Goal: Task Accomplishment & Management: Manage account settings

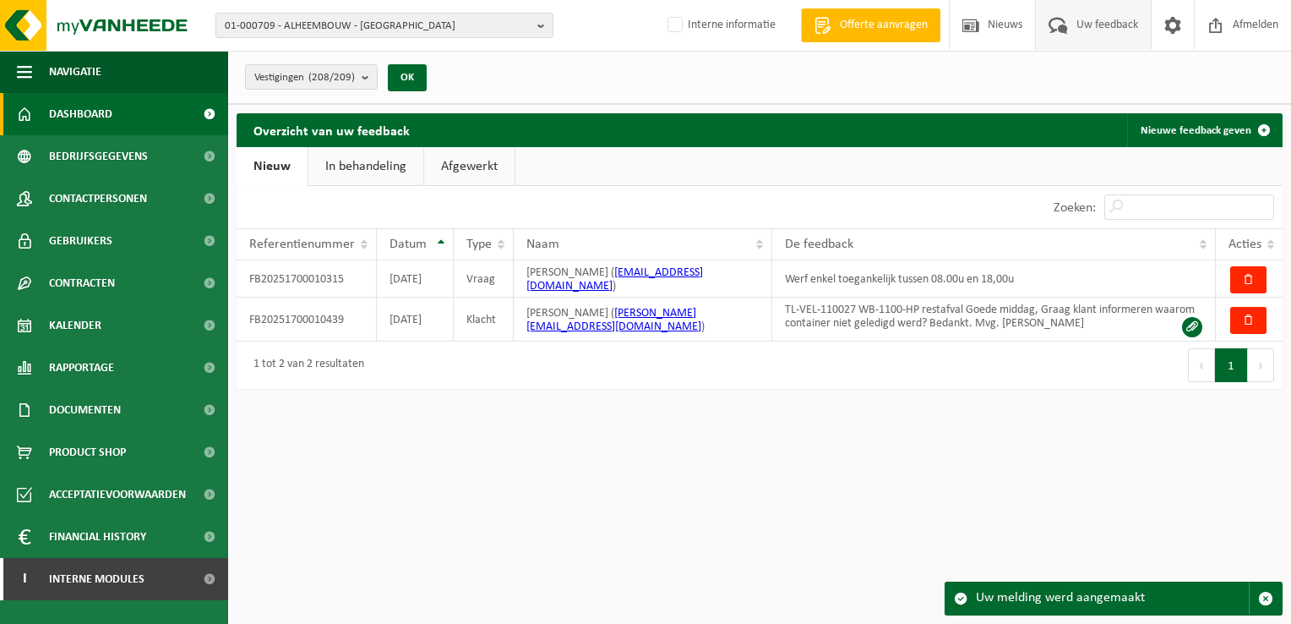
click at [102, 100] on span "Dashboard" at bounding box center [80, 114] width 63 height 42
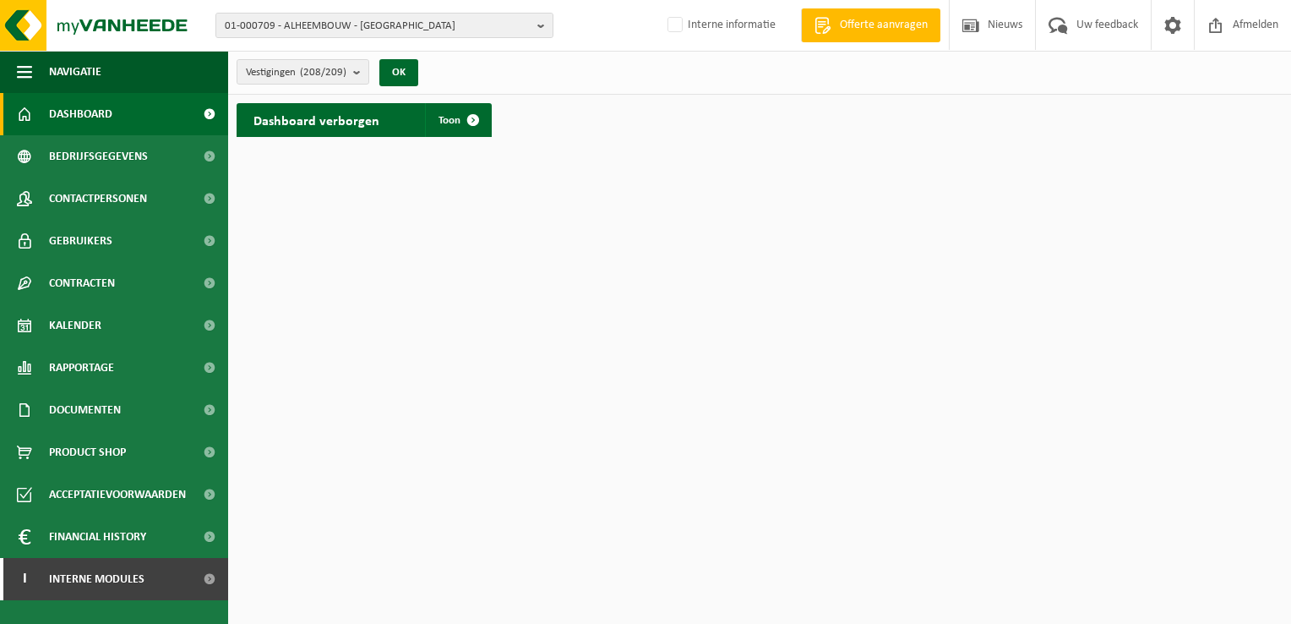
click at [85, 107] on span "Dashboard" at bounding box center [80, 114] width 63 height 42
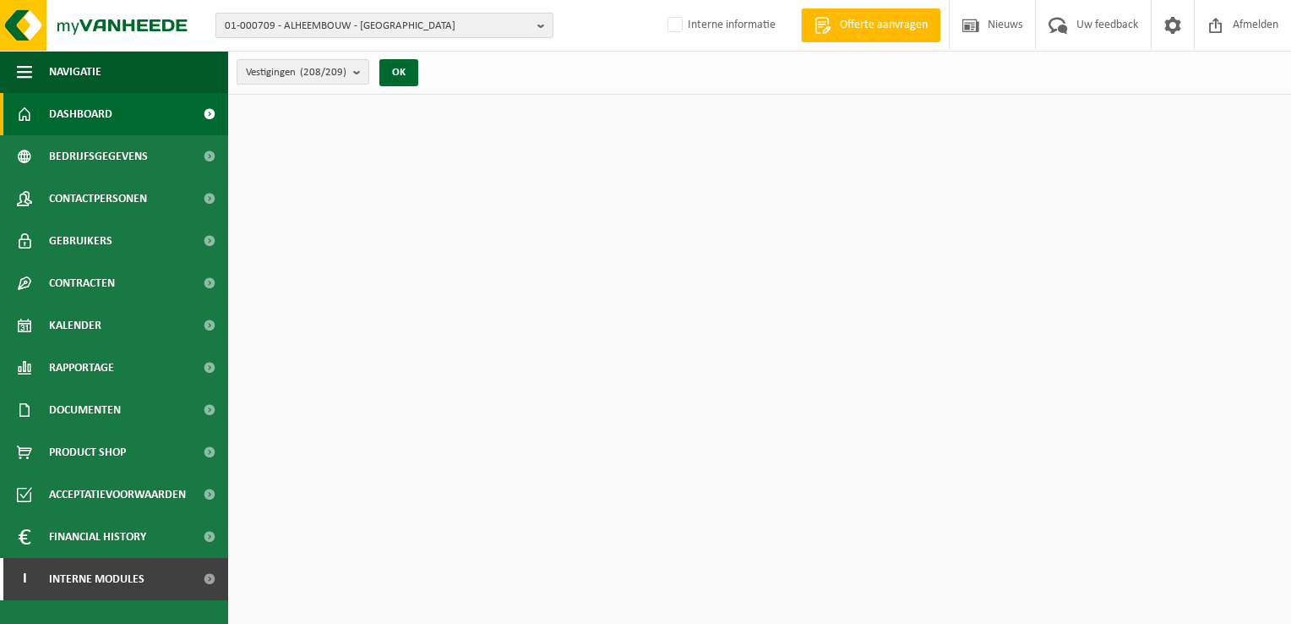
click at [546, 25] on b "button" at bounding box center [544, 26] width 15 height 24
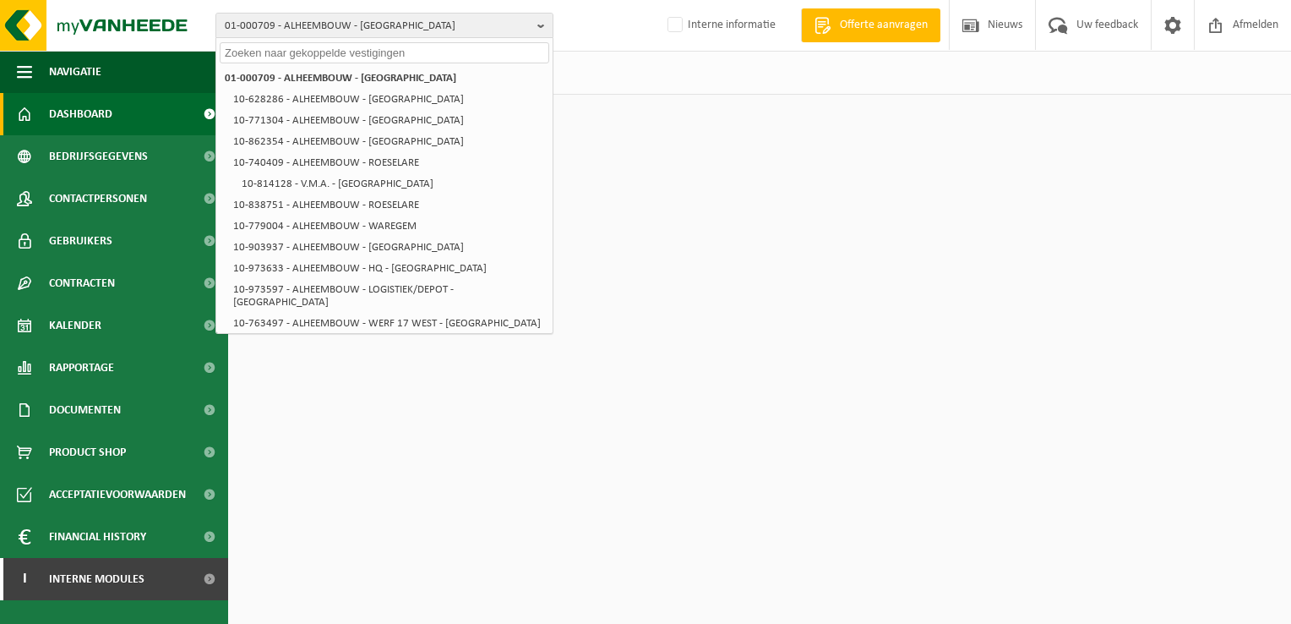
click at [466, 59] on input "text" at bounding box center [385, 52] width 330 height 21
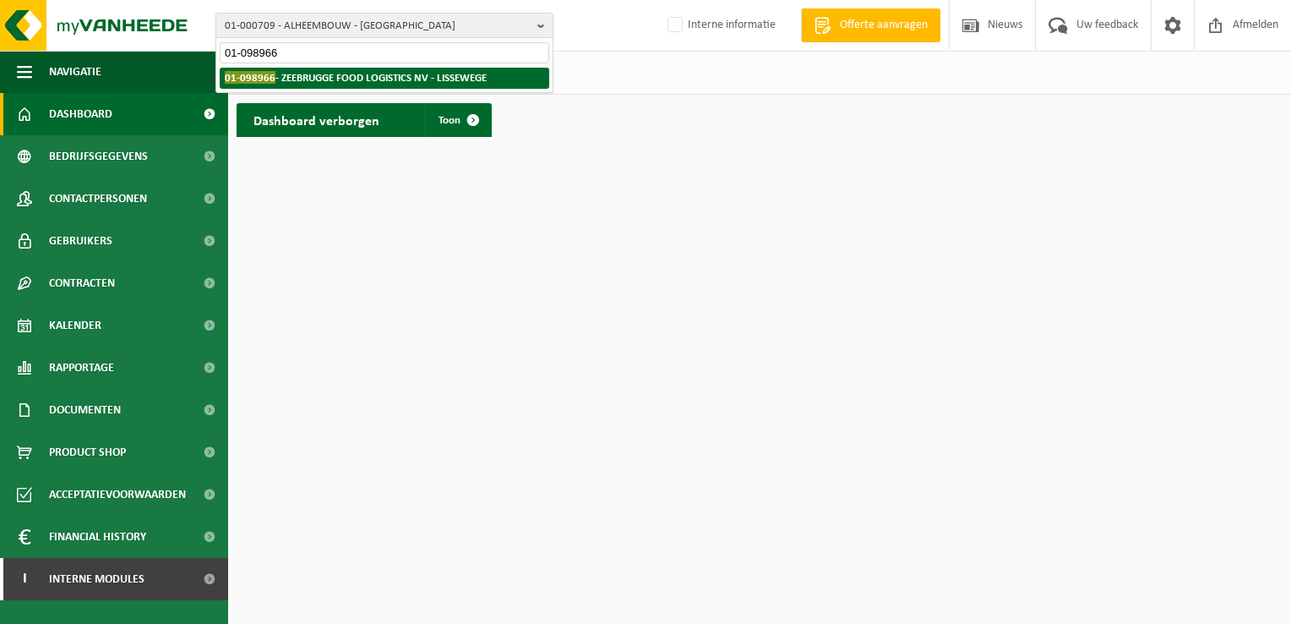
type input "01-098966"
click at [432, 69] on li "01-098966 - ZEEBRUGGE FOOD LOGISTICS NV - LISSEWEGE" at bounding box center [385, 78] width 330 height 21
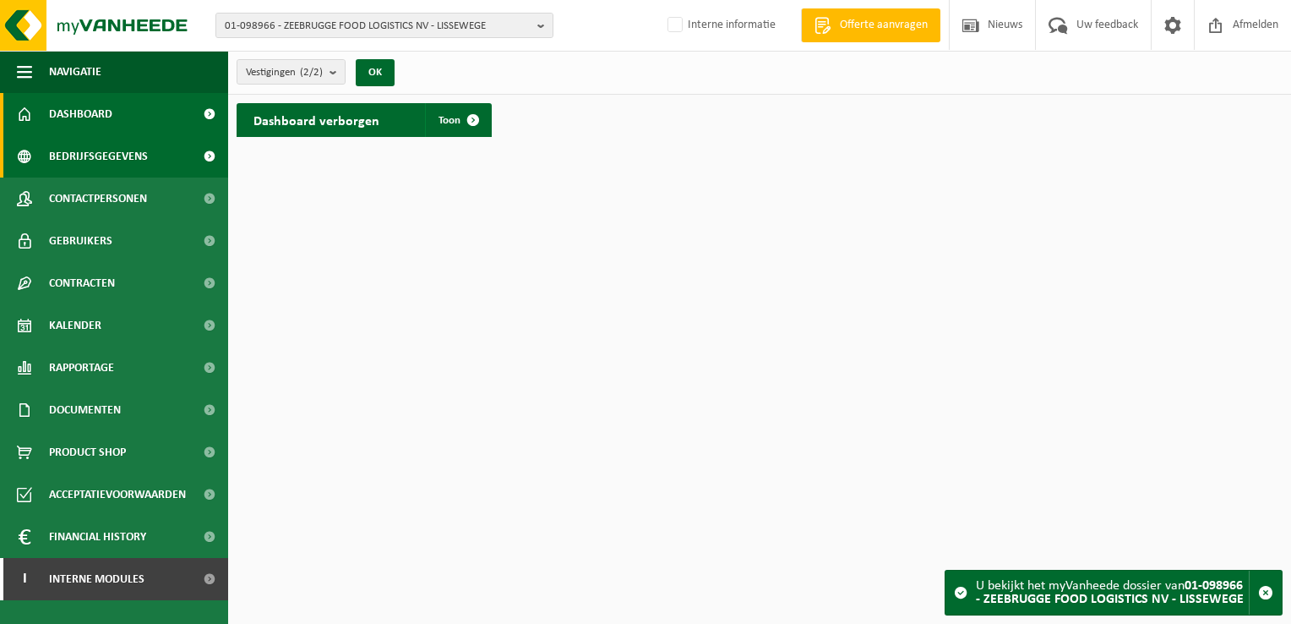
click at [120, 158] on span "Bedrijfsgegevens" at bounding box center [98, 156] width 99 height 42
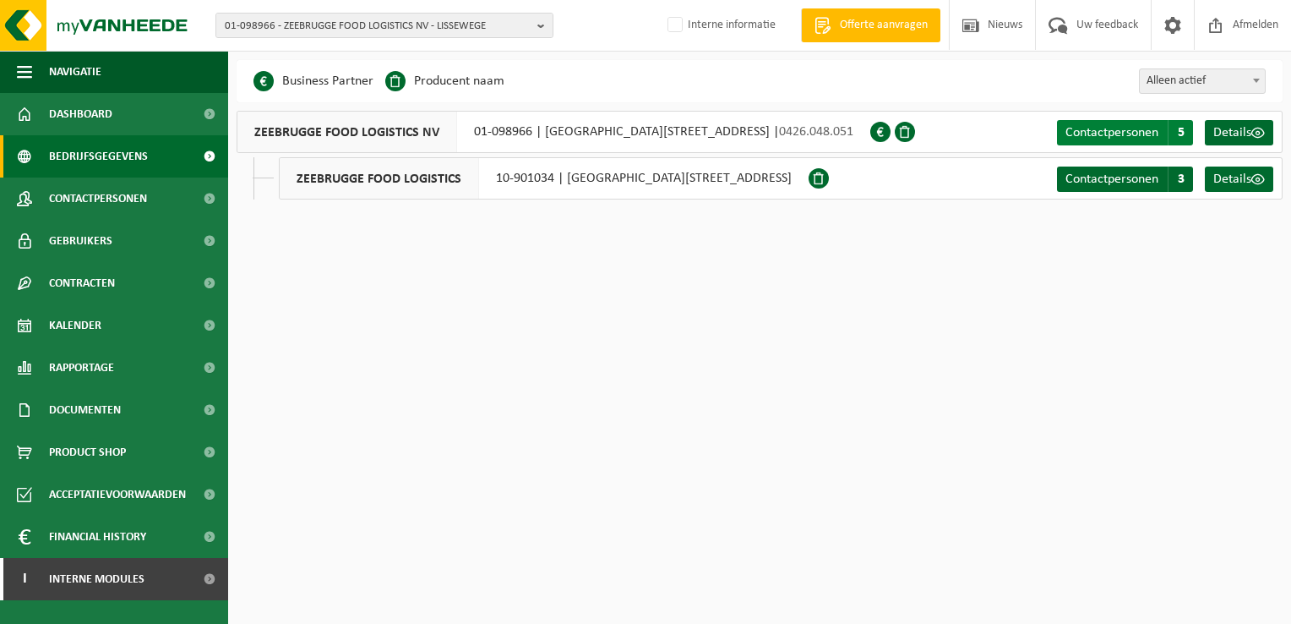
click at [1102, 127] on span "Contactpersonen" at bounding box center [1112, 133] width 93 height 14
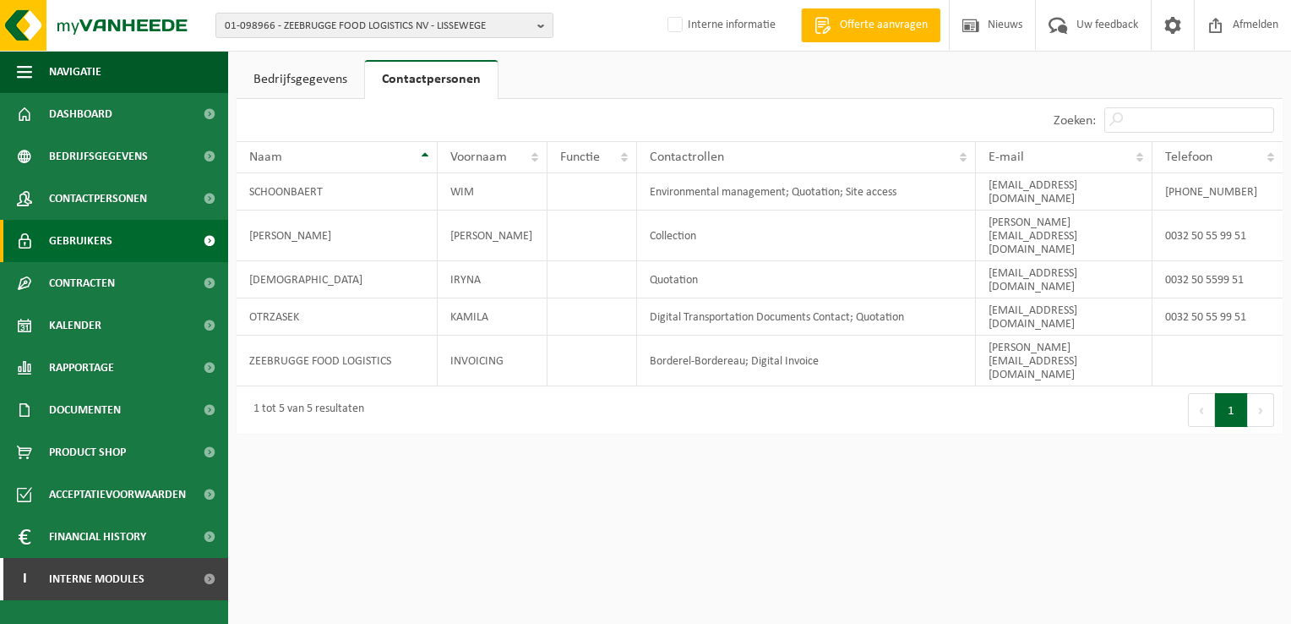
click at [98, 240] on span "Gebruikers" at bounding box center [80, 241] width 63 height 42
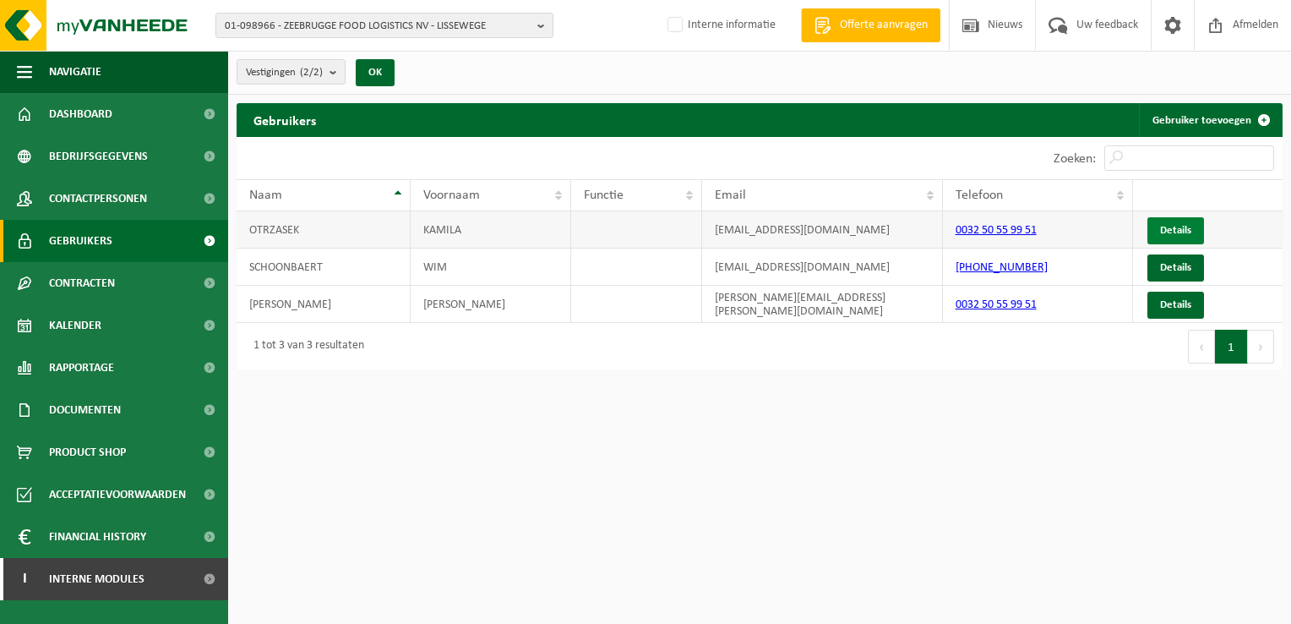
click at [1182, 234] on link "Details" at bounding box center [1176, 230] width 57 height 27
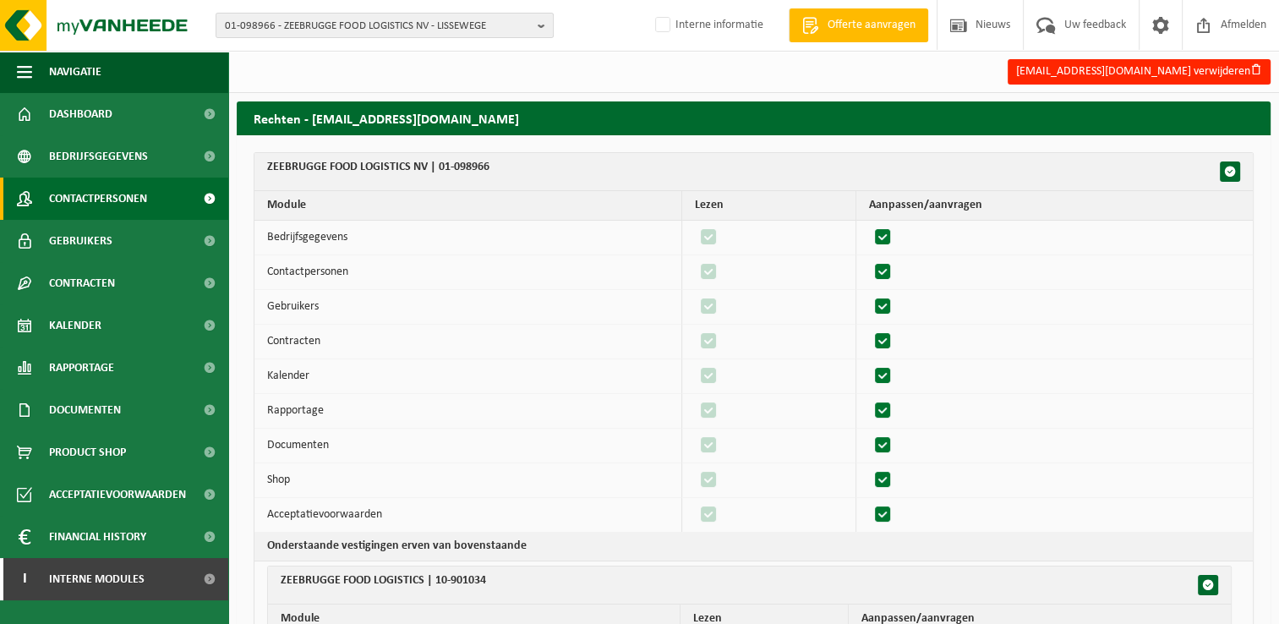
click at [101, 194] on span "Contactpersonen" at bounding box center [98, 198] width 98 height 42
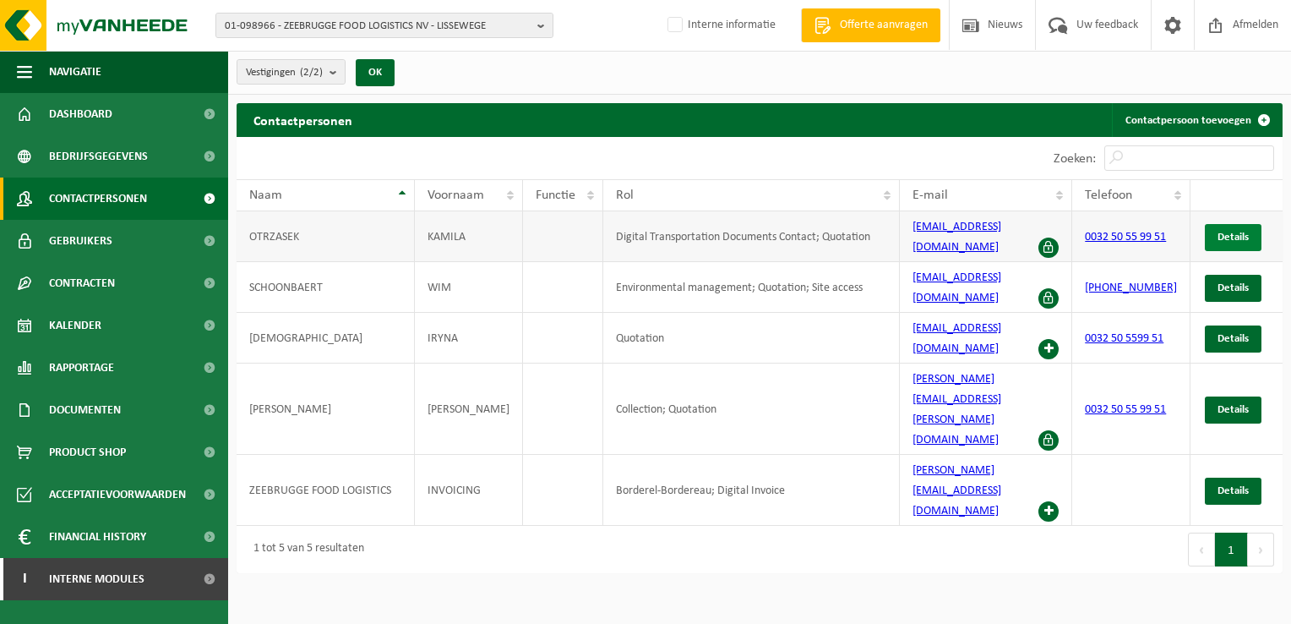
click at [1231, 232] on span "Details" at bounding box center [1233, 237] width 31 height 11
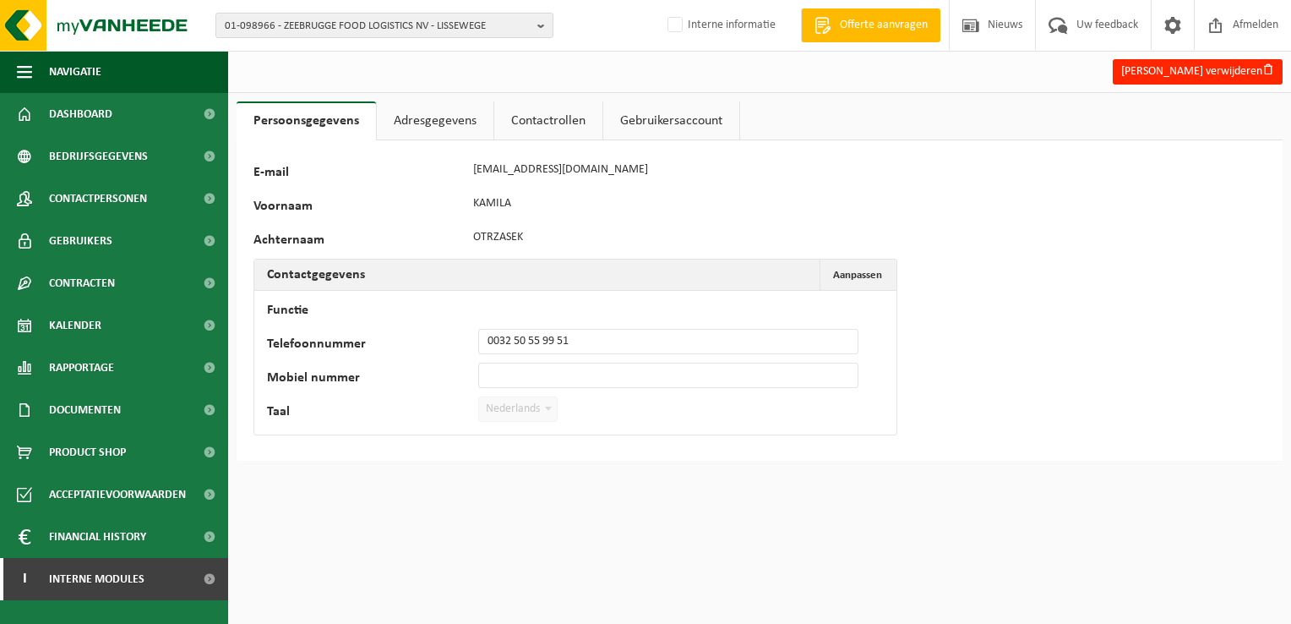
click at [543, 119] on link "Contactrollen" at bounding box center [548, 120] width 108 height 39
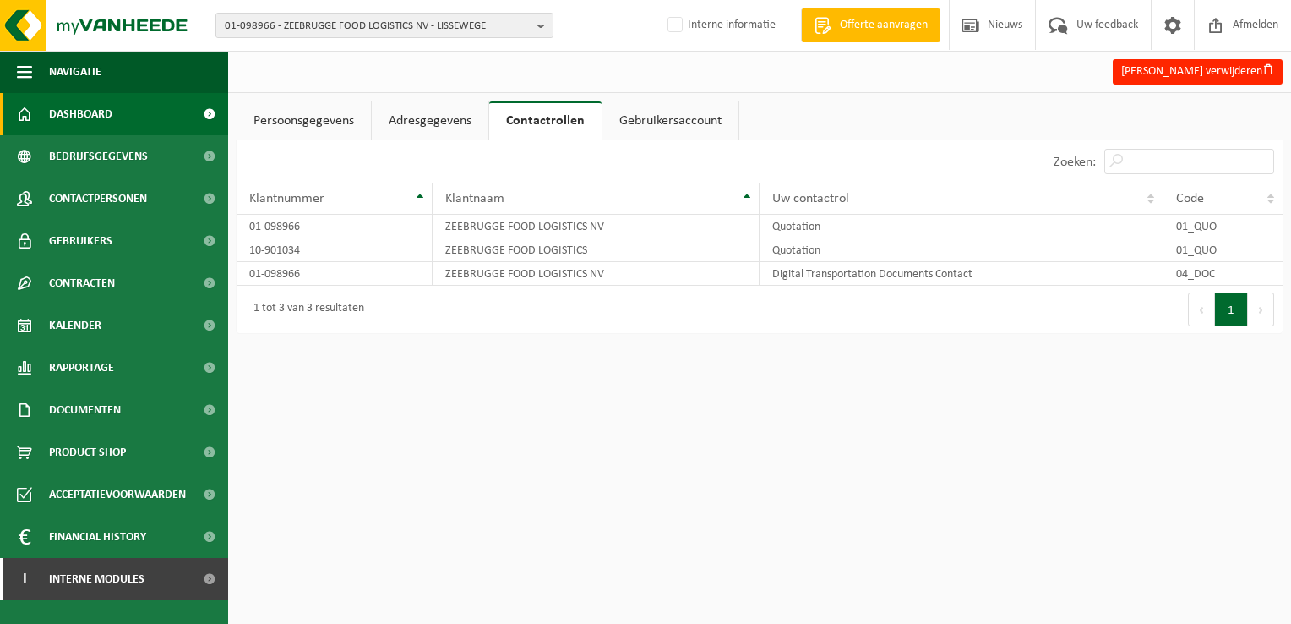
click at [111, 119] on span "Dashboard" at bounding box center [80, 114] width 63 height 42
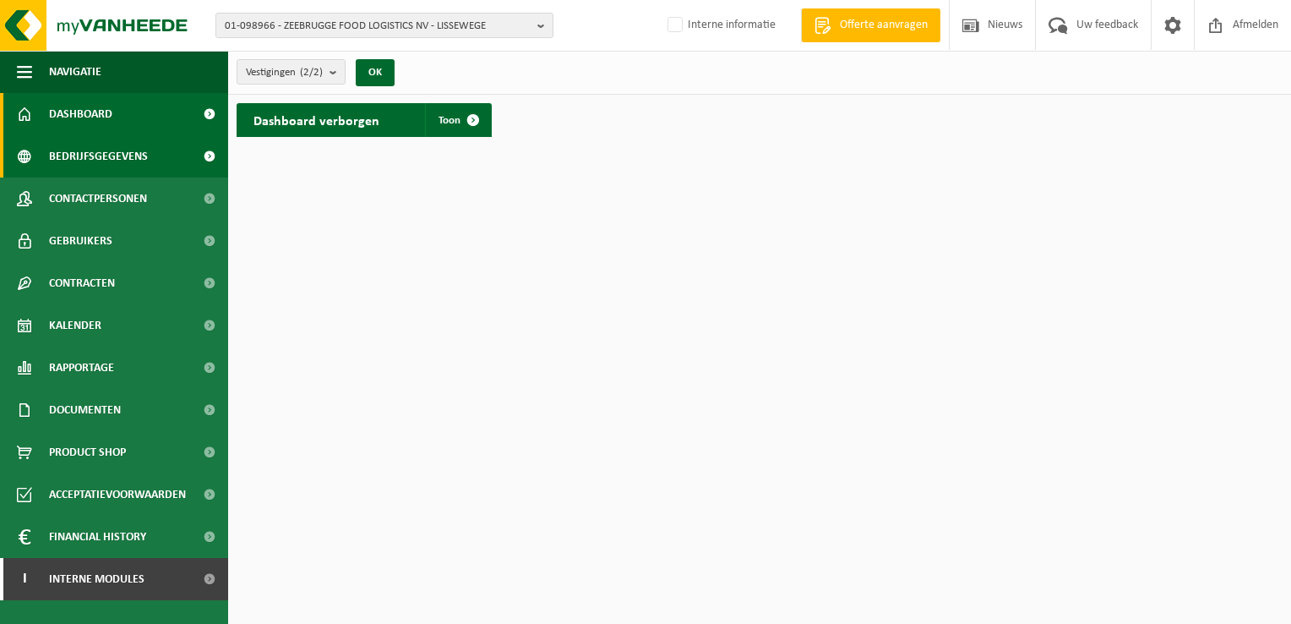
click at [95, 155] on span "Bedrijfsgegevens" at bounding box center [98, 156] width 99 height 42
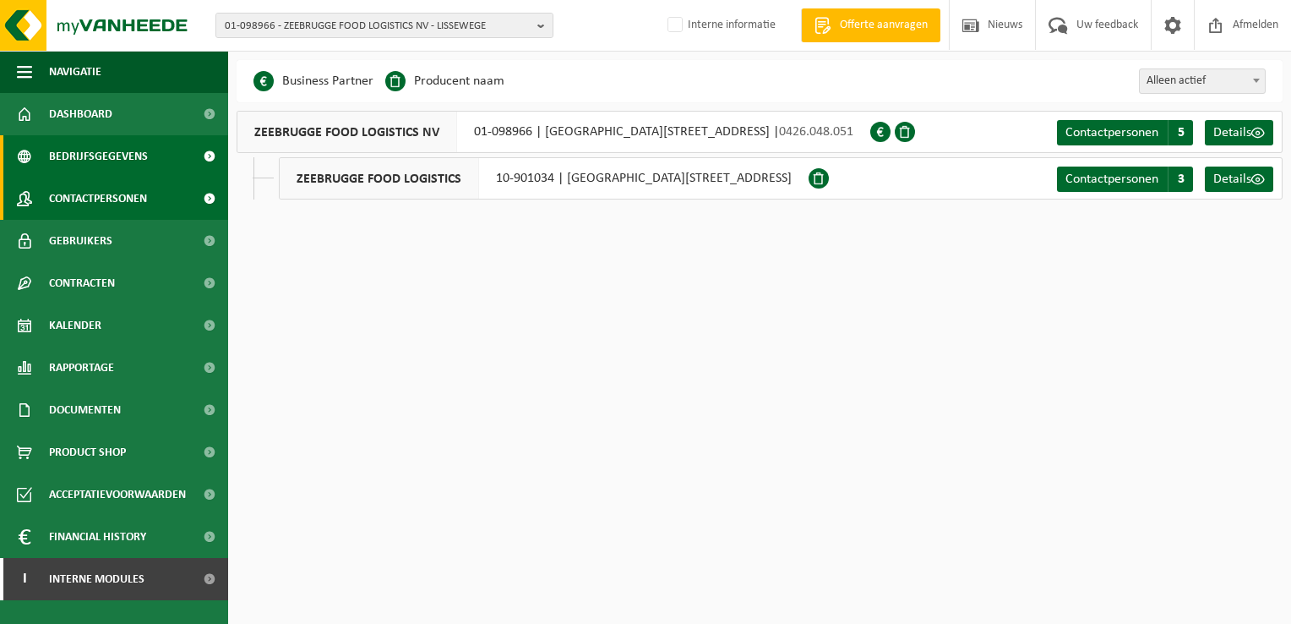
click at [85, 199] on span "Contactpersonen" at bounding box center [98, 198] width 98 height 42
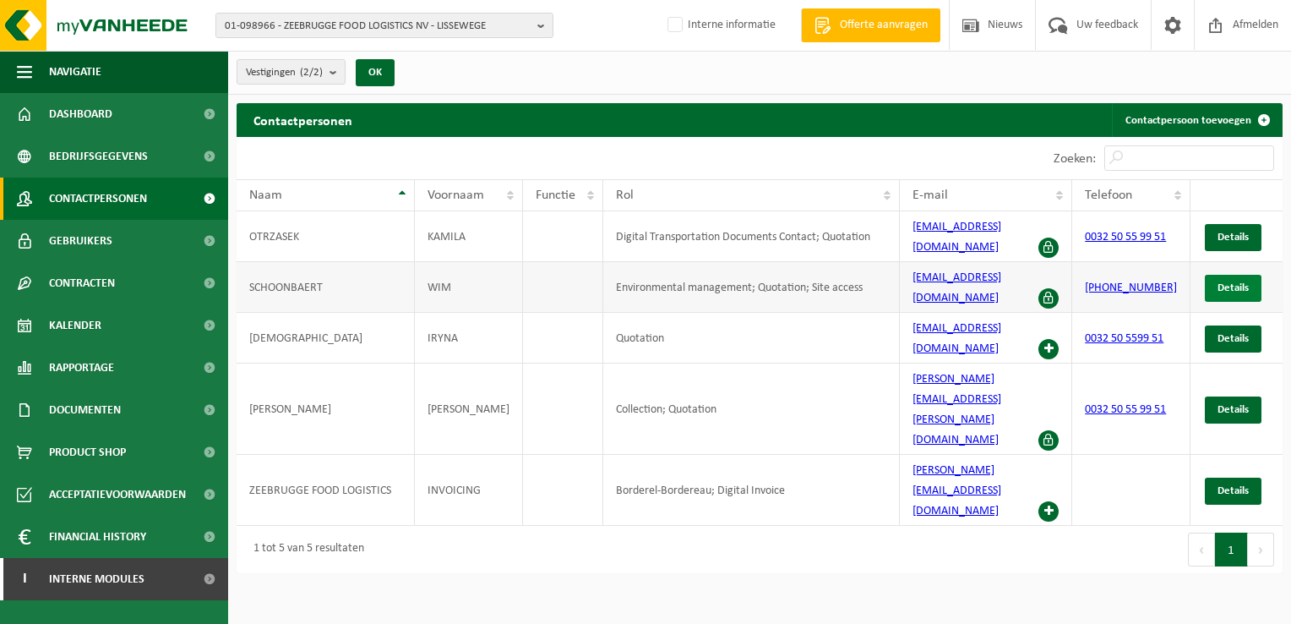
click at [1247, 282] on span "Details" at bounding box center [1233, 287] width 31 height 11
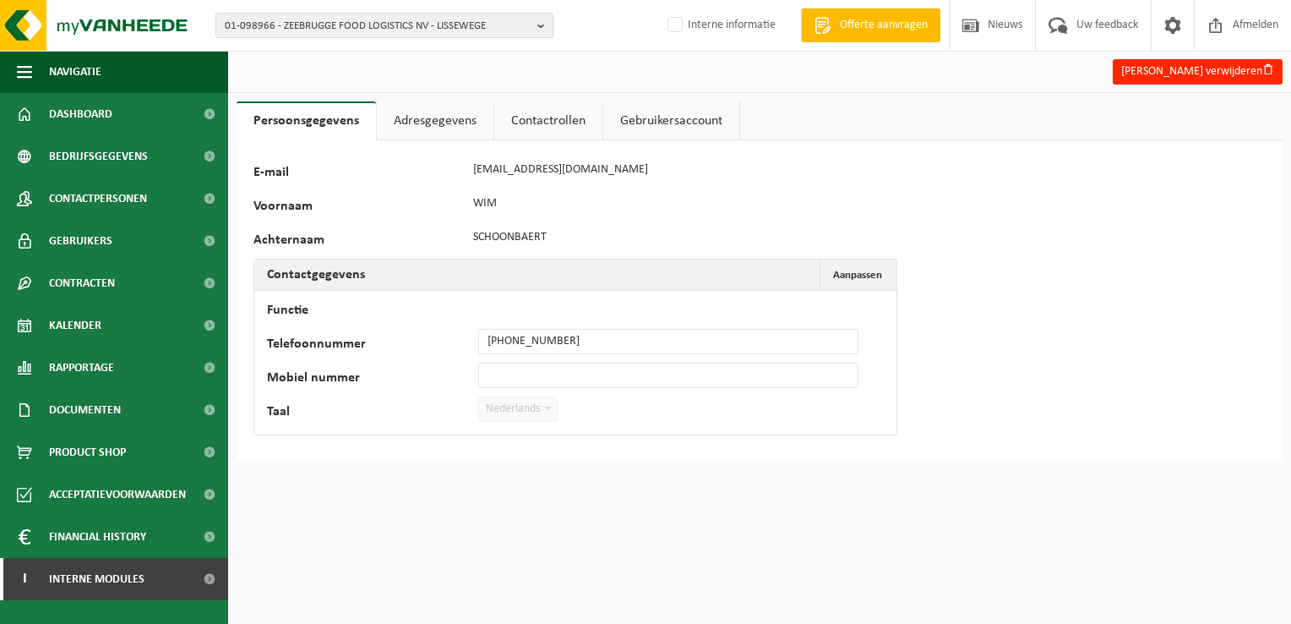
click at [554, 130] on link "Contactrollen" at bounding box center [548, 120] width 108 height 39
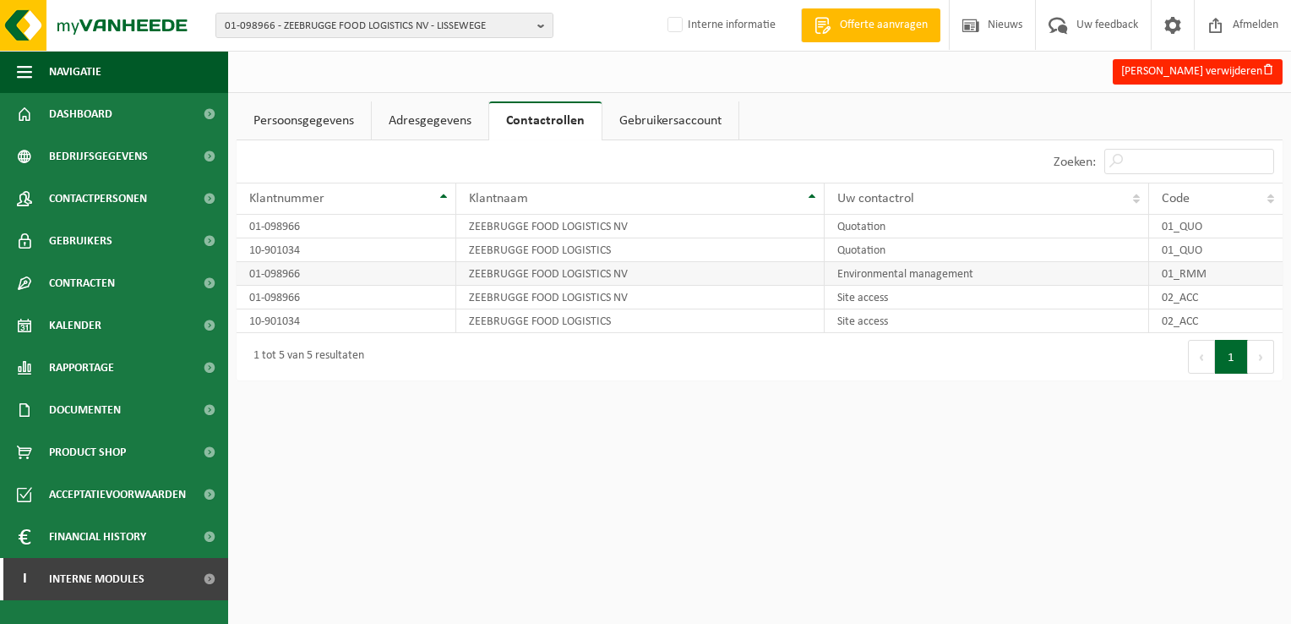
click at [1050, 279] on td "Environmental management" at bounding box center [987, 274] width 325 height 24
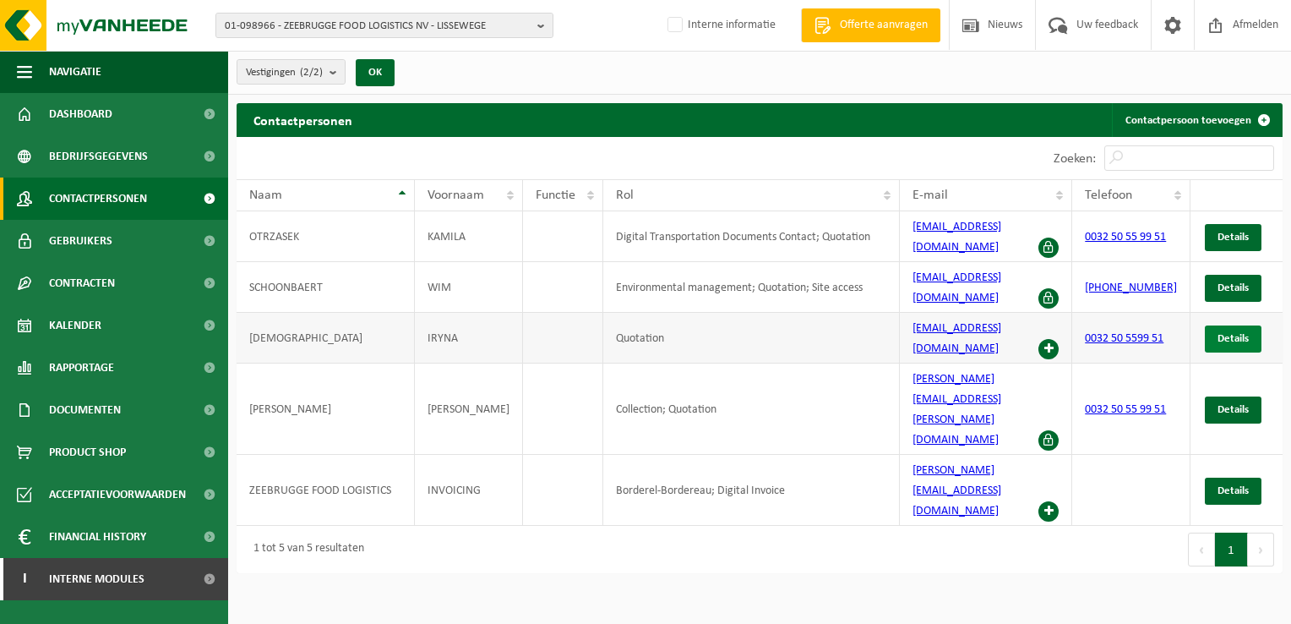
click at [1236, 325] on link "Details" at bounding box center [1233, 338] width 57 height 27
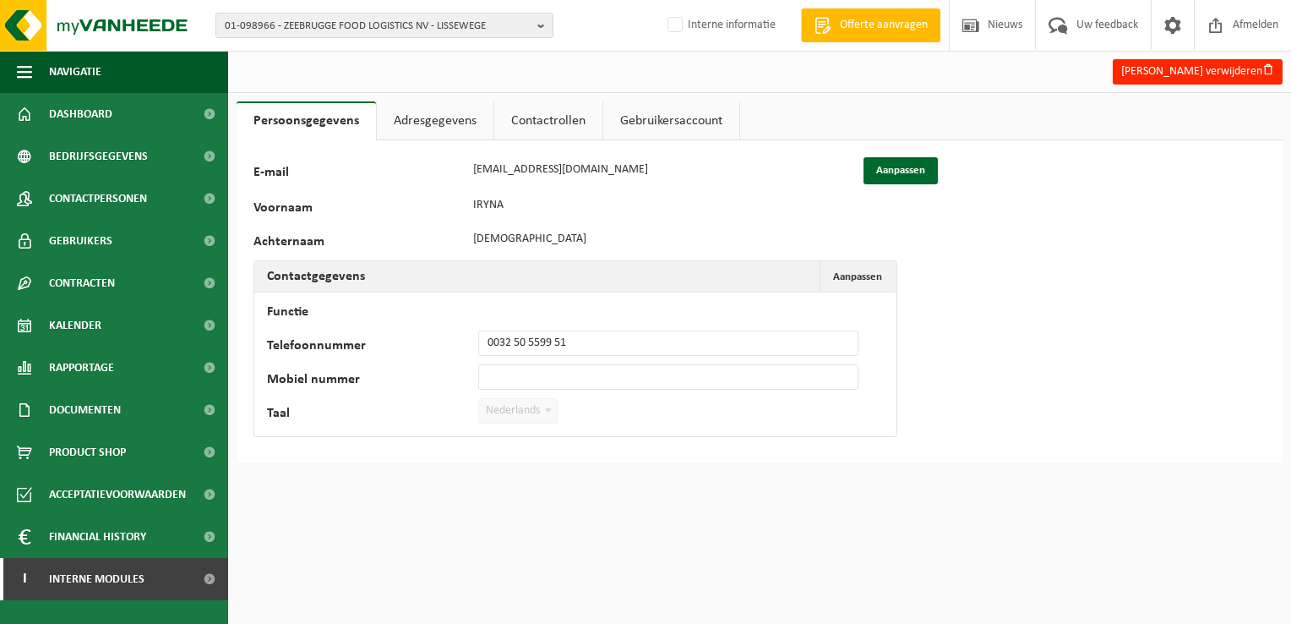
click at [531, 119] on link "Contactrollen" at bounding box center [548, 120] width 108 height 39
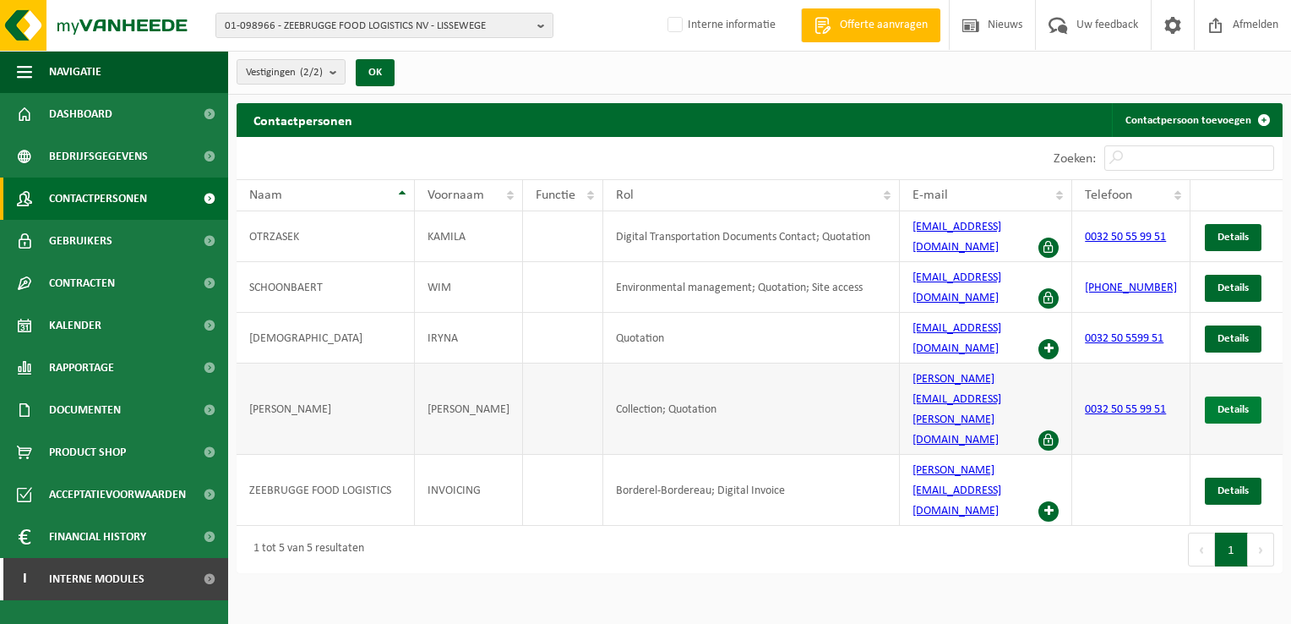
click at [1243, 404] on span "Details" at bounding box center [1233, 409] width 31 height 11
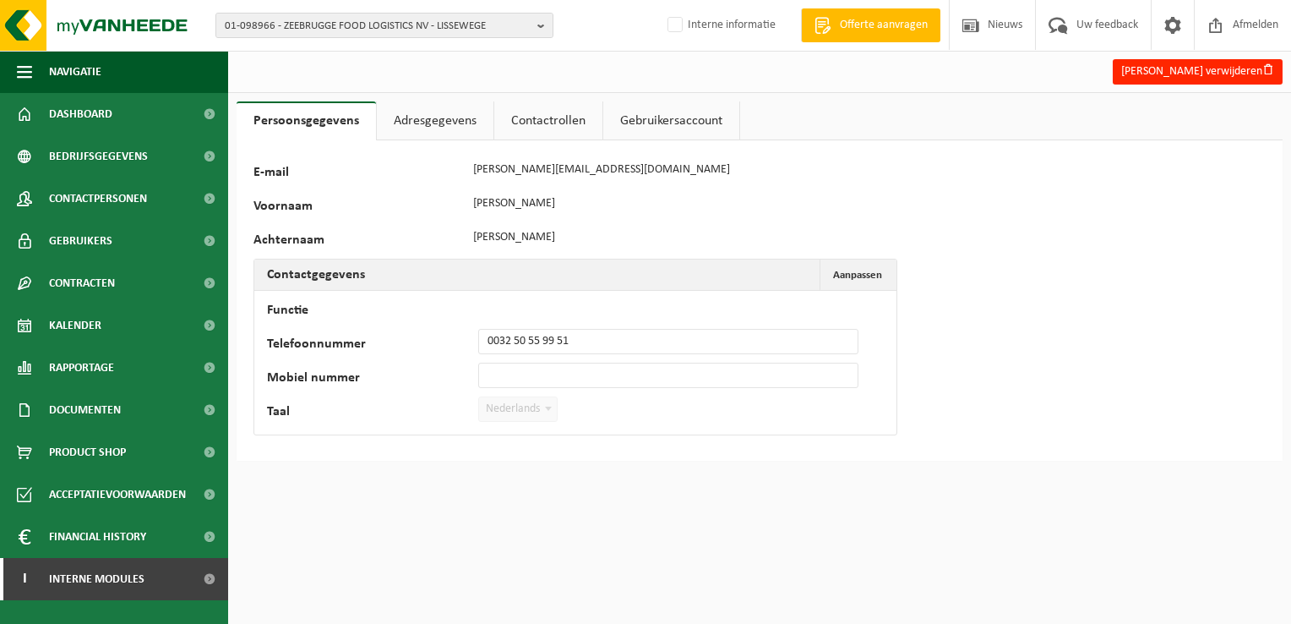
click at [527, 118] on link "Contactrollen" at bounding box center [548, 120] width 108 height 39
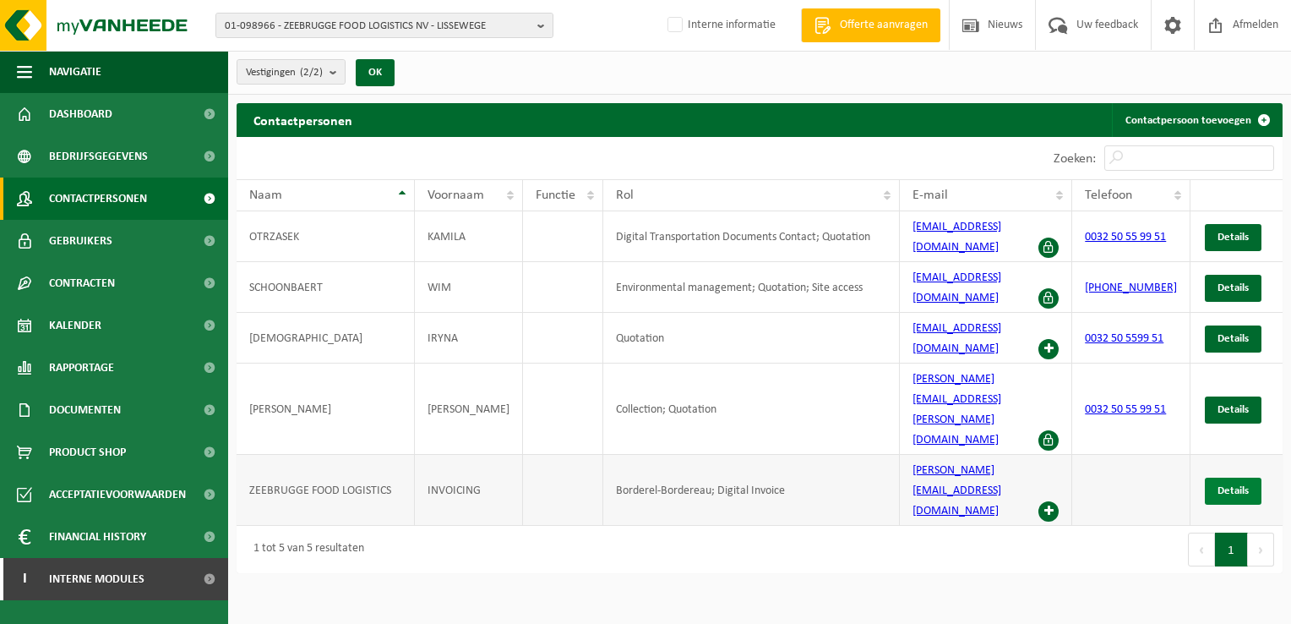
click at [1229, 485] on span "Details" at bounding box center [1233, 490] width 31 height 11
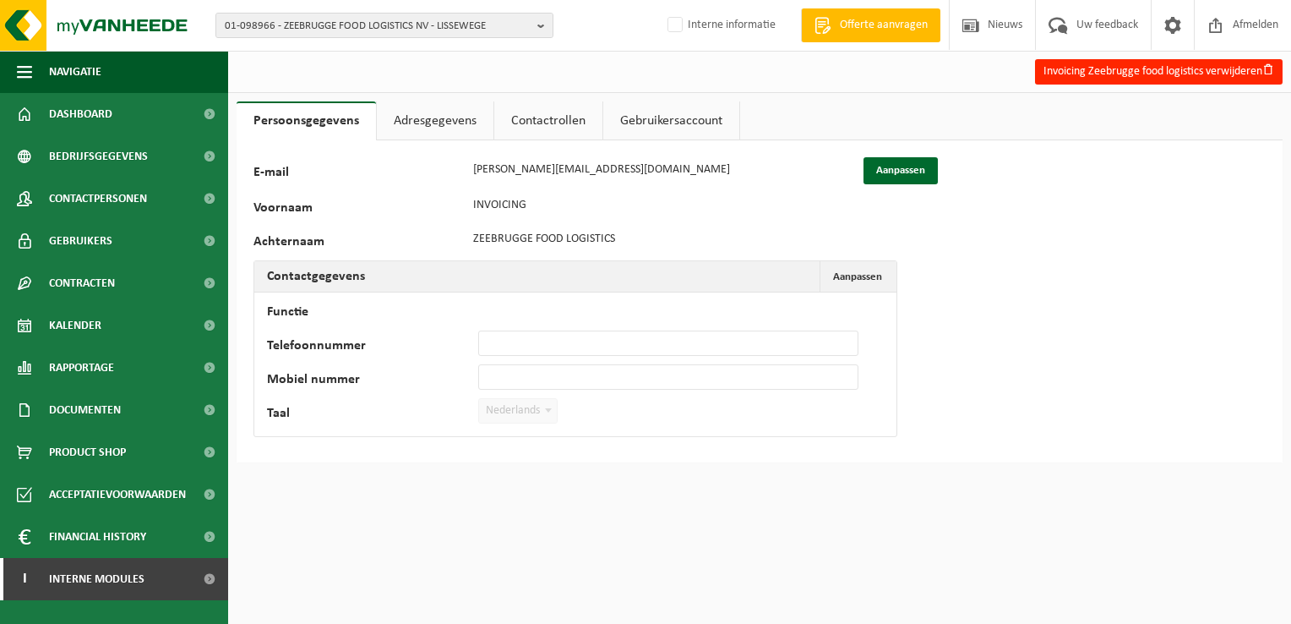
click at [551, 120] on link "Contactrollen" at bounding box center [548, 120] width 108 height 39
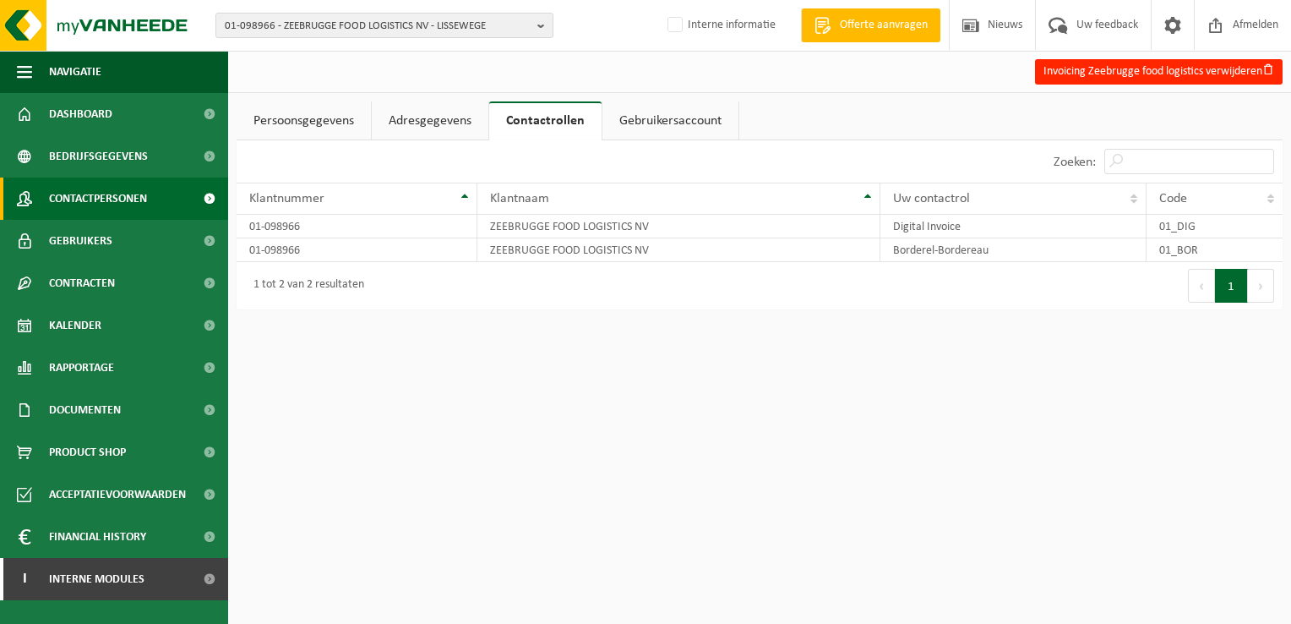
click at [66, 193] on span "Contactpersonen" at bounding box center [98, 198] width 98 height 42
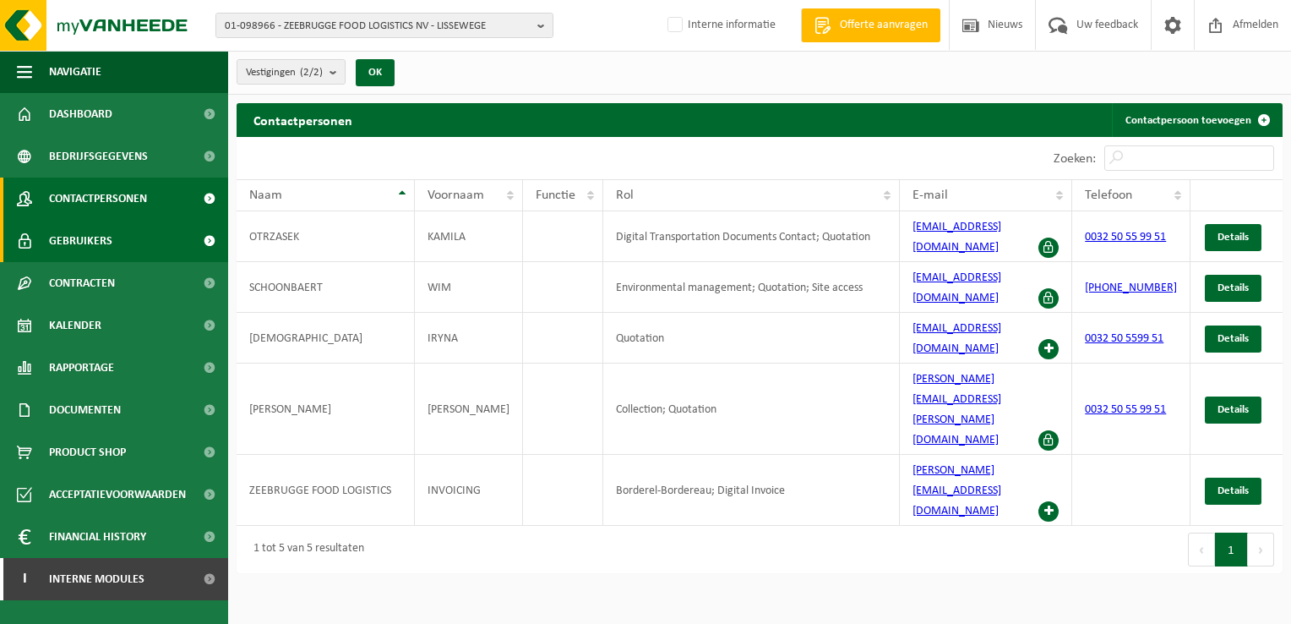
click at [82, 242] on span "Gebruikers" at bounding box center [80, 241] width 63 height 42
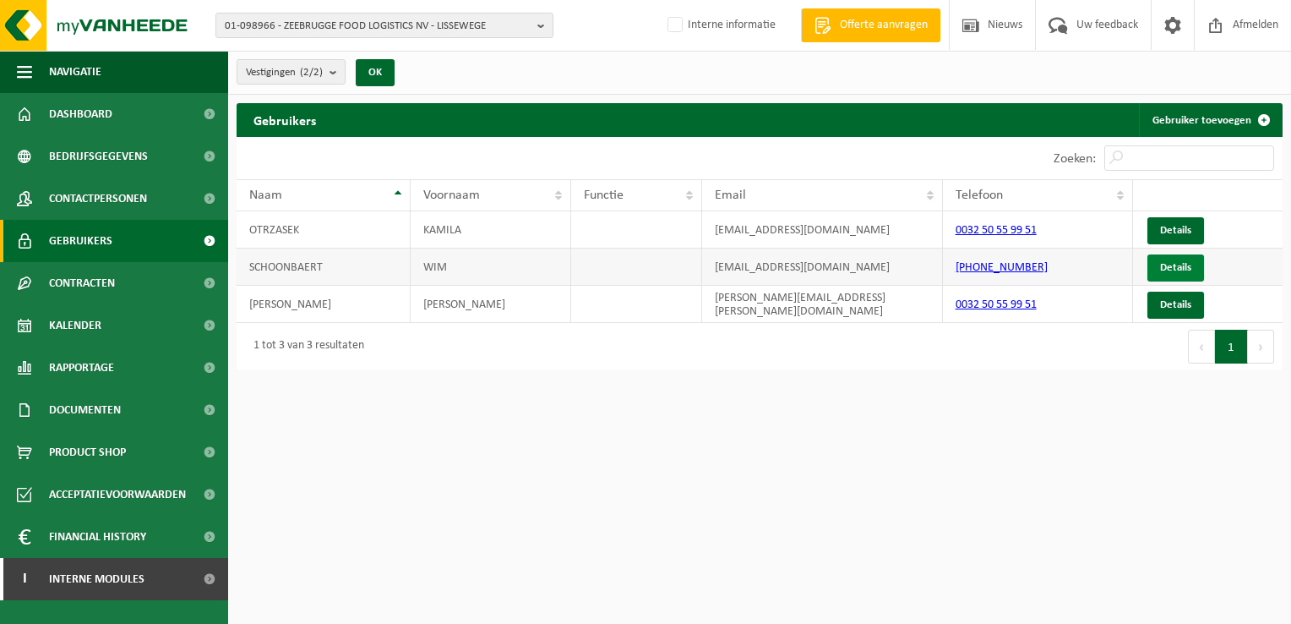
click at [1180, 269] on link "Details" at bounding box center [1176, 267] width 57 height 27
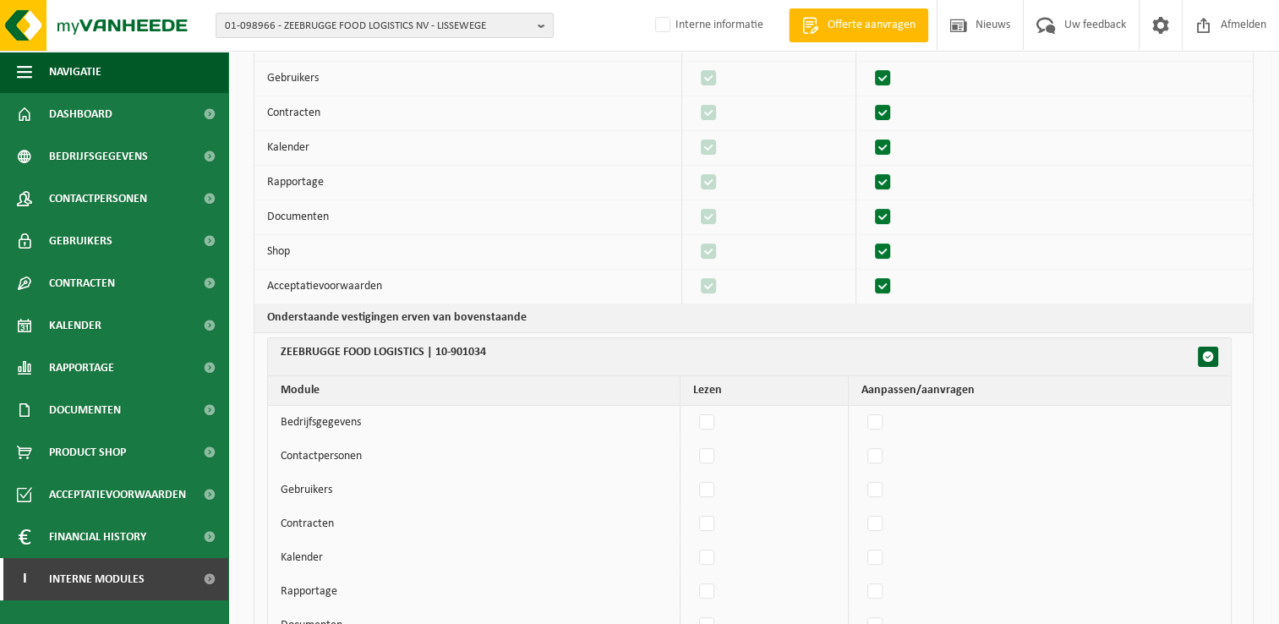
scroll to position [338, 0]
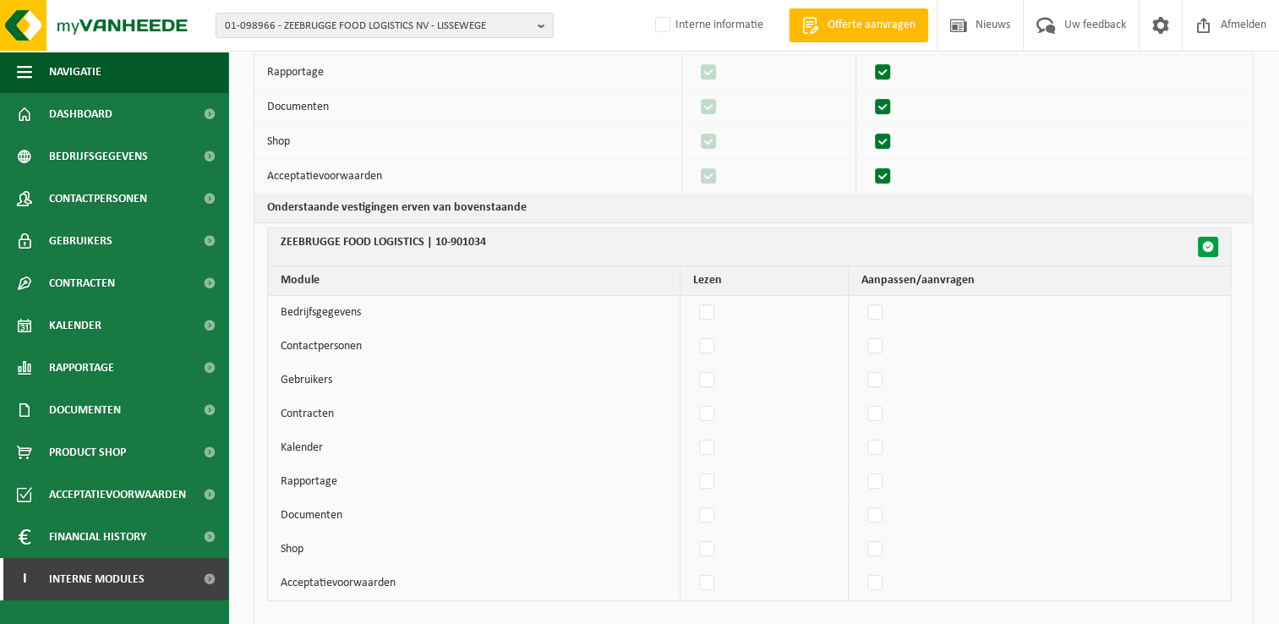
click at [1217, 245] on button "button" at bounding box center [1207, 247] width 20 height 20
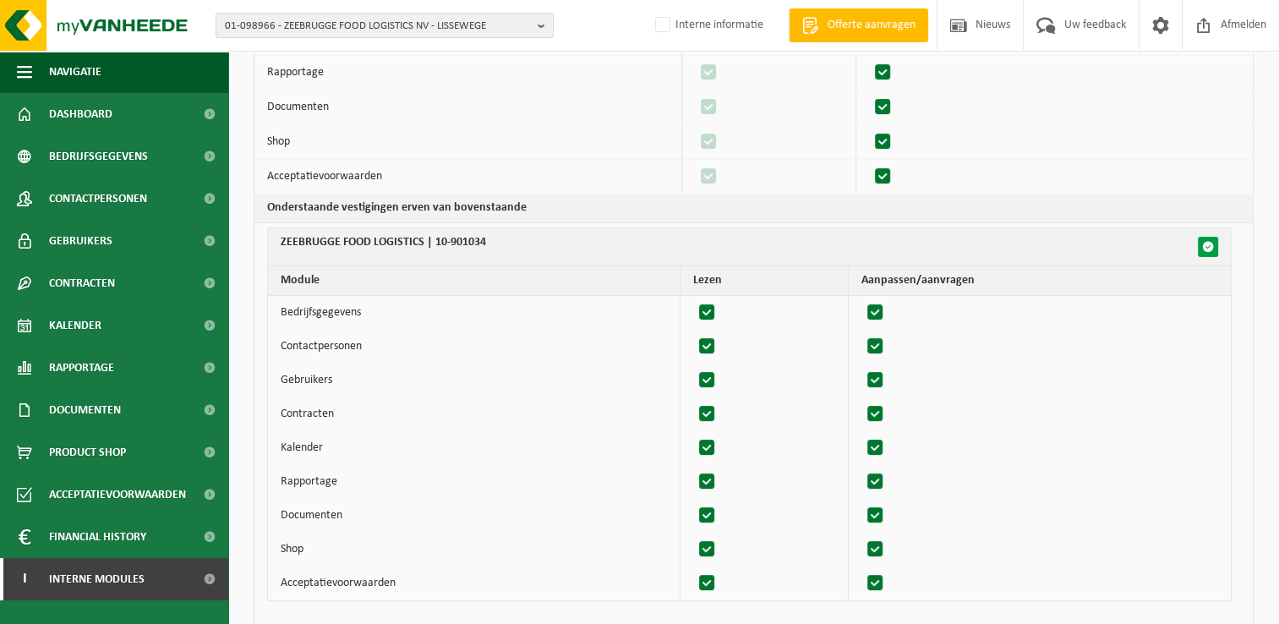
checkbox input "true"
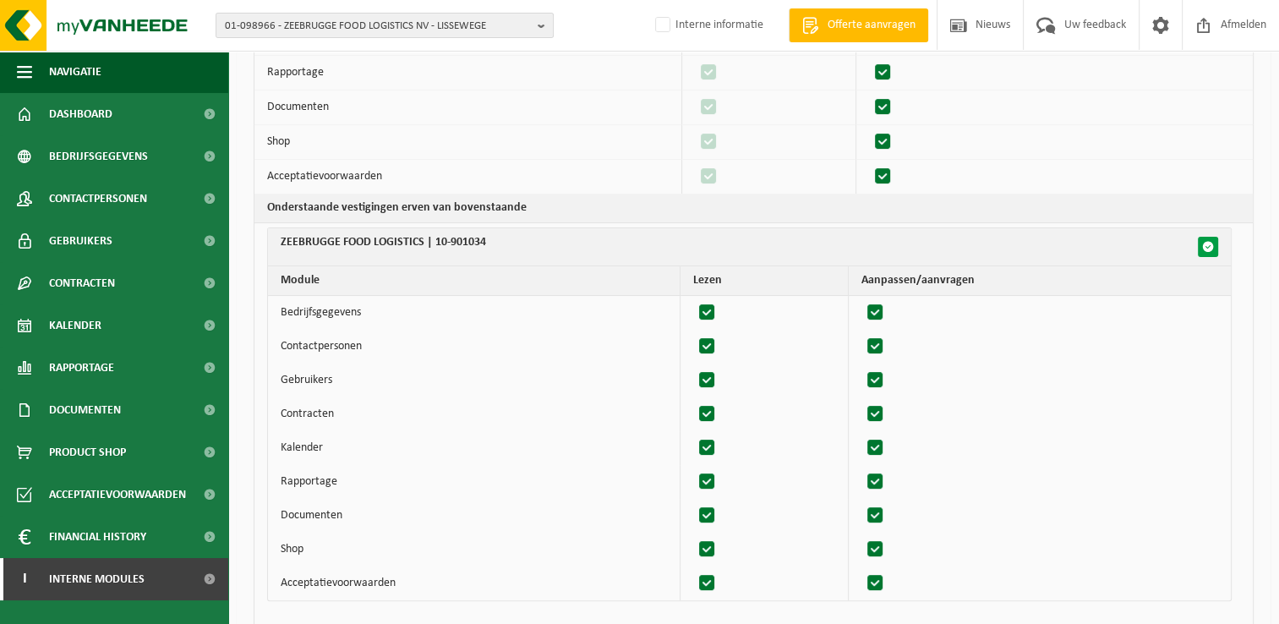
checkbox input "true"
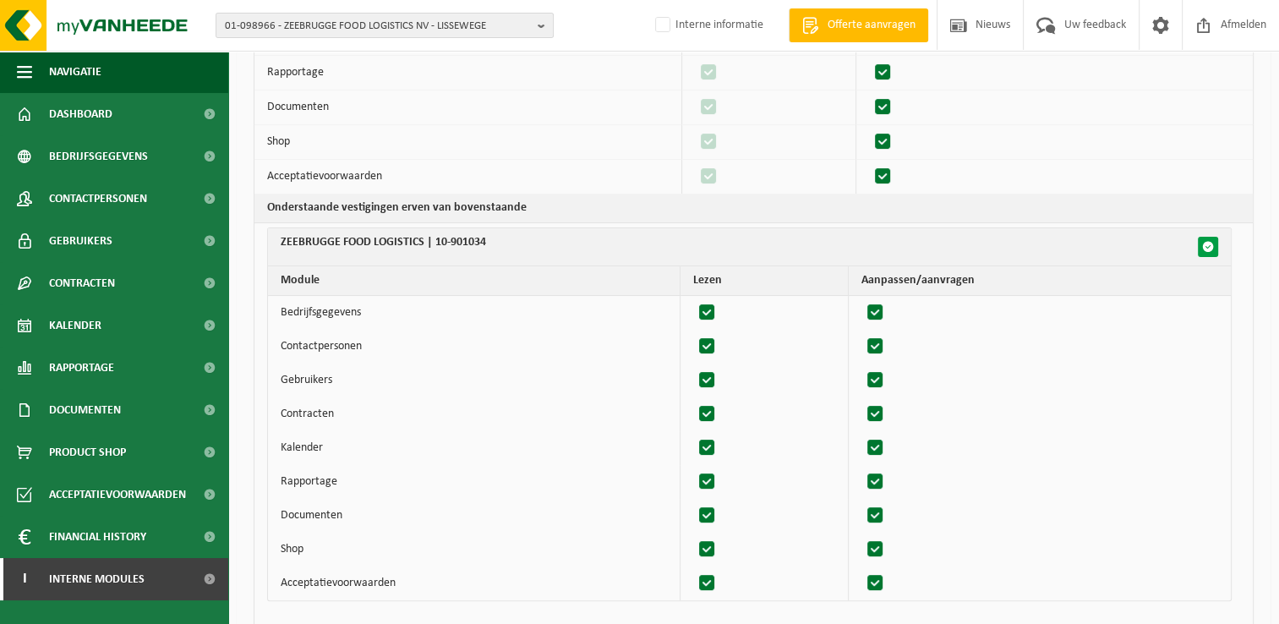
checkbox input "true"
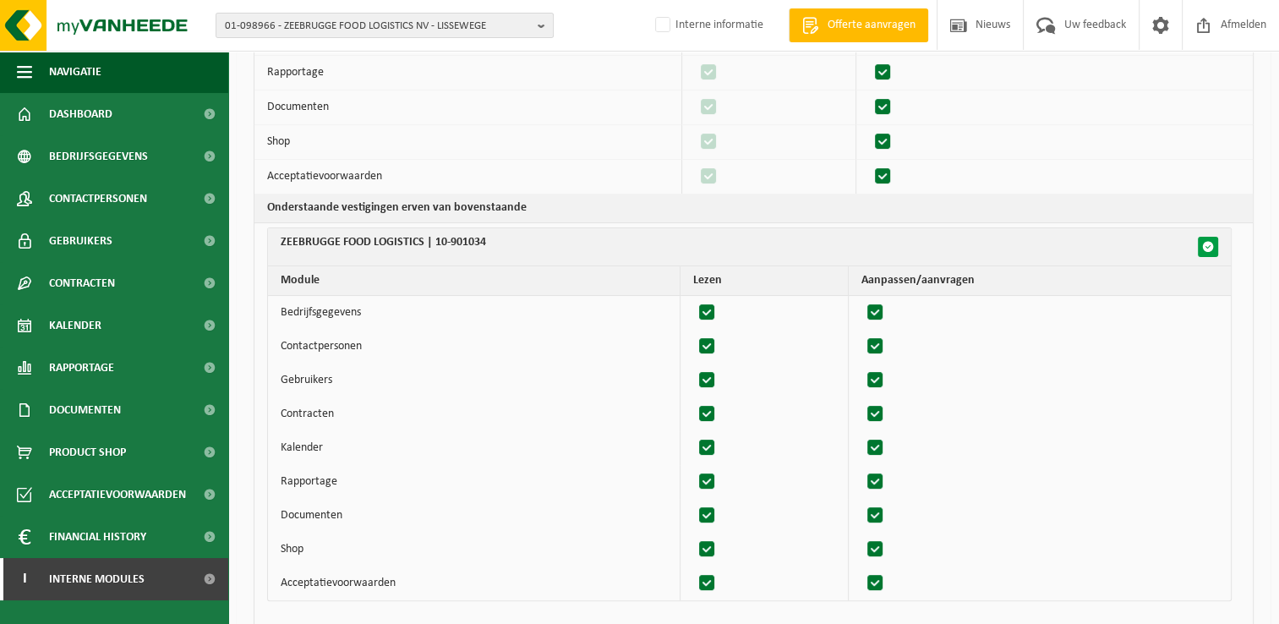
checkbox input "true"
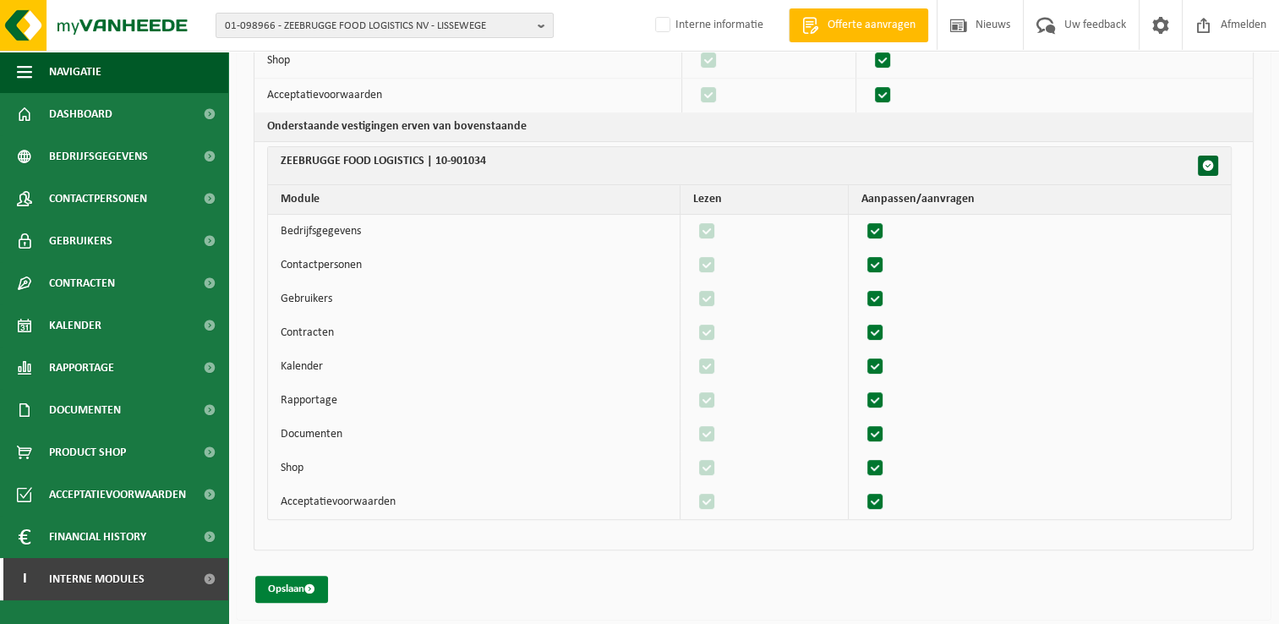
click at [309, 583] on span "submit" at bounding box center [309, 588] width 11 height 11
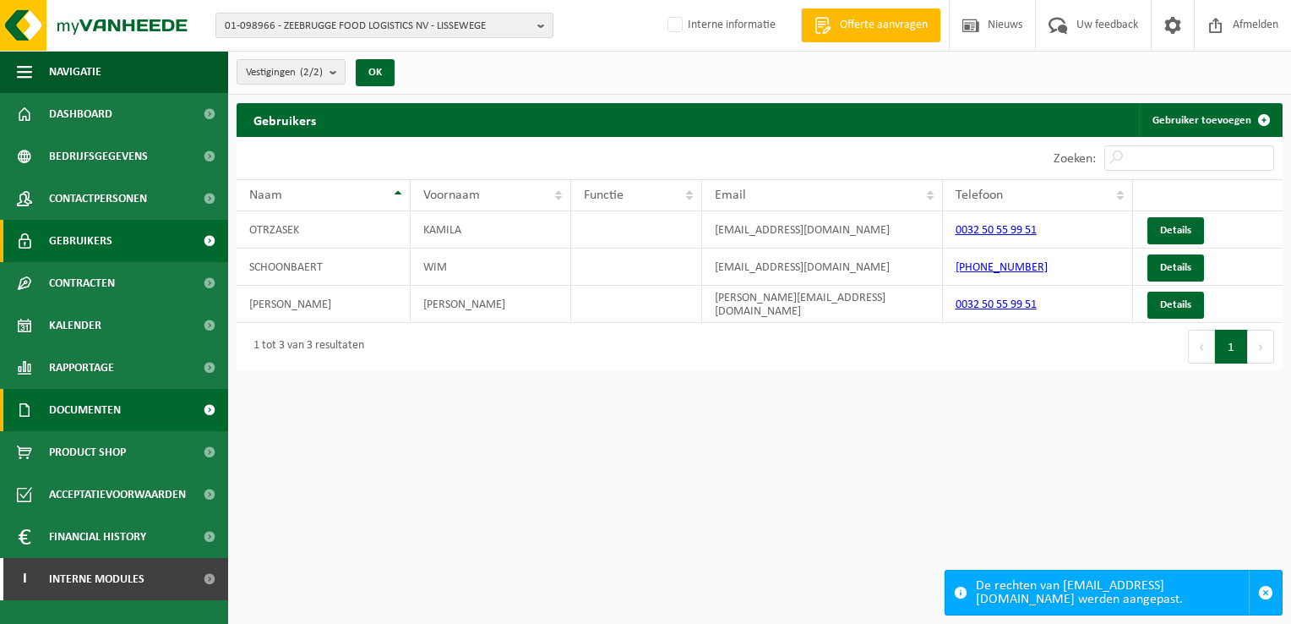
click at [105, 409] on span "Documenten" at bounding box center [85, 410] width 72 height 42
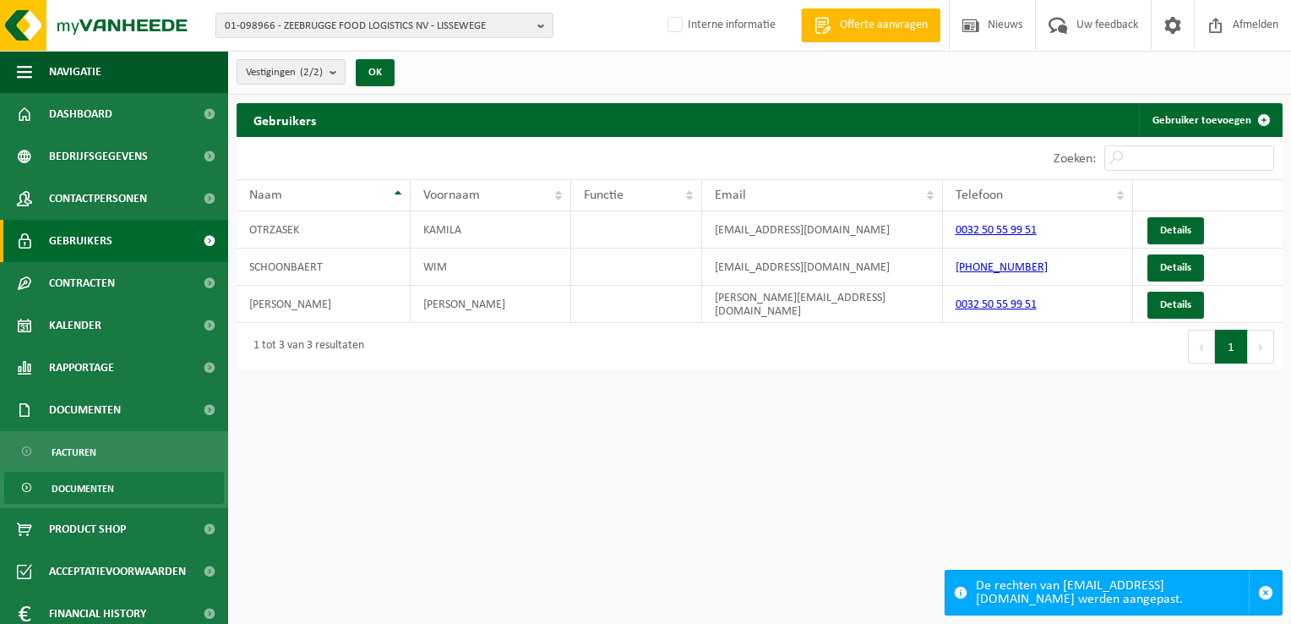
click at [87, 488] on span "Documenten" at bounding box center [83, 488] width 63 height 32
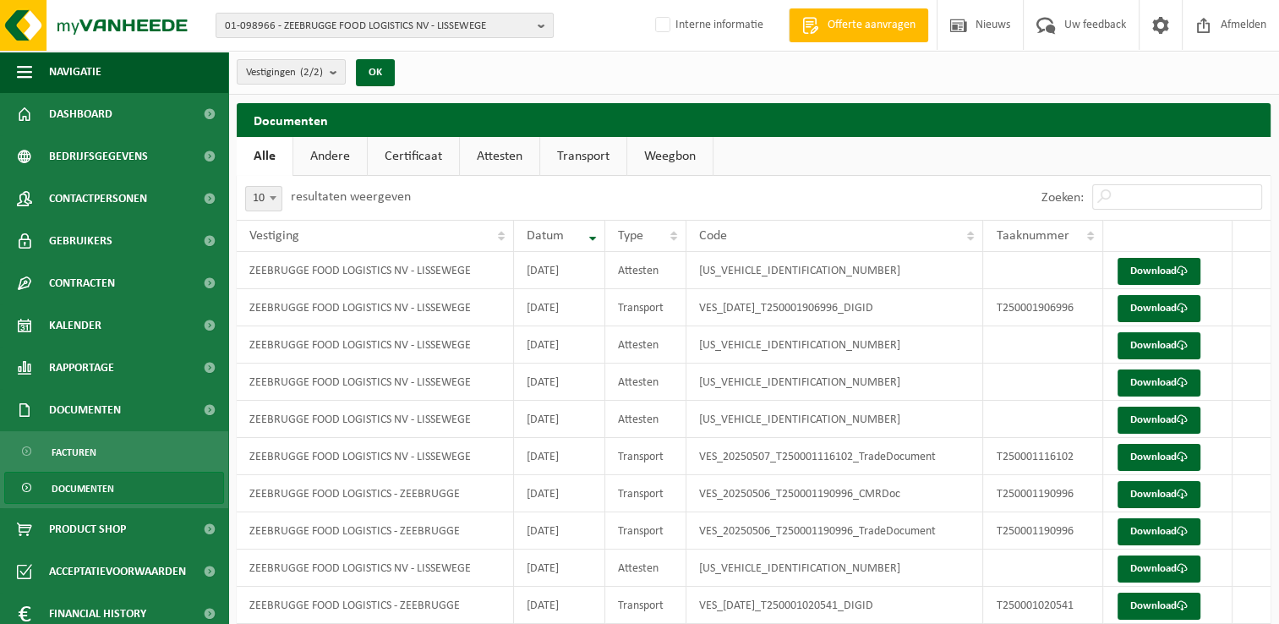
click at [408, 153] on link "Certificaat" at bounding box center [413, 156] width 91 height 39
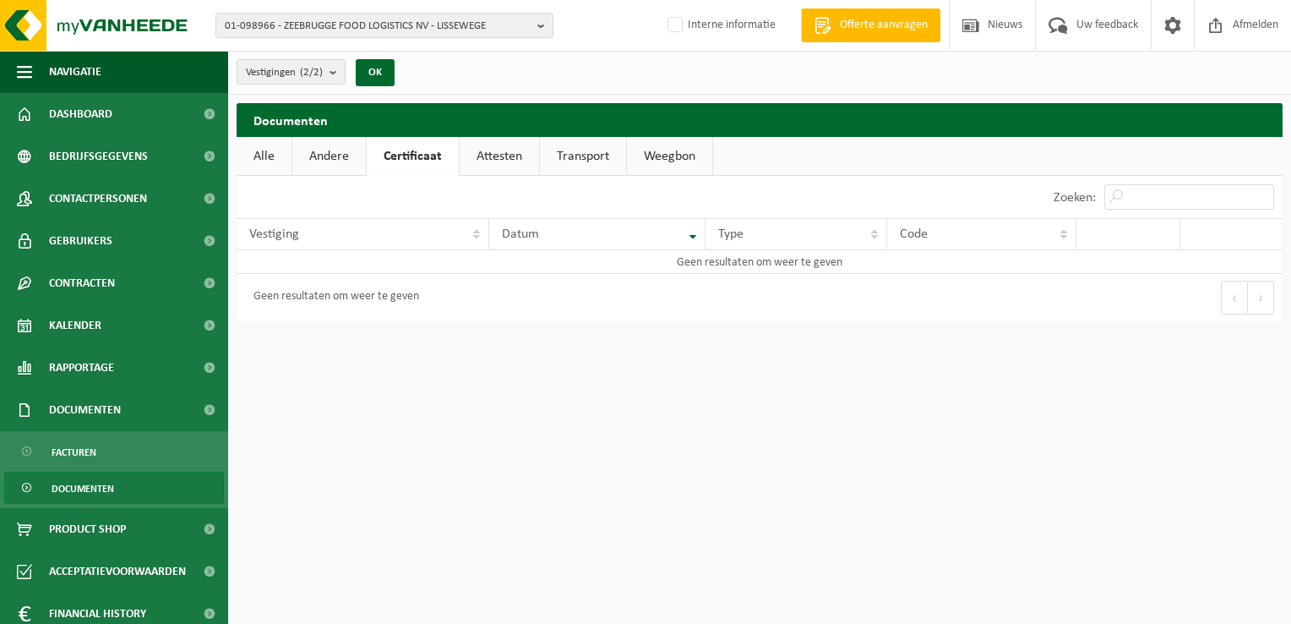
click at [329, 155] on link "Andere" at bounding box center [329, 156] width 74 height 39
click at [494, 155] on link "Attesten" at bounding box center [500, 156] width 79 height 39
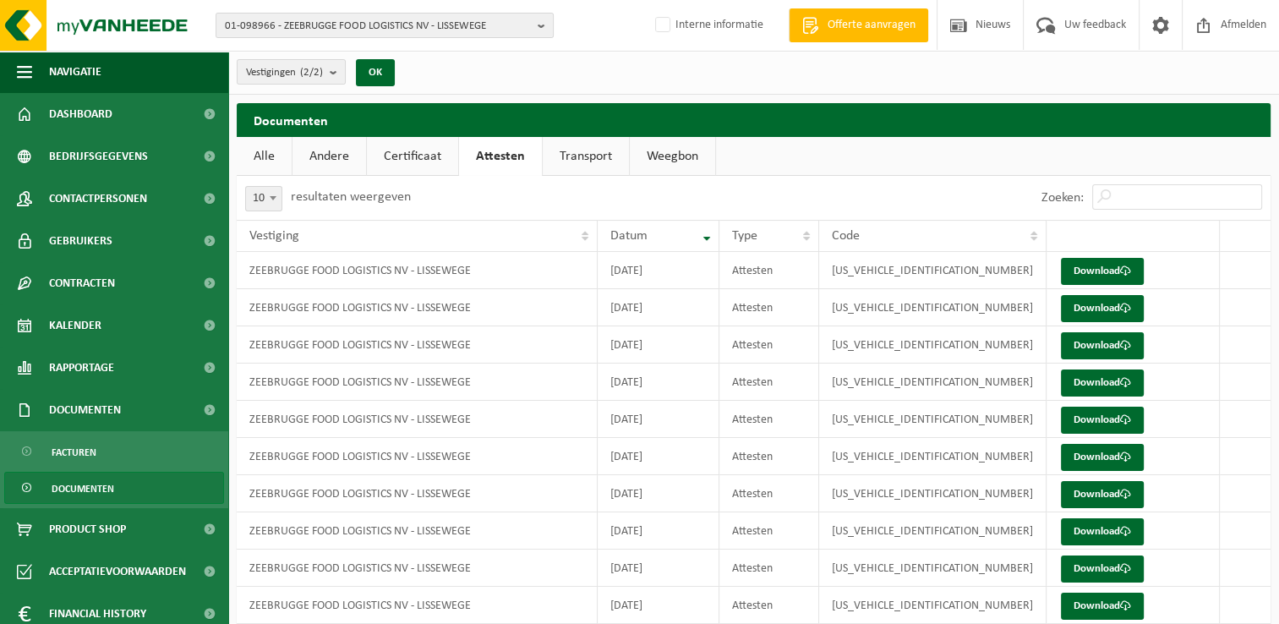
click at [273, 153] on link "Alle" at bounding box center [264, 156] width 55 height 39
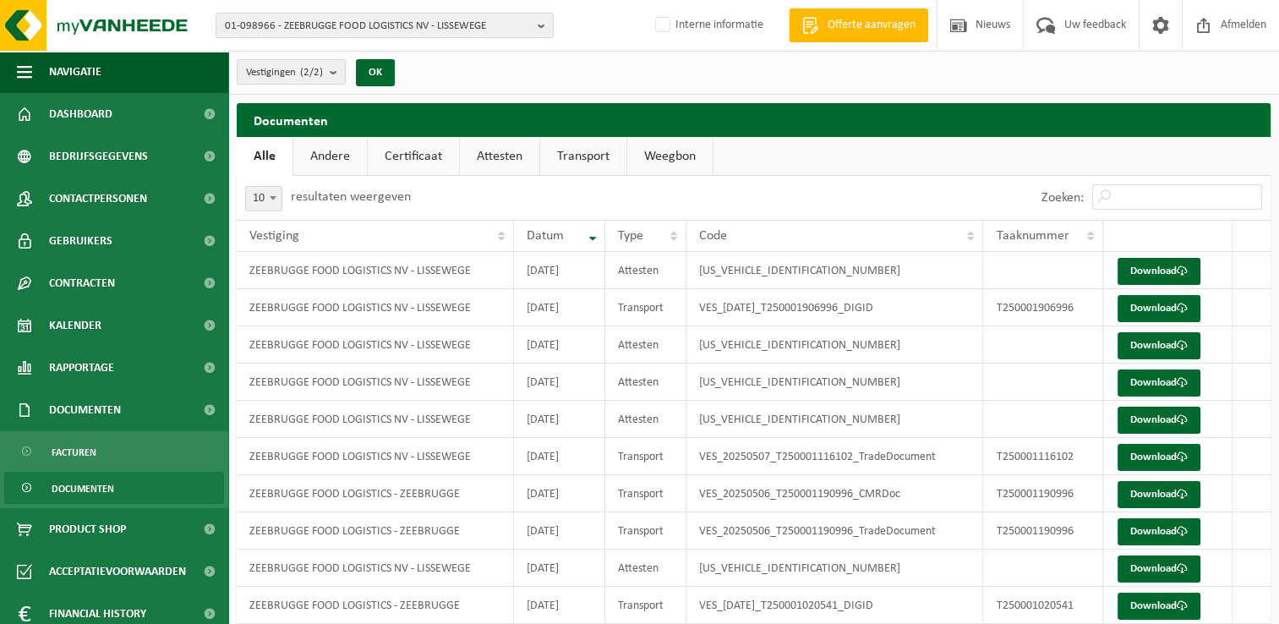
click at [402, 157] on link "Certificaat" at bounding box center [413, 156] width 91 height 39
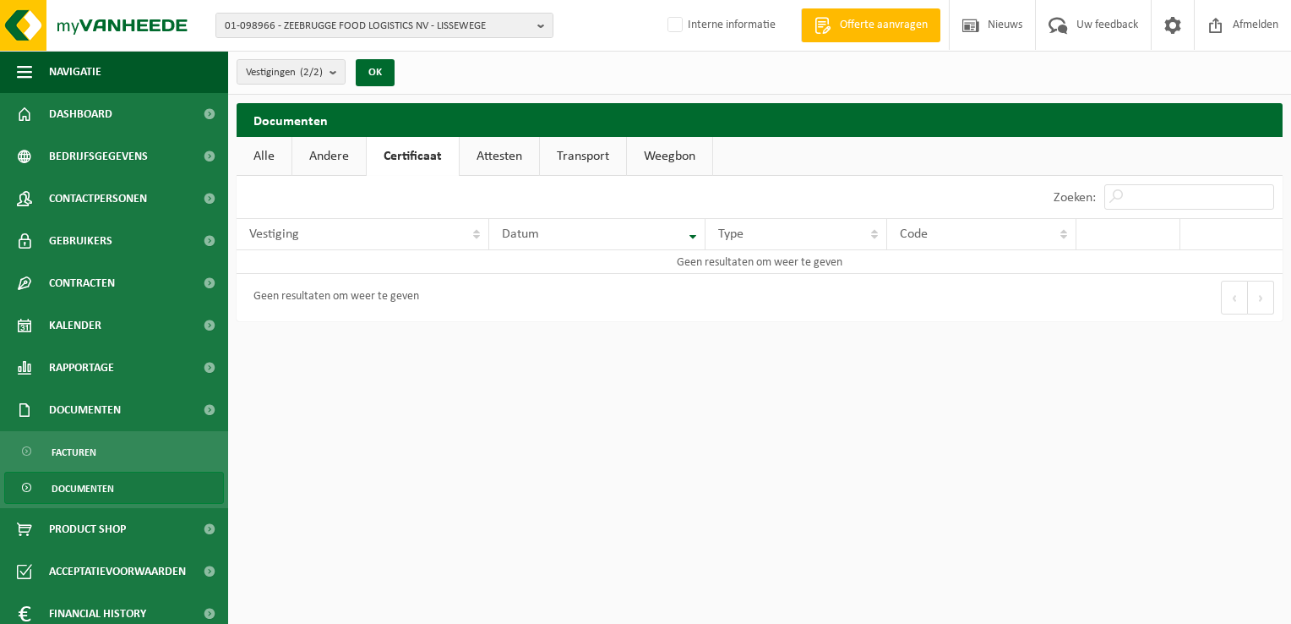
click at [488, 154] on link "Attesten" at bounding box center [499, 156] width 79 height 39
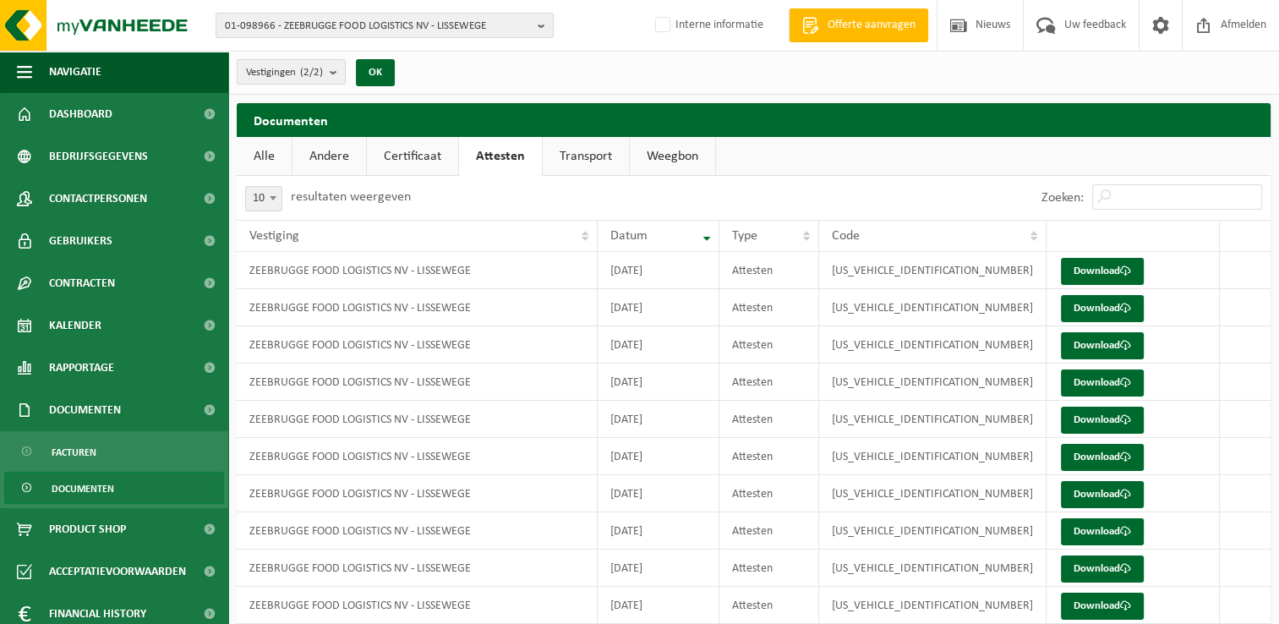
click at [568, 146] on link "Transport" at bounding box center [586, 156] width 86 height 39
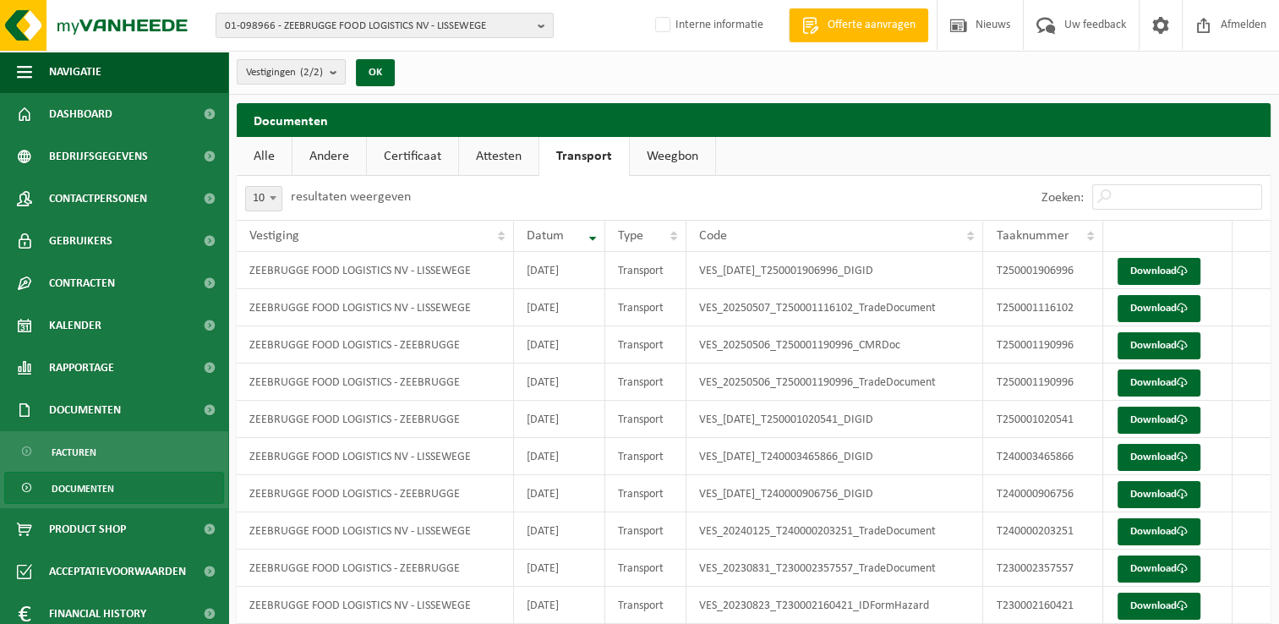
click at [678, 151] on link "Weegbon" at bounding box center [672, 156] width 85 height 39
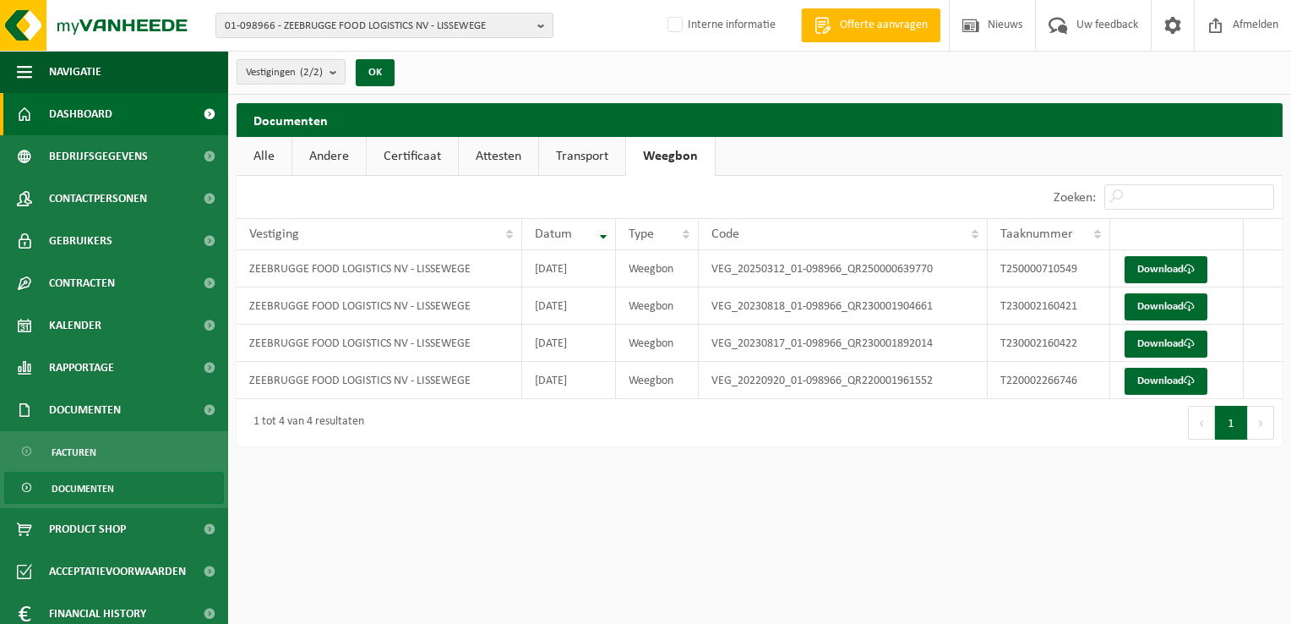
click at [90, 116] on span "Dashboard" at bounding box center [80, 114] width 63 height 42
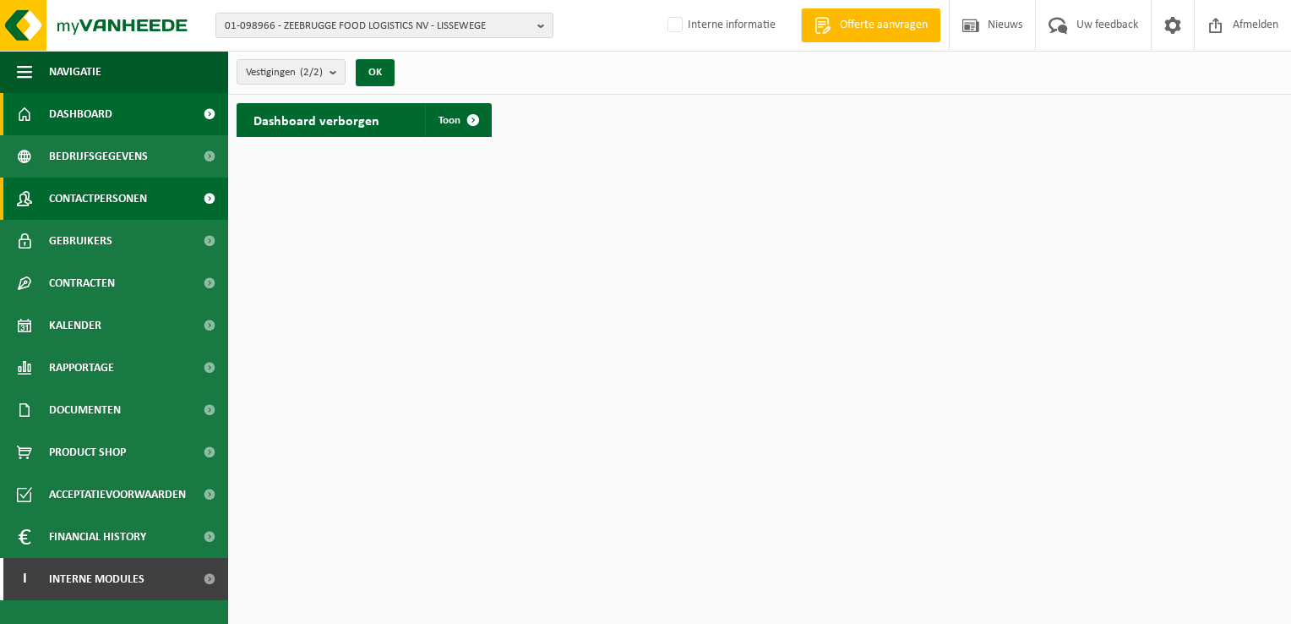
click at [115, 199] on span "Contactpersonen" at bounding box center [98, 198] width 98 height 42
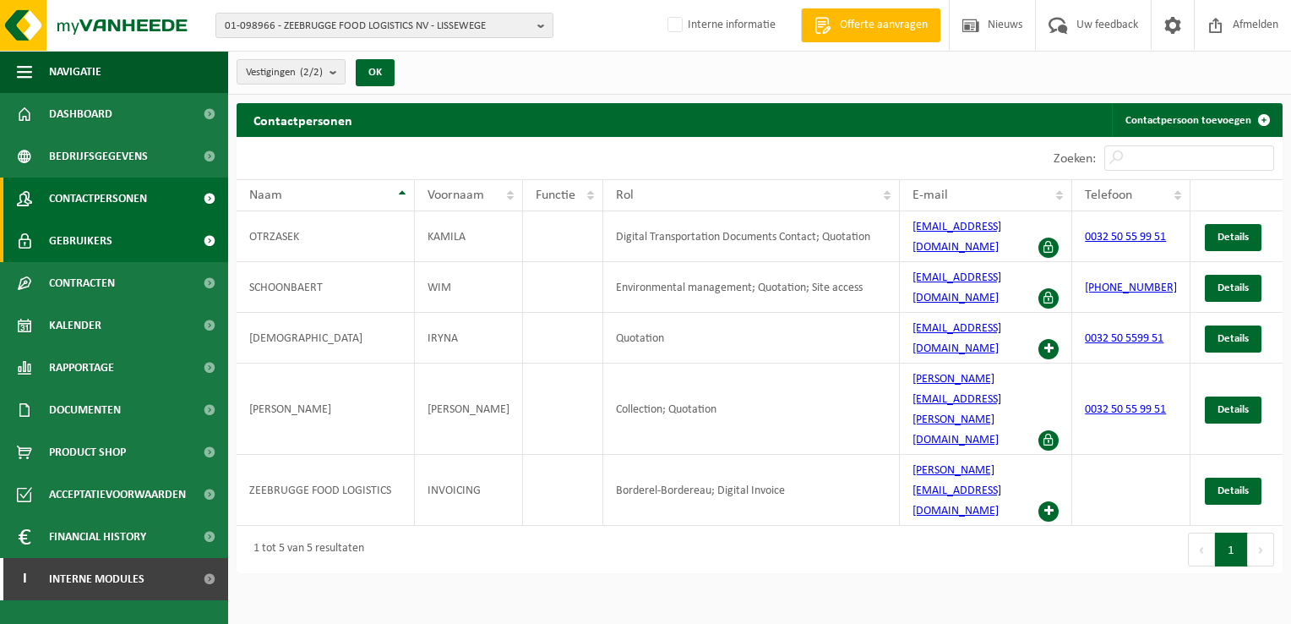
click at [88, 248] on span "Gebruikers" at bounding box center [80, 241] width 63 height 42
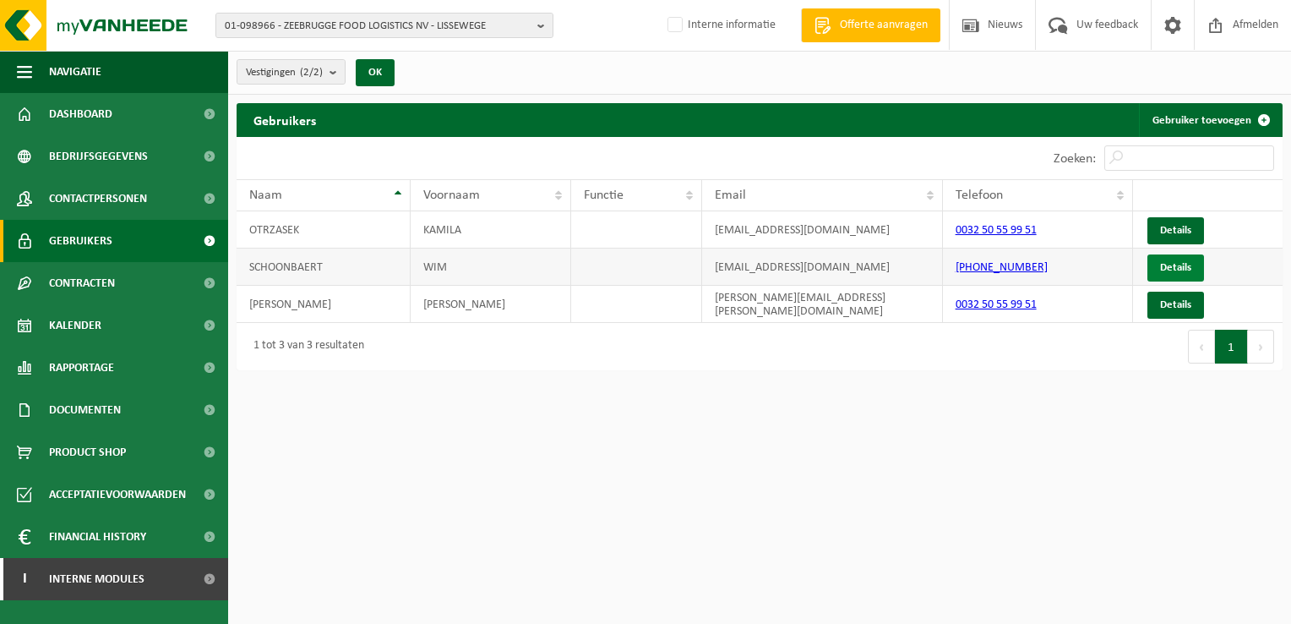
click at [1192, 264] on link "Details" at bounding box center [1176, 267] width 57 height 27
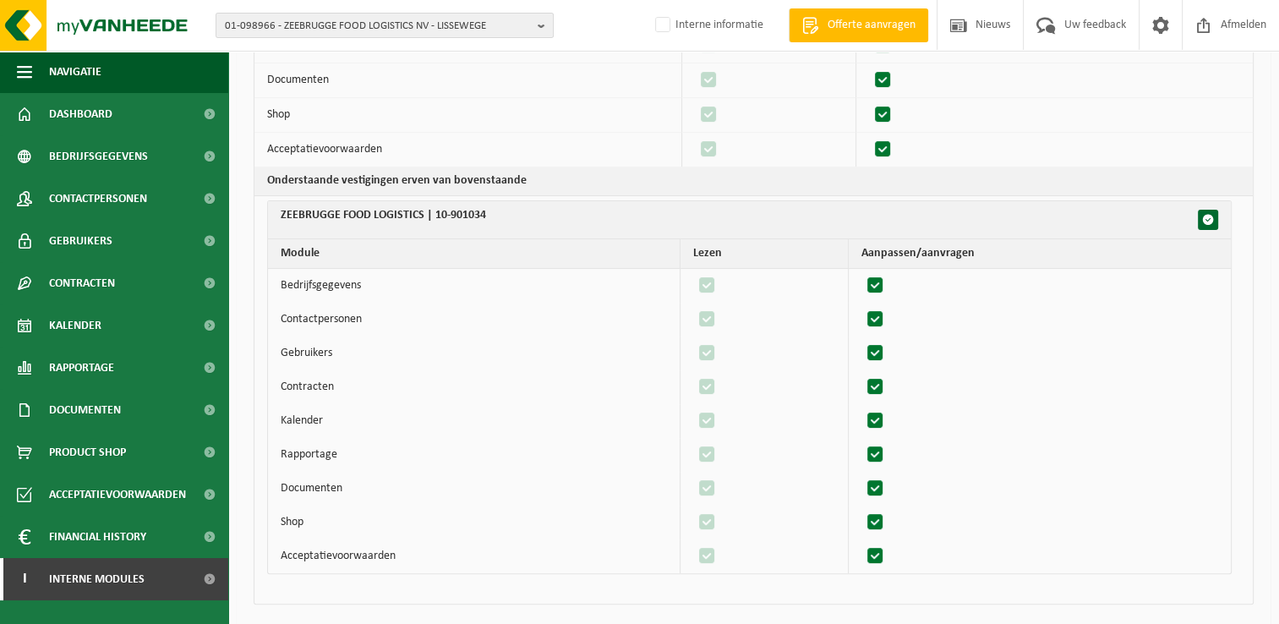
scroll to position [419, 0]
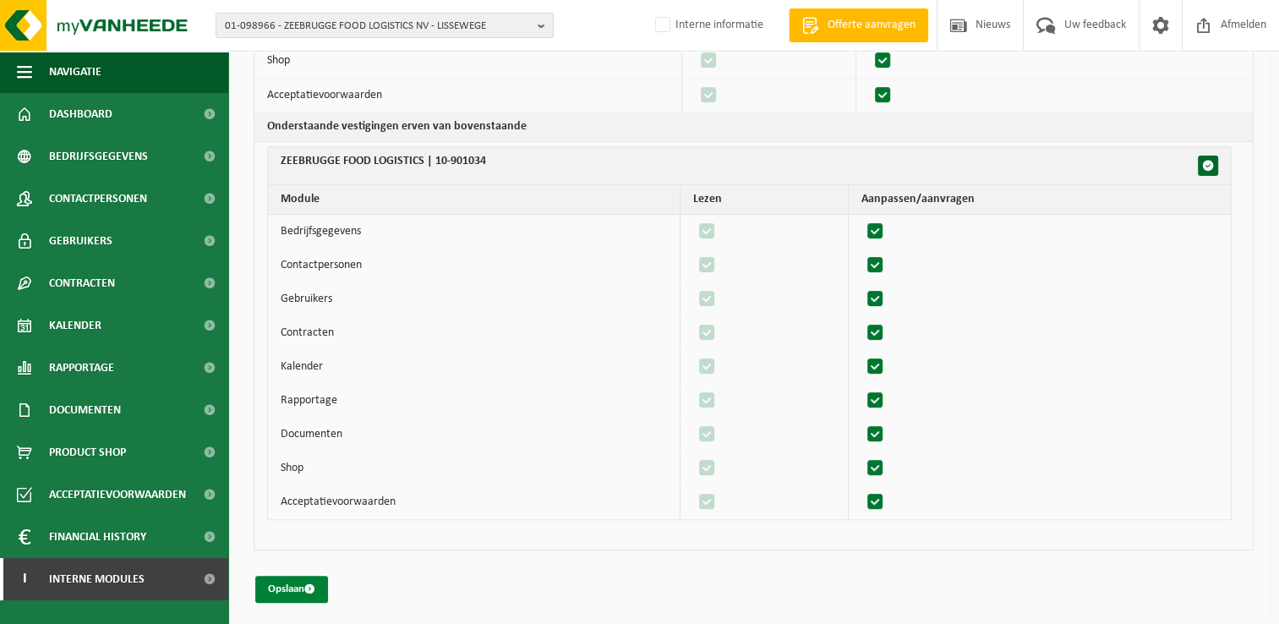
click at [292, 592] on button "Opslaan" at bounding box center [291, 588] width 73 height 27
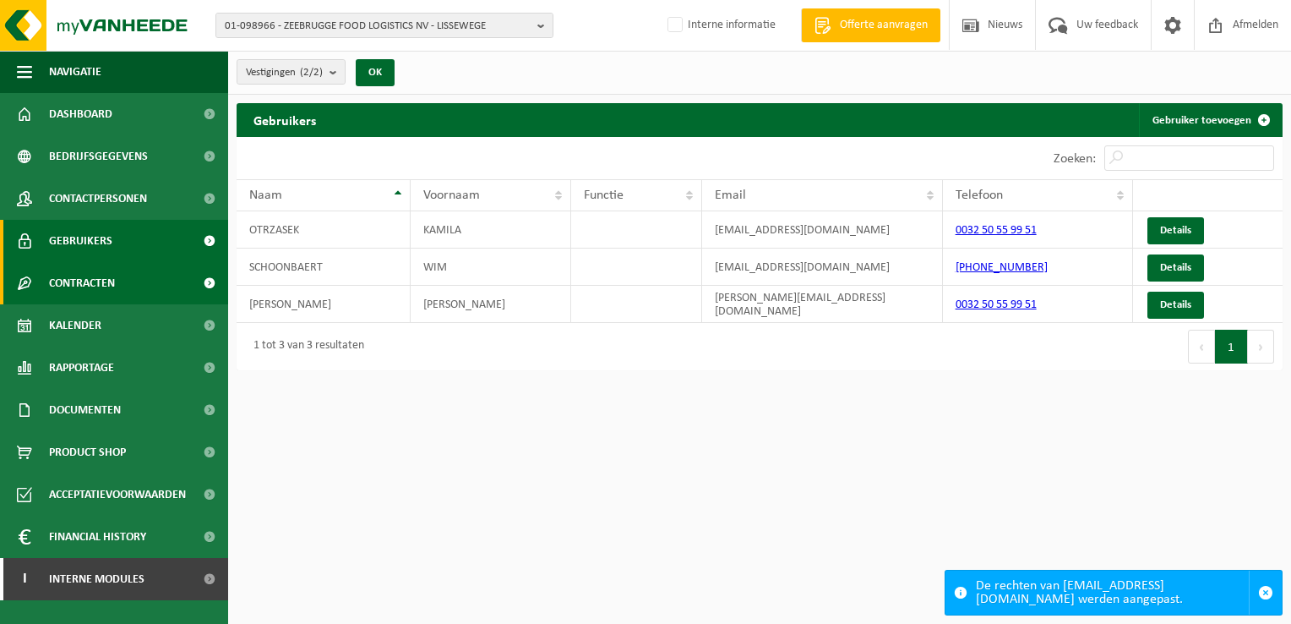
click at [106, 286] on span "Contracten" at bounding box center [82, 283] width 66 height 42
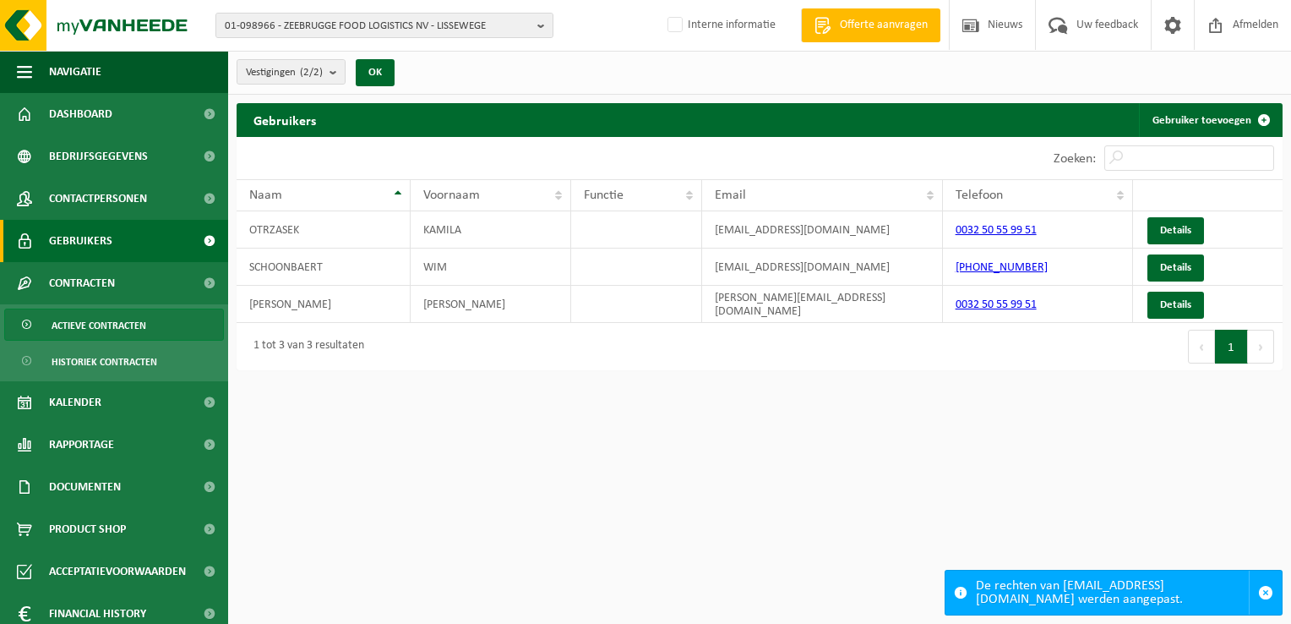
click at [108, 326] on span "Actieve contracten" at bounding box center [99, 325] width 95 height 32
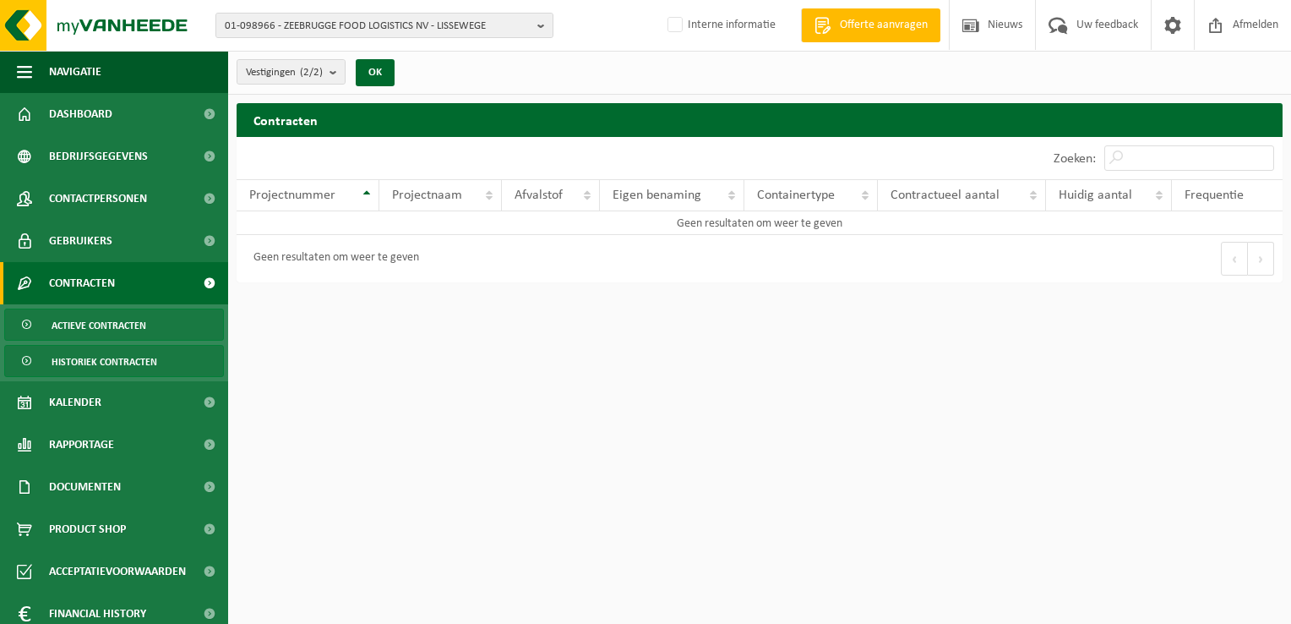
click at [93, 363] on span "Historiek contracten" at bounding box center [105, 362] width 106 height 32
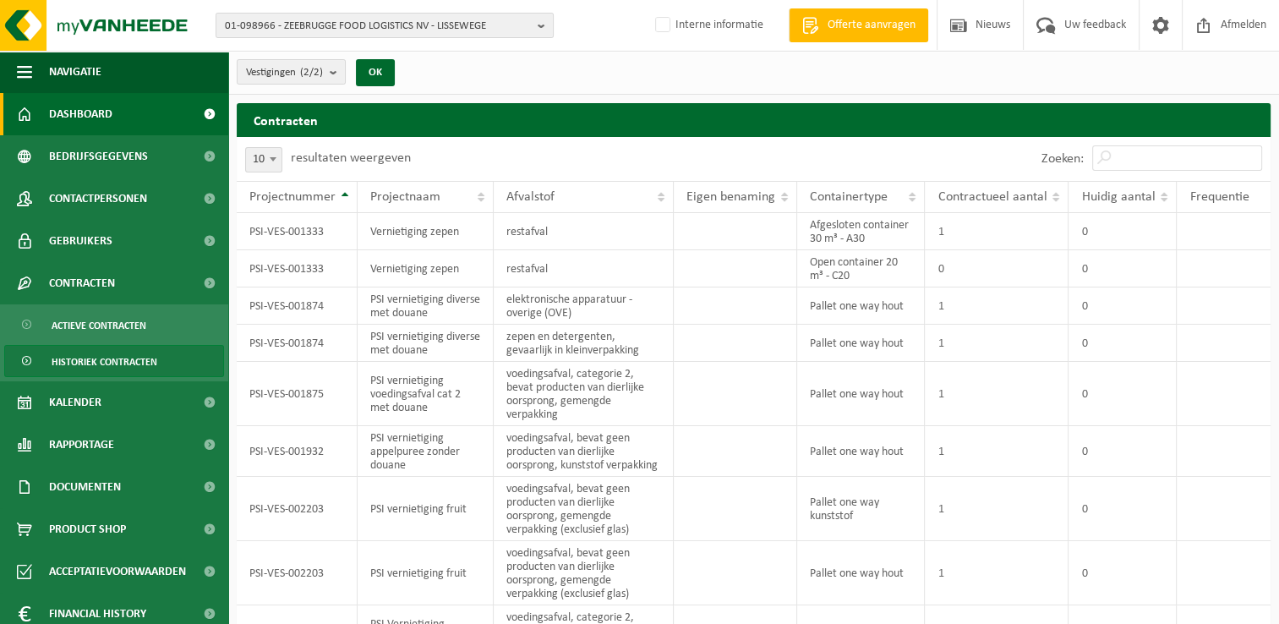
click at [103, 117] on span "Dashboard" at bounding box center [80, 114] width 63 height 42
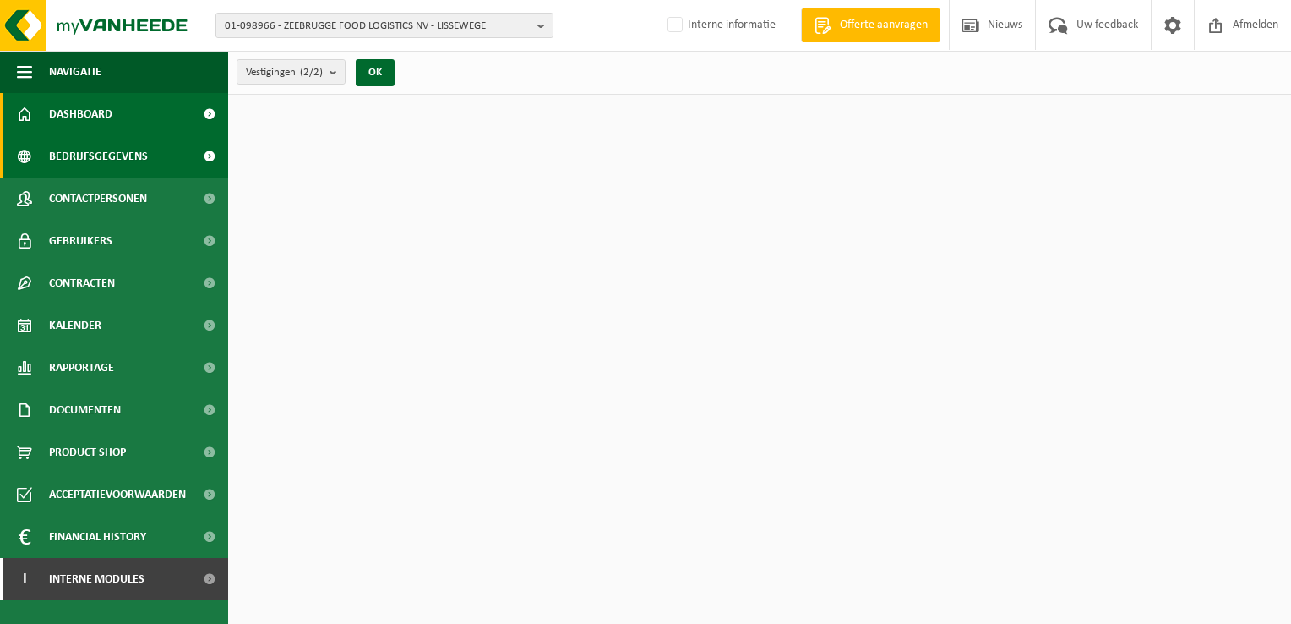
click at [115, 152] on span "Bedrijfsgegevens" at bounding box center [98, 156] width 99 height 42
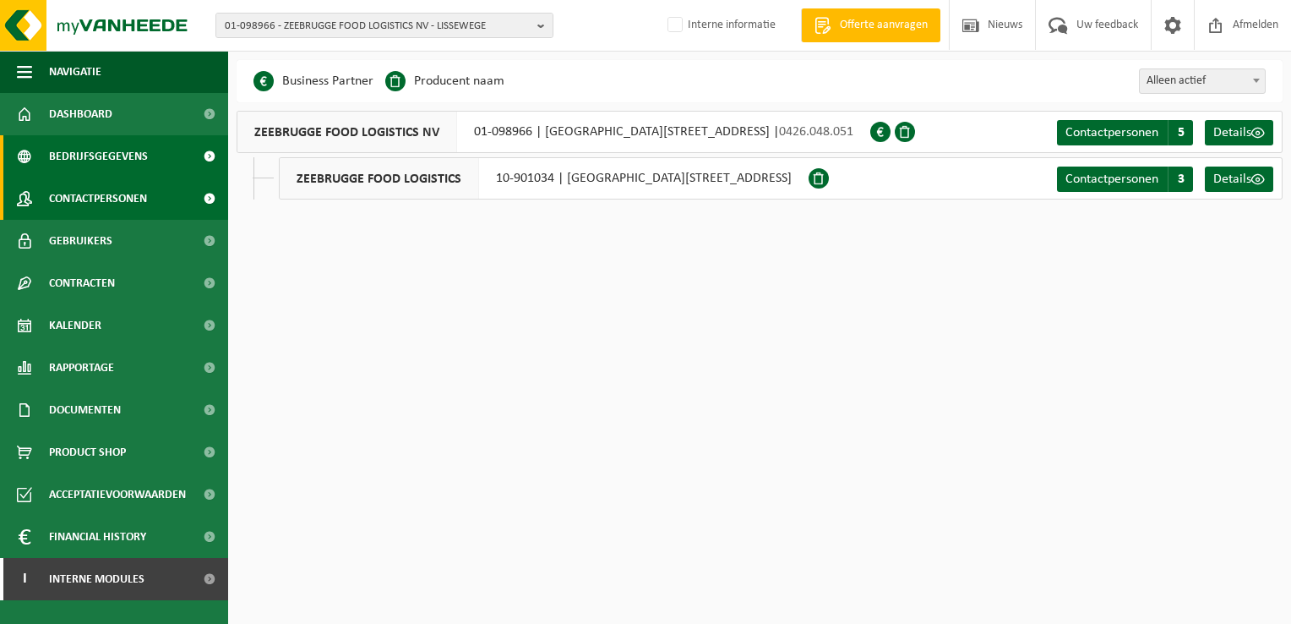
click at [97, 188] on span "Contactpersonen" at bounding box center [98, 198] width 98 height 42
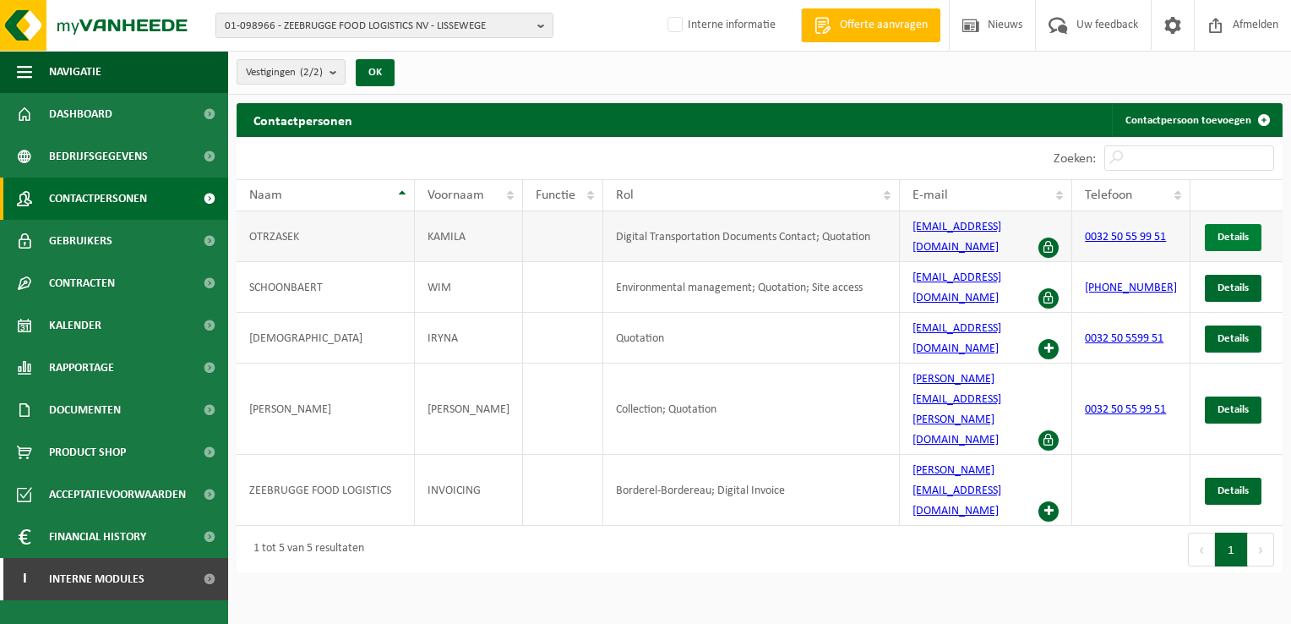
click at [1242, 232] on span "Details" at bounding box center [1233, 237] width 31 height 11
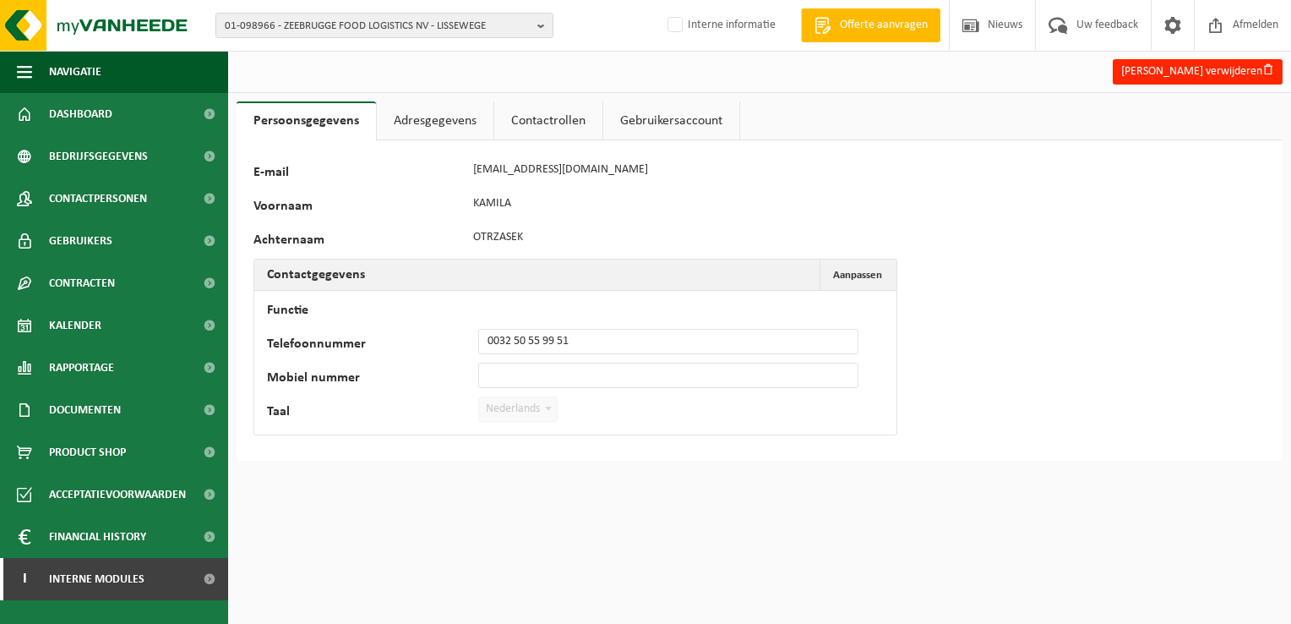
click at [556, 123] on link "Contactrollen" at bounding box center [548, 120] width 108 height 39
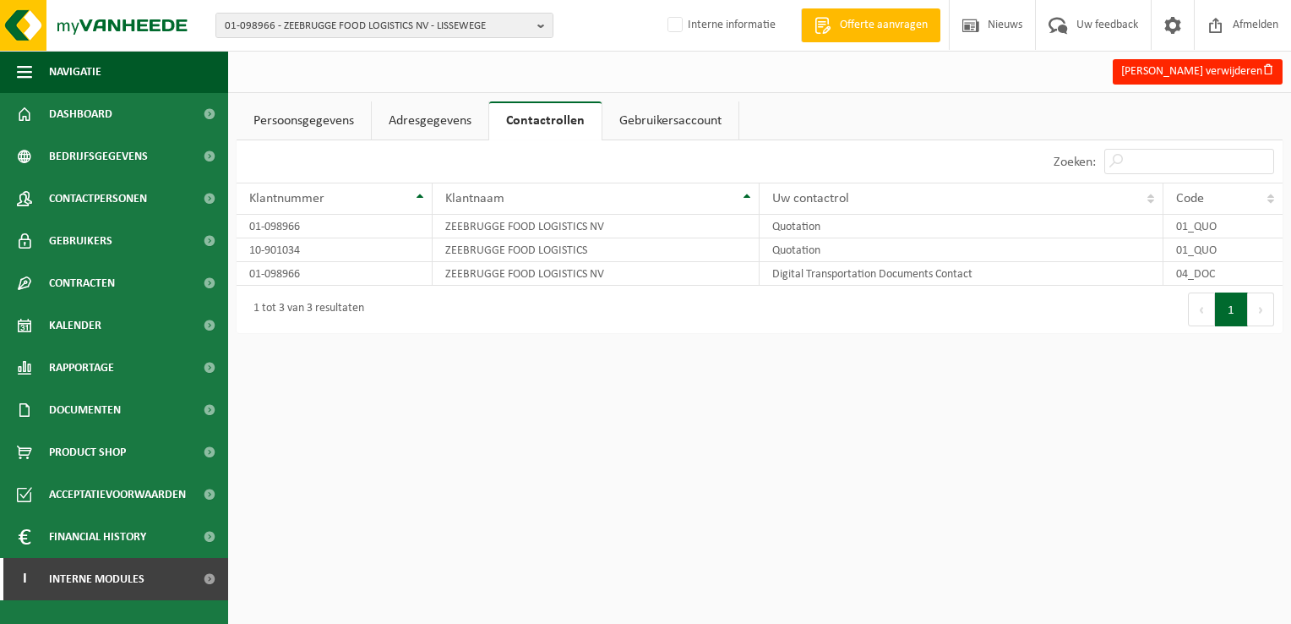
click at [450, 123] on link "Adresgegevens" at bounding box center [430, 120] width 117 height 39
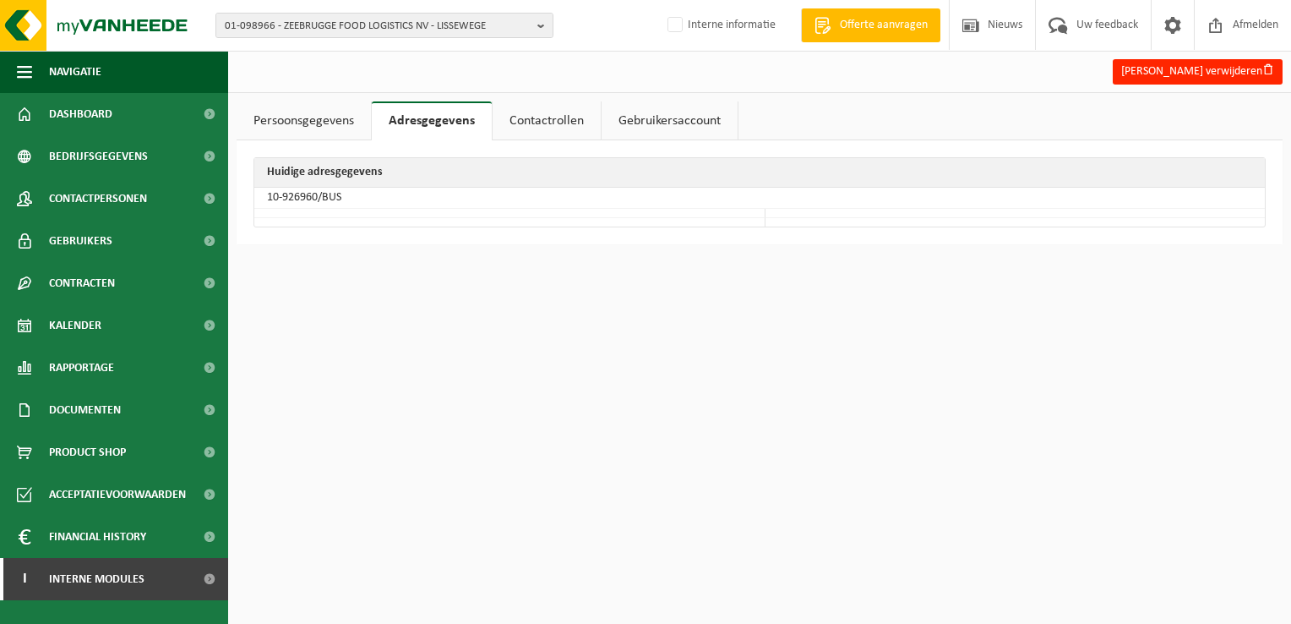
click at [297, 125] on link "Persoonsgegevens" at bounding box center [304, 120] width 134 height 39
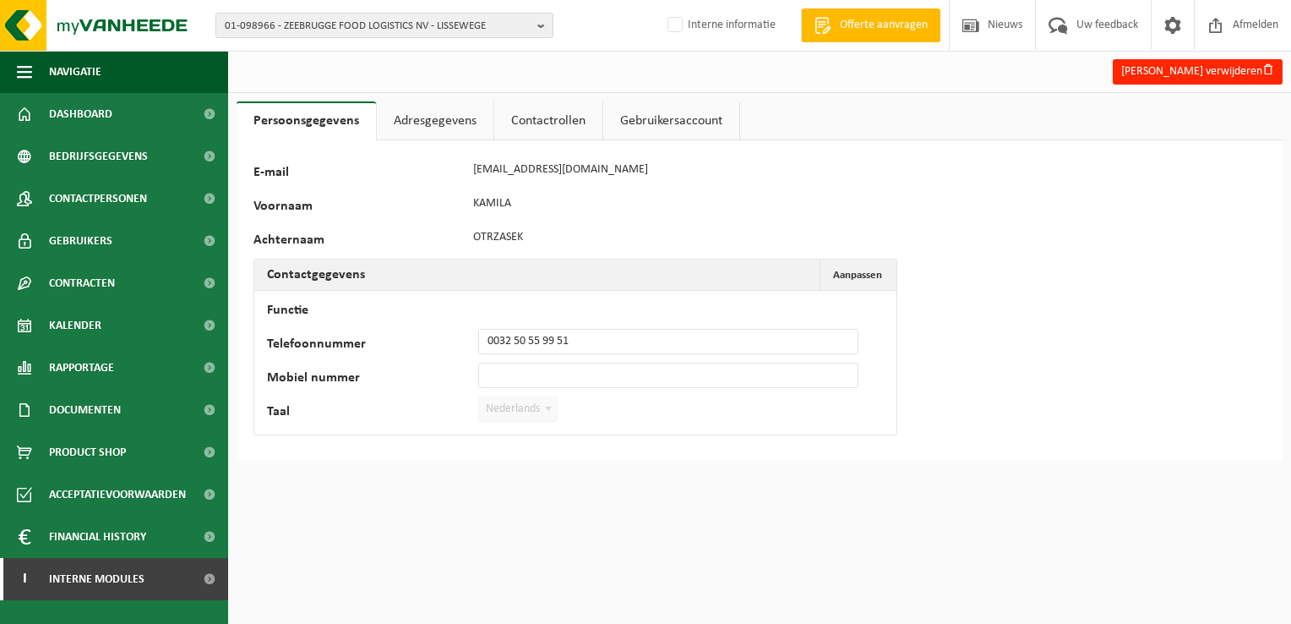
click at [413, 119] on link "Adresgegevens" at bounding box center [435, 120] width 117 height 39
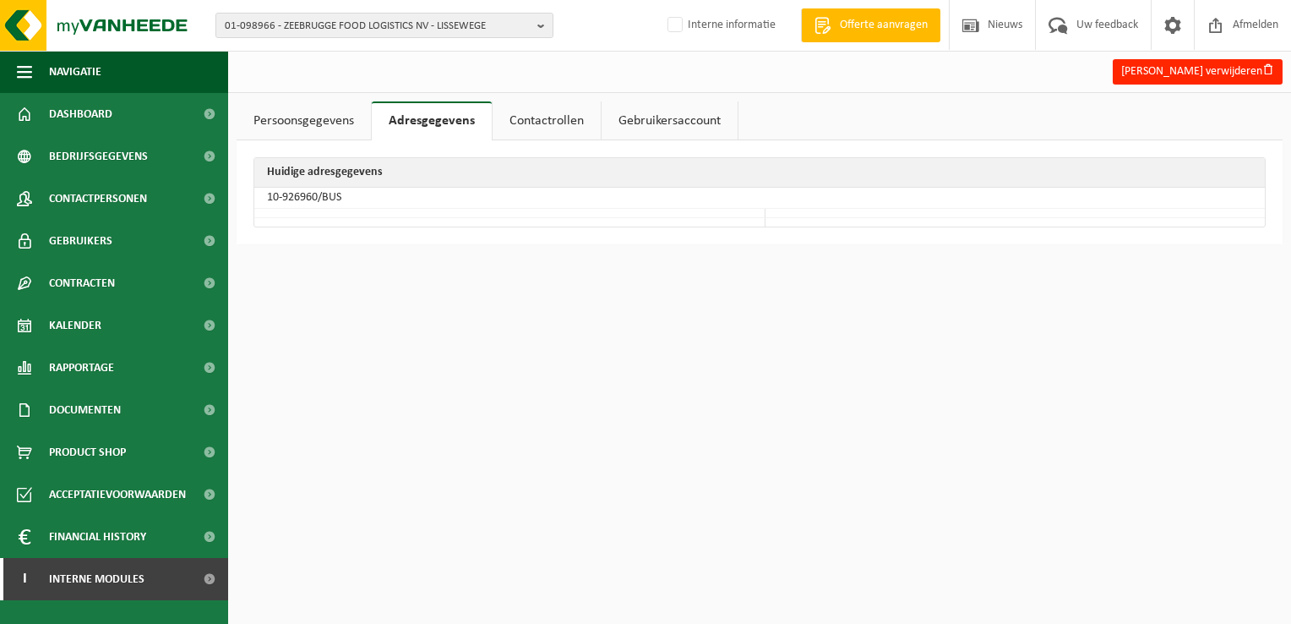
click at [541, 118] on link "Contactrollen" at bounding box center [547, 120] width 108 height 39
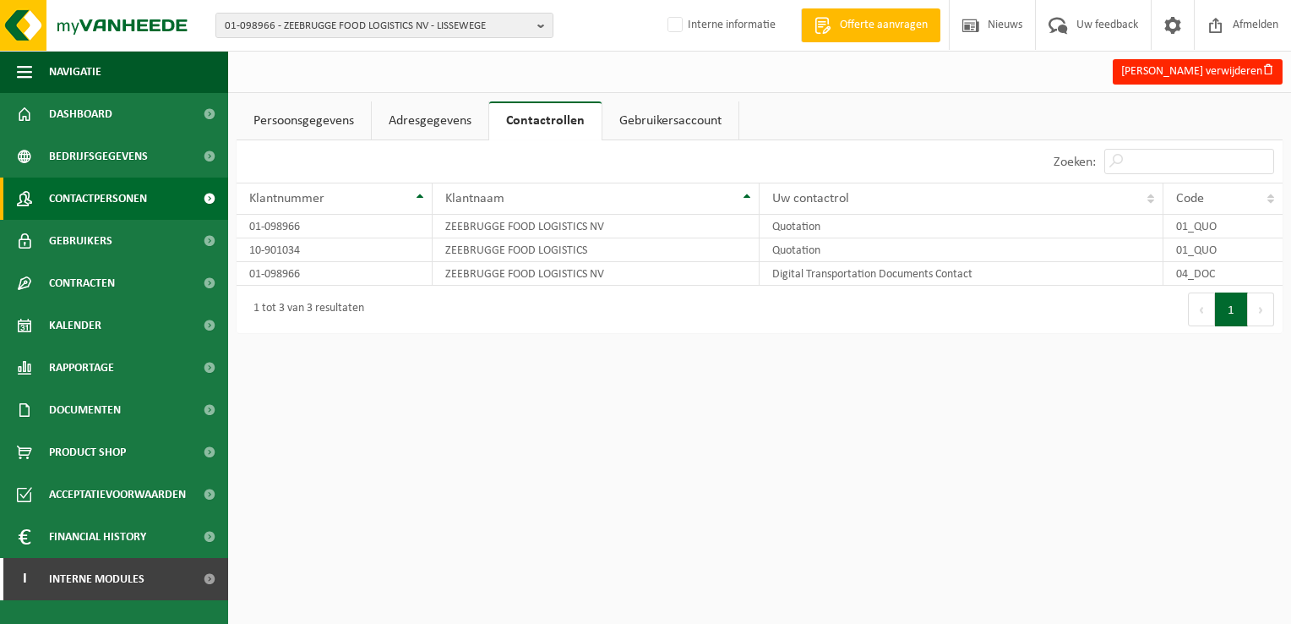
click at [125, 205] on span "Contactpersonen" at bounding box center [98, 198] width 98 height 42
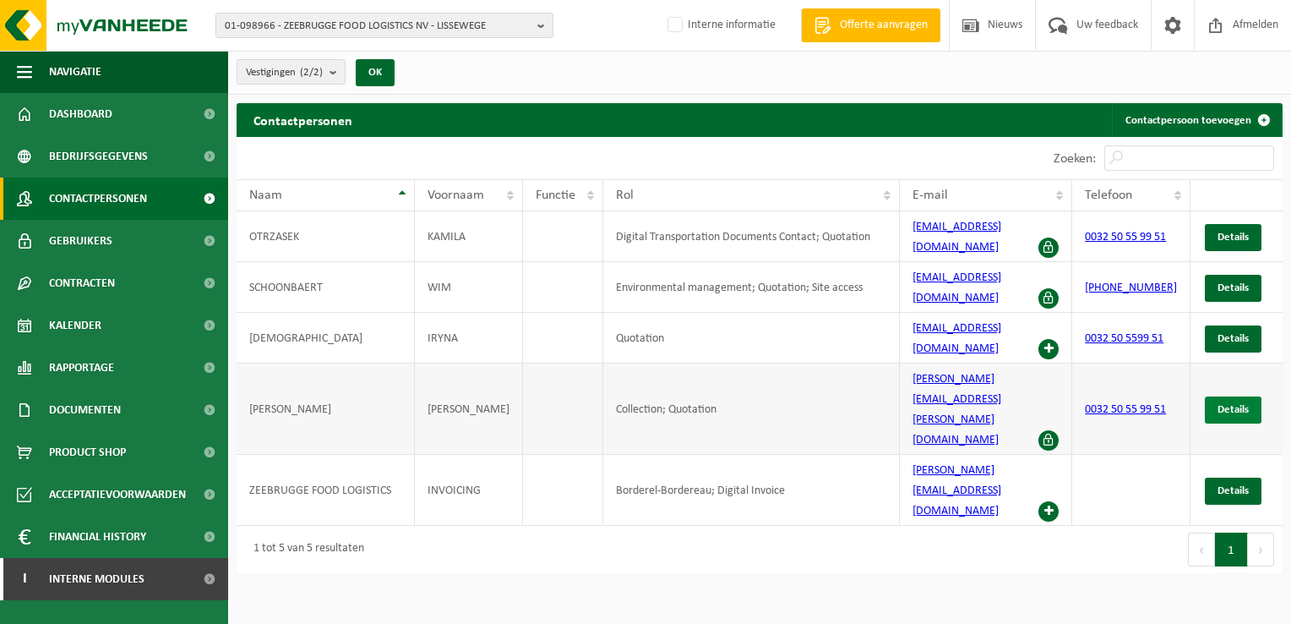
click at [1243, 404] on span "Details" at bounding box center [1233, 409] width 31 height 11
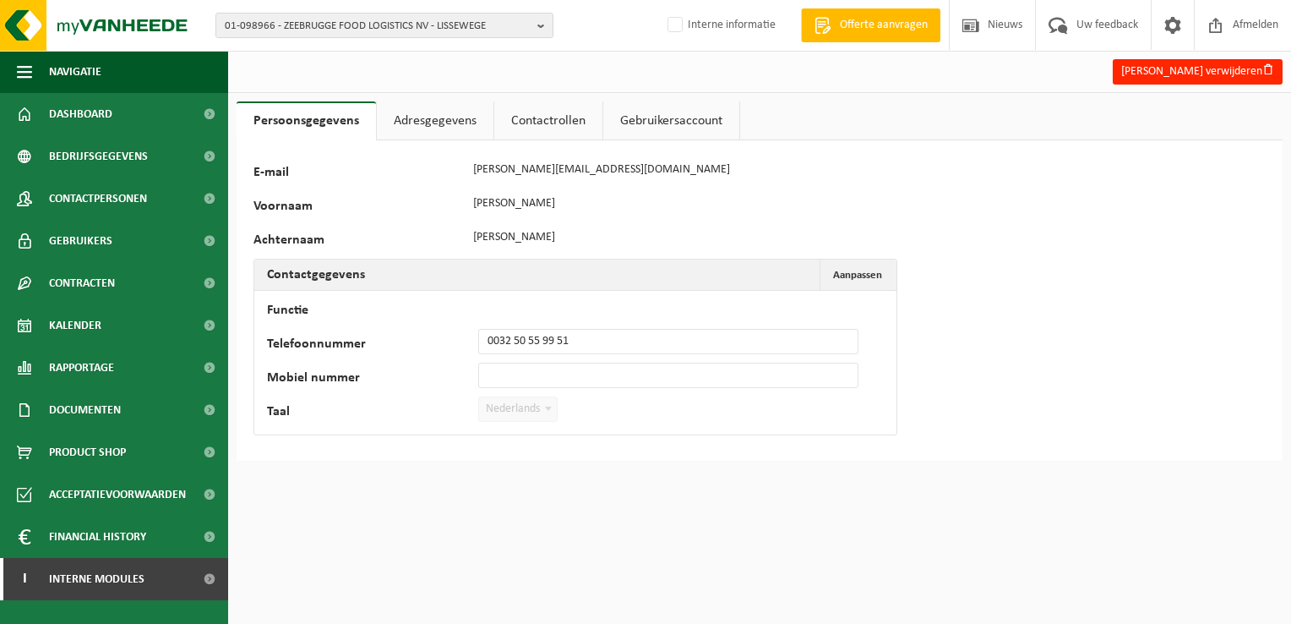
click at [434, 119] on link "Adresgegevens" at bounding box center [435, 120] width 117 height 39
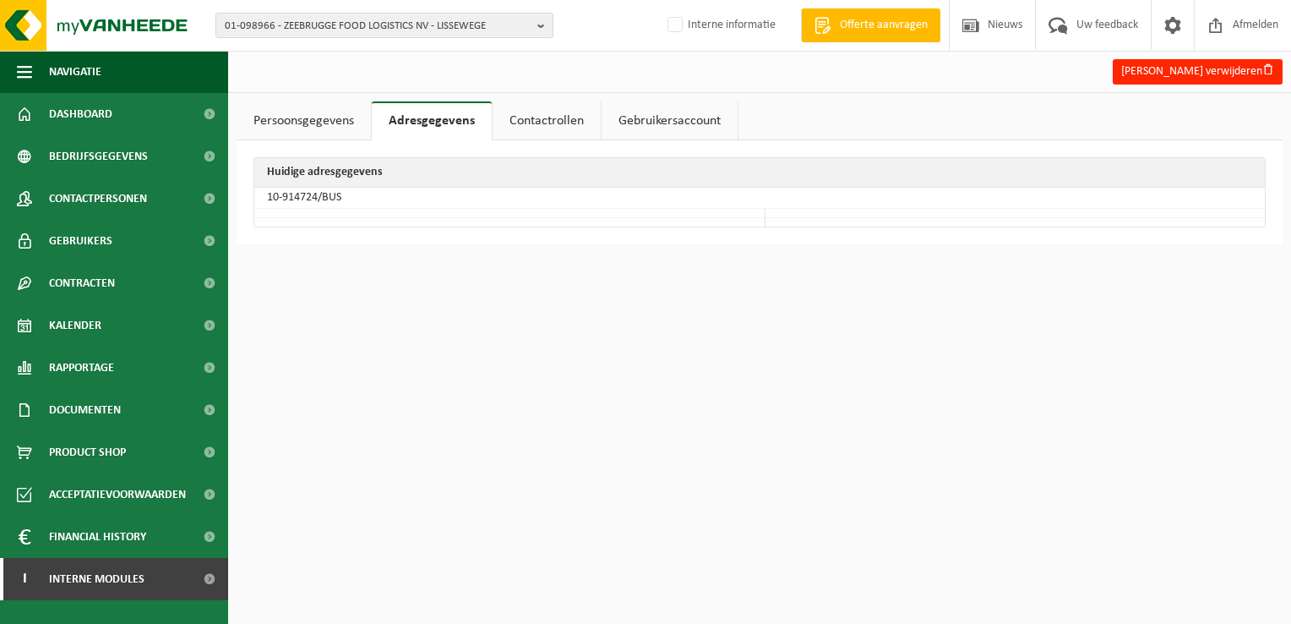
click at [544, 122] on link "Contactrollen" at bounding box center [547, 120] width 108 height 39
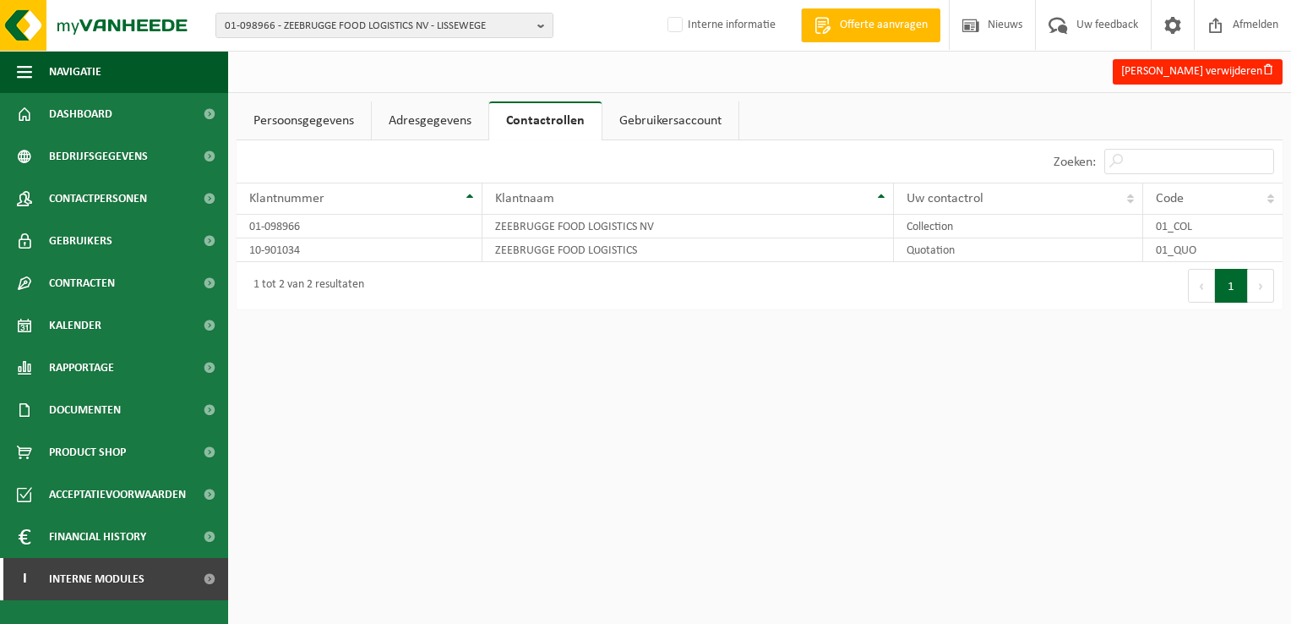
click at [434, 124] on link "Adresgegevens" at bounding box center [430, 120] width 117 height 39
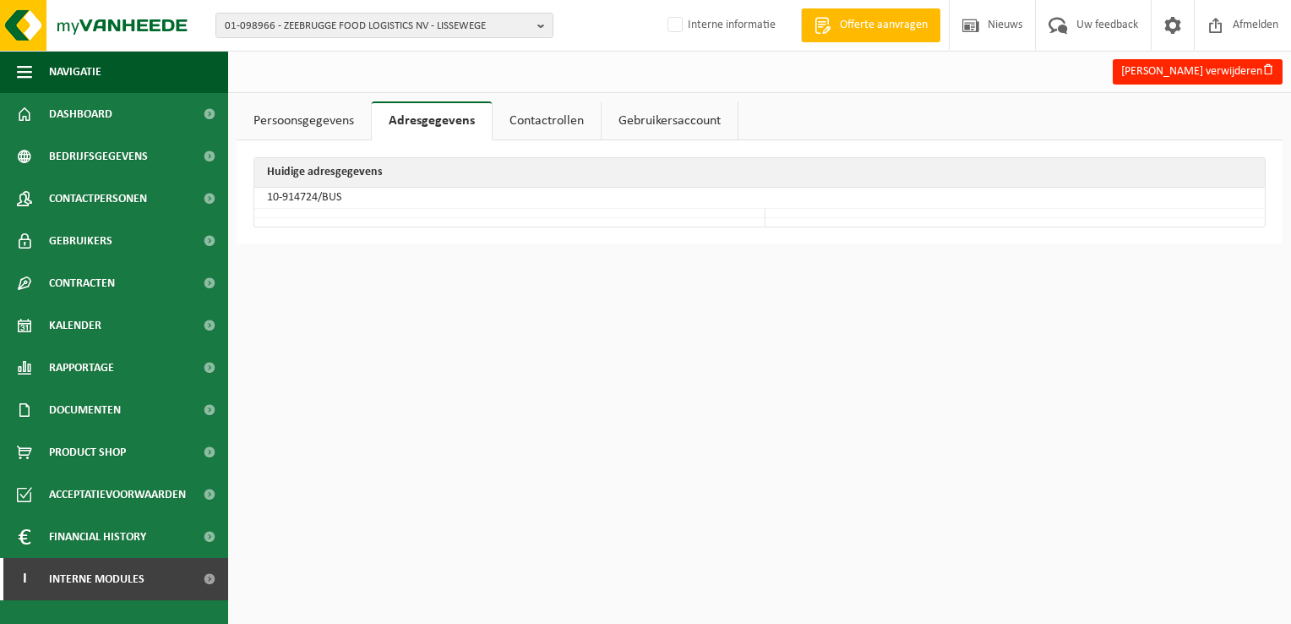
click at [305, 124] on link "Persoonsgegevens" at bounding box center [304, 120] width 134 height 39
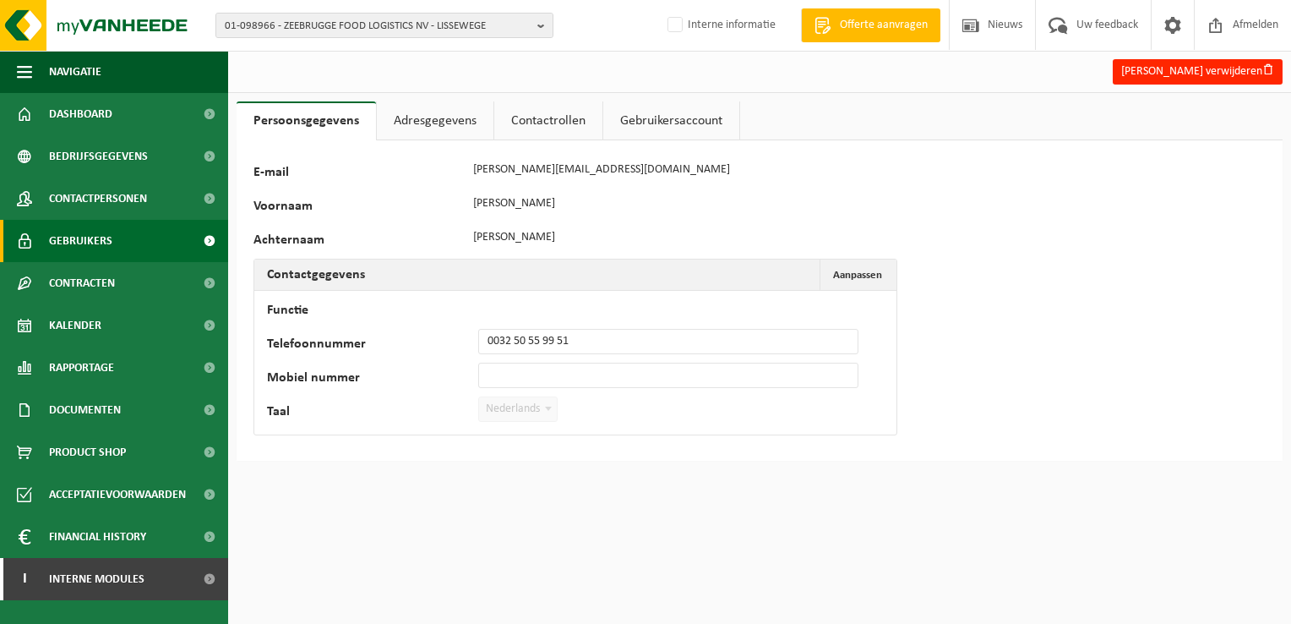
click at [99, 232] on span "Gebruikers" at bounding box center [80, 241] width 63 height 42
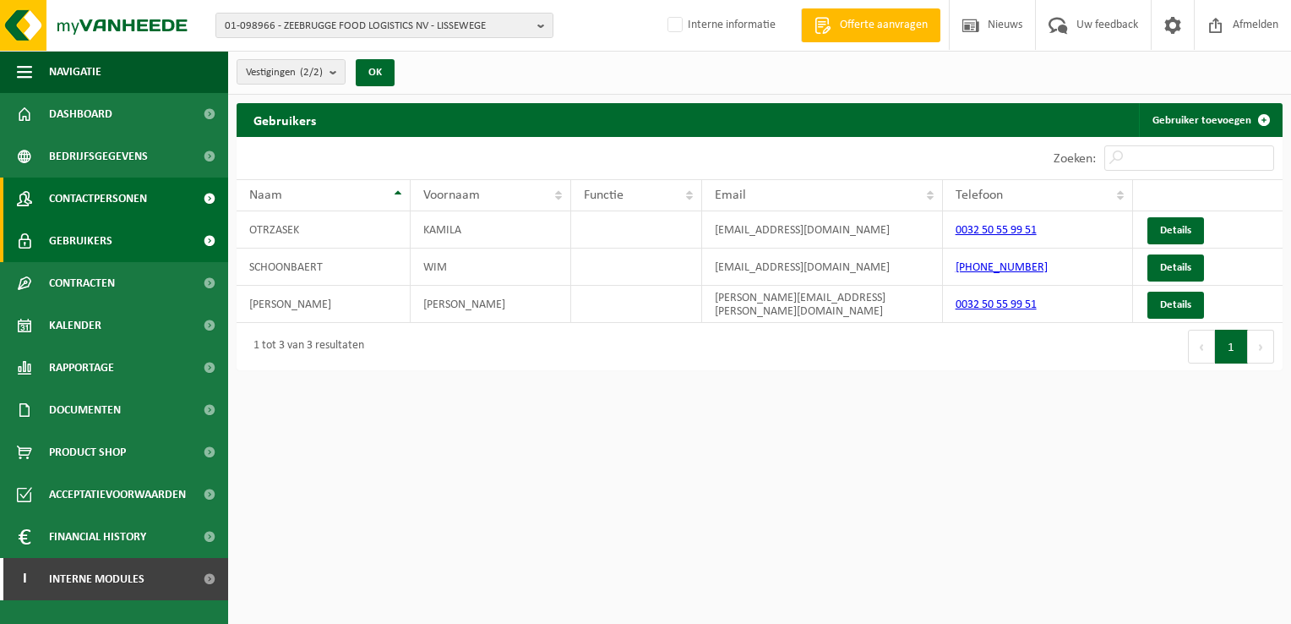
click at [122, 197] on span "Contactpersonen" at bounding box center [98, 198] width 98 height 42
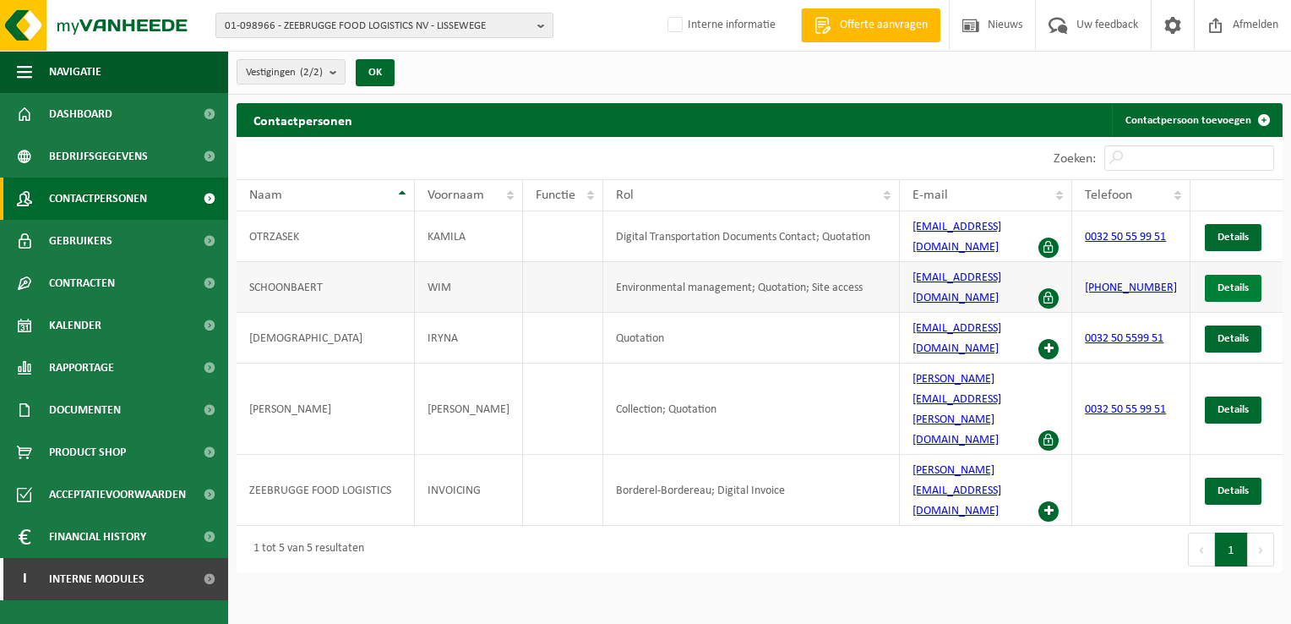
click at [1251, 275] on link "Details" at bounding box center [1233, 288] width 57 height 27
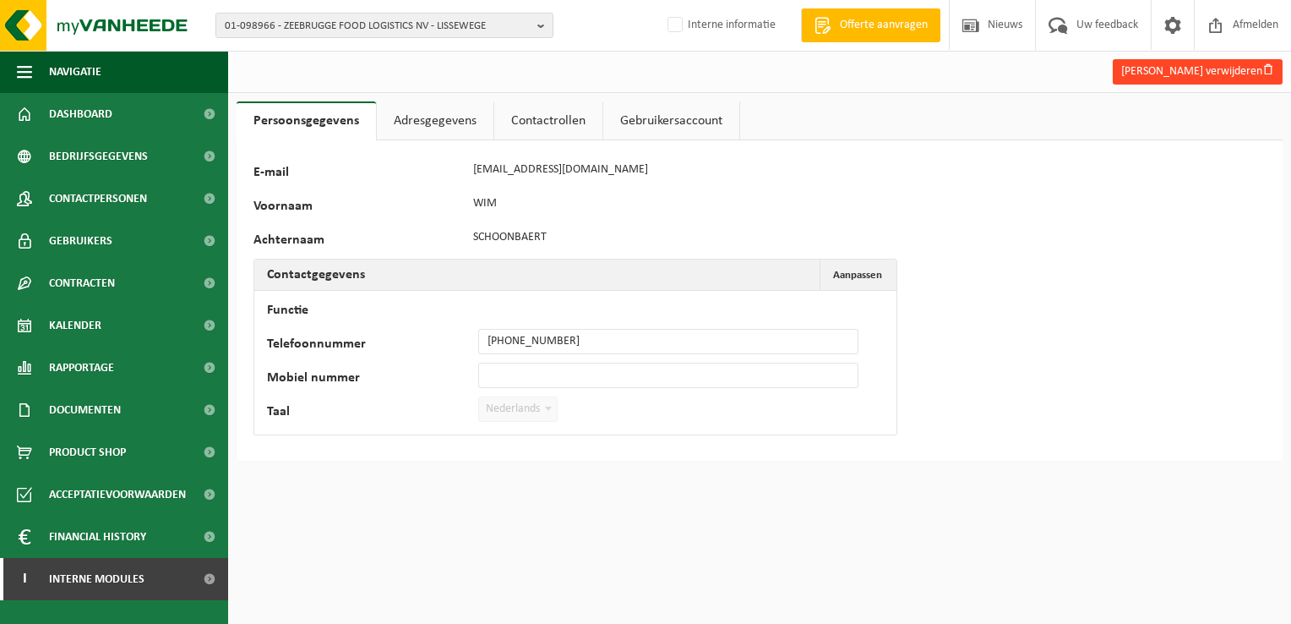
click at [1136, 69] on button "[PERSON_NAME] verwijderen" at bounding box center [1198, 71] width 170 height 25
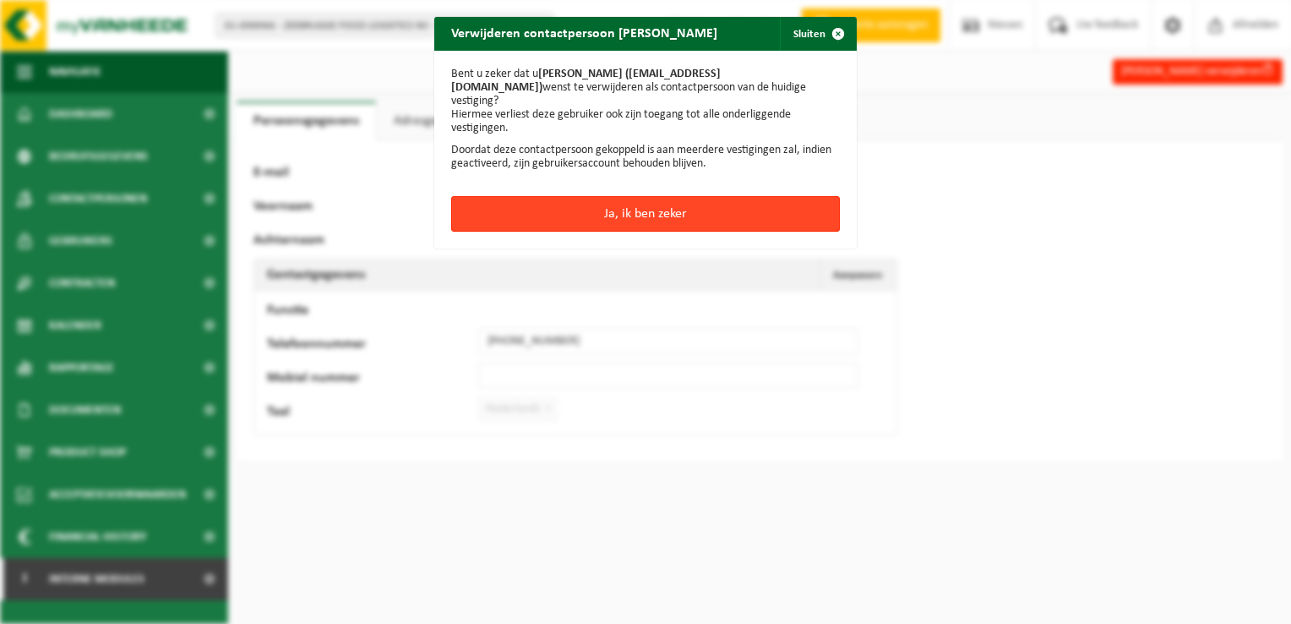
click at [622, 197] on button "Ja, ik ben zeker" at bounding box center [645, 213] width 389 height 35
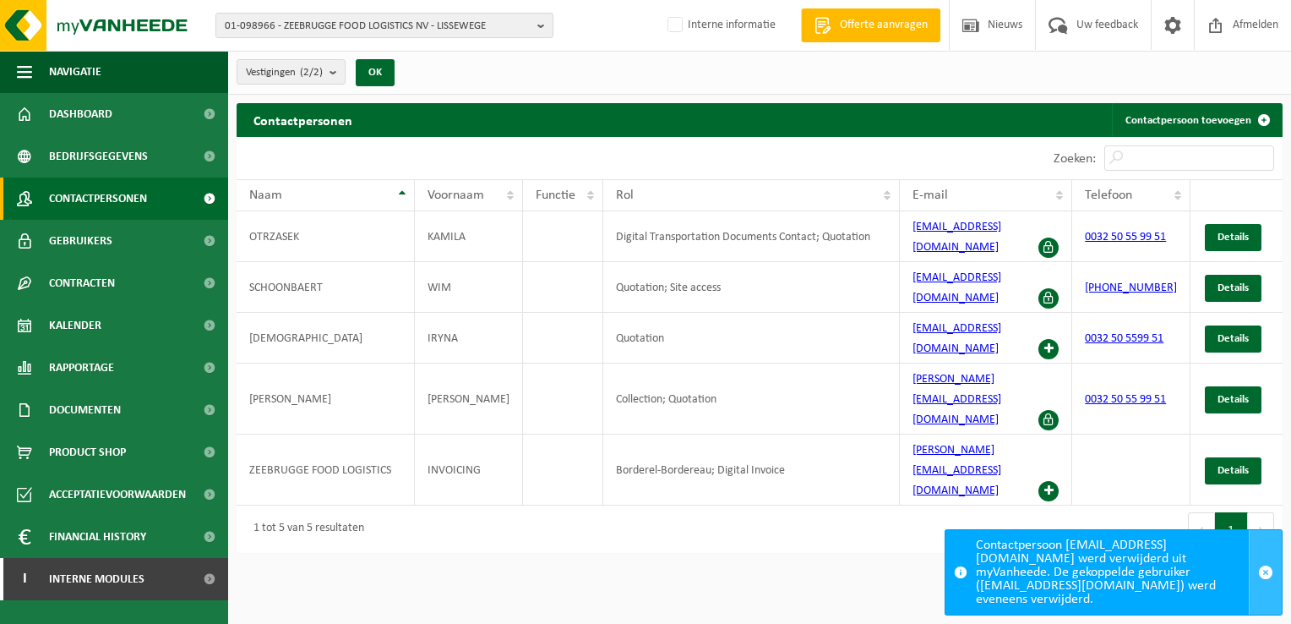
click at [1263, 580] on span "button" at bounding box center [1265, 571] width 15 height 15
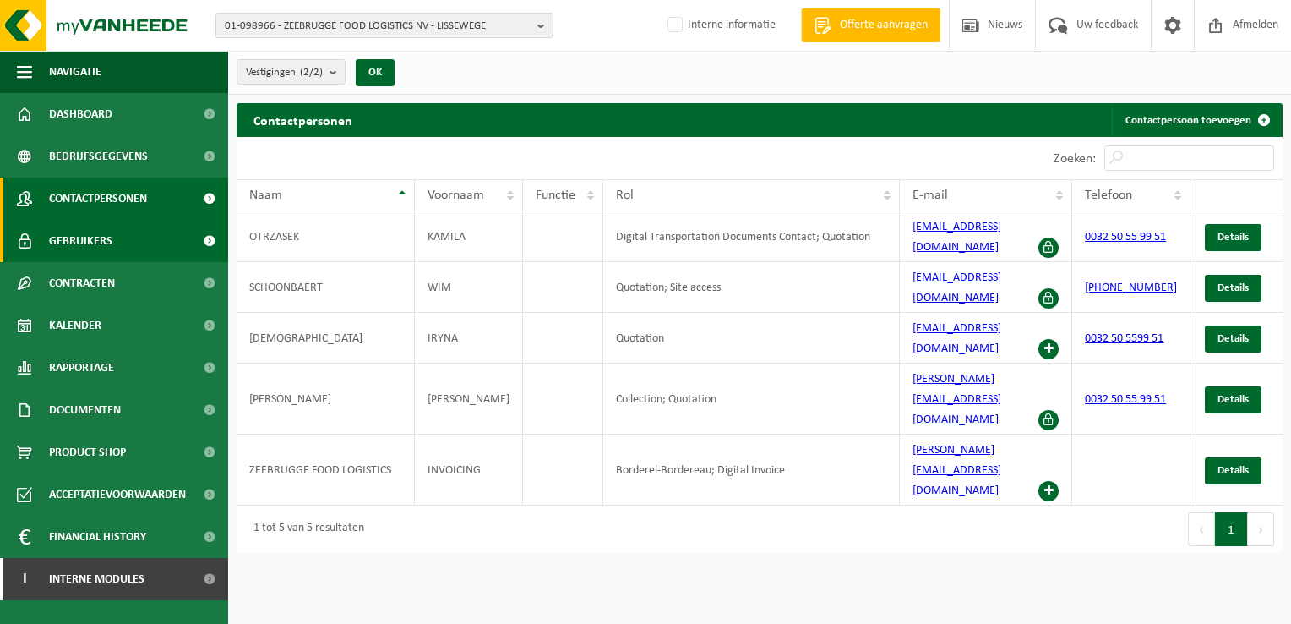
click at [118, 242] on link "Gebruikers" at bounding box center [114, 241] width 228 height 42
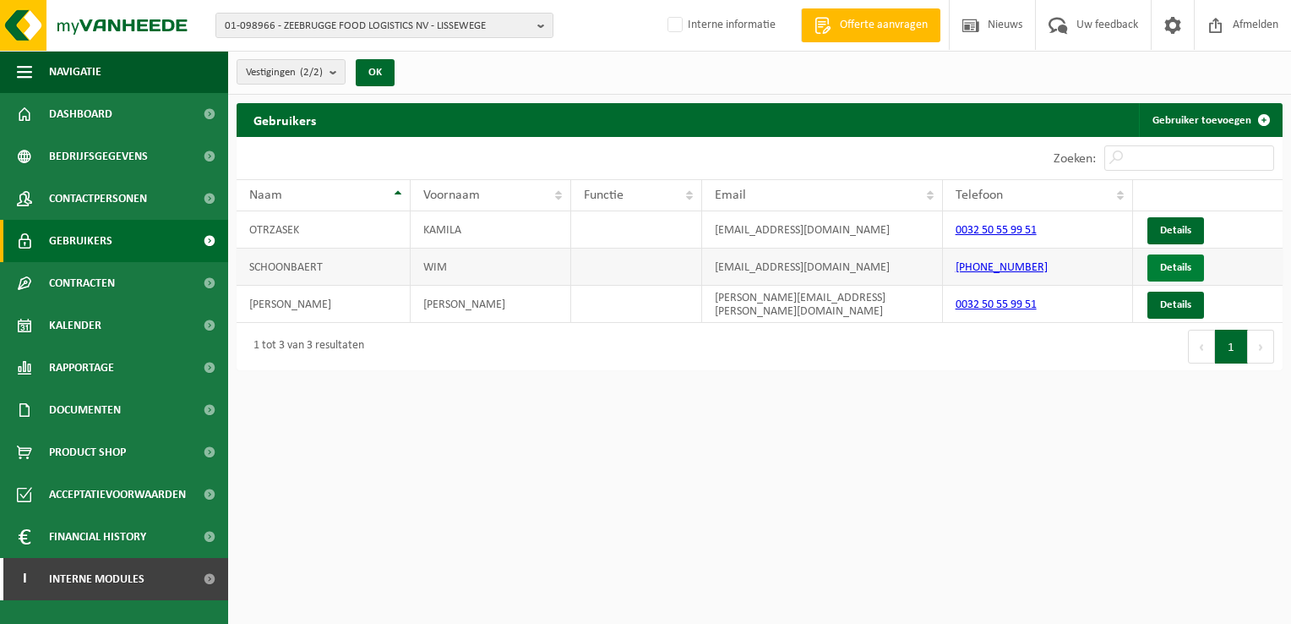
click at [1178, 268] on link "Details" at bounding box center [1176, 267] width 57 height 27
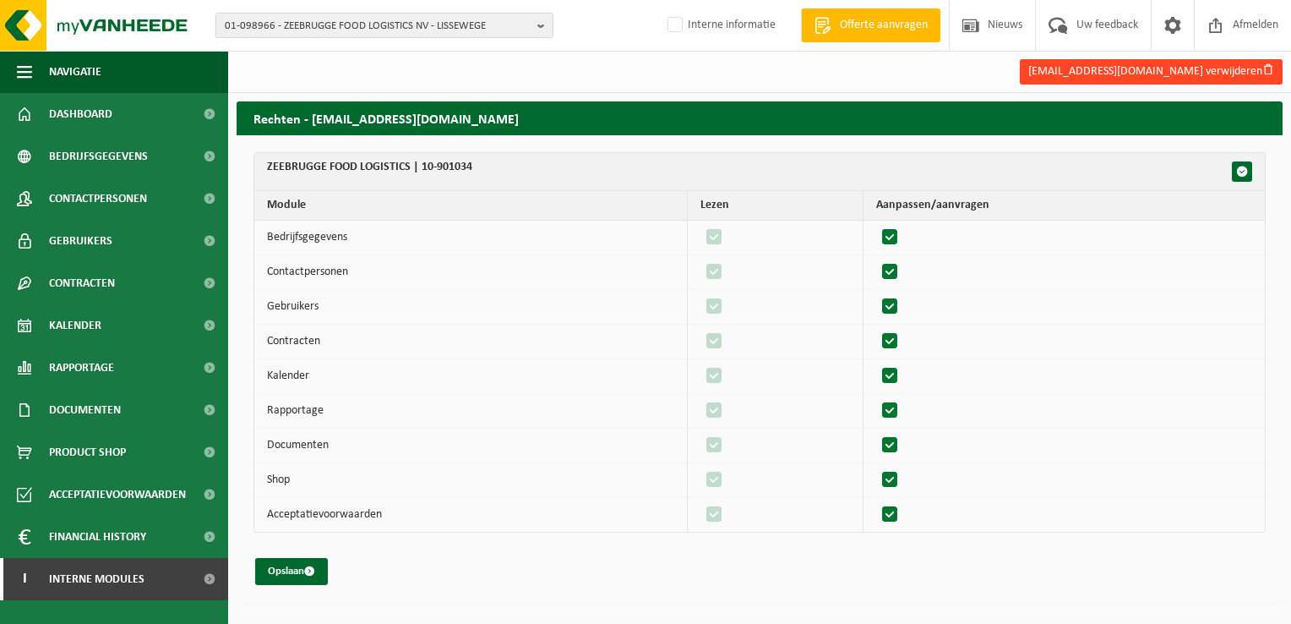
click at [1170, 68] on button "wim.schoonbaert@zfl.be verwijderen" at bounding box center [1151, 71] width 263 height 25
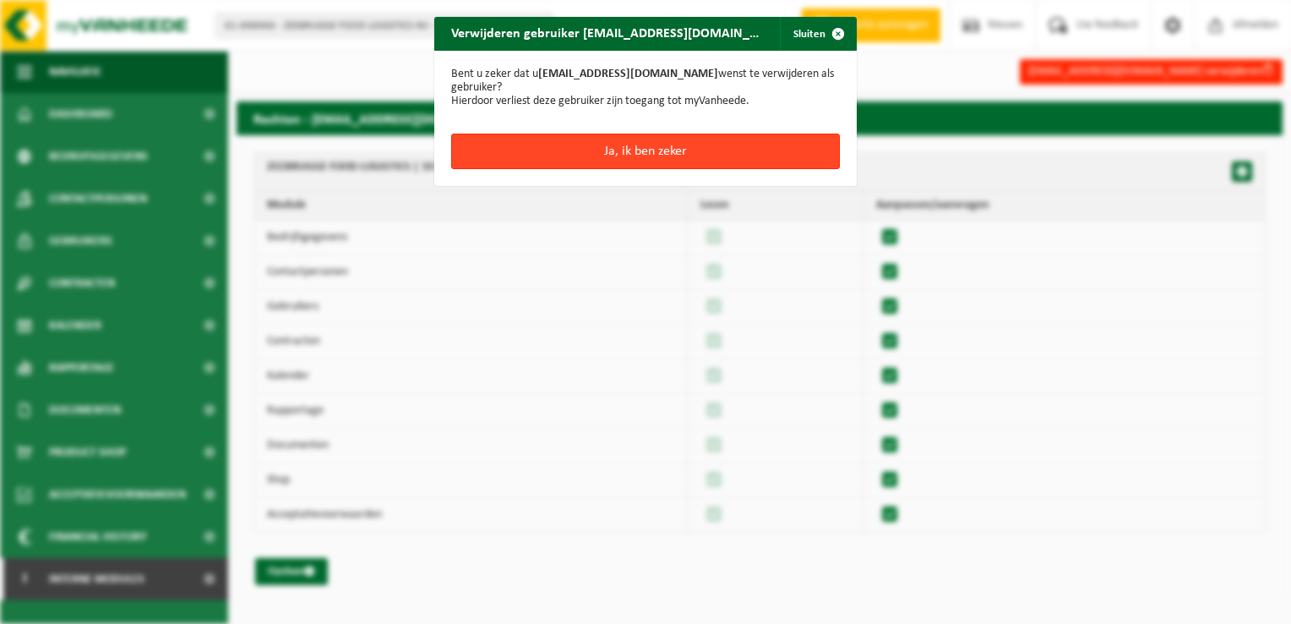
click at [687, 137] on button "Ja, ik ben zeker" at bounding box center [645, 151] width 389 height 35
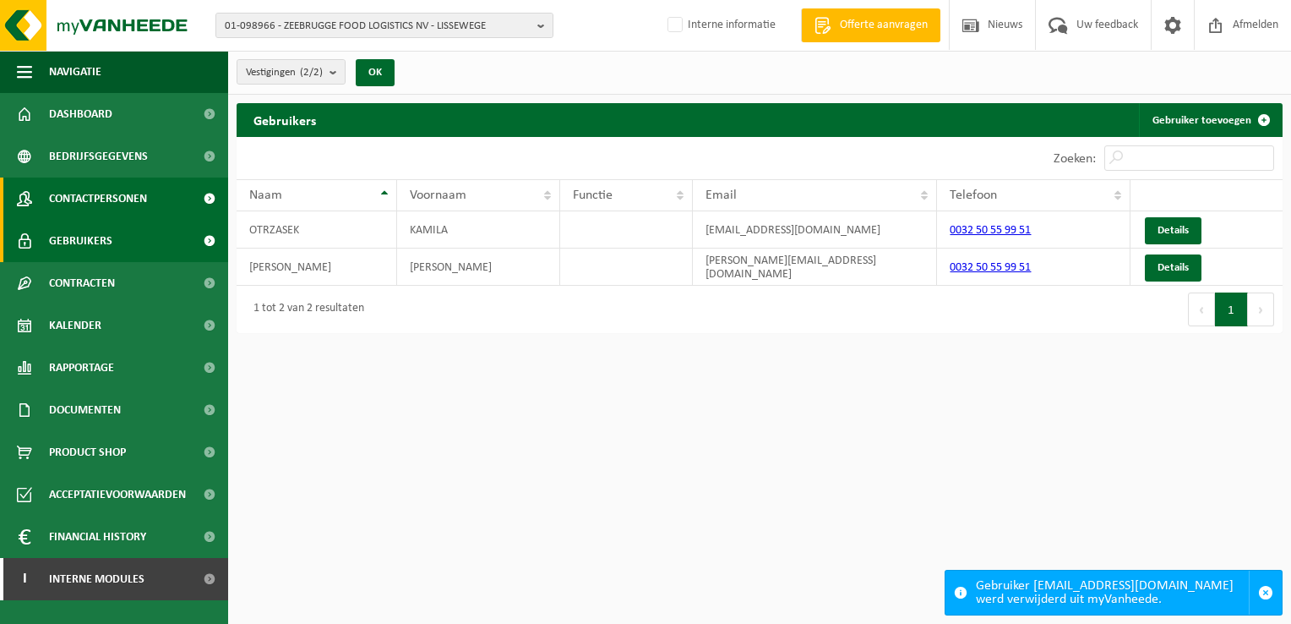
click at [119, 198] on span "Contactpersonen" at bounding box center [98, 198] width 98 height 42
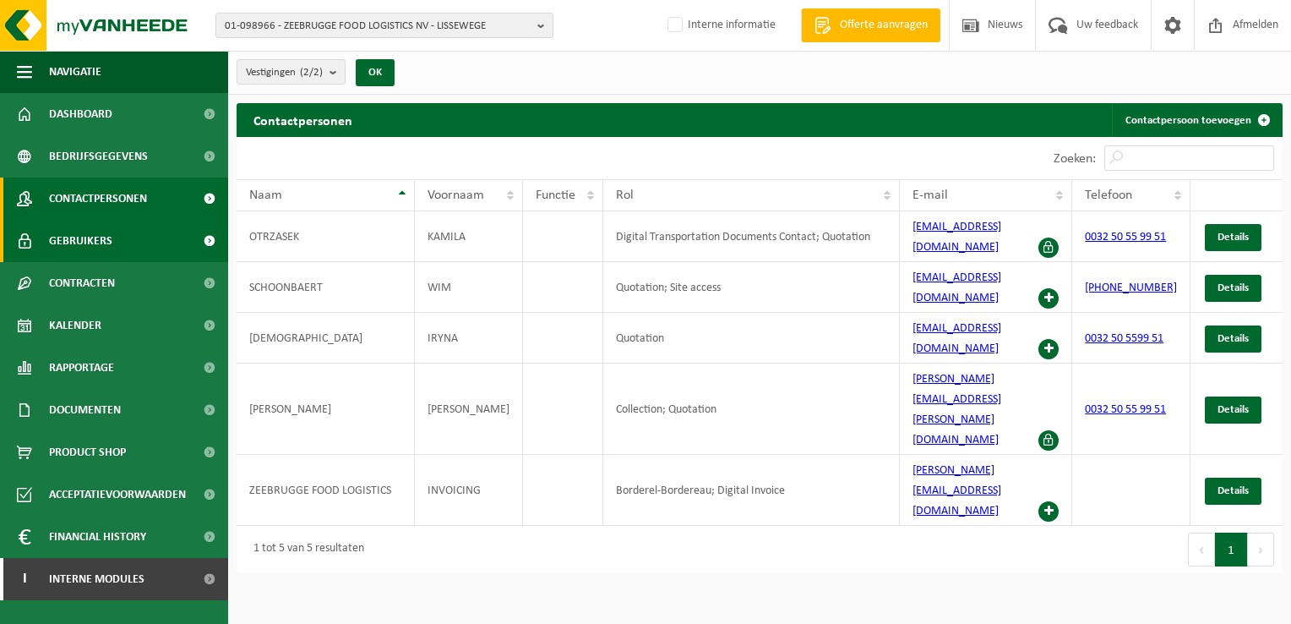
click at [103, 242] on span "Gebruikers" at bounding box center [80, 241] width 63 height 42
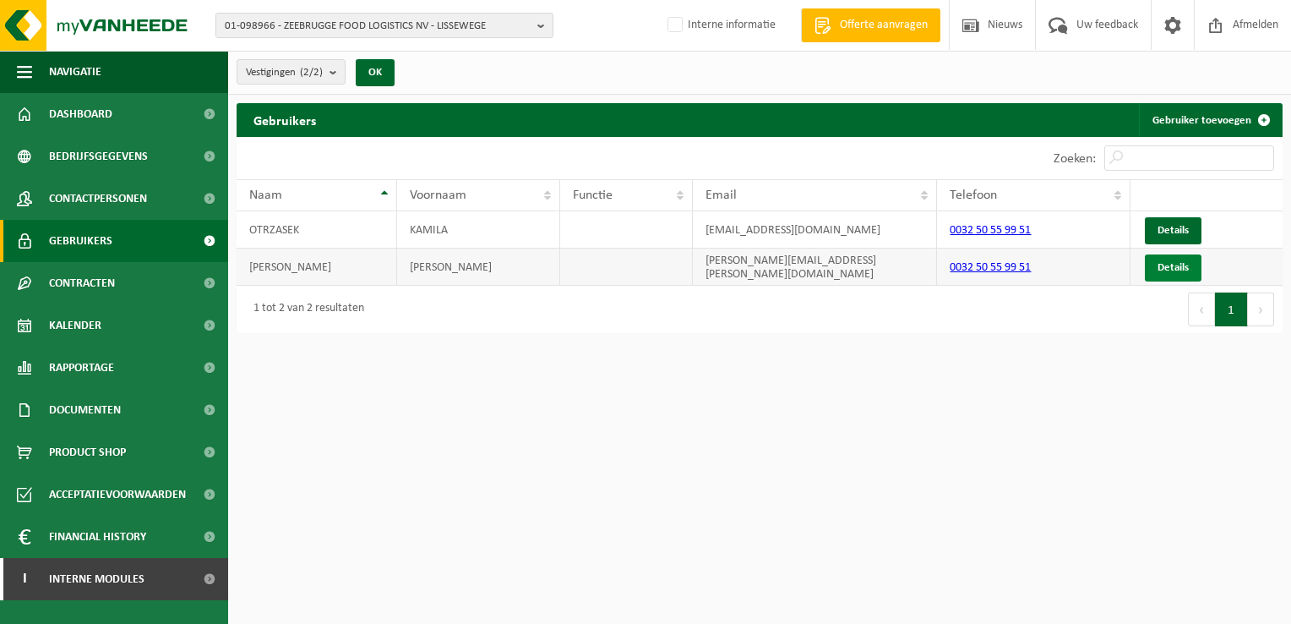
click at [1173, 257] on link "Details" at bounding box center [1173, 267] width 57 height 27
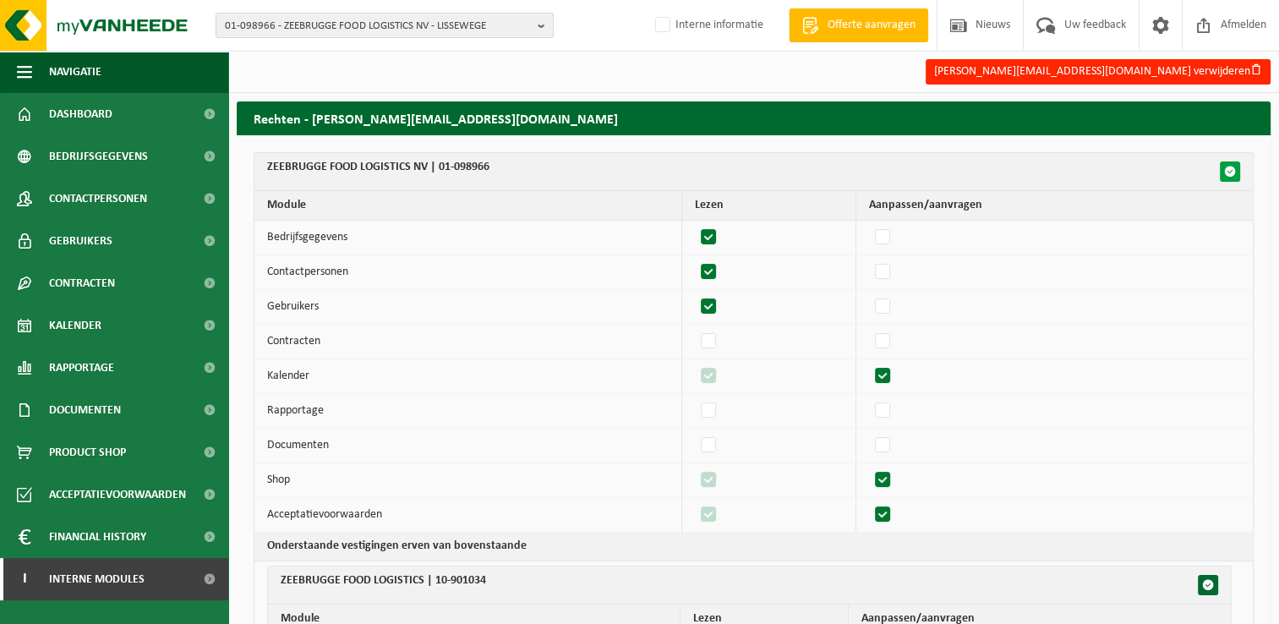
click at [1220, 173] on button "button" at bounding box center [1229, 171] width 20 height 20
checkbox input "true"
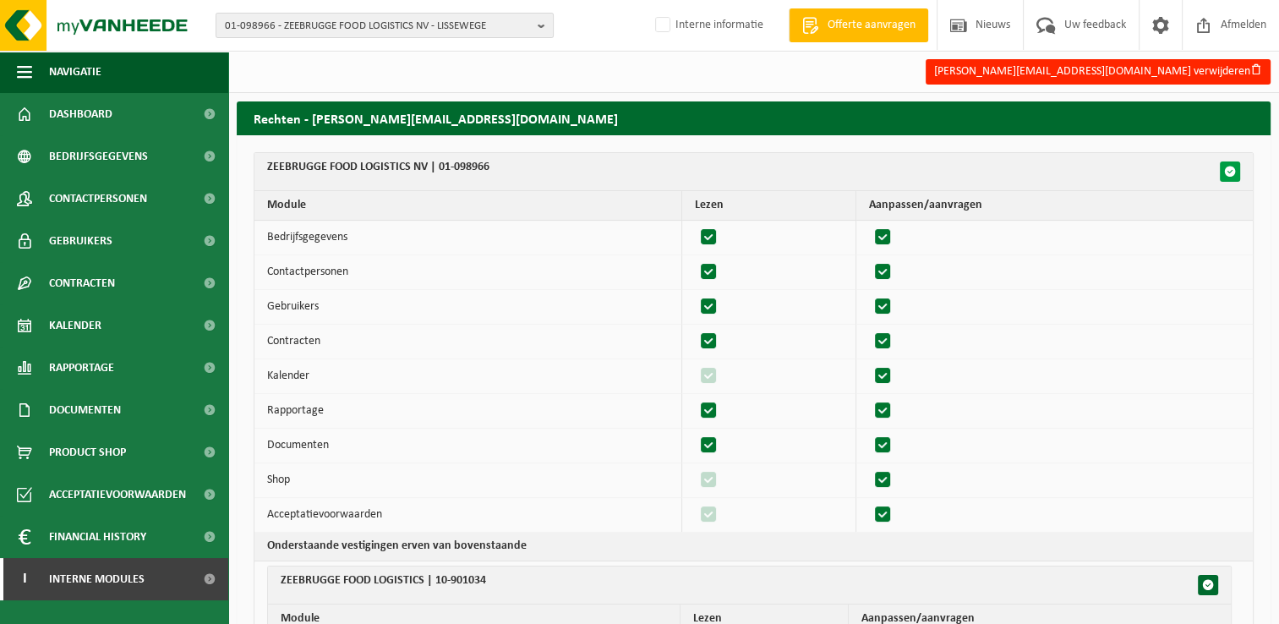
checkbox input "true"
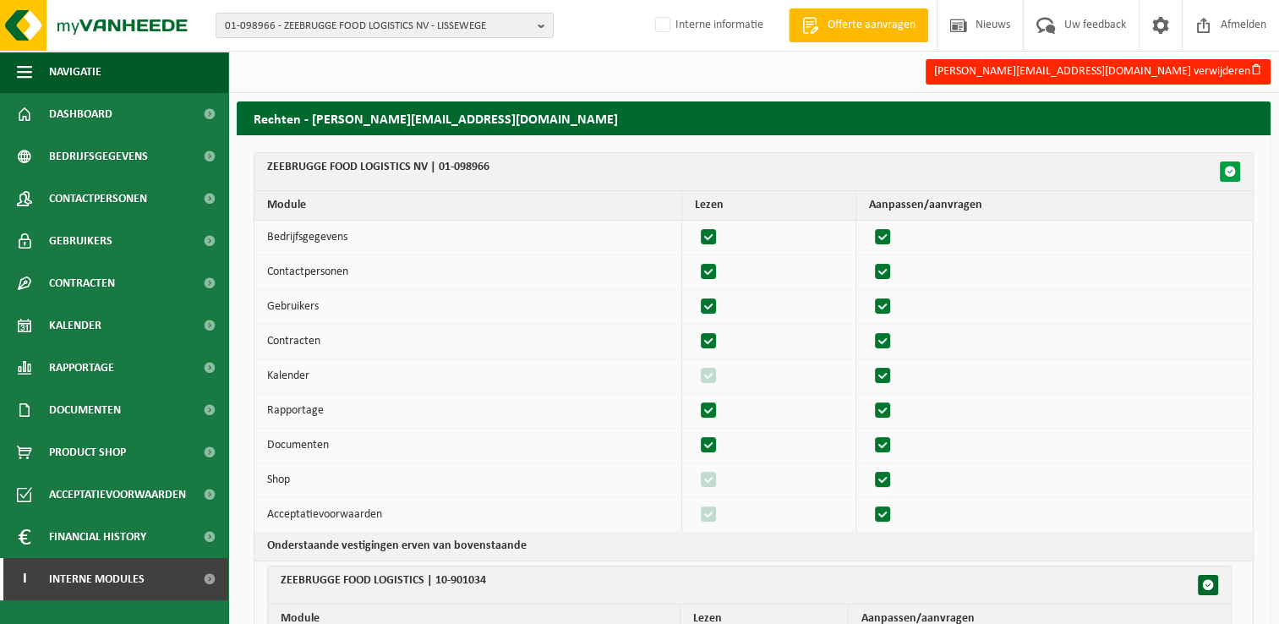
checkbox input "true"
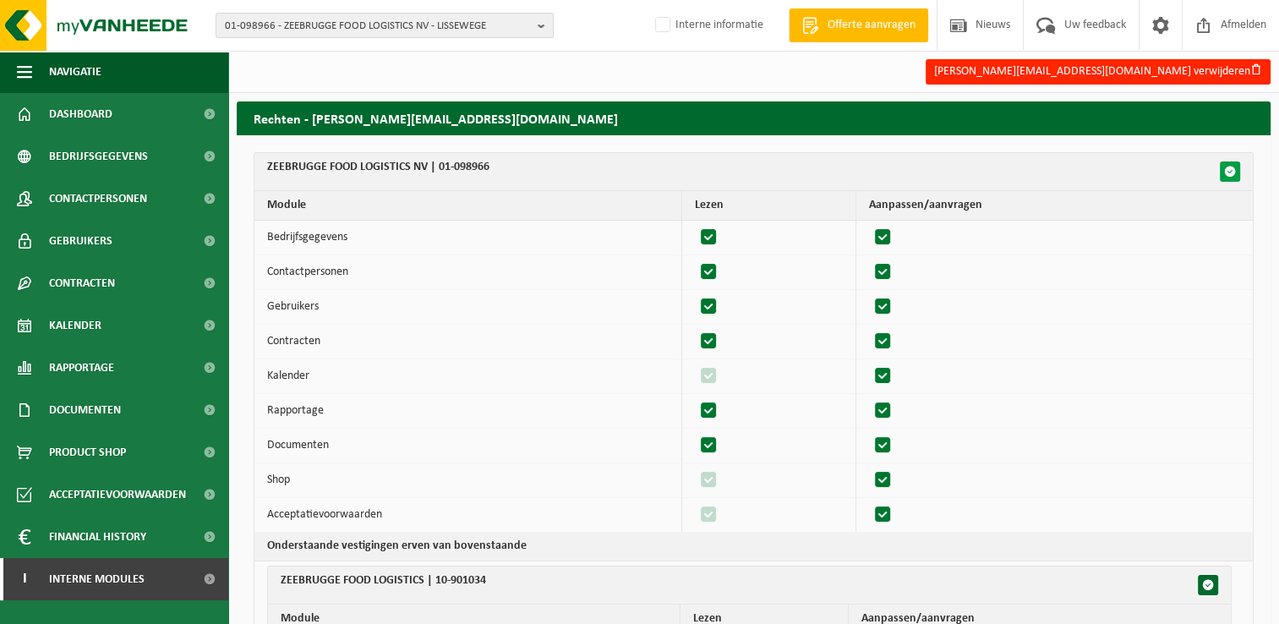
checkbox input "true"
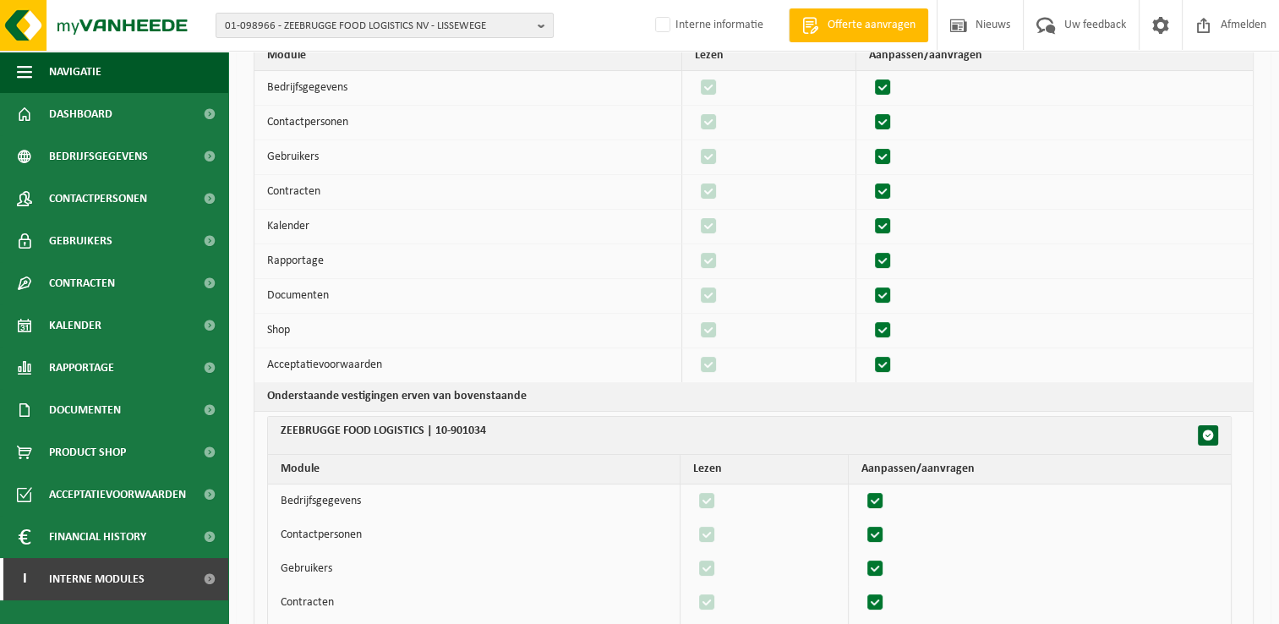
scroll to position [169, 0]
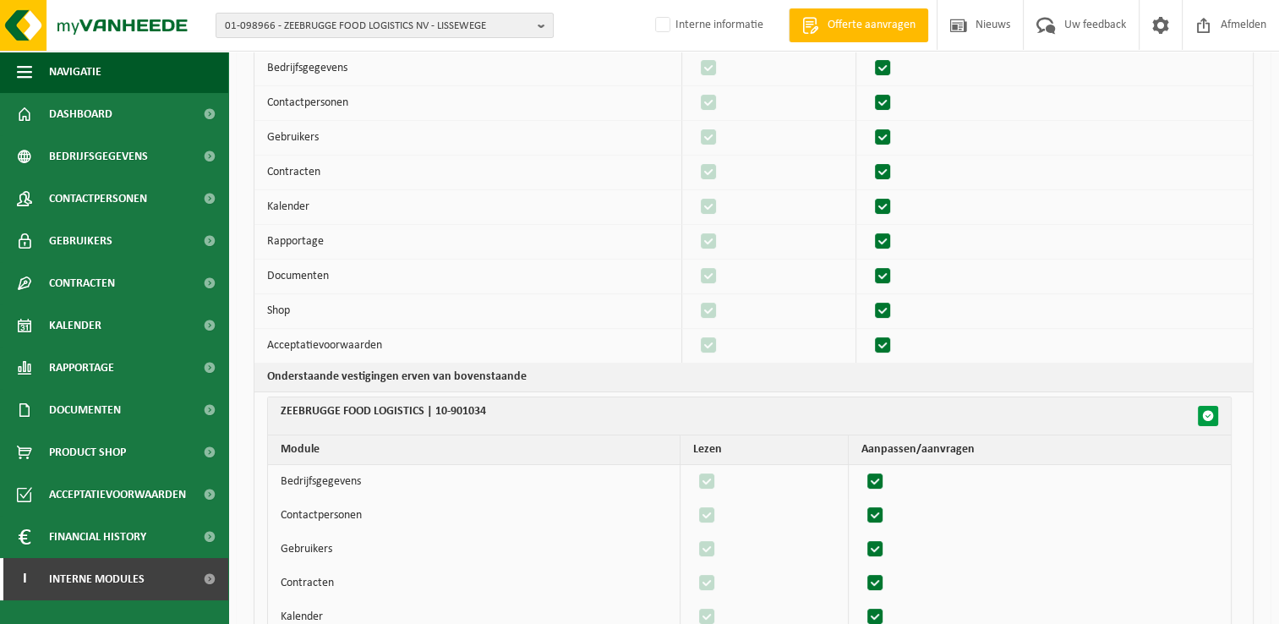
click at [1202, 410] on span "button" at bounding box center [1208, 416] width 12 height 12
checkbox input "false"
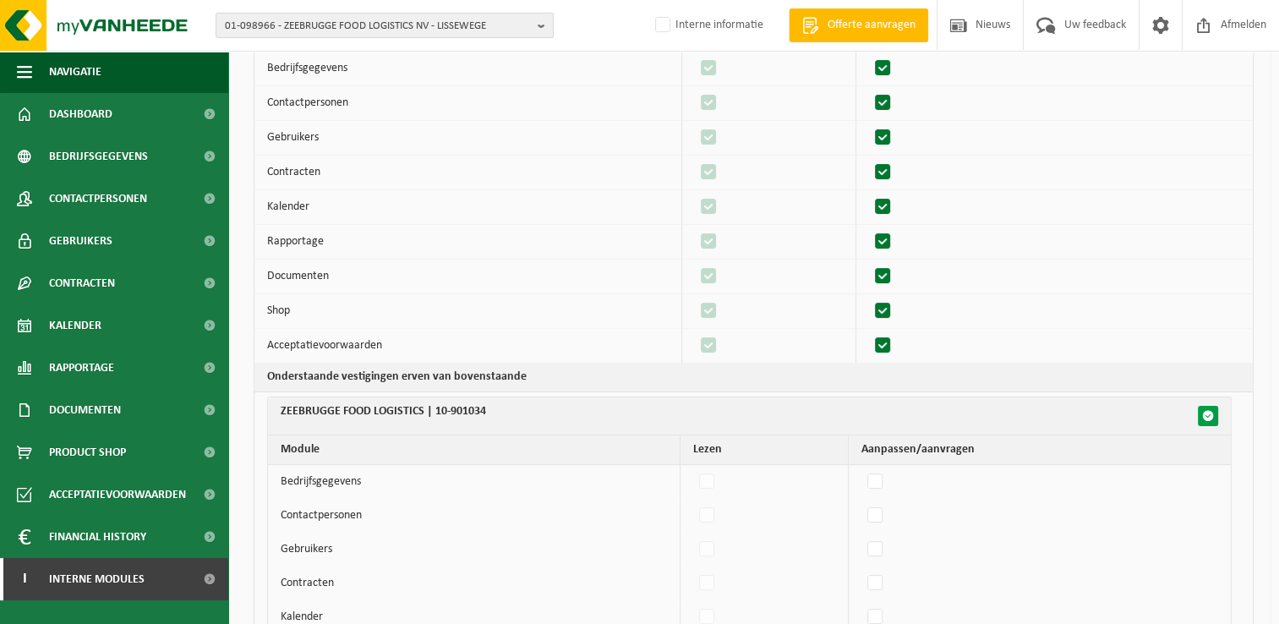
checkbox input "false"
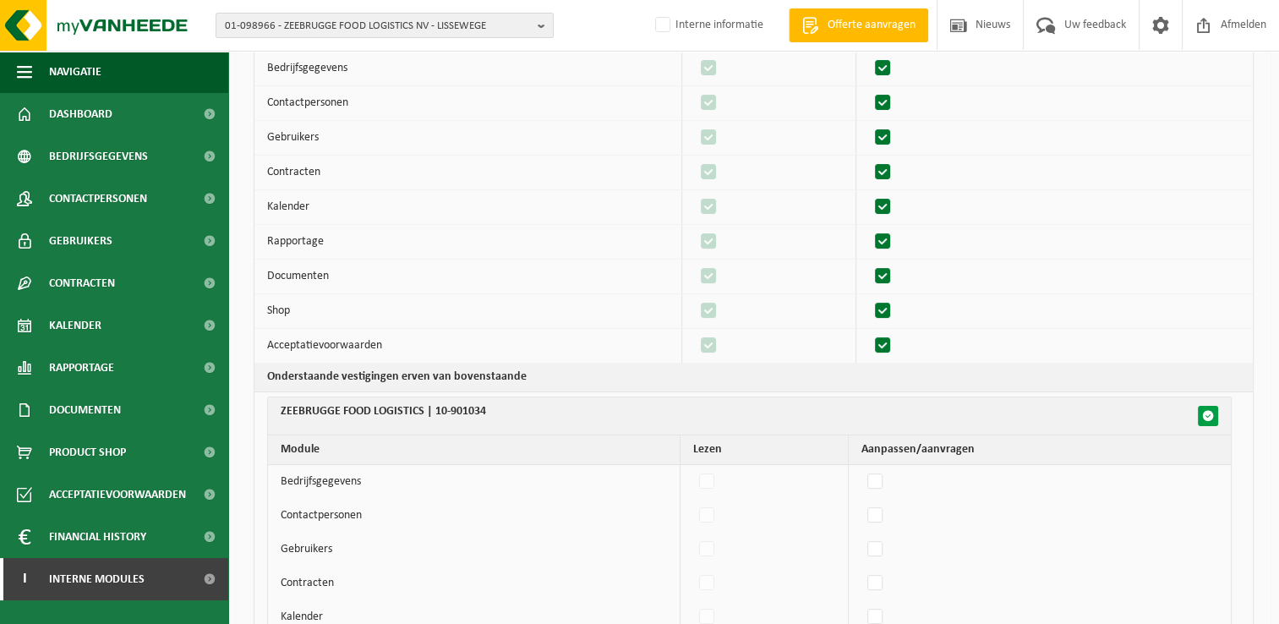
checkbox input "false"
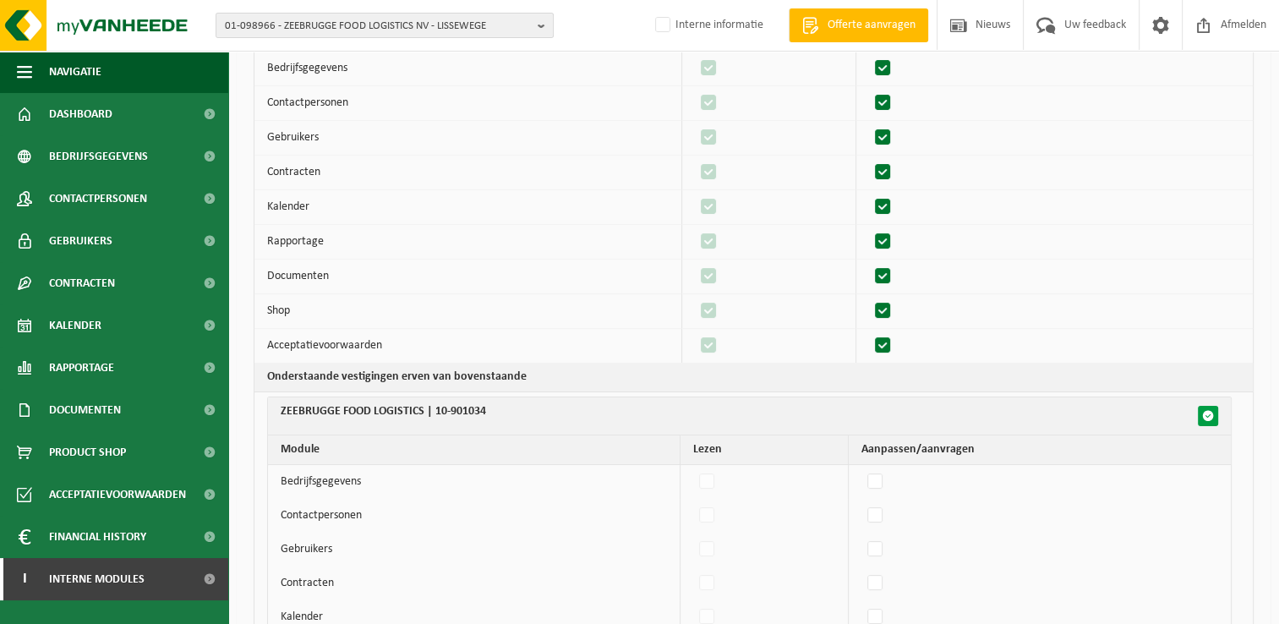
checkbox input "false"
click at [1212, 416] on span "button" at bounding box center [1208, 416] width 12 height 12
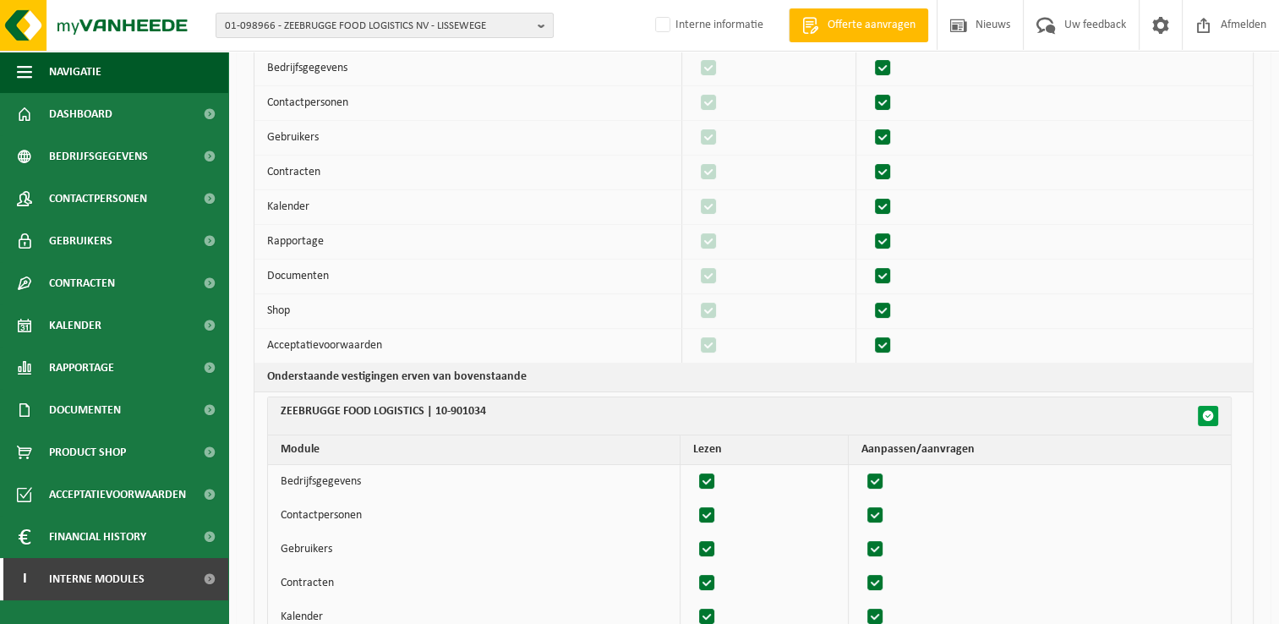
checkbox input "true"
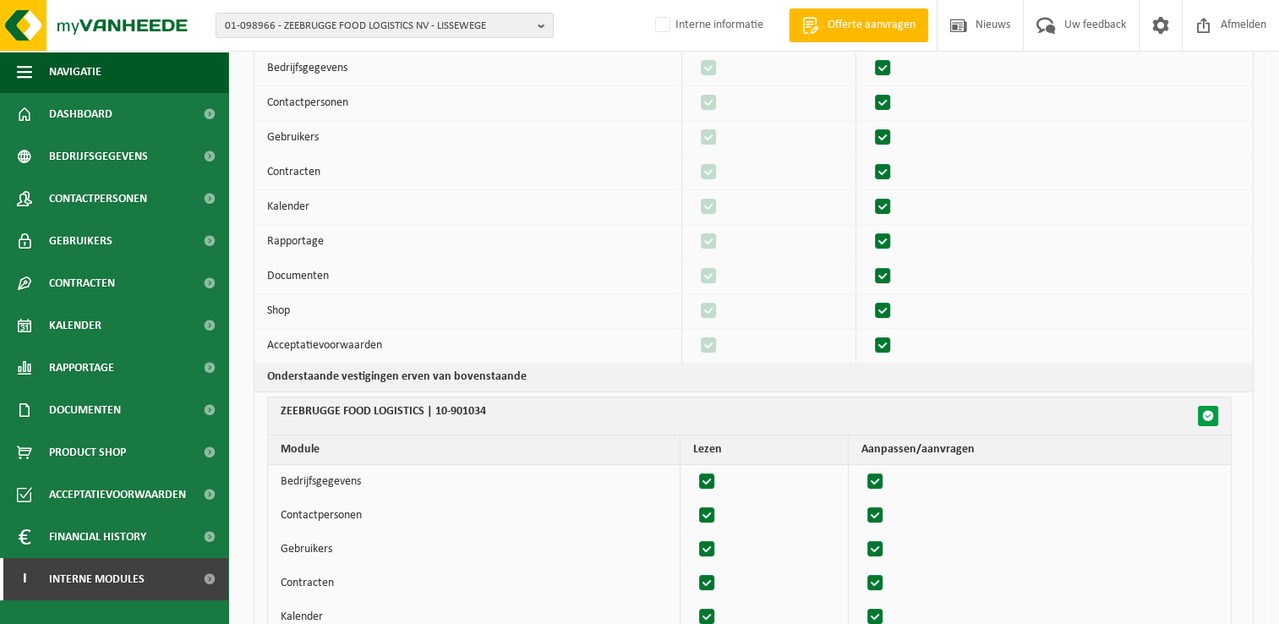
checkbox input "true"
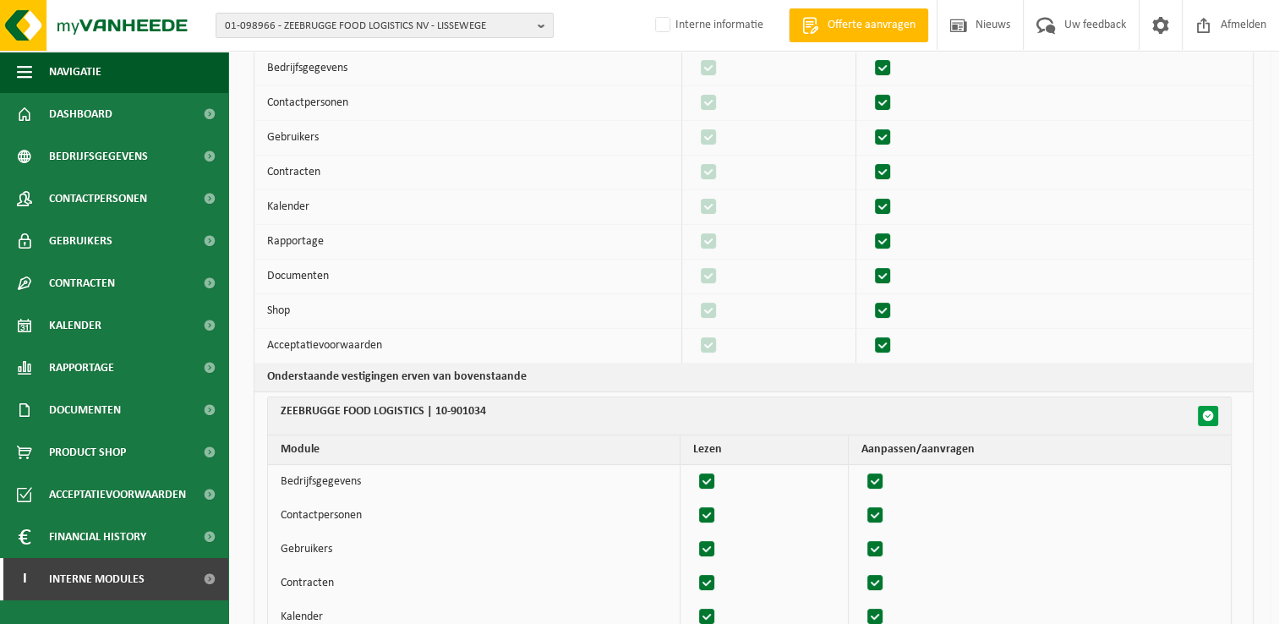
checkbox input "true"
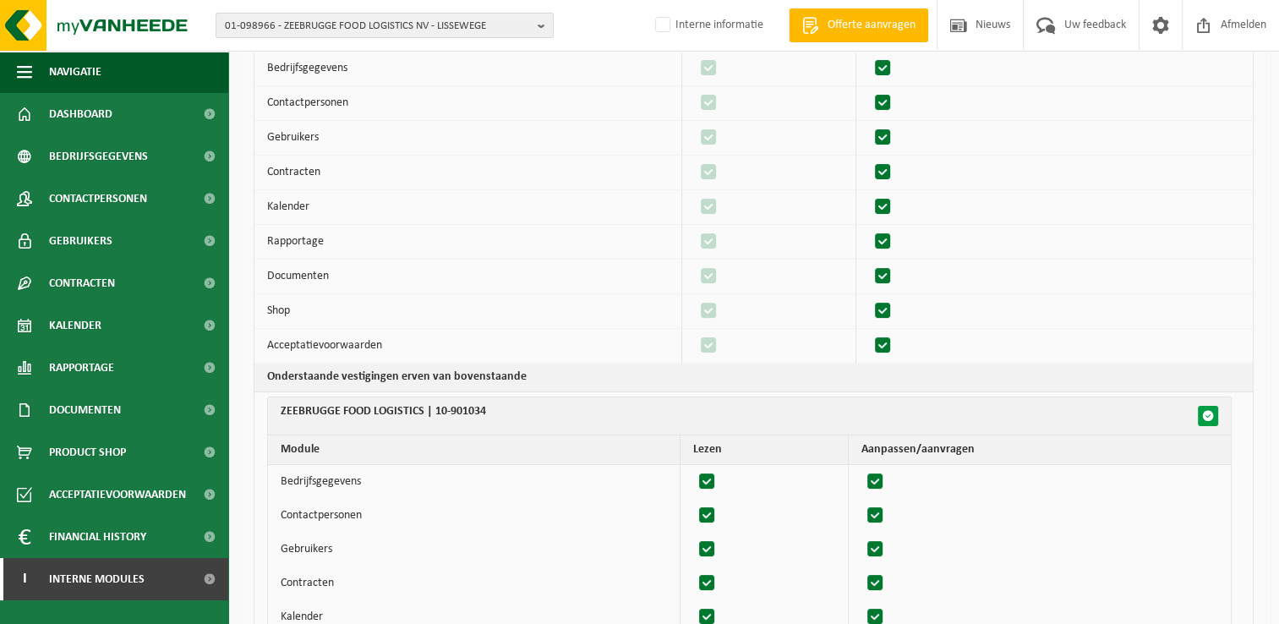
checkbox input "true"
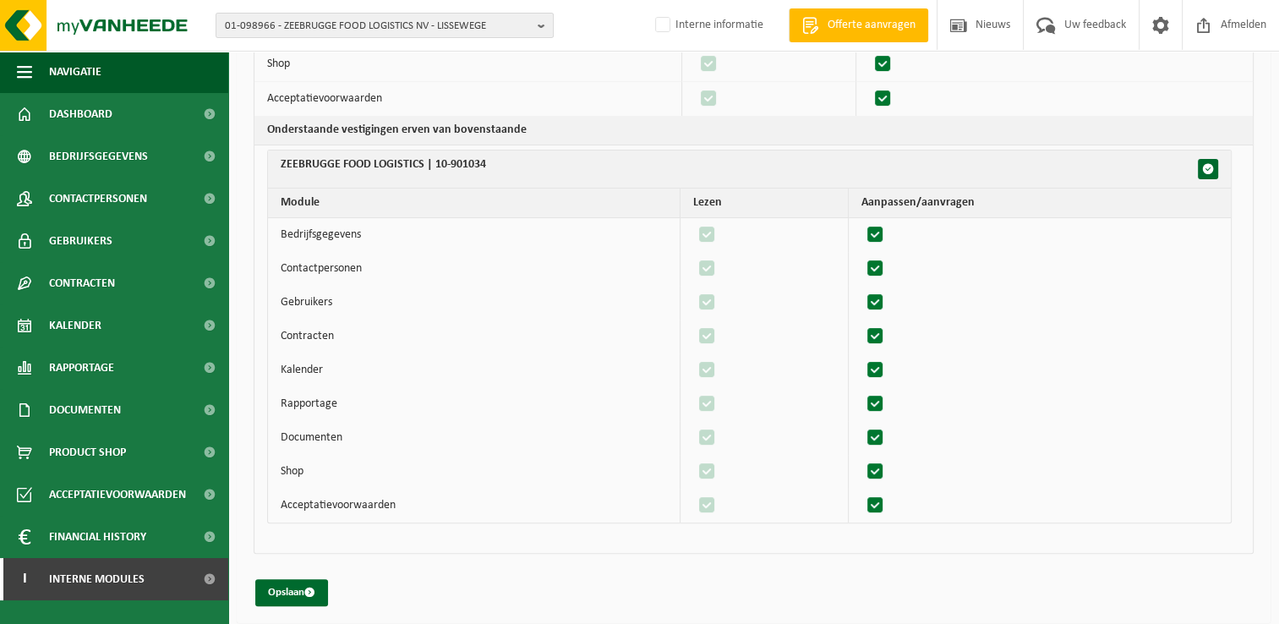
scroll to position [419, 0]
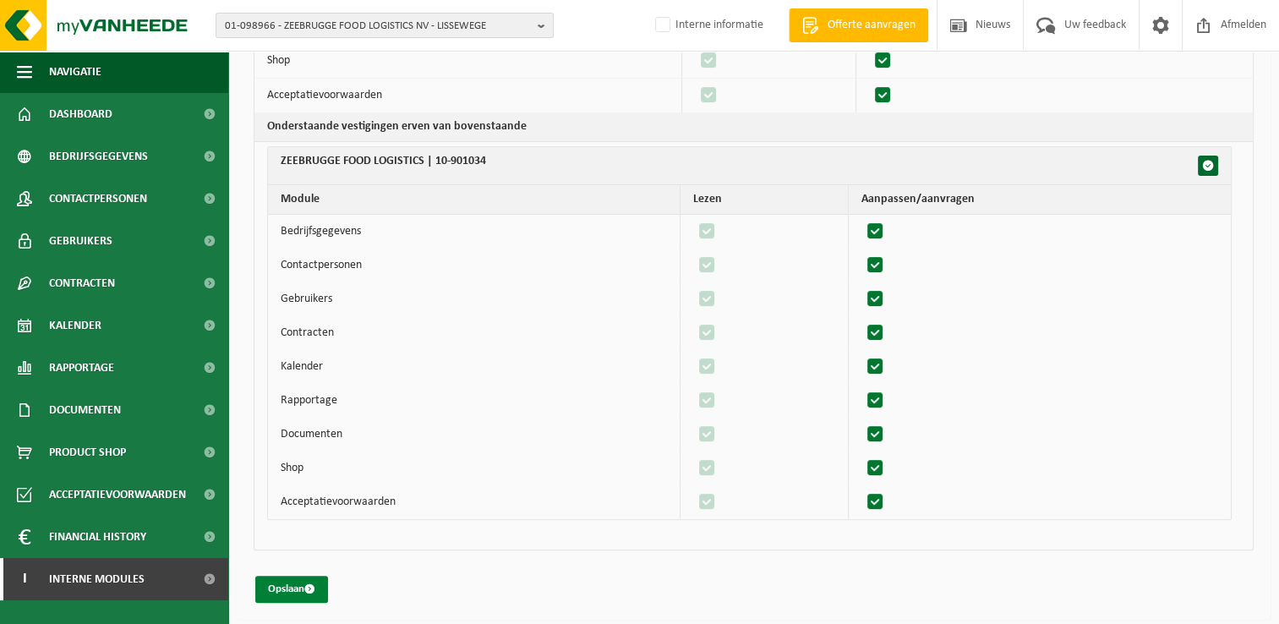
click at [301, 579] on button "Opslaan" at bounding box center [291, 588] width 73 height 27
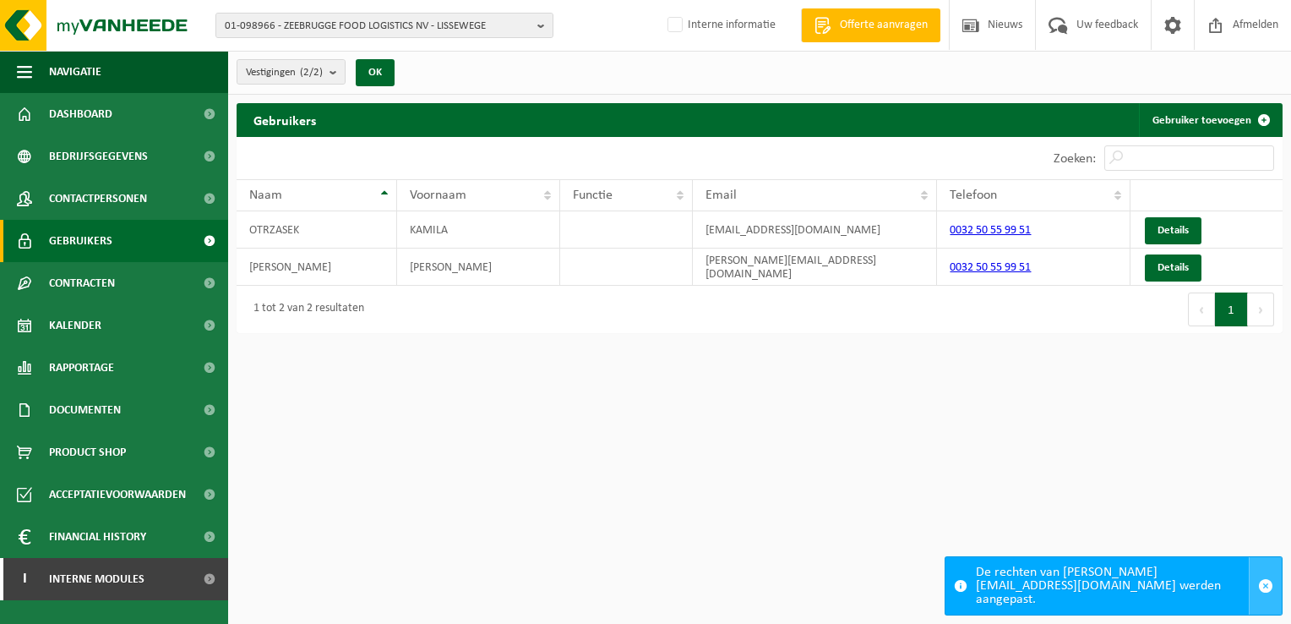
click at [1266, 593] on span "button" at bounding box center [1265, 585] width 15 height 15
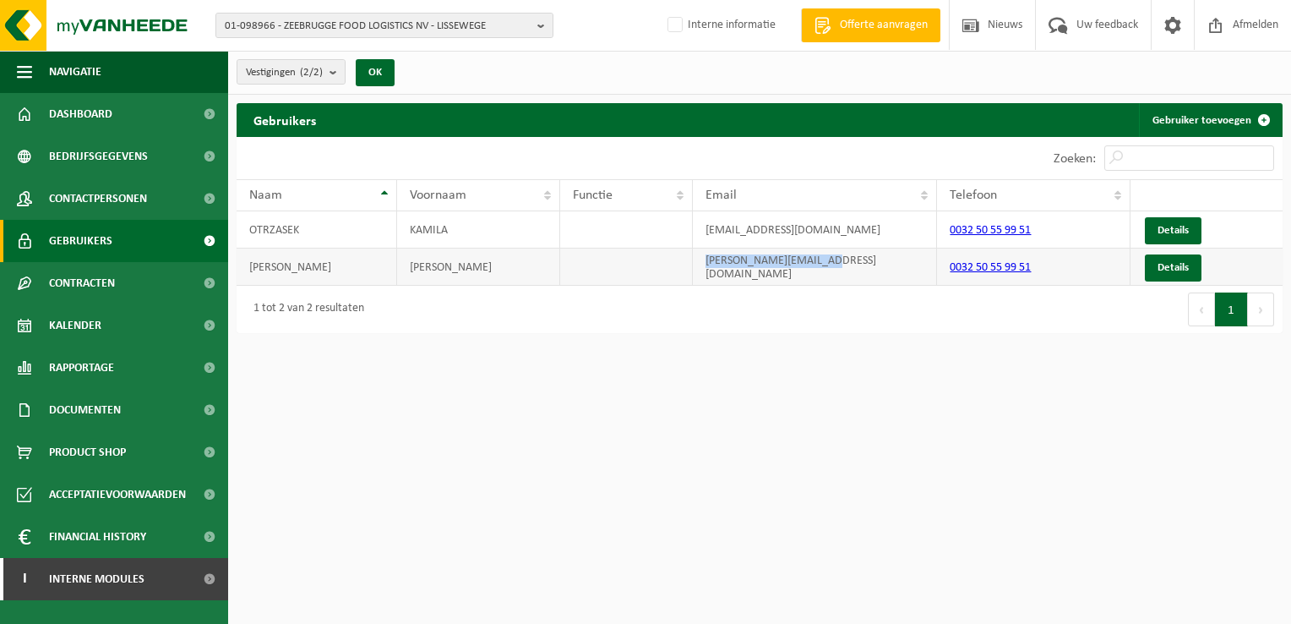
drag, startPoint x: 853, startPoint y: 266, endPoint x: 700, endPoint y: 270, distance: 153.0
click at [700, 270] on td "[PERSON_NAME][EMAIL_ADDRESS][PERSON_NAME][DOMAIN_NAME]" at bounding box center [815, 266] width 244 height 37
drag, startPoint x: 700, startPoint y: 270, endPoint x: 730, endPoint y: 264, distance: 31.2
copy td "greg.zapotoczny@zfl.be"
click at [845, 280] on td "greg.zapotoczny@zfl.be" at bounding box center [815, 266] width 244 height 37
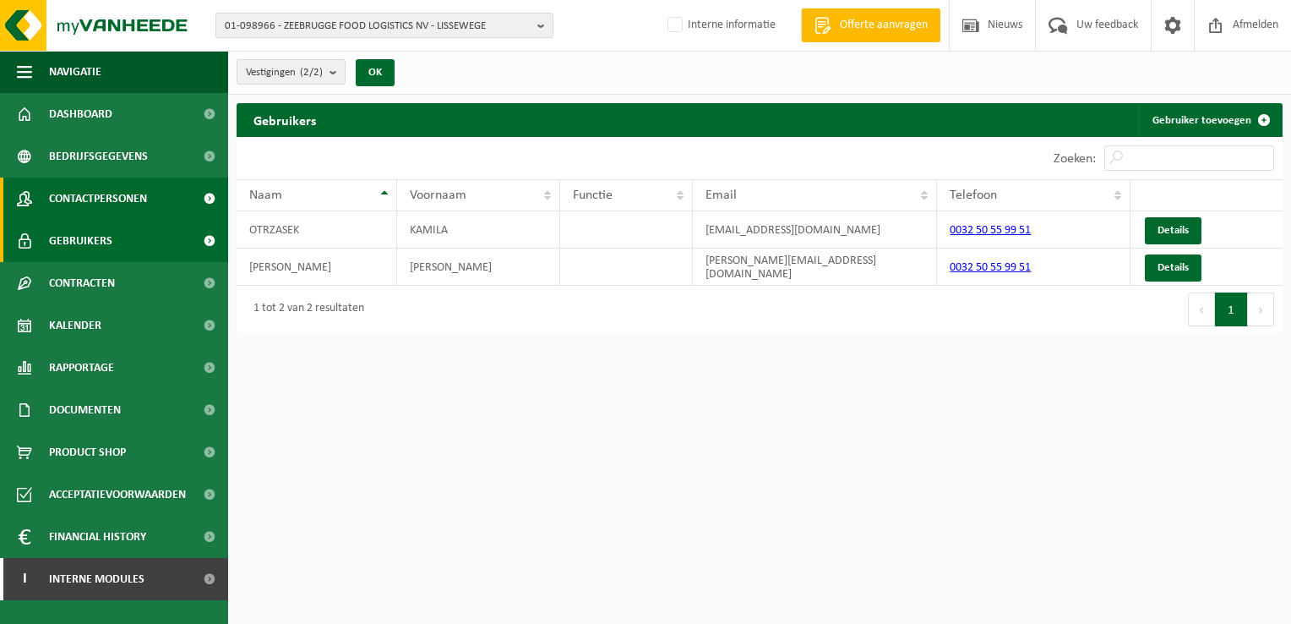
click at [108, 192] on span "Contactpersonen" at bounding box center [98, 198] width 98 height 42
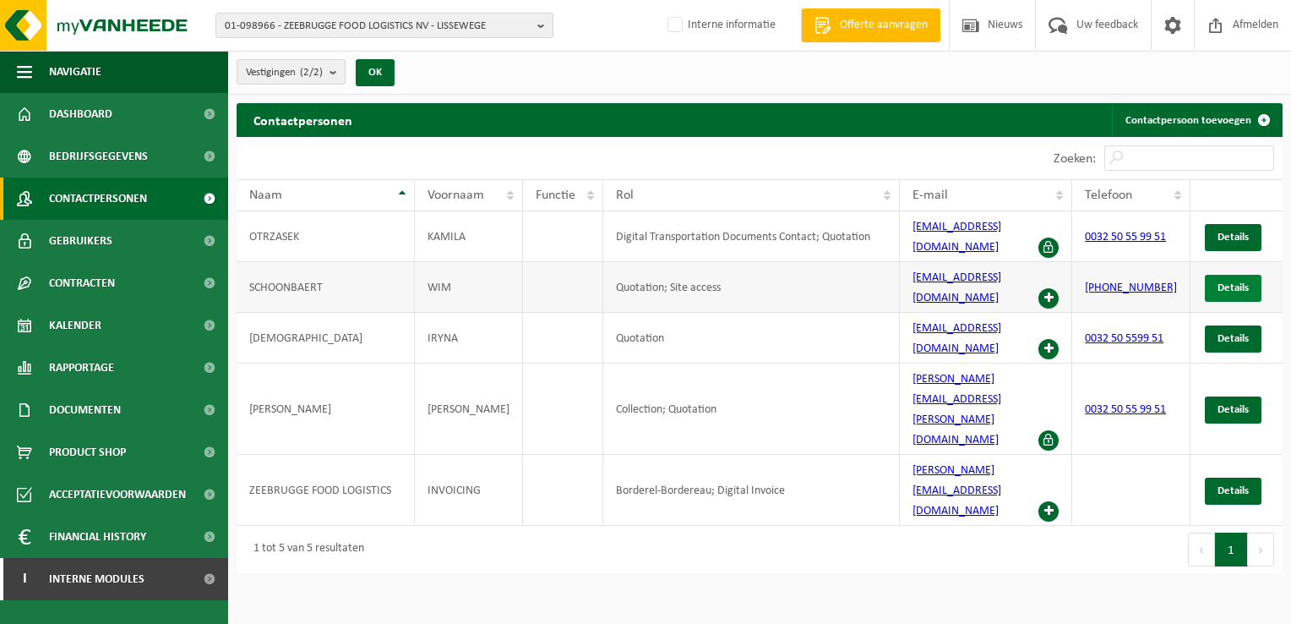
click at [1227, 282] on span "Details" at bounding box center [1233, 287] width 31 height 11
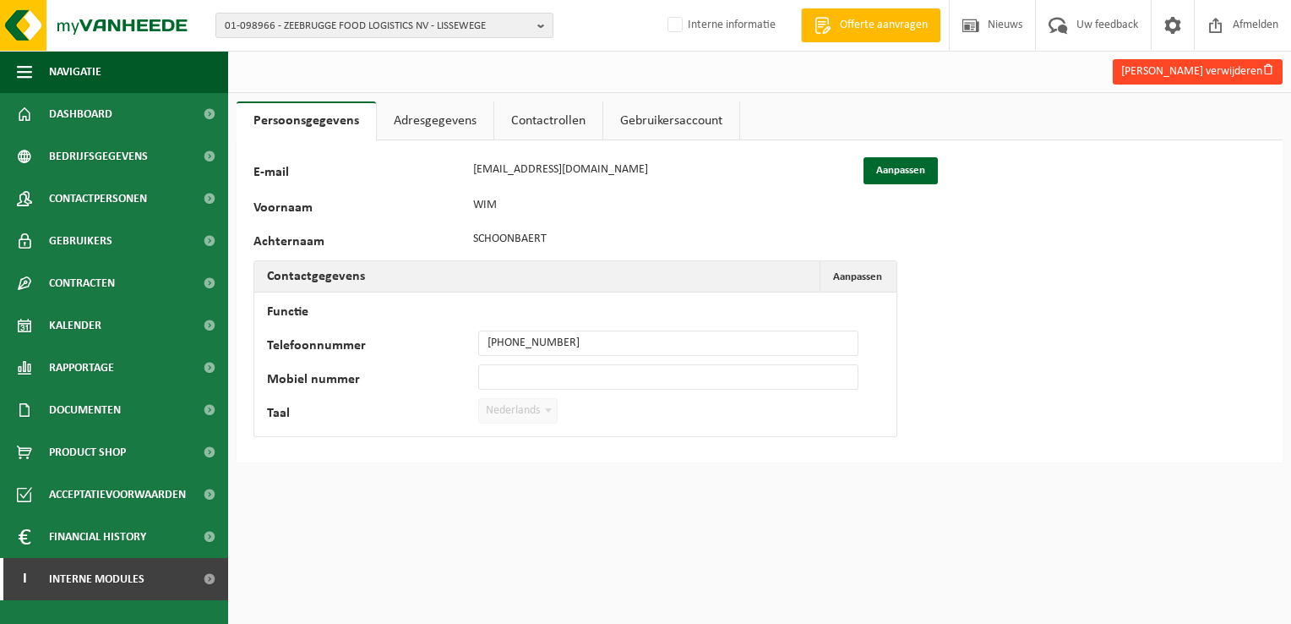
click at [1216, 73] on button "[PERSON_NAME] verwijderen" at bounding box center [1198, 71] width 170 height 25
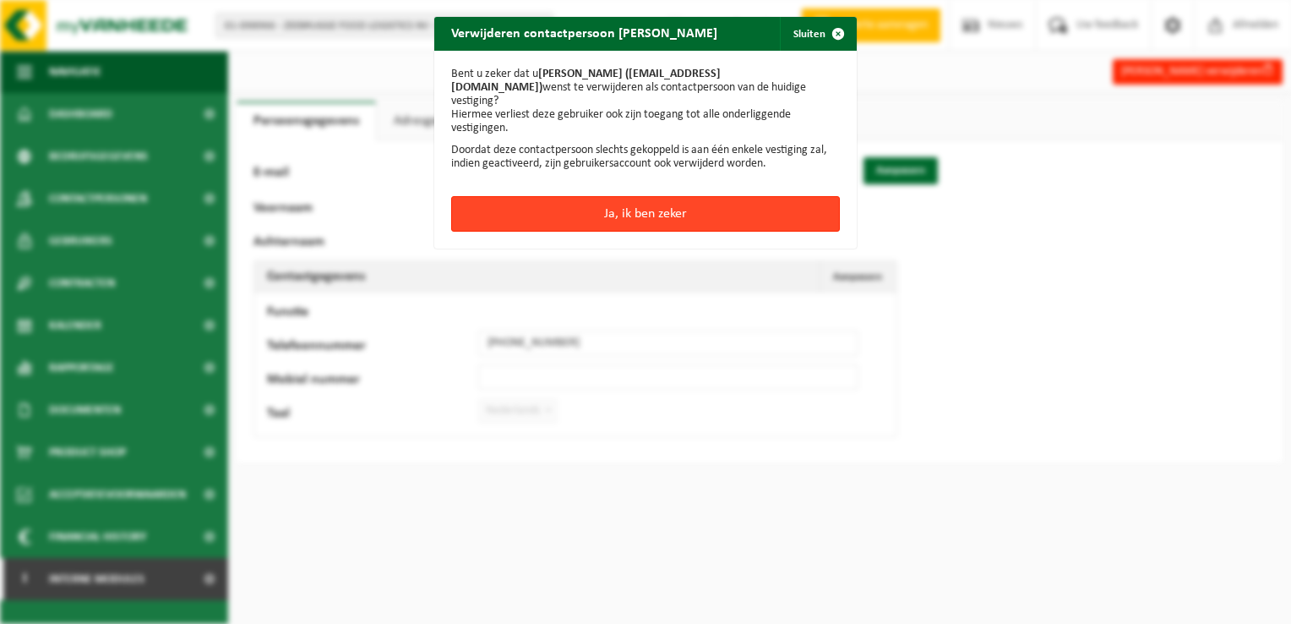
click at [703, 196] on button "Ja, ik ben zeker" at bounding box center [645, 213] width 389 height 35
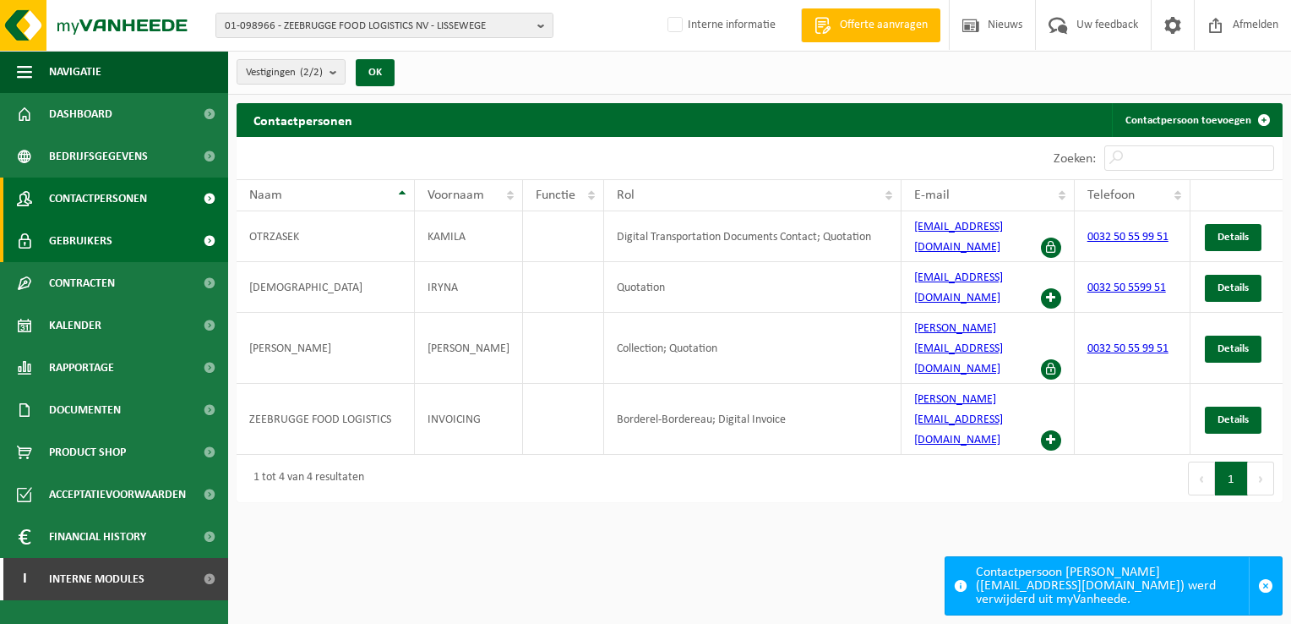
click at [80, 236] on span "Gebruikers" at bounding box center [80, 241] width 63 height 42
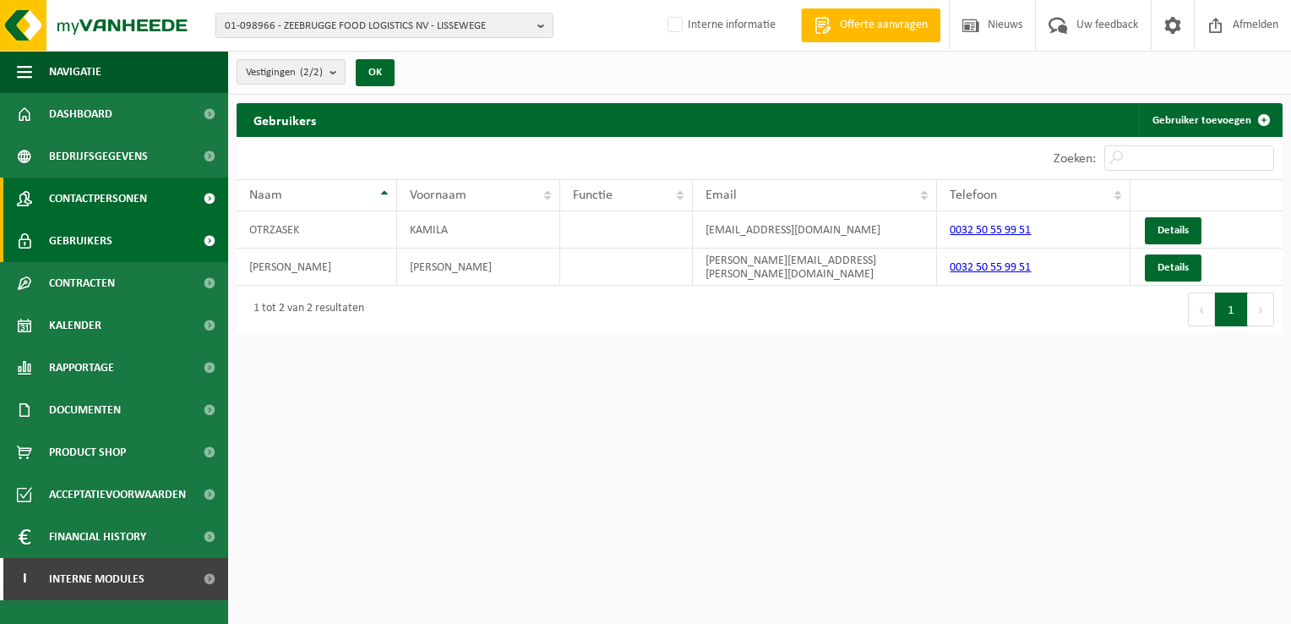
click at [101, 191] on span "Contactpersonen" at bounding box center [98, 198] width 98 height 42
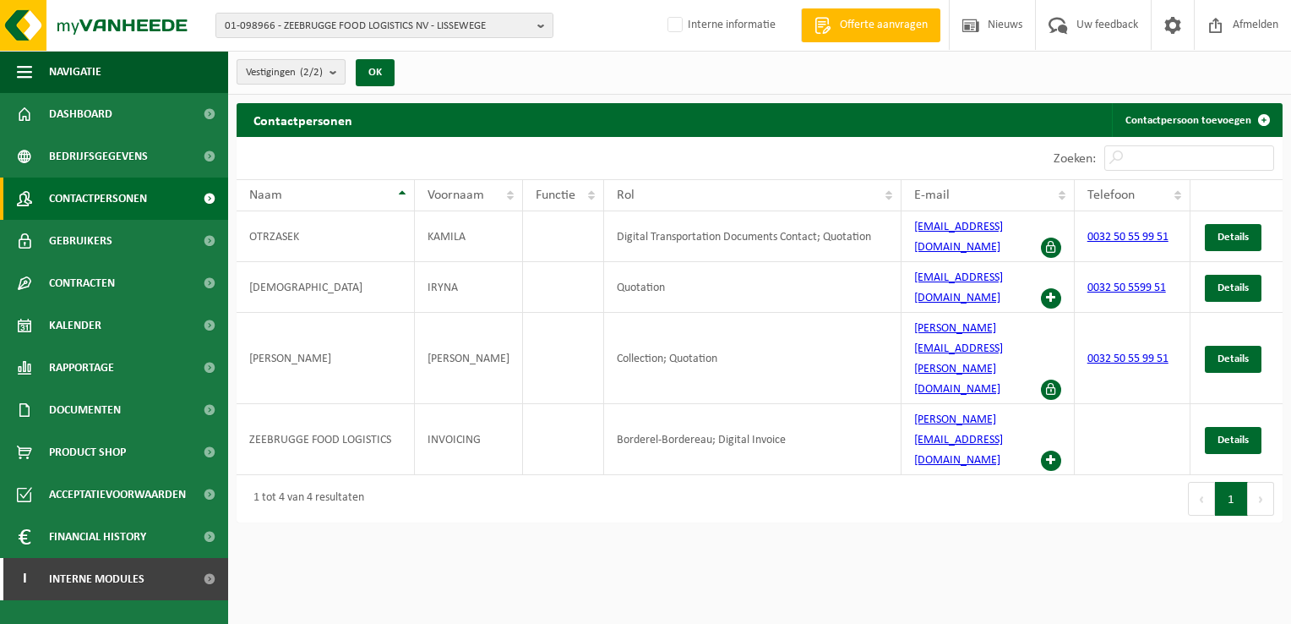
click at [318, 73] on count "(2/2)" at bounding box center [311, 72] width 23 height 11
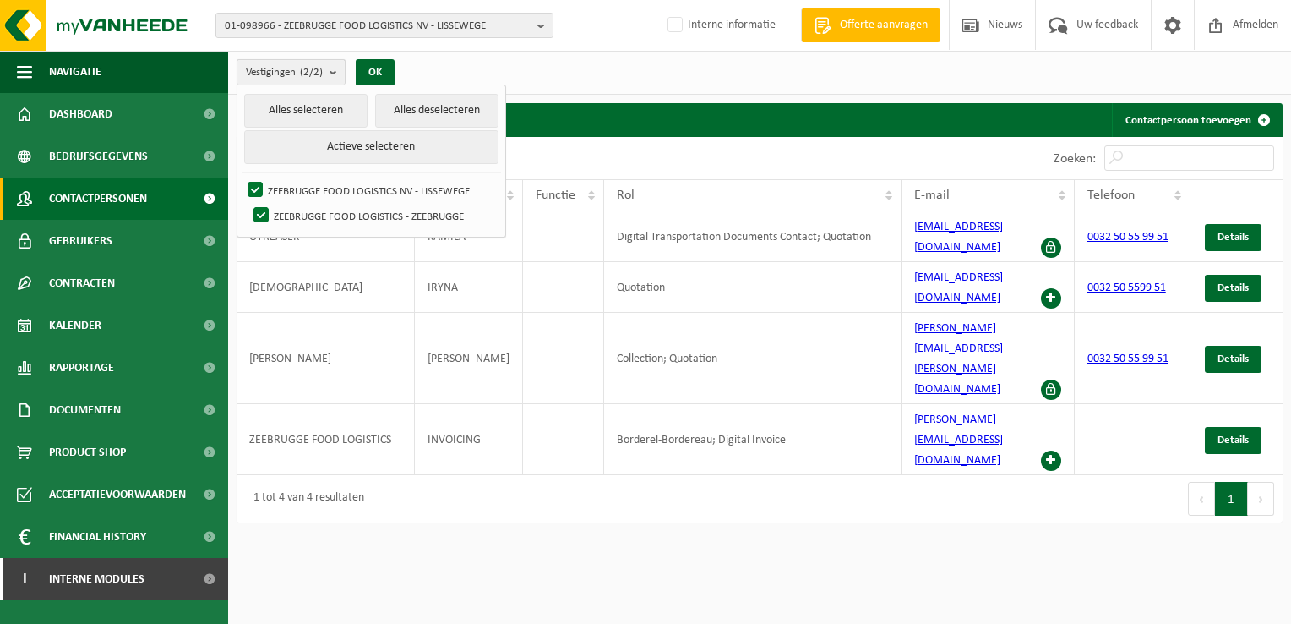
click at [318, 73] on count "(2/2)" at bounding box center [311, 72] width 23 height 11
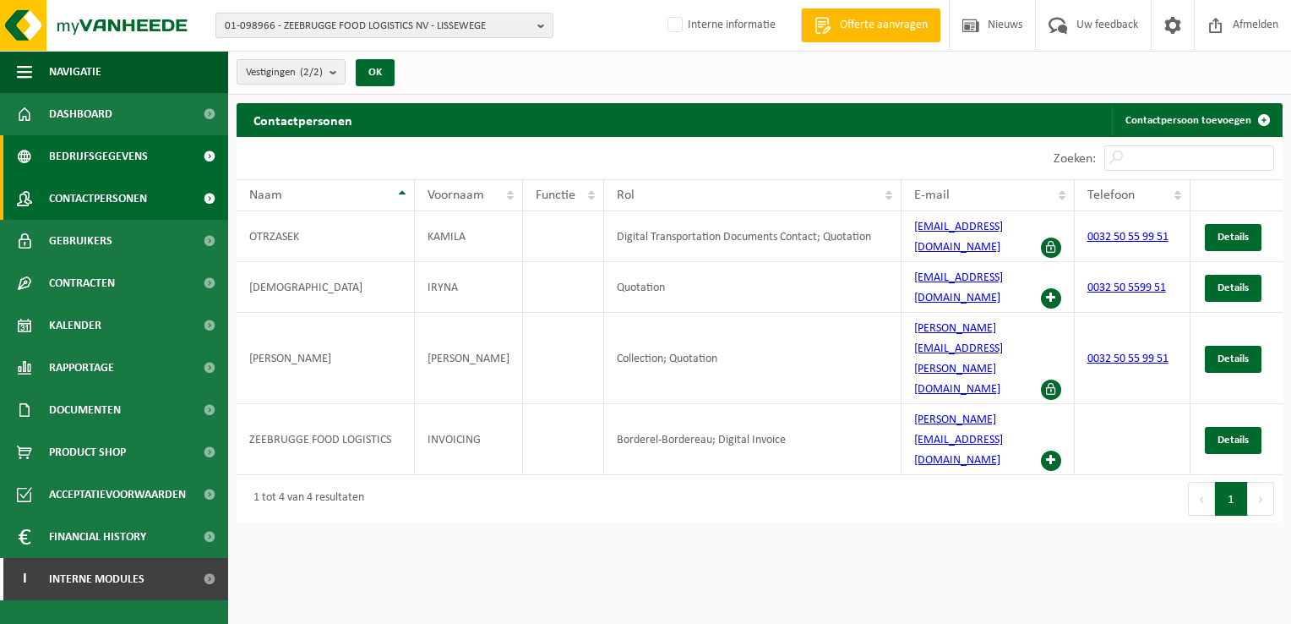
click at [120, 150] on span "Bedrijfsgegevens" at bounding box center [98, 156] width 99 height 42
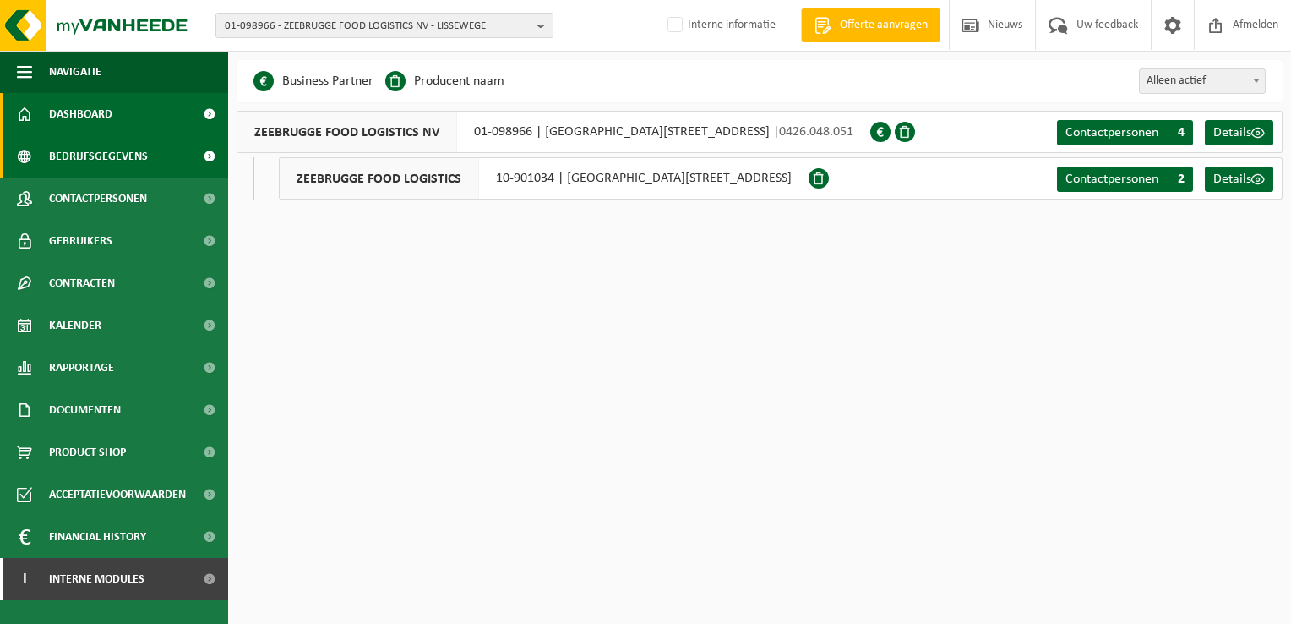
click at [82, 110] on span "Dashboard" at bounding box center [80, 114] width 63 height 42
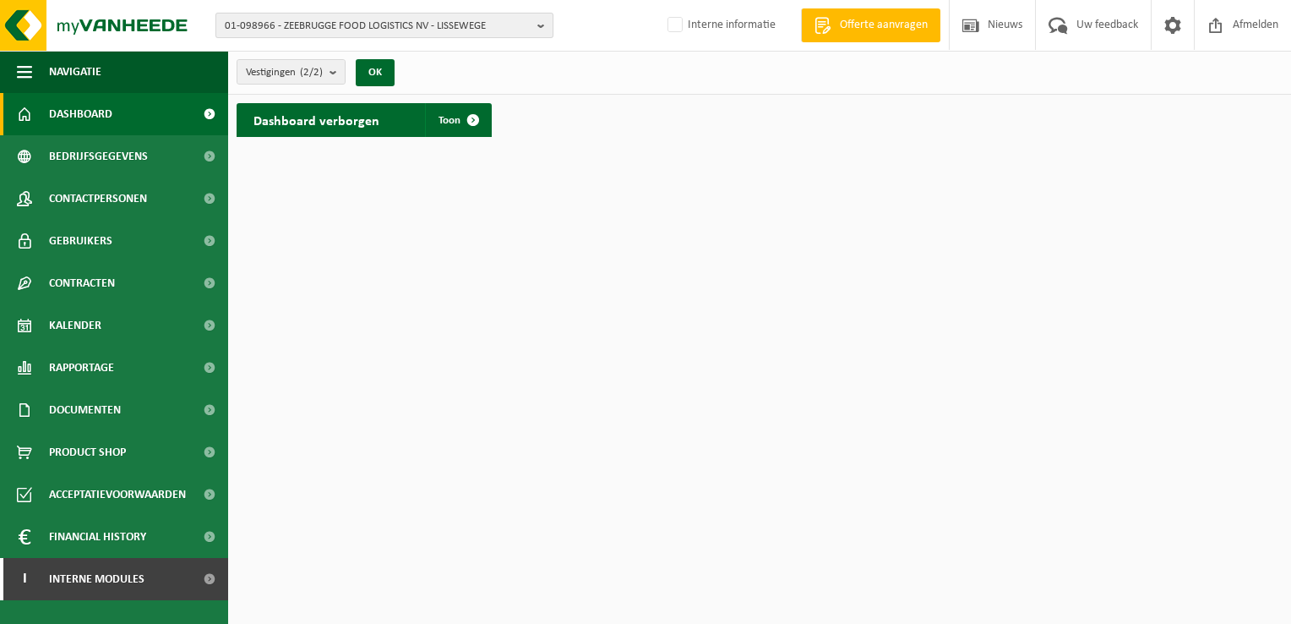
click at [539, 27] on b "button" at bounding box center [544, 26] width 15 height 24
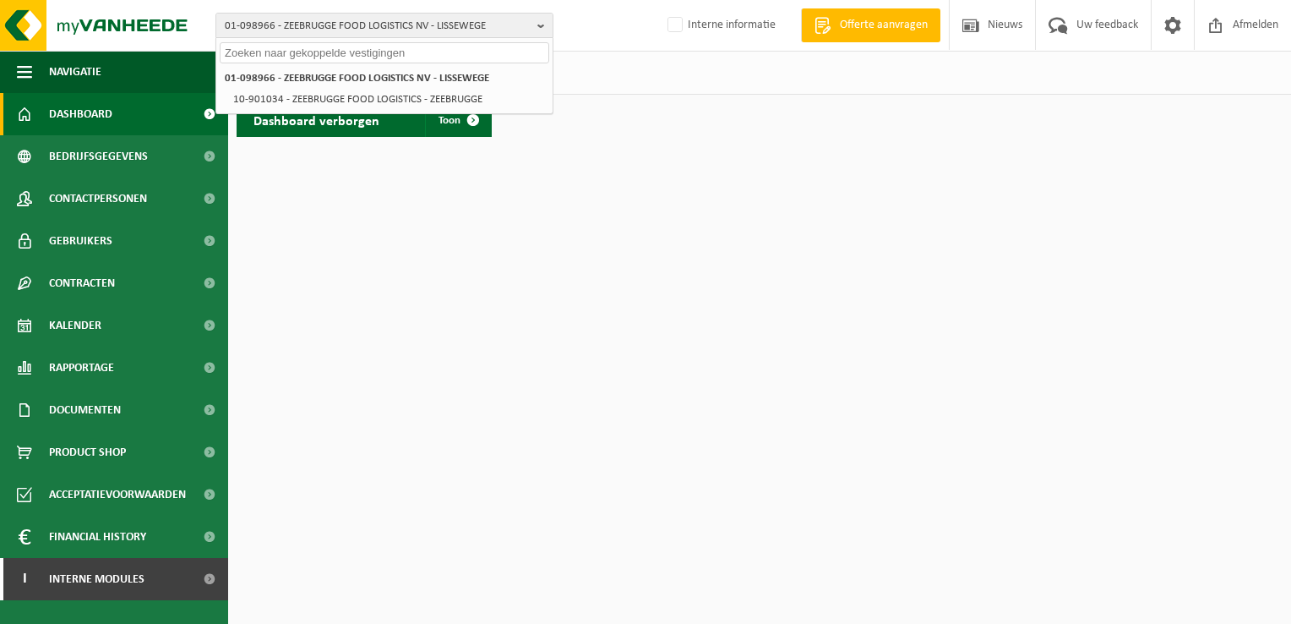
click at [509, 58] on input "text" at bounding box center [385, 52] width 330 height 21
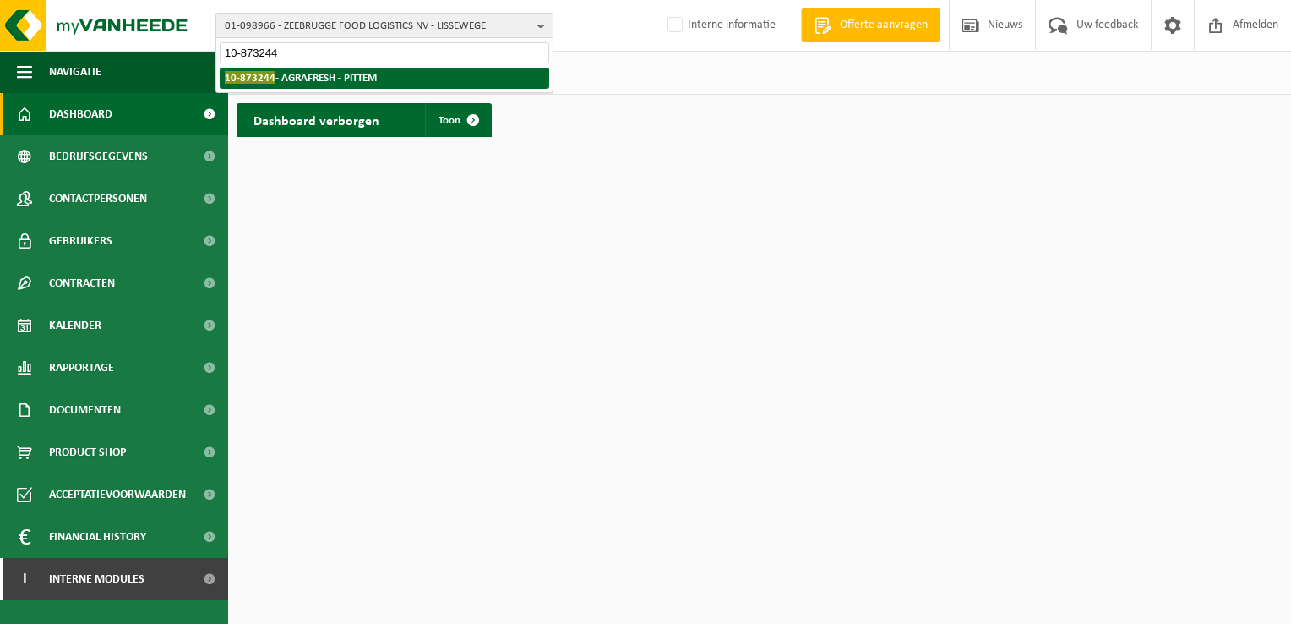
type input "10-873244"
click at [360, 73] on strong "10-873244 - AGRAFRESH - PITTEM" at bounding box center [301, 77] width 152 height 13
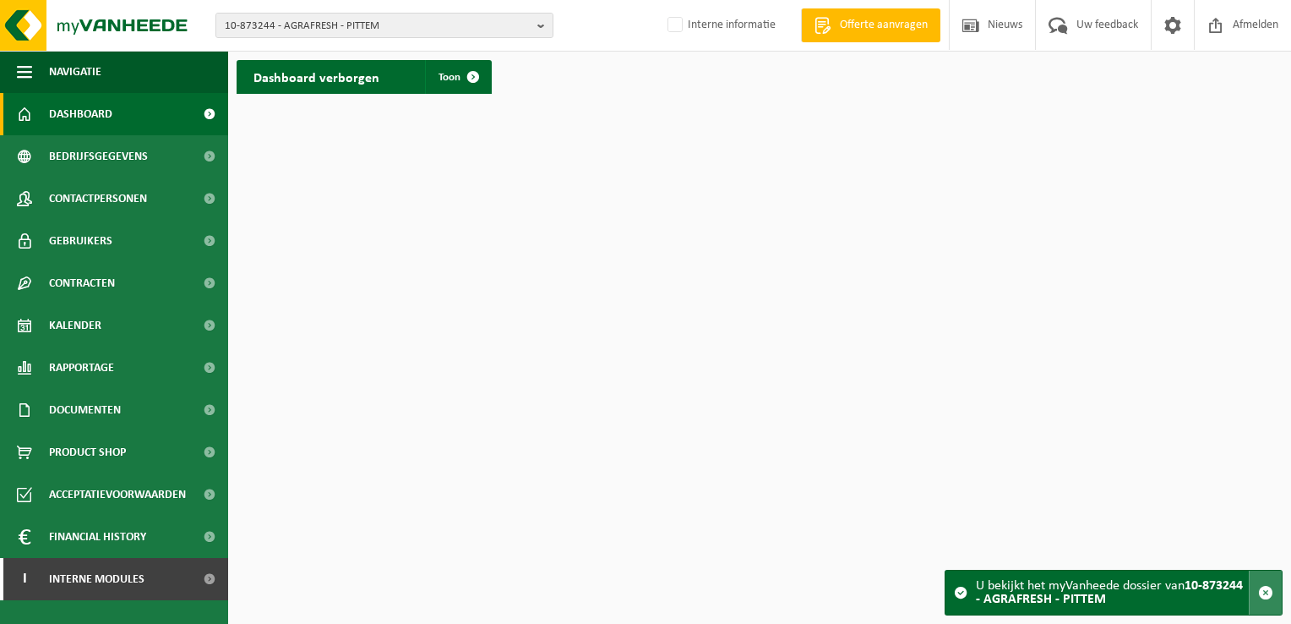
click at [1273, 589] on button "button" at bounding box center [1265, 592] width 33 height 44
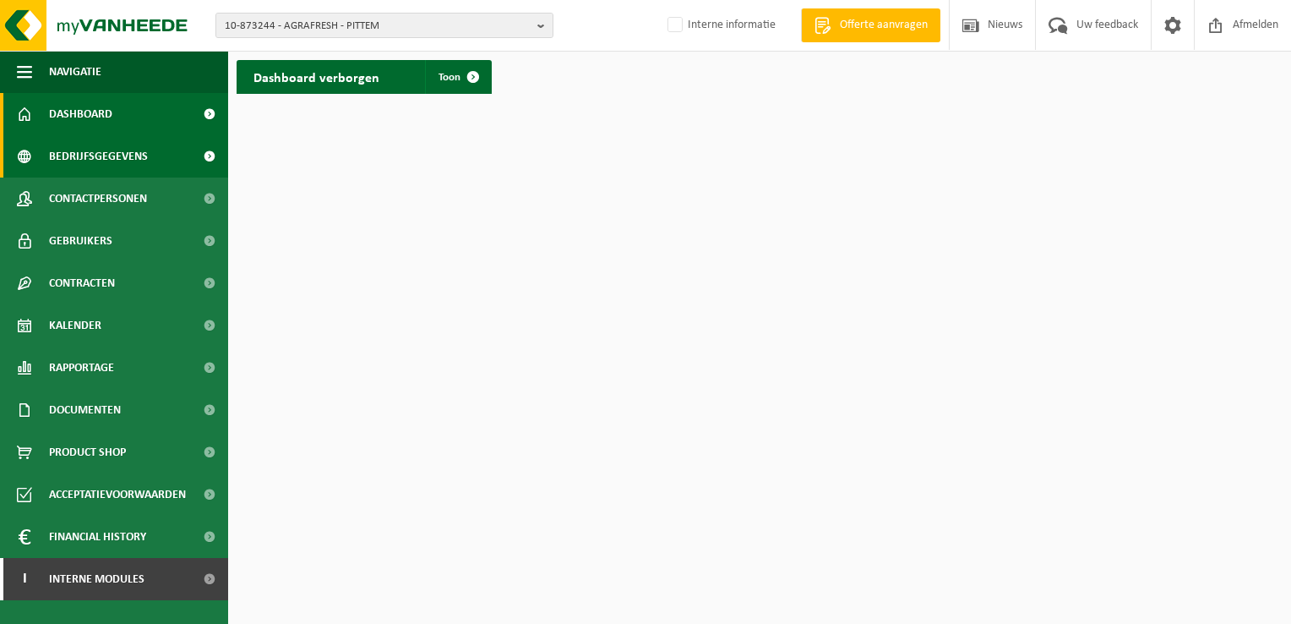
click at [107, 150] on span "Bedrijfsgegevens" at bounding box center [98, 156] width 99 height 42
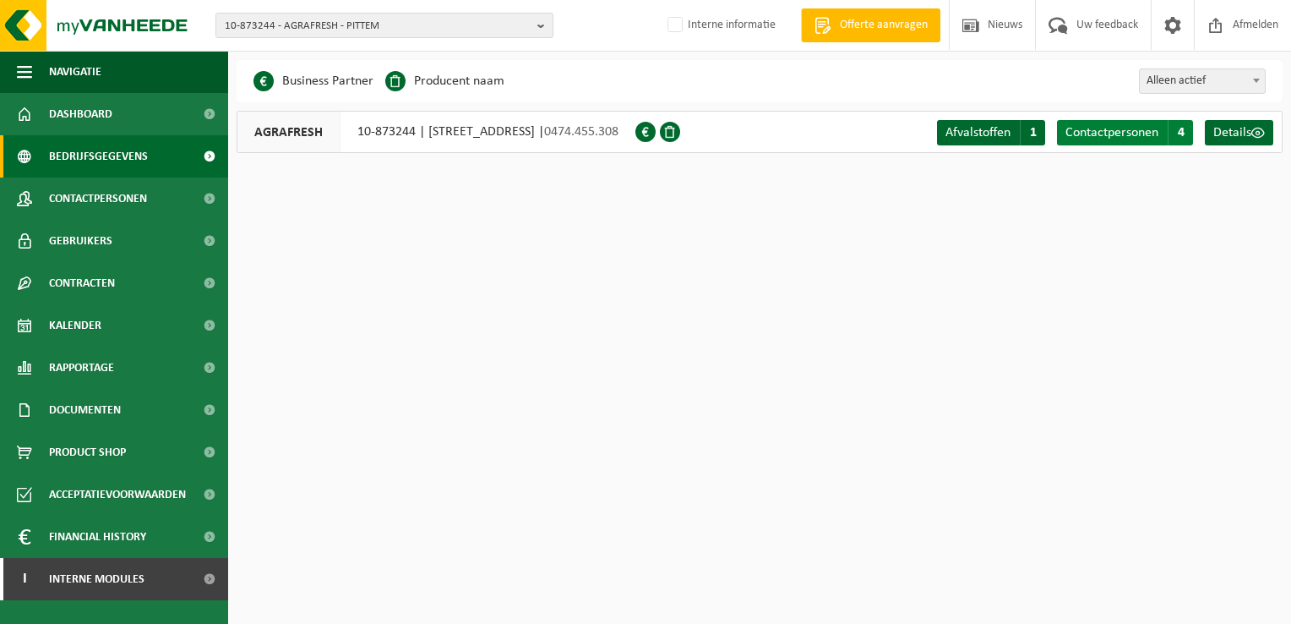
click at [1147, 127] on span "Contactpersonen" at bounding box center [1112, 133] width 93 height 14
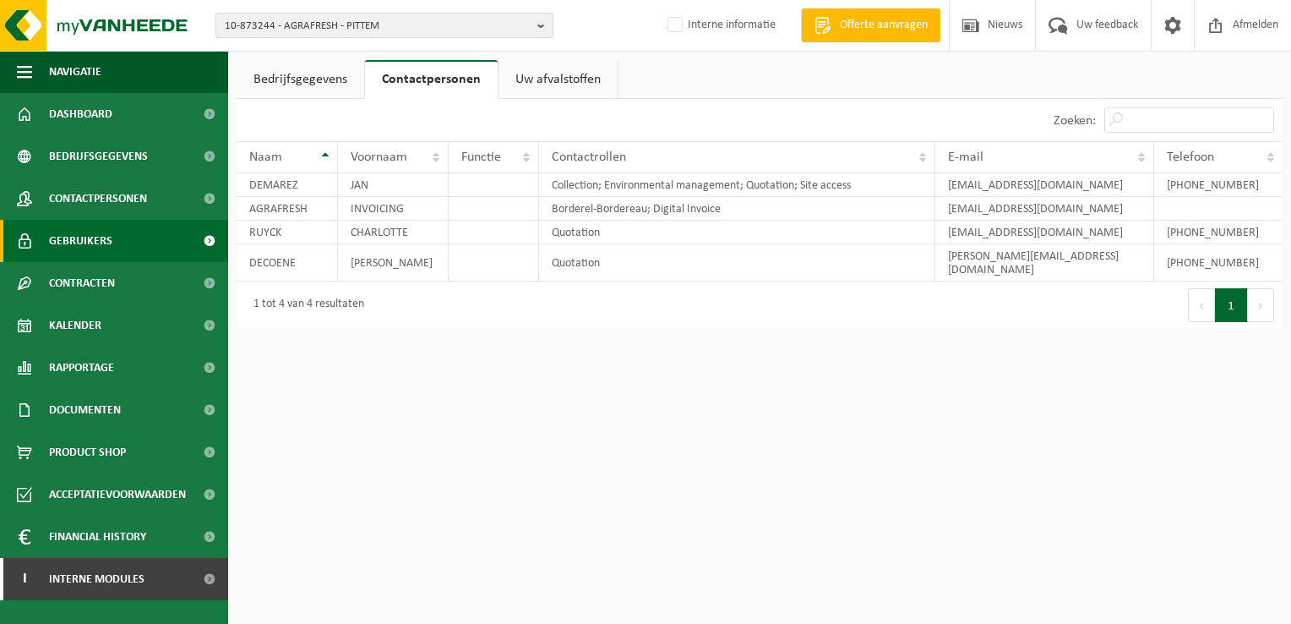
click at [71, 235] on span "Gebruikers" at bounding box center [80, 241] width 63 height 42
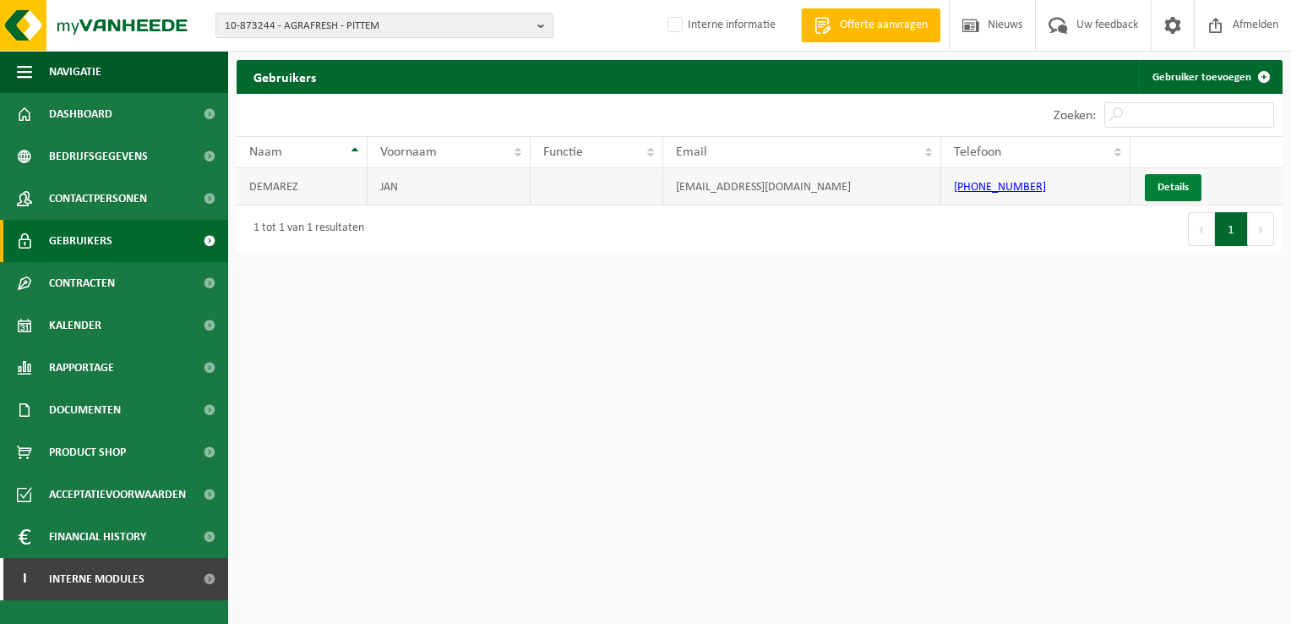
click at [1171, 185] on link "Details" at bounding box center [1173, 187] width 57 height 27
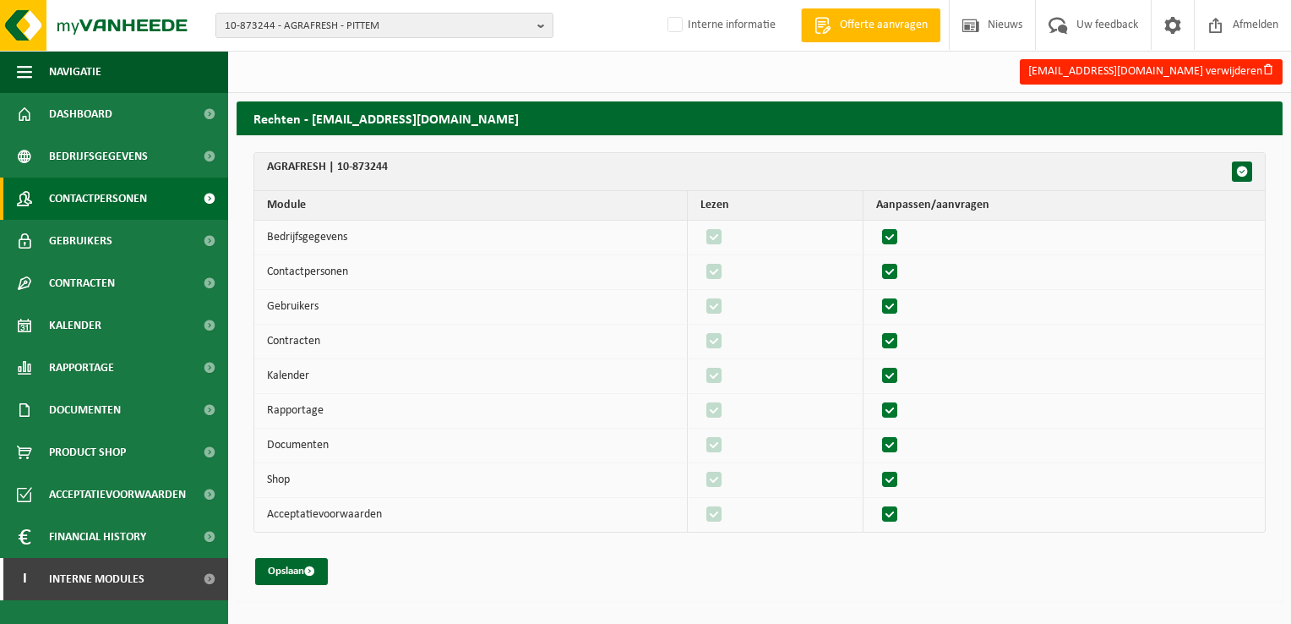
click at [78, 193] on span "Contactpersonen" at bounding box center [98, 198] width 98 height 42
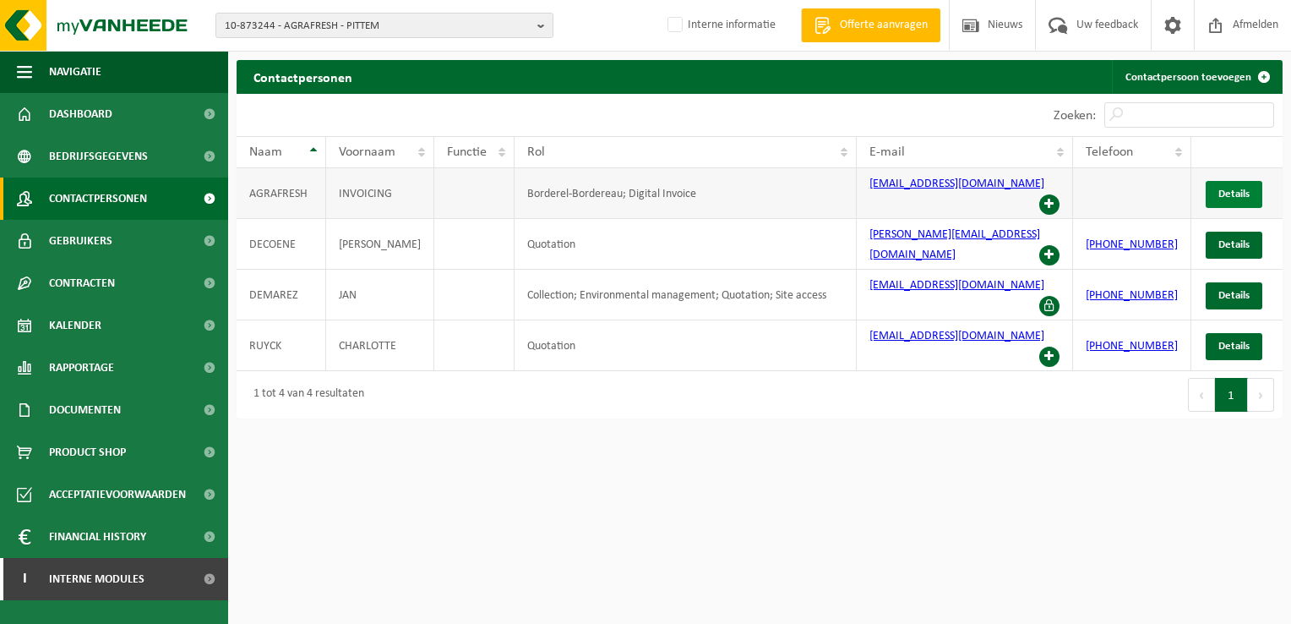
click at [1229, 188] on span "Details" at bounding box center [1234, 193] width 31 height 11
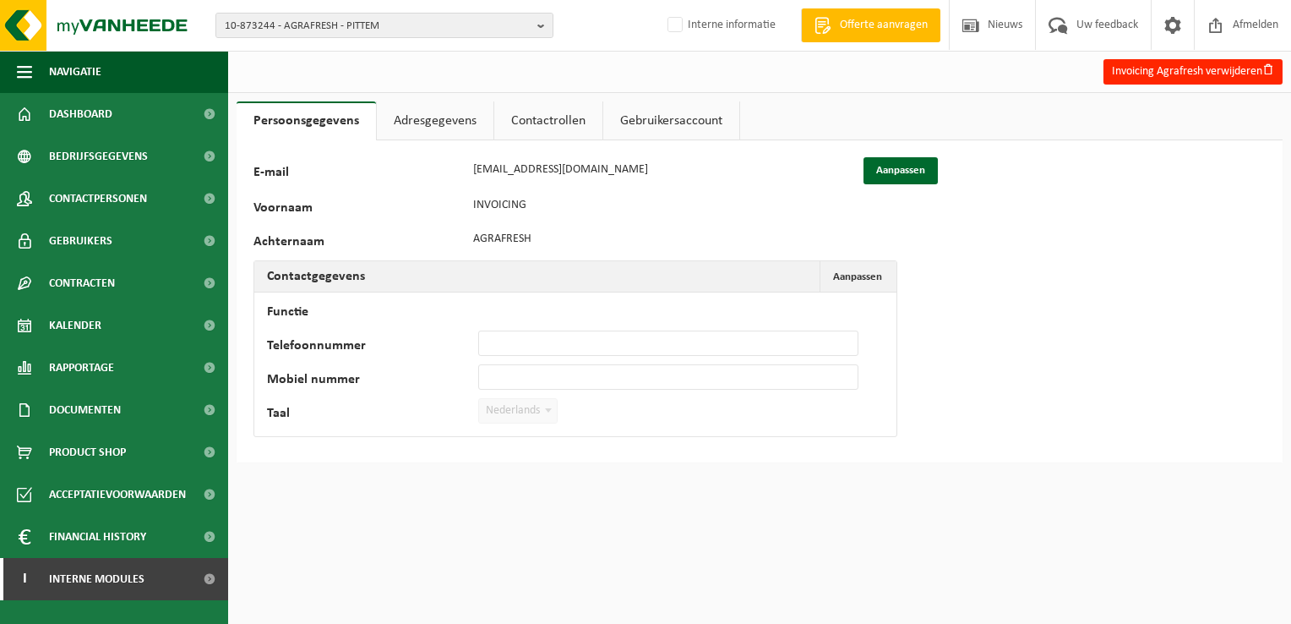
click at [561, 123] on link "Contactrollen" at bounding box center [548, 120] width 108 height 39
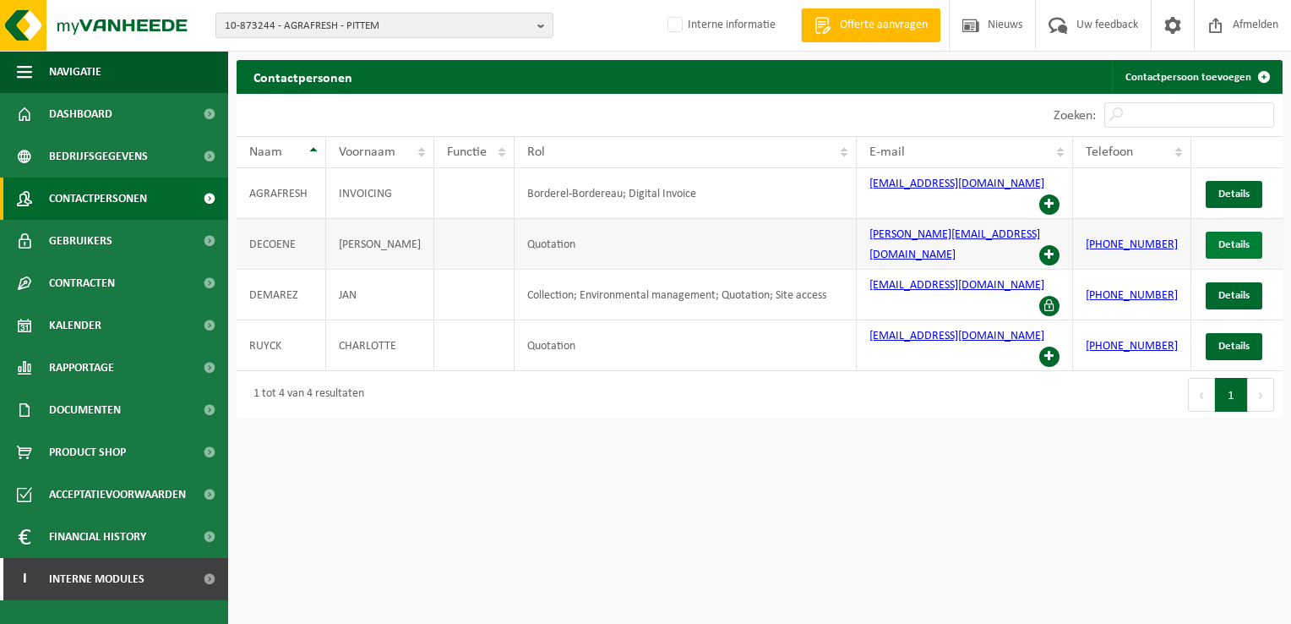
click at [1240, 239] on span "Details" at bounding box center [1234, 244] width 31 height 11
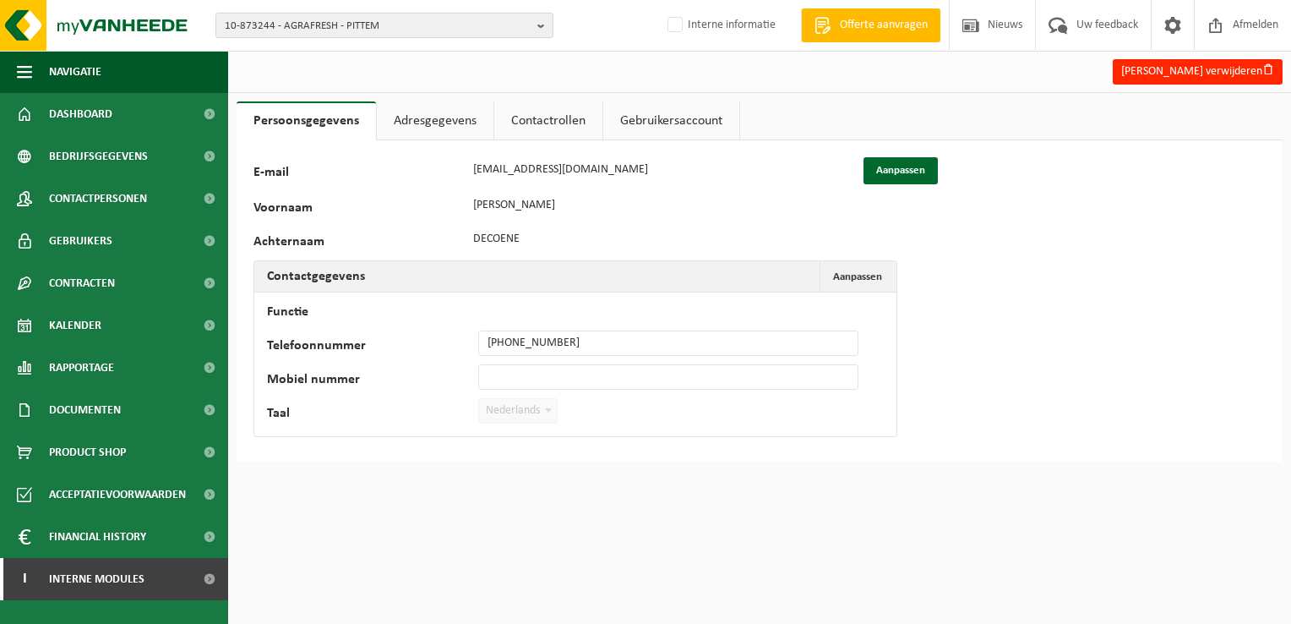
click at [536, 113] on link "Contactrollen" at bounding box center [548, 120] width 108 height 39
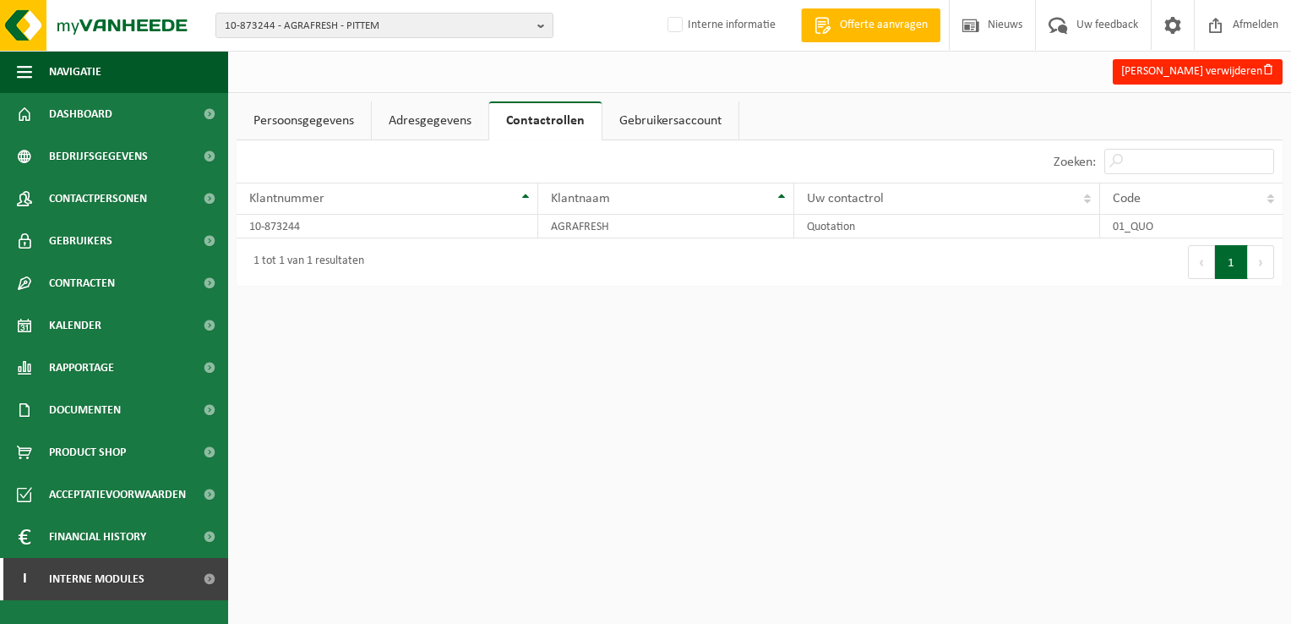
click at [309, 126] on link "Persoonsgegevens" at bounding box center [304, 120] width 134 height 39
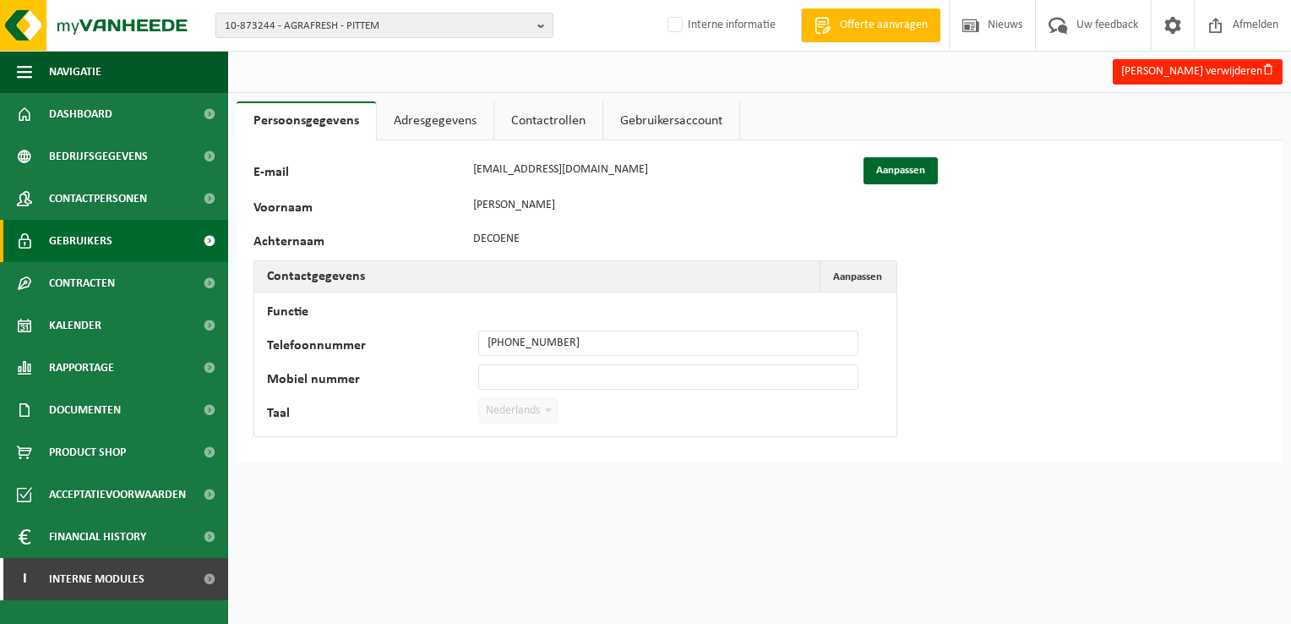
click at [85, 244] on span "Gebruikers" at bounding box center [80, 241] width 63 height 42
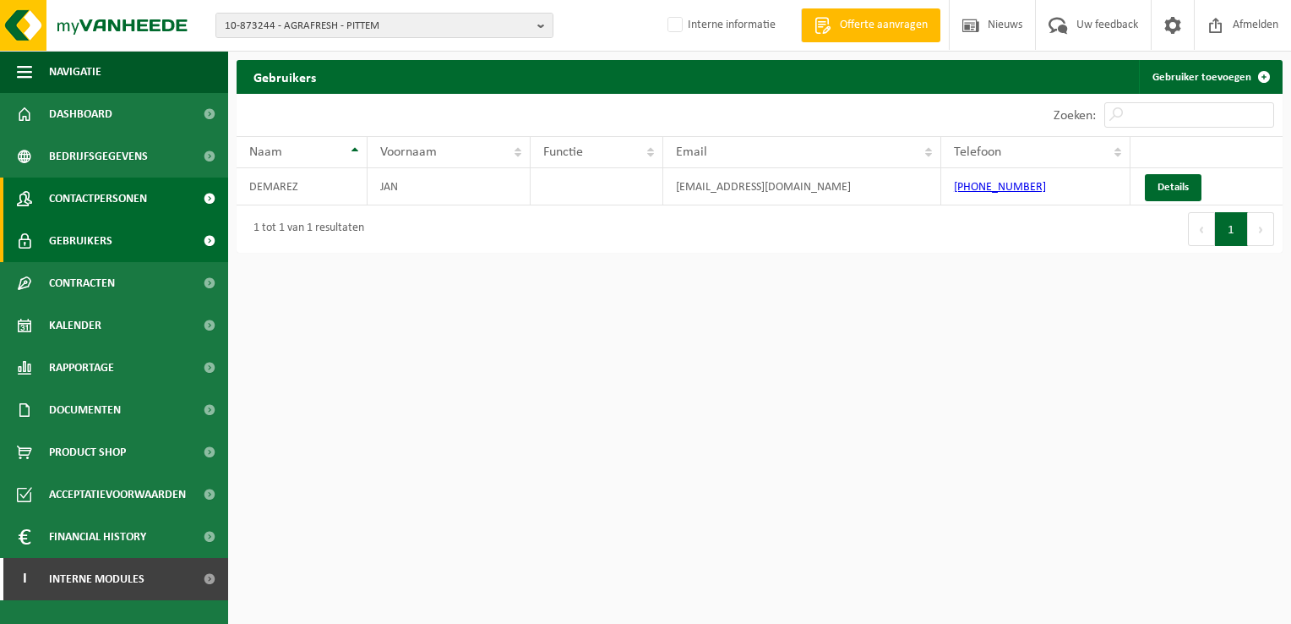
click at [112, 198] on span "Contactpersonen" at bounding box center [98, 198] width 98 height 42
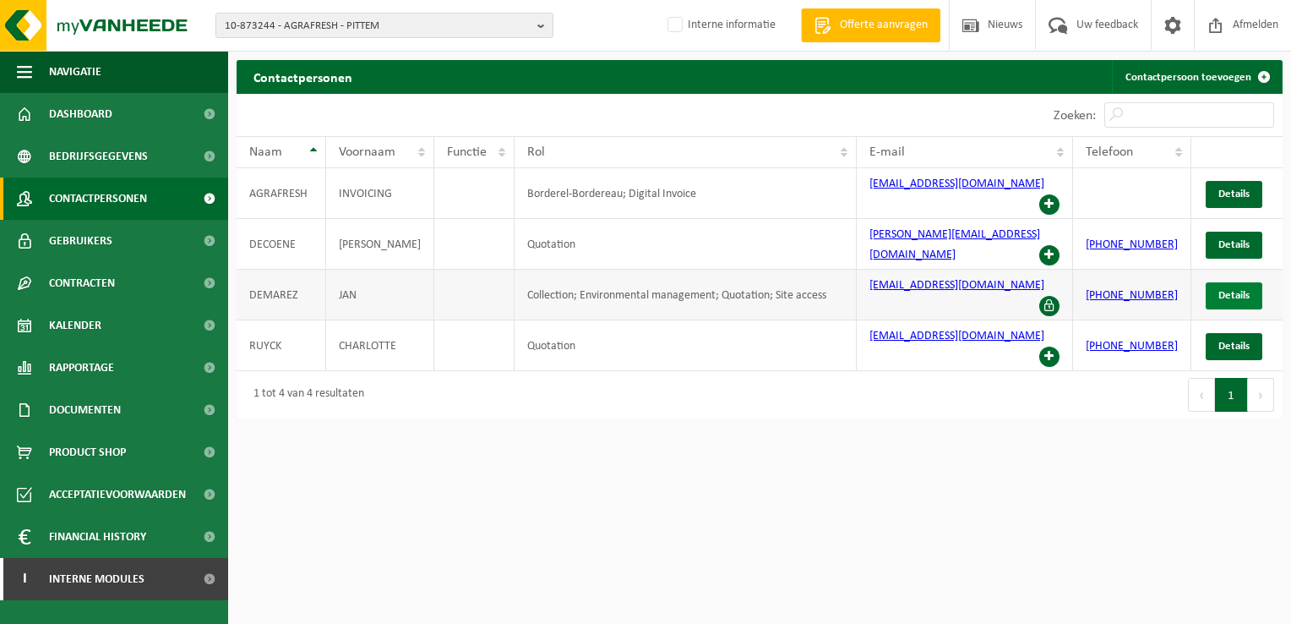
click at [1237, 290] on span "Details" at bounding box center [1234, 295] width 31 height 11
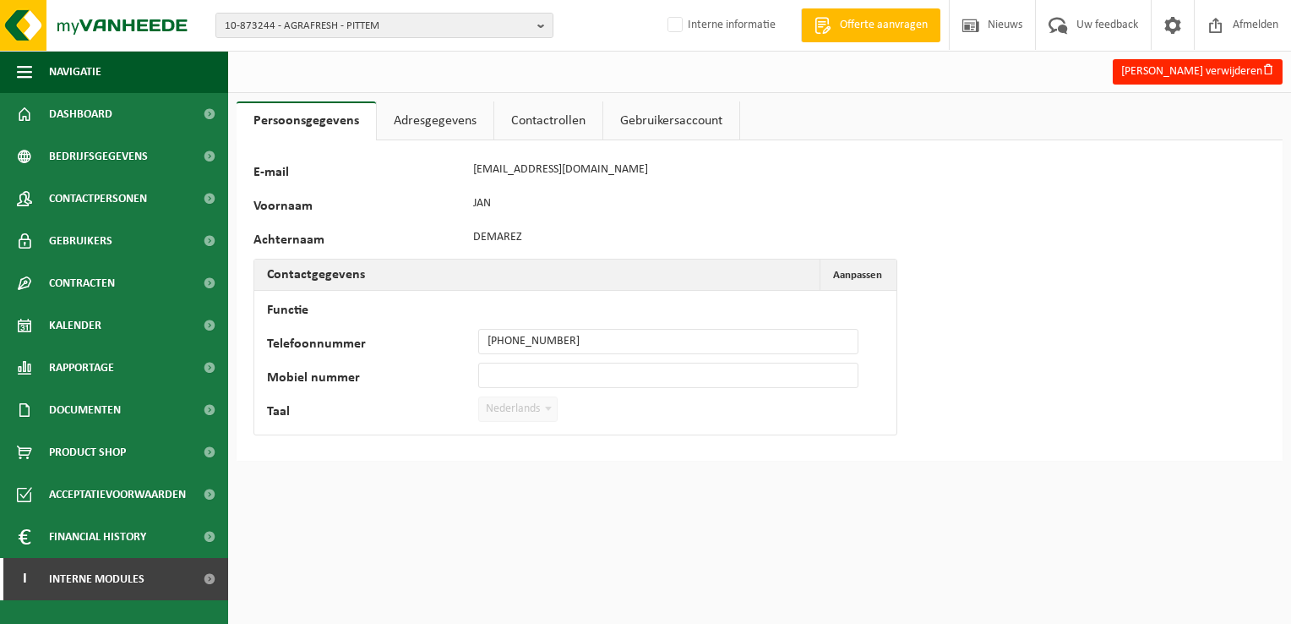
click at [417, 112] on link "Adresgegevens" at bounding box center [435, 120] width 117 height 39
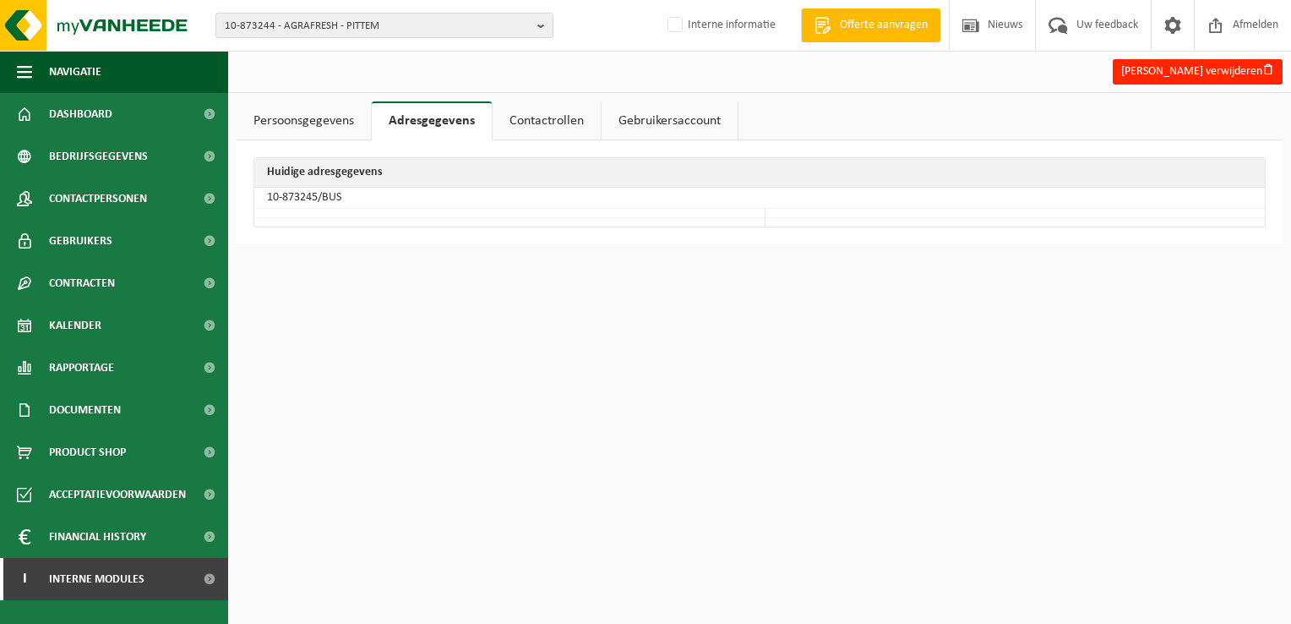
click at [543, 115] on link "Contactrollen" at bounding box center [547, 120] width 108 height 39
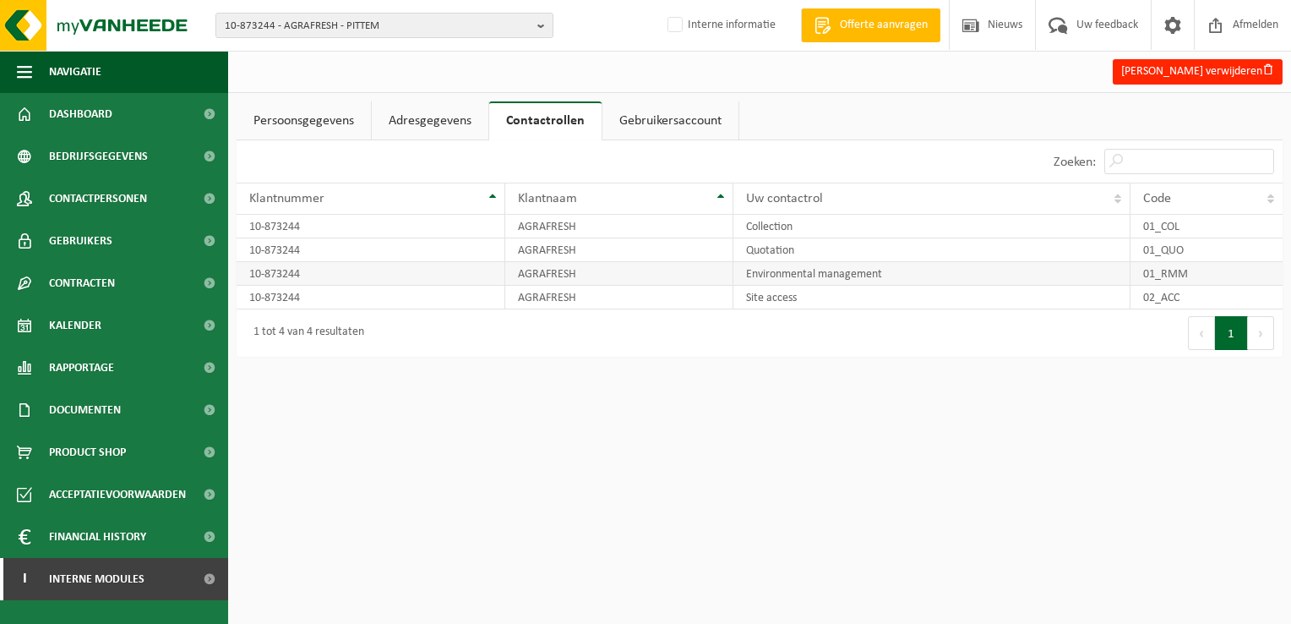
click at [1237, 280] on td "01_RMM" at bounding box center [1207, 274] width 152 height 24
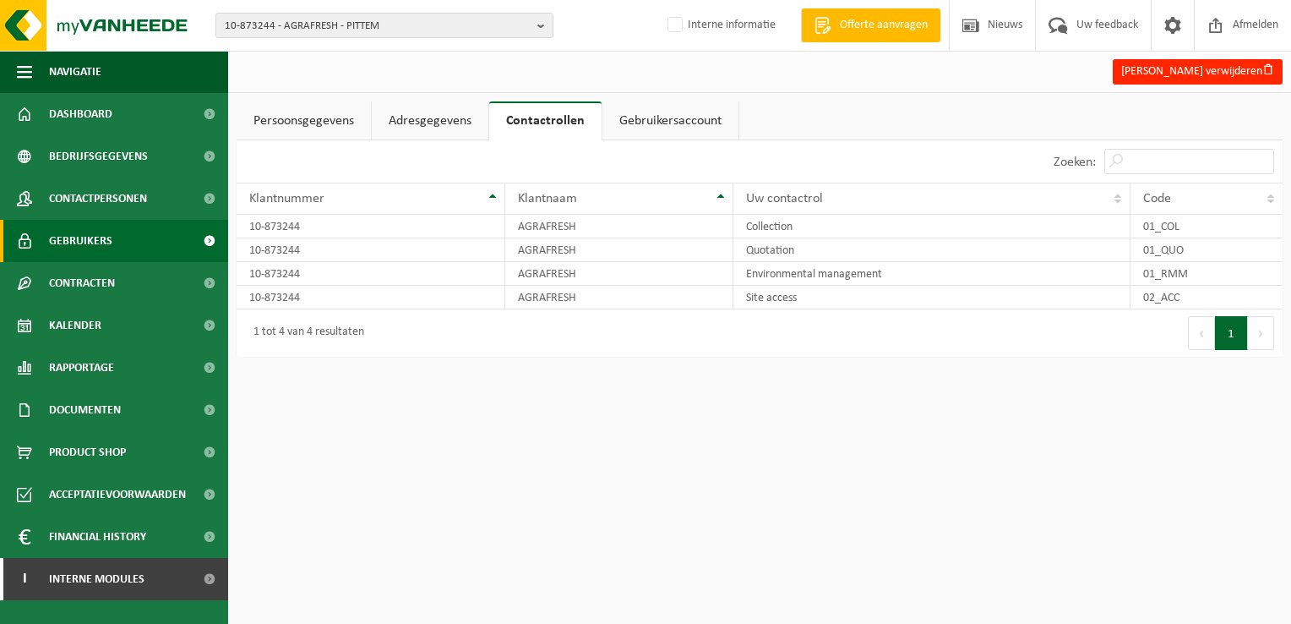
click at [120, 245] on link "Gebruikers" at bounding box center [114, 241] width 228 height 42
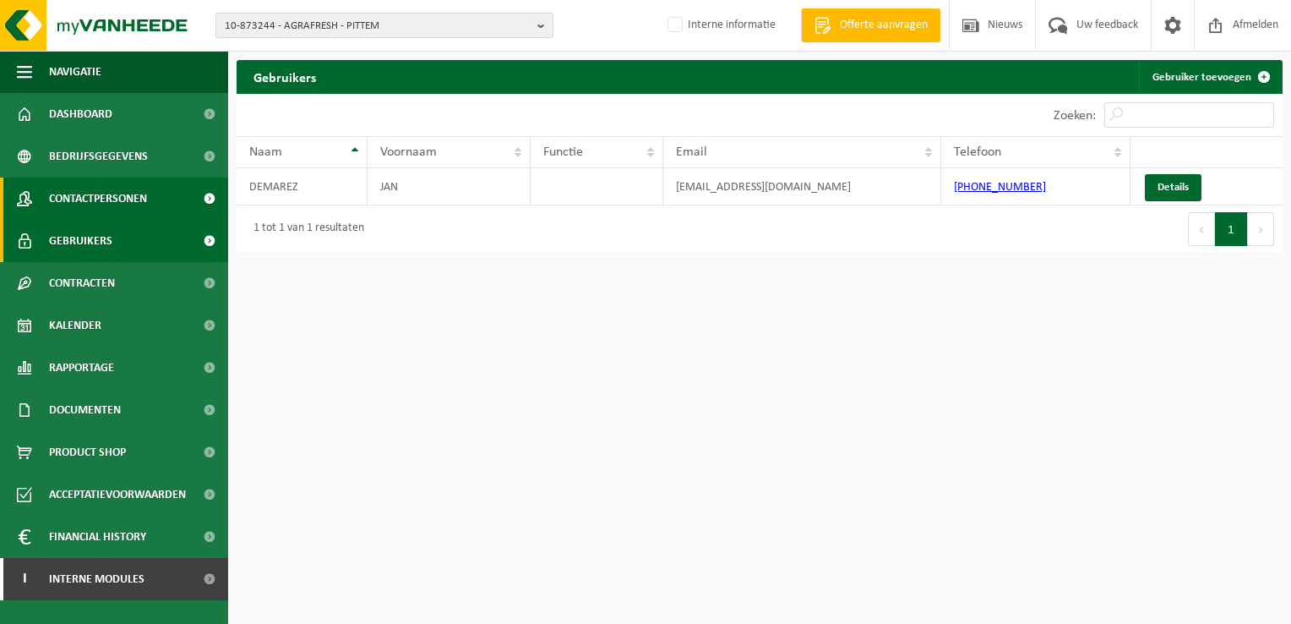
click at [126, 201] on span "Contactpersonen" at bounding box center [98, 198] width 98 height 42
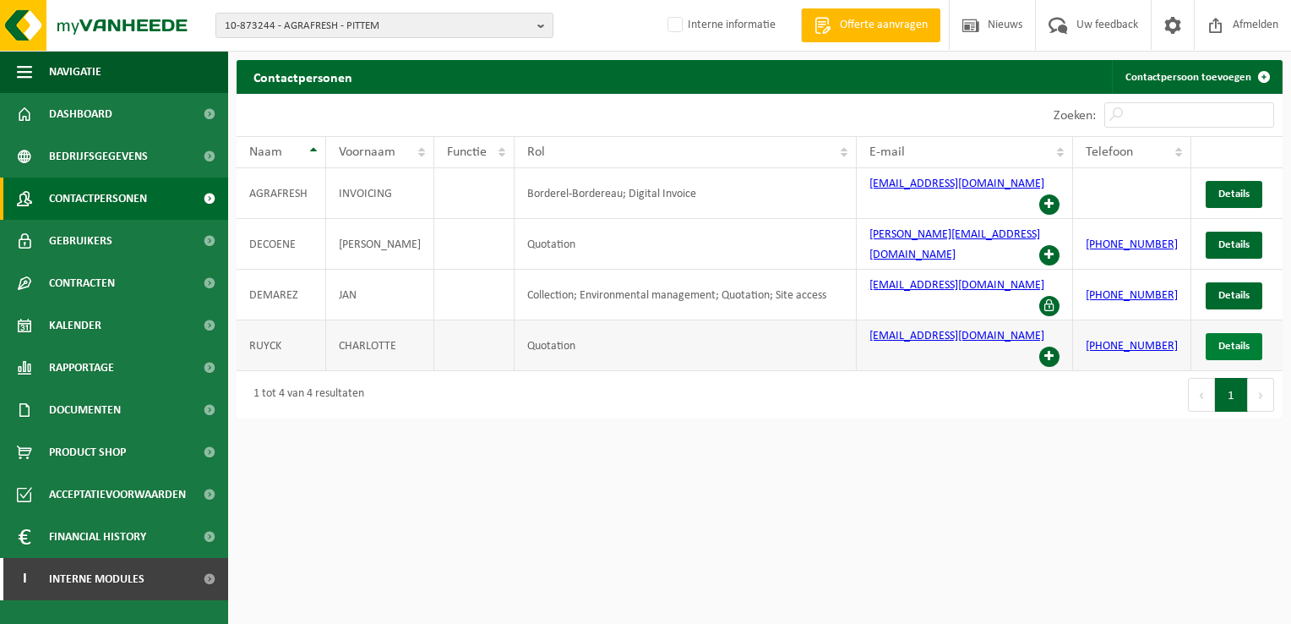
click at [1222, 341] on span "Details" at bounding box center [1234, 346] width 31 height 11
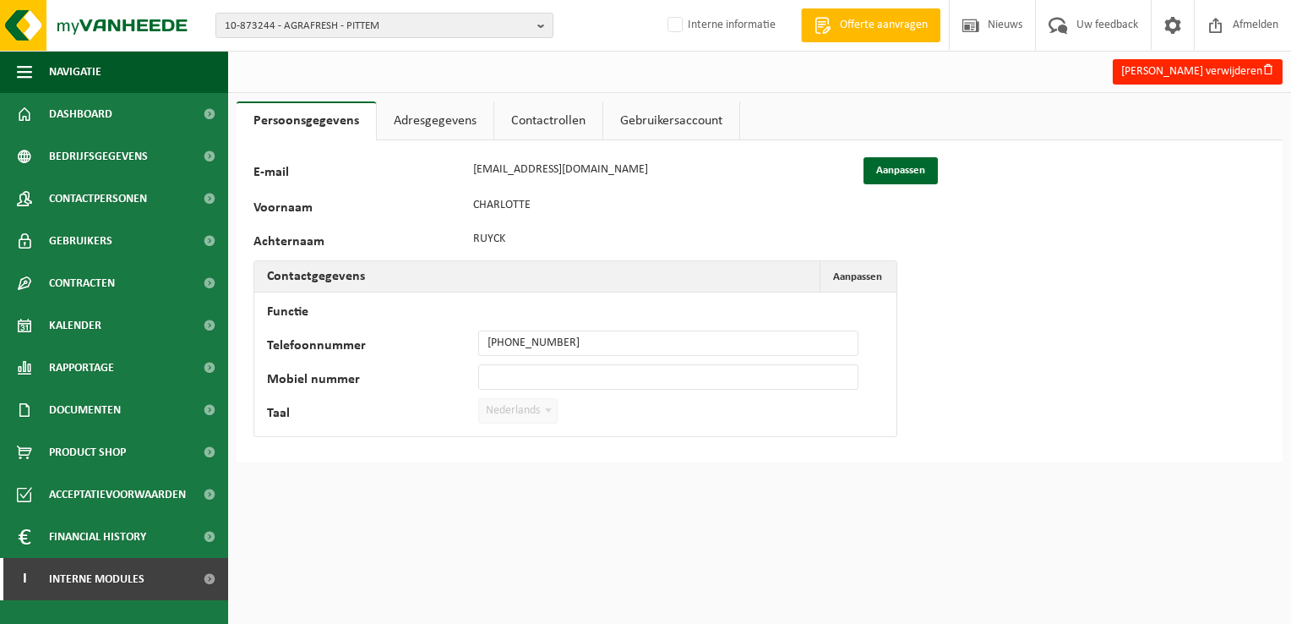
click at [541, 121] on link "Contactrollen" at bounding box center [548, 120] width 108 height 39
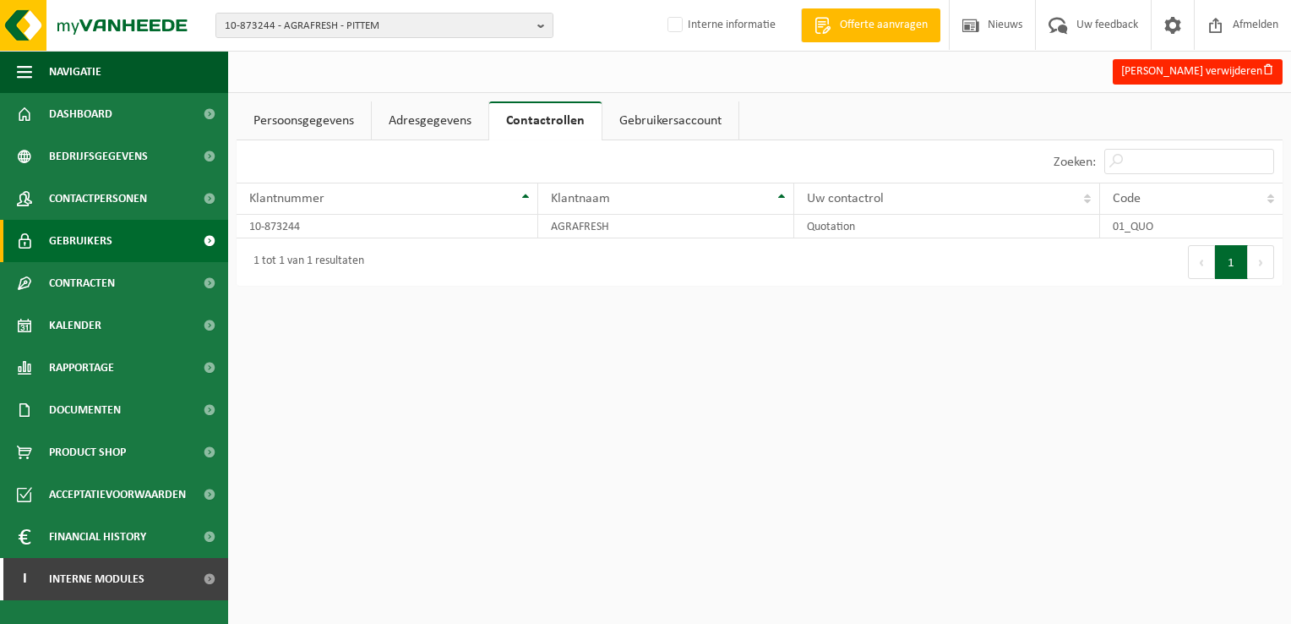
click at [86, 238] on span "Gebruikers" at bounding box center [80, 241] width 63 height 42
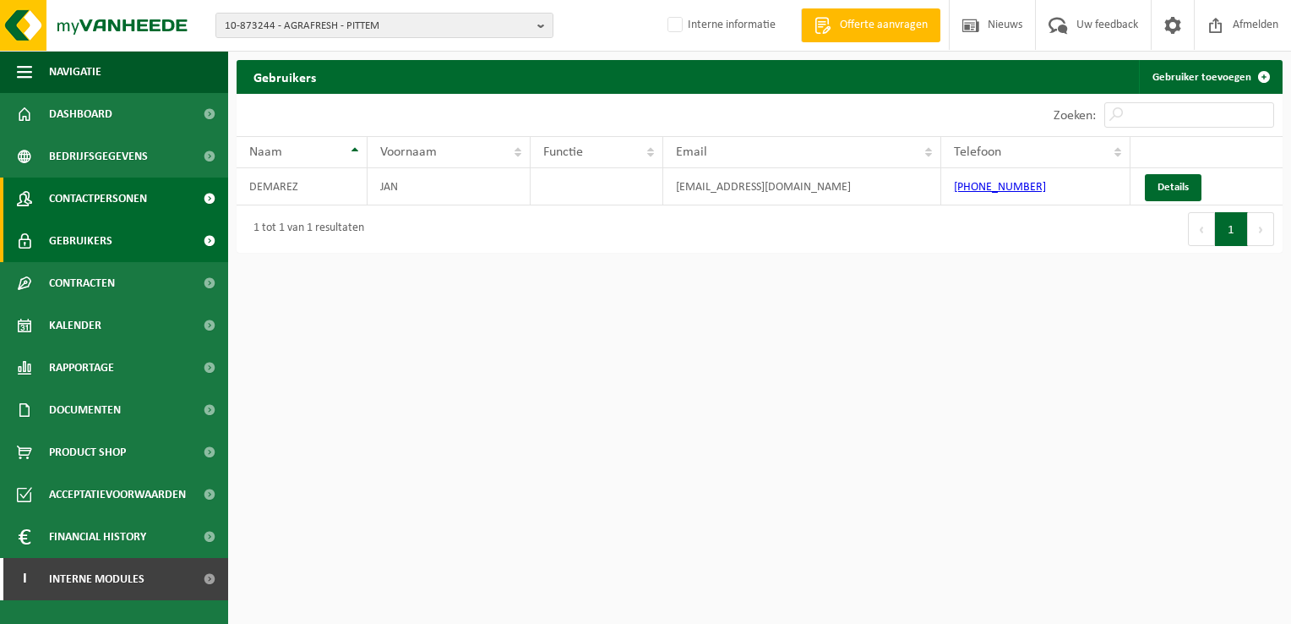
click at [115, 199] on span "Contactpersonen" at bounding box center [98, 198] width 98 height 42
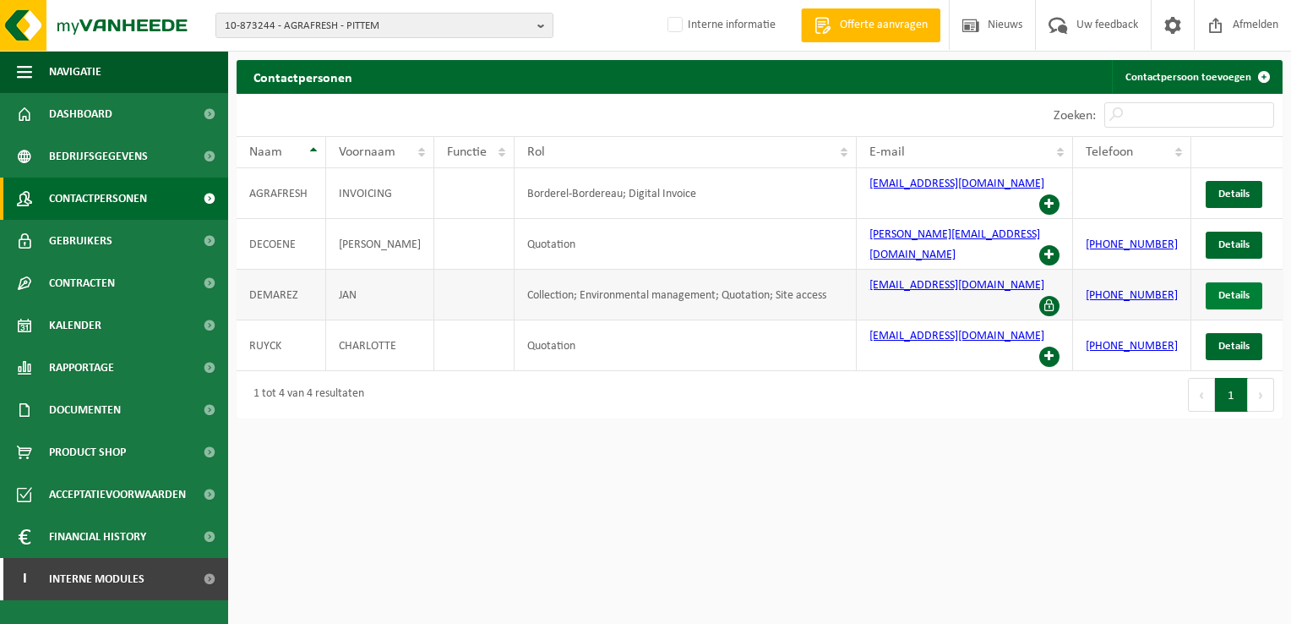
click at [1219, 290] on span "Details" at bounding box center [1234, 295] width 31 height 11
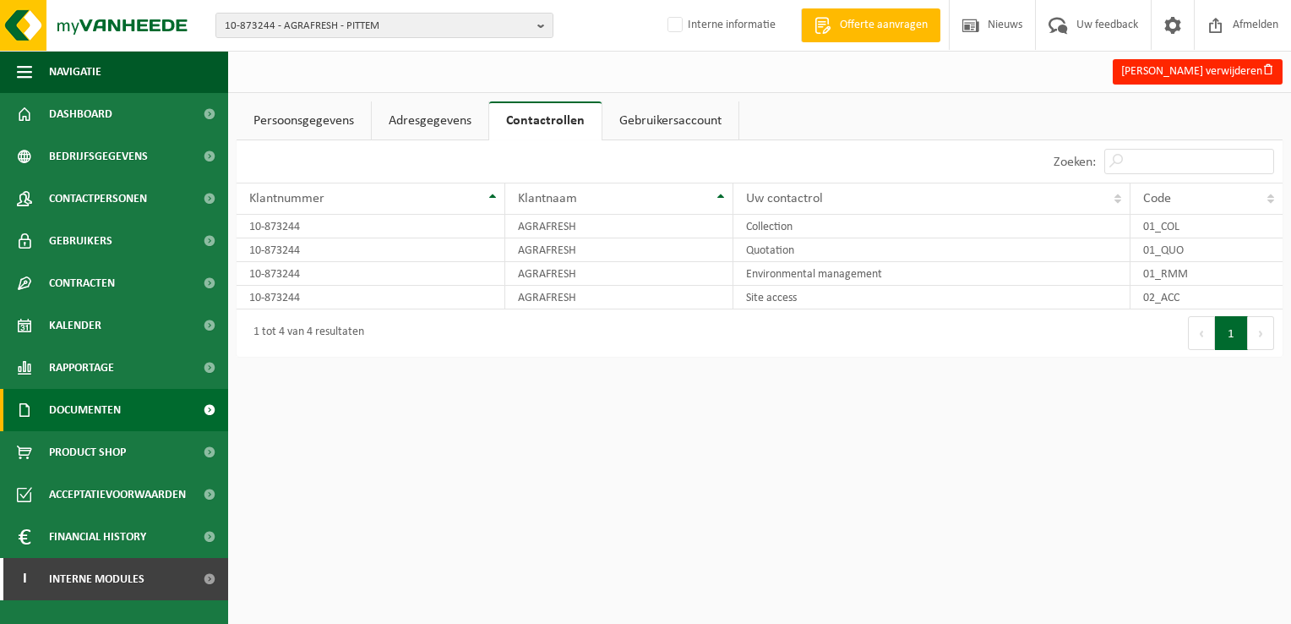
click at [94, 405] on span "Documenten" at bounding box center [85, 410] width 72 height 42
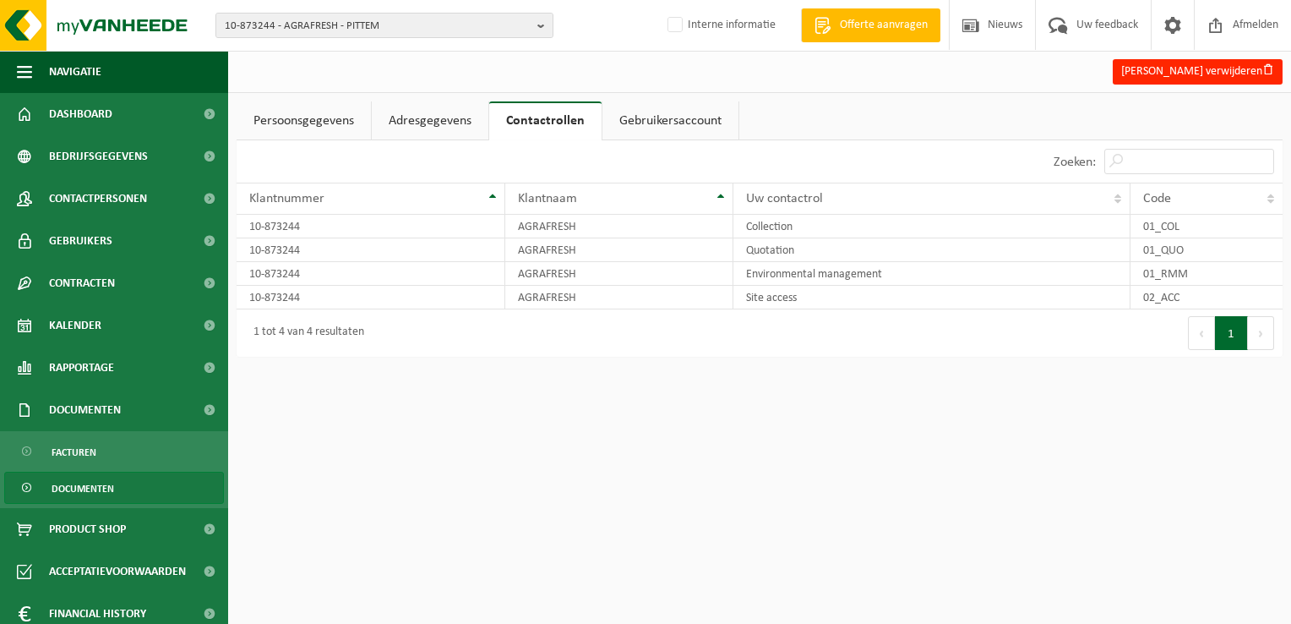
click at [80, 485] on span "Documenten" at bounding box center [83, 488] width 63 height 32
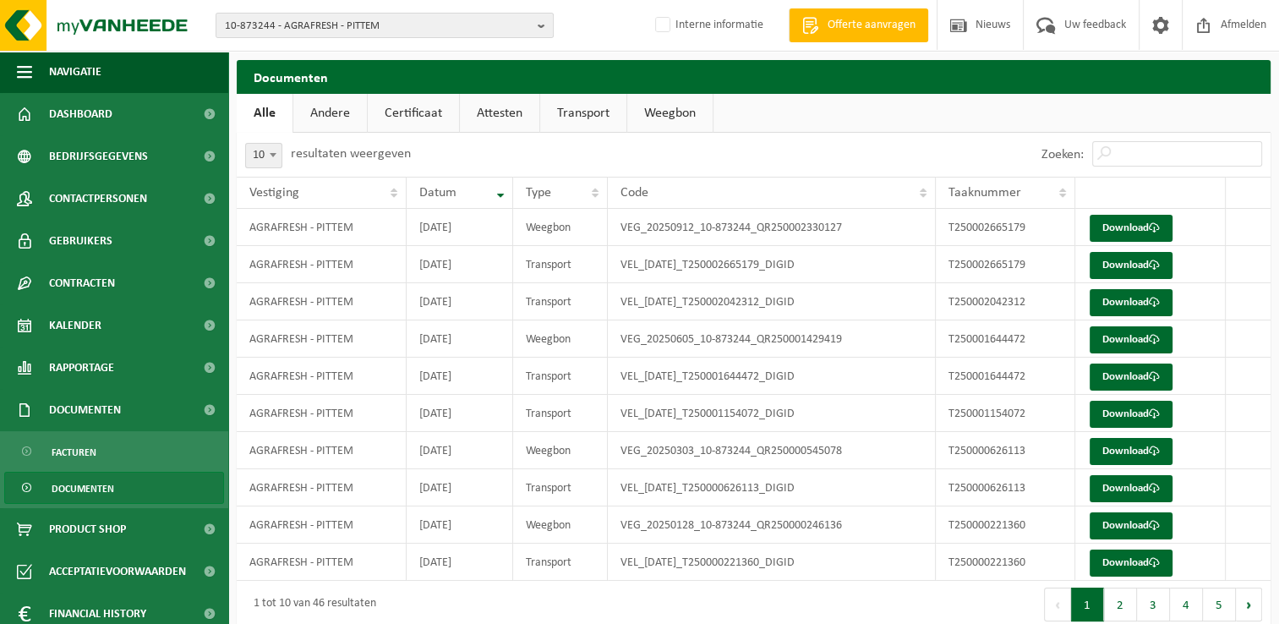
click at [422, 112] on link "Certificaat" at bounding box center [413, 113] width 91 height 39
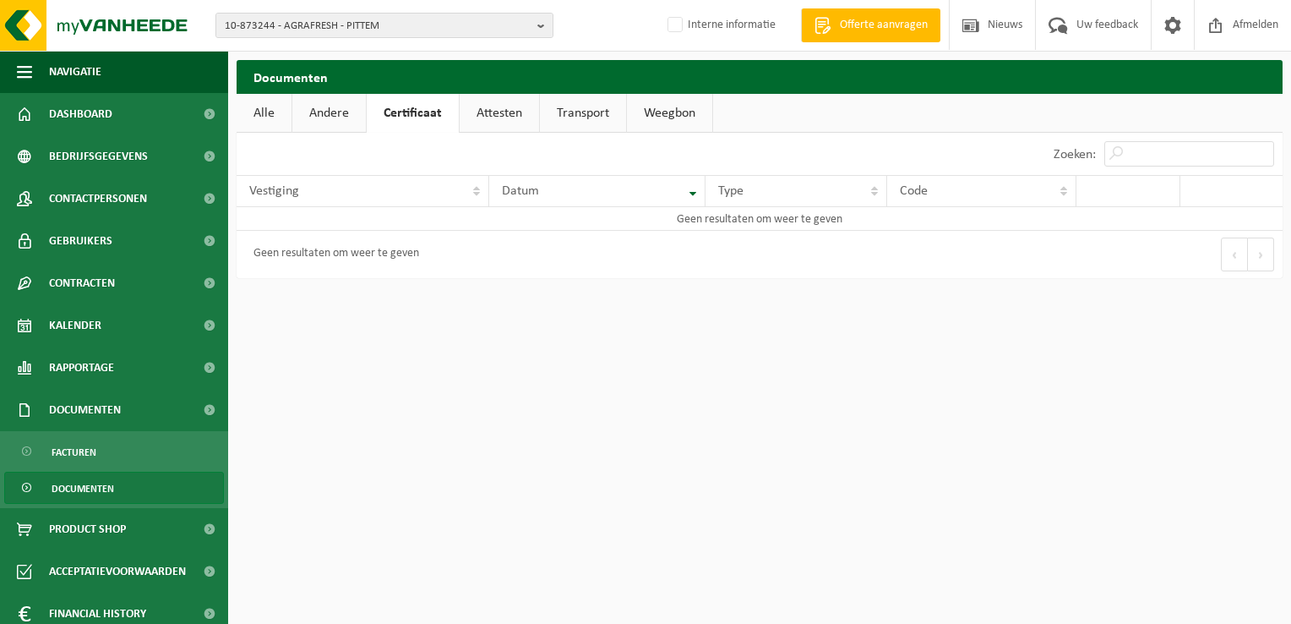
click at [518, 108] on link "Attesten" at bounding box center [499, 113] width 79 height 39
click at [439, 115] on link "Certificaat" at bounding box center [412, 113] width 91 height 39
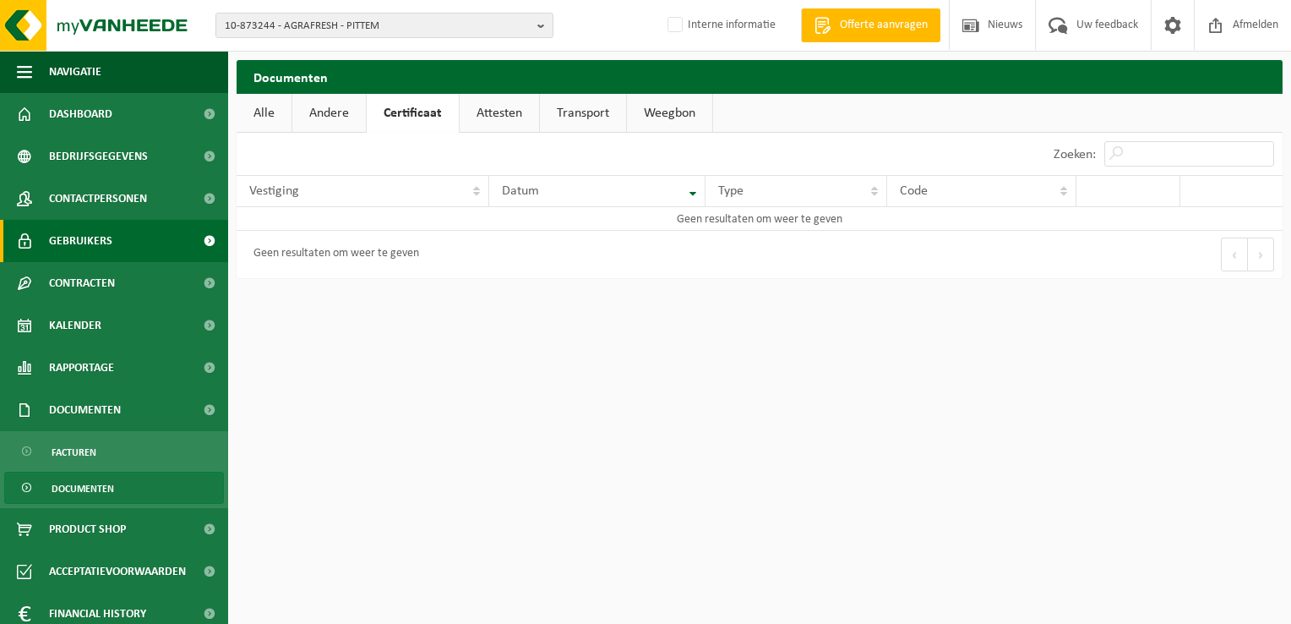
click at [93, 239] on span "Gebruikers" at bounding box center [80, 241] width 63 height 42
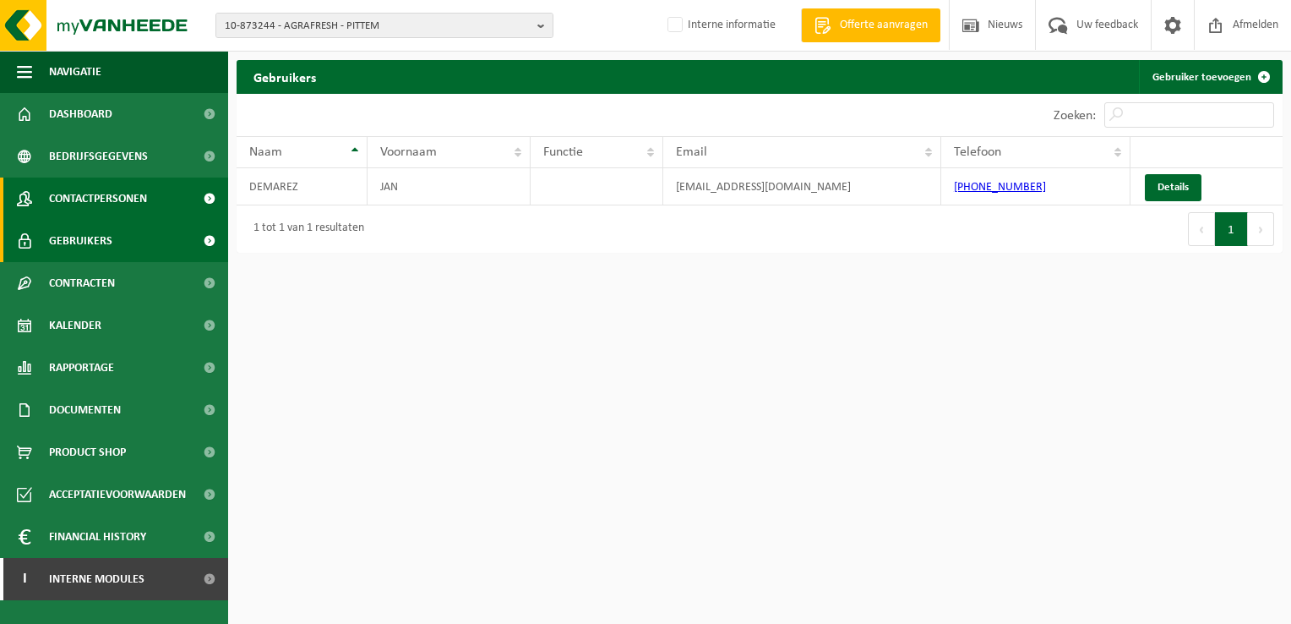
click at [105, 199] on span "Contactpersonen" at bounding box center [98, 198] width 98 height 42
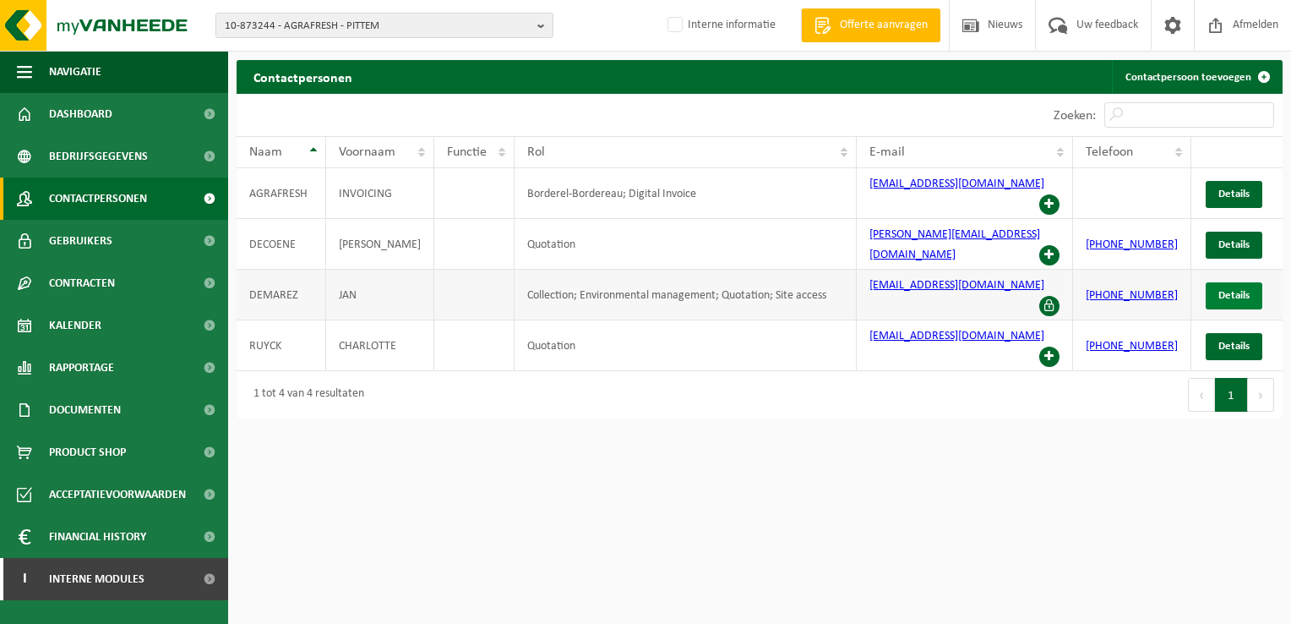
click at [1231, 290] on span "Details" at bounding box center [1234, 295] width 31 height 11
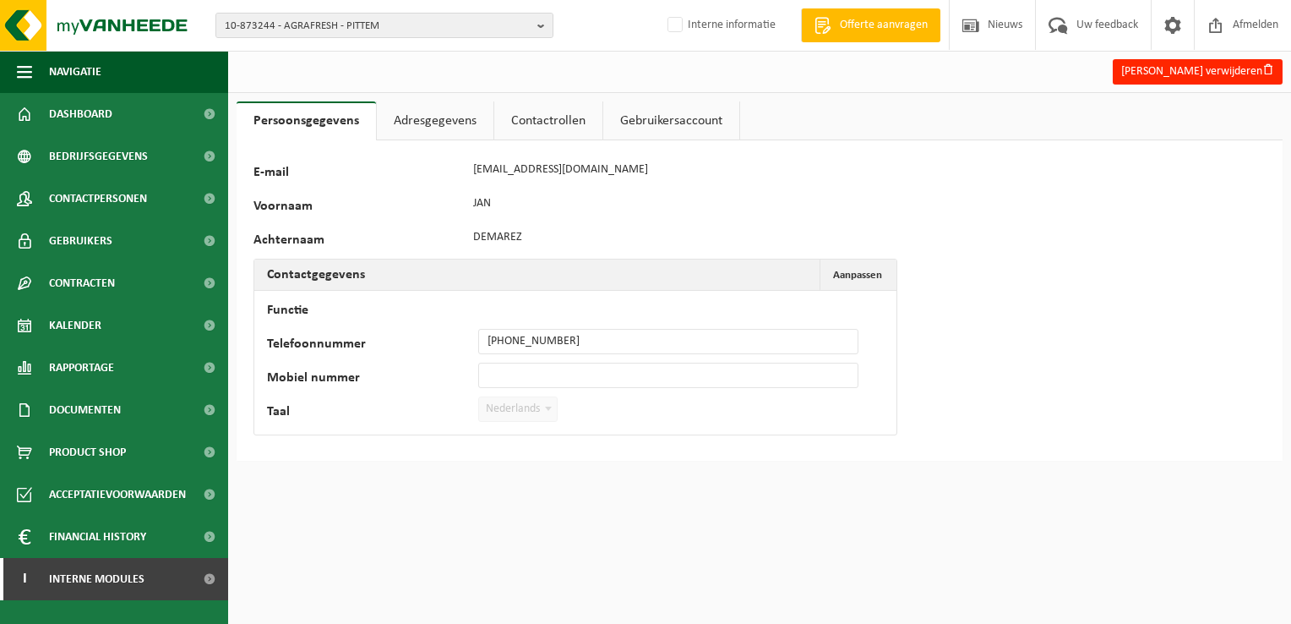
click at [465, 129] on link "Adresgegevens" at bounding box center [435, 120] width 117 height 39
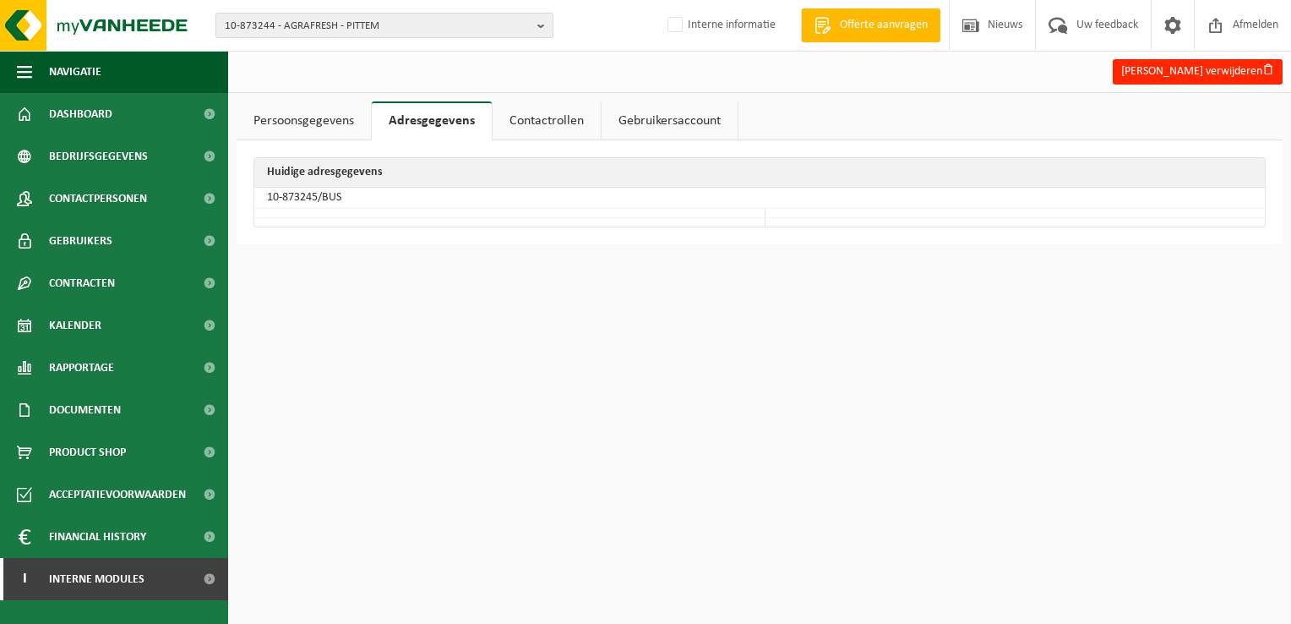
click at [541, 123] on link "Contactrollen" at bounding box center [547, 120] width 108 height 39
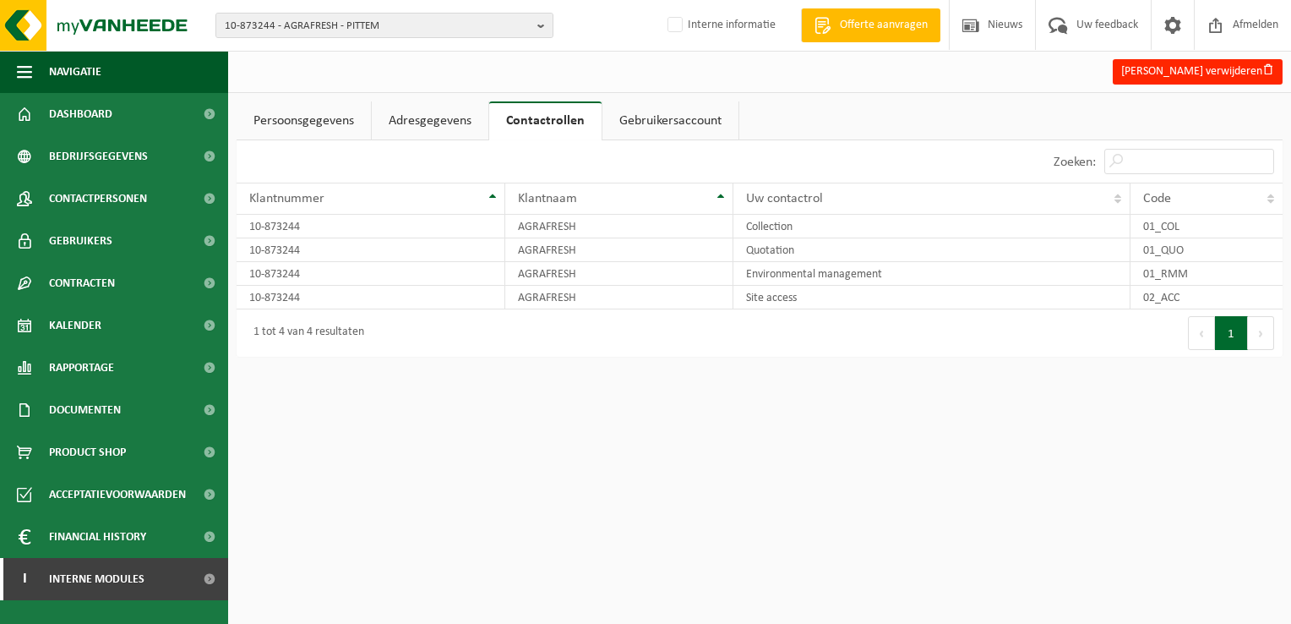
click at [674, 124] on link "Gebruikersaccount" at bounding box center [671, 120] width 136 height 39
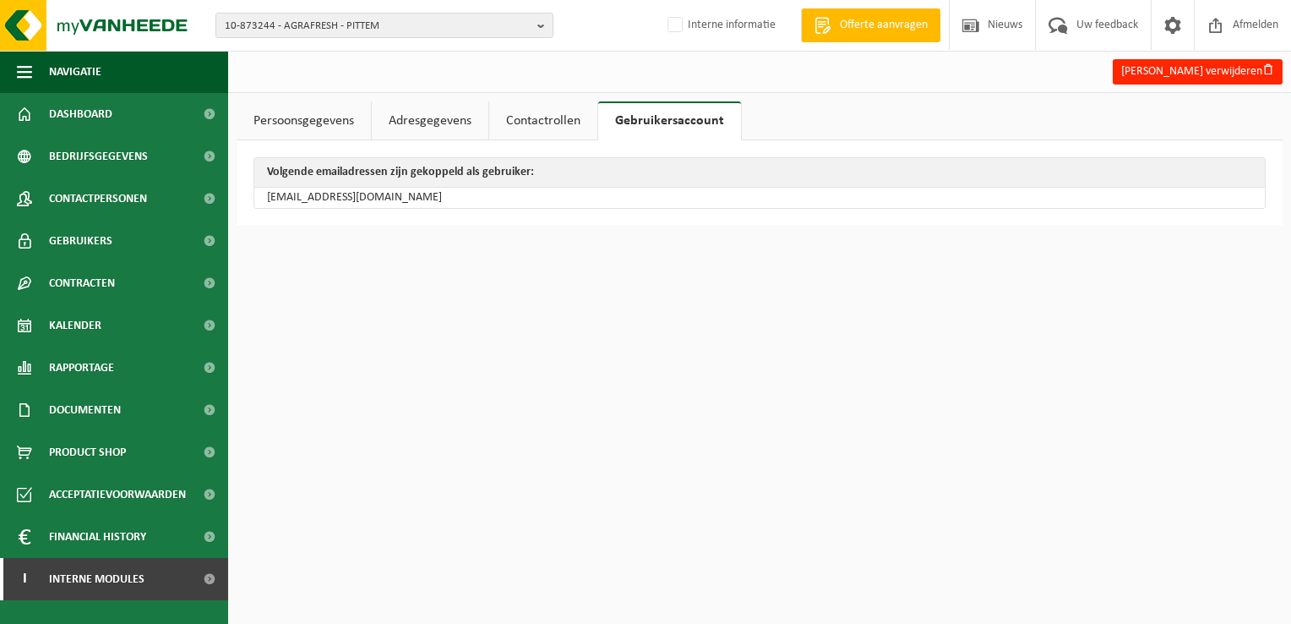
click at [517, 117] on link "Contactrollen" at bounding box center [543, 120] width 108 height 39
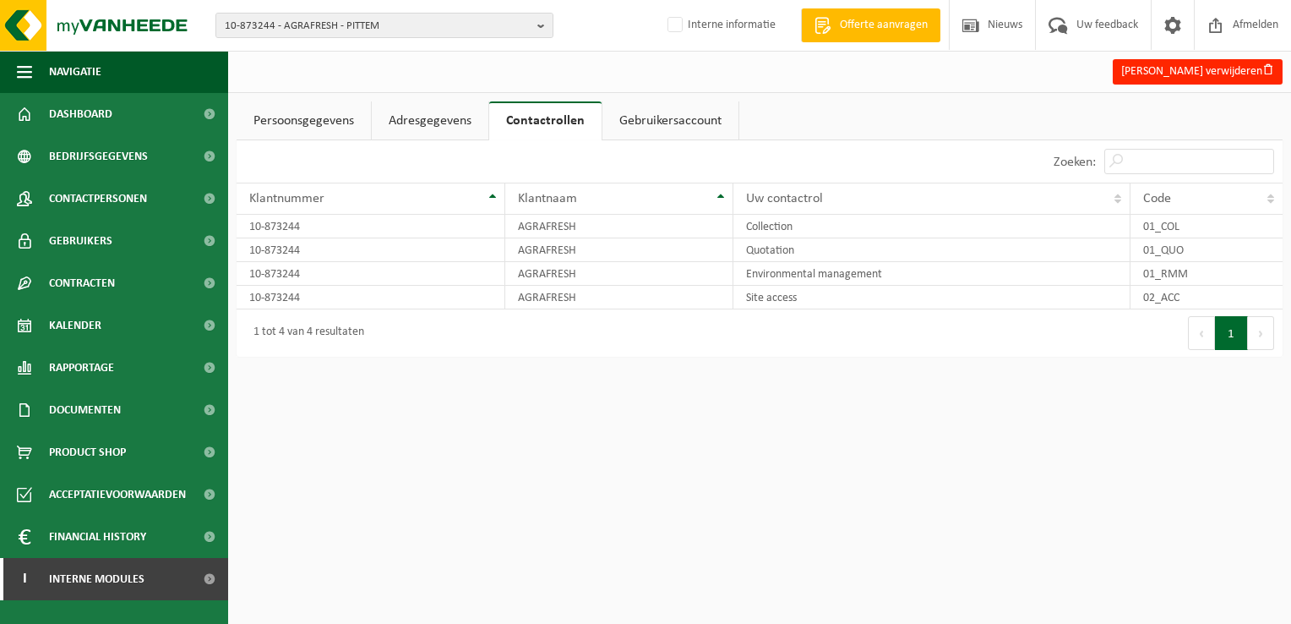
click at [455, 122] on link "Adresgegevens" at bounding box center [430, 120] width 117 height 39
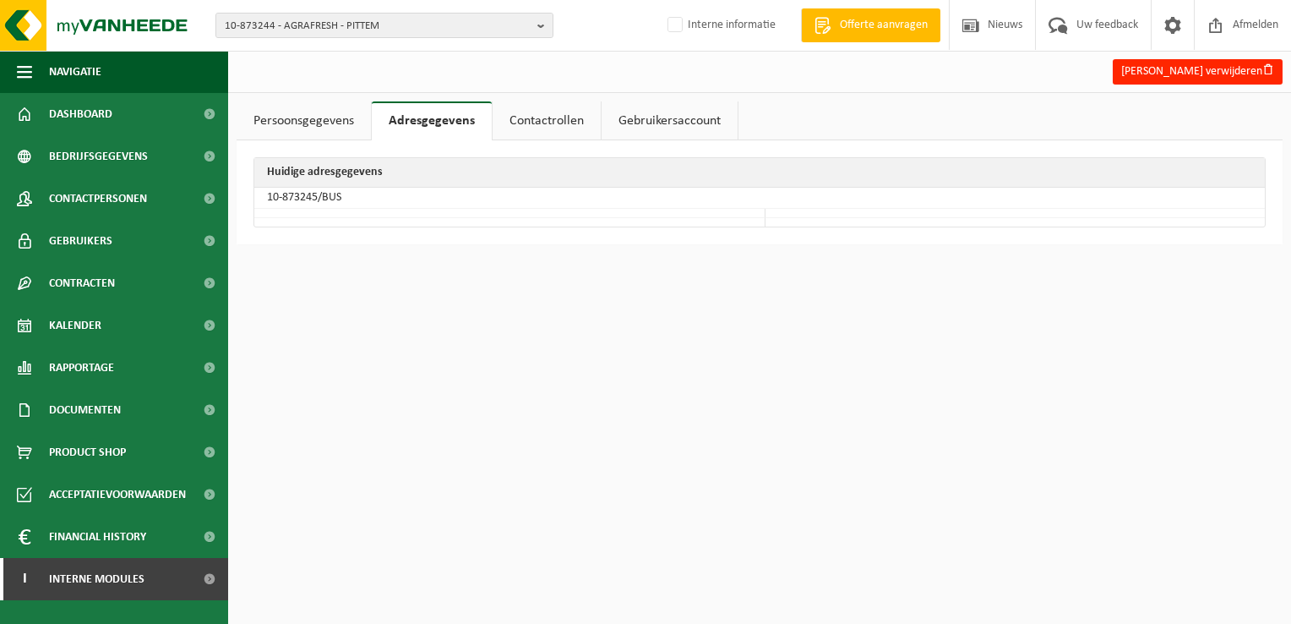
click at [310, 117] on link "Persoonsgegevens" at bounding box center [304, 120] width 134 height 39
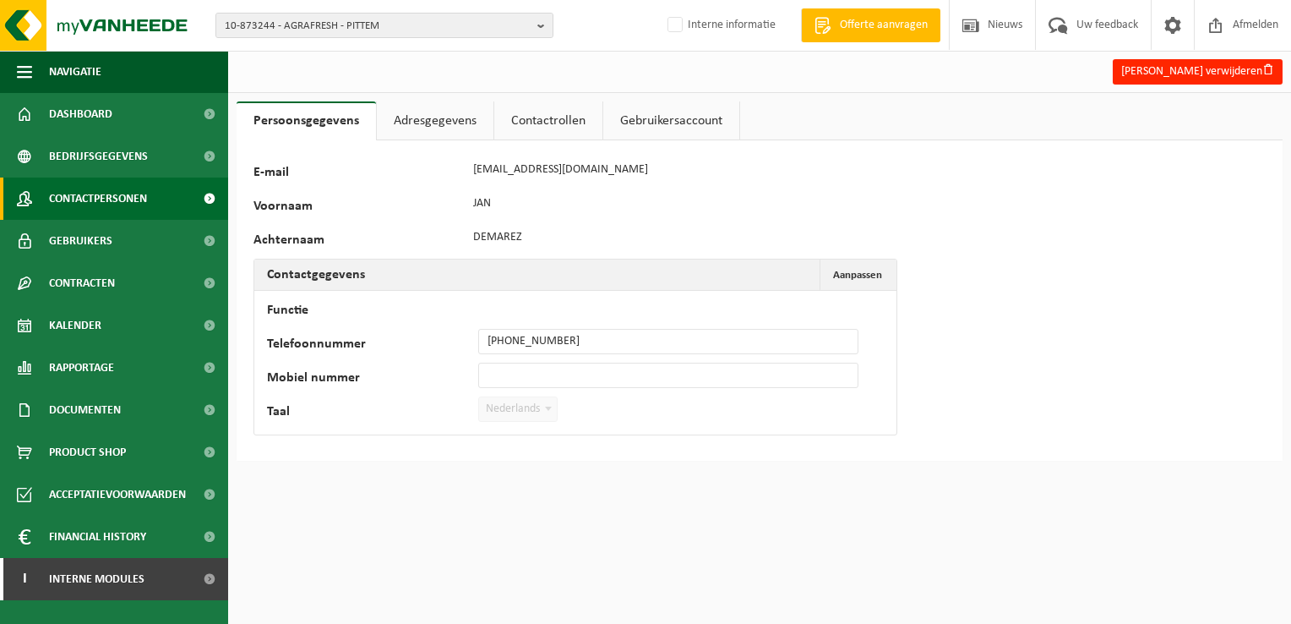
click at [115, 194] on span "Contactpersonen" at bounding box center [98, 198] width 98 height 42
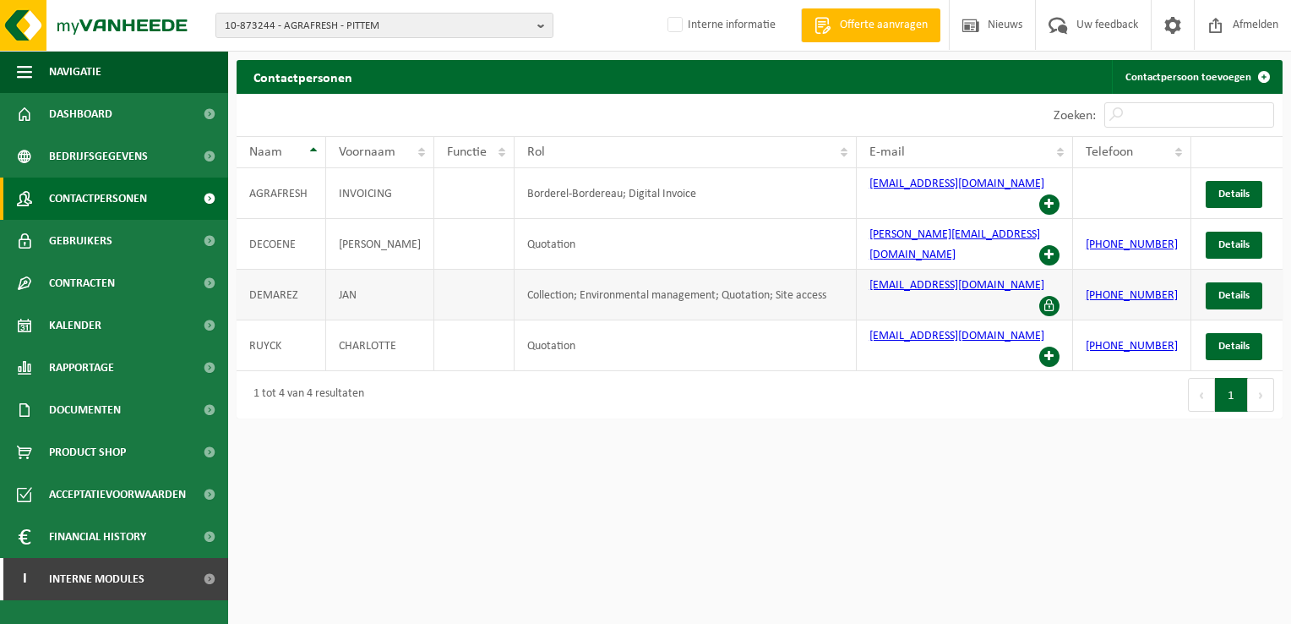
click at [1050, 296] on span at bounding box center [1049, 306] width 20 height 20
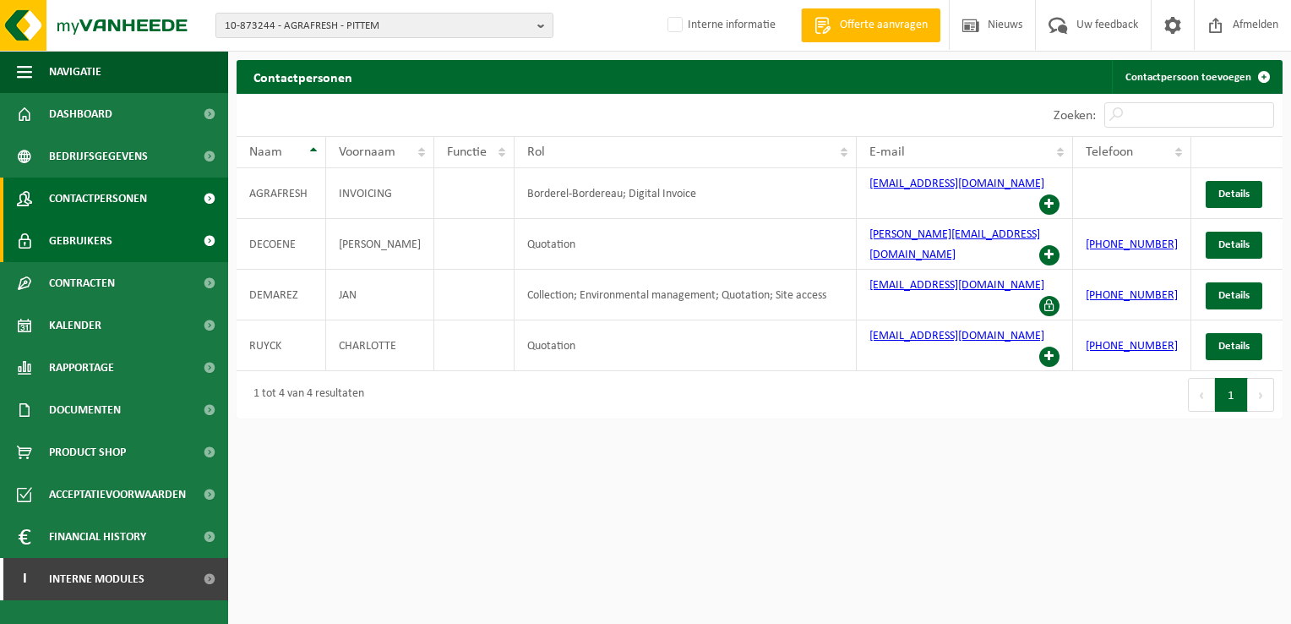
click at [84, 232] on span "Gebruikers" at bounding box center [80, 241] width 63 height 42
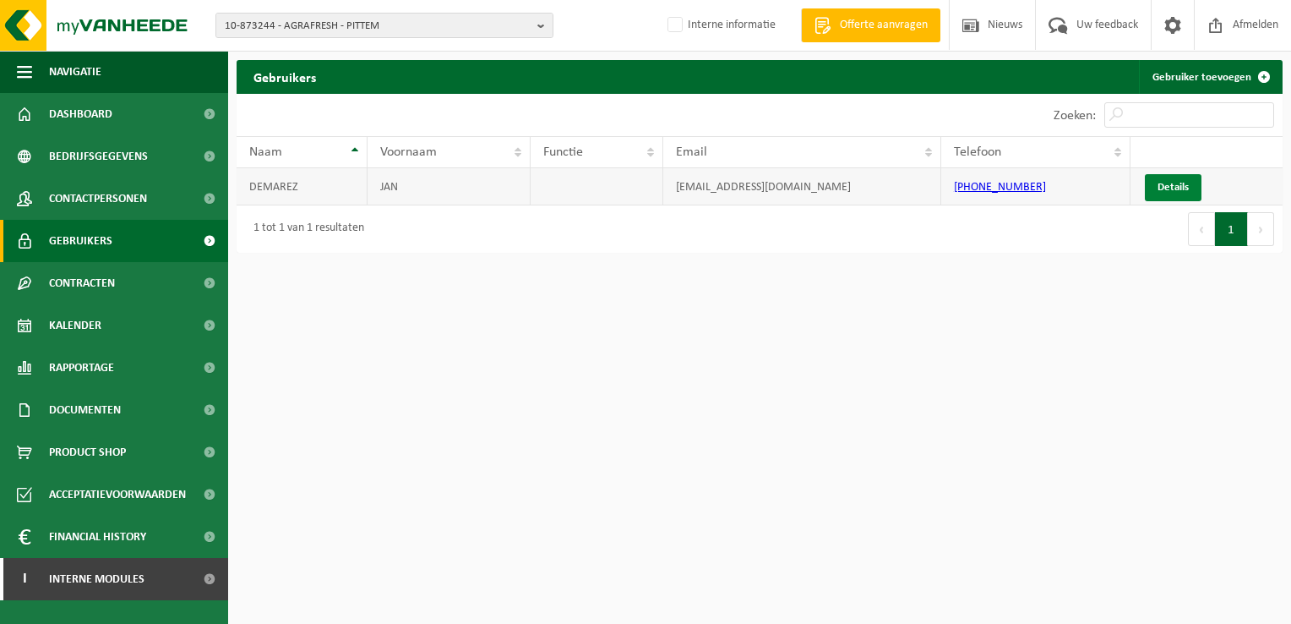
click at [1176, 184] on link "Details" at bounding box center [1173, 187] width 57 height 27
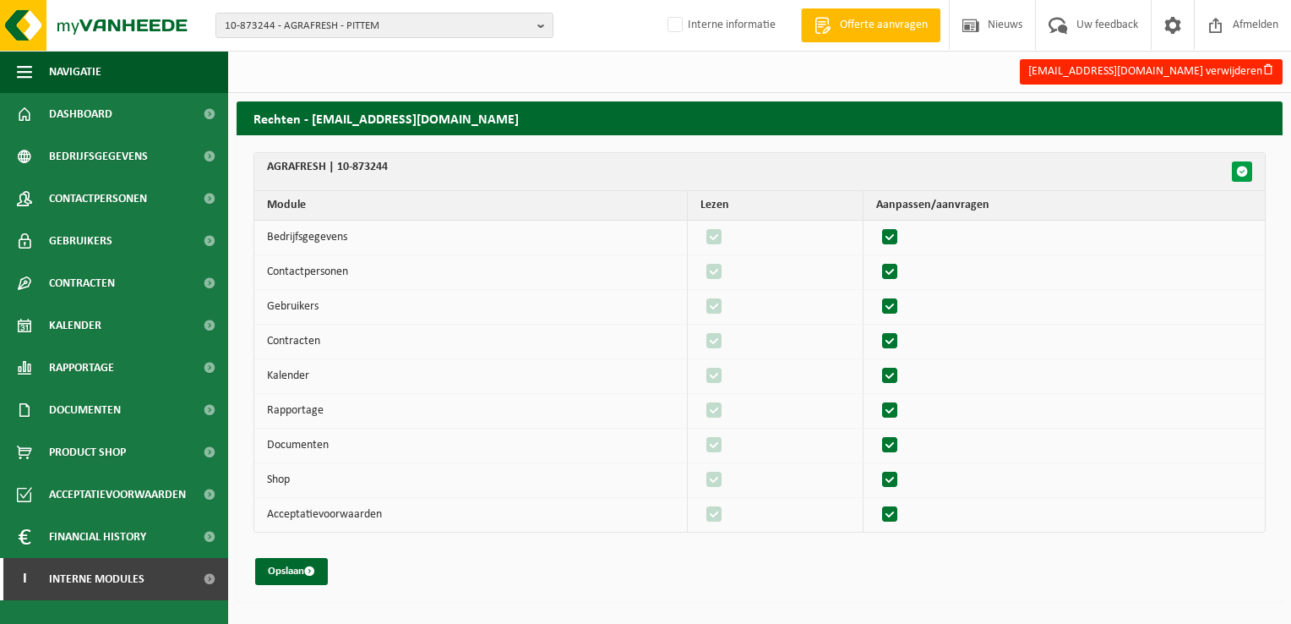
click at [1248, 173] on button "button" at bounding box center [1242, 171] width 20 height 20
click at [310, 573] on span "submit" at bounding box center [309, 570] width 11 height 11
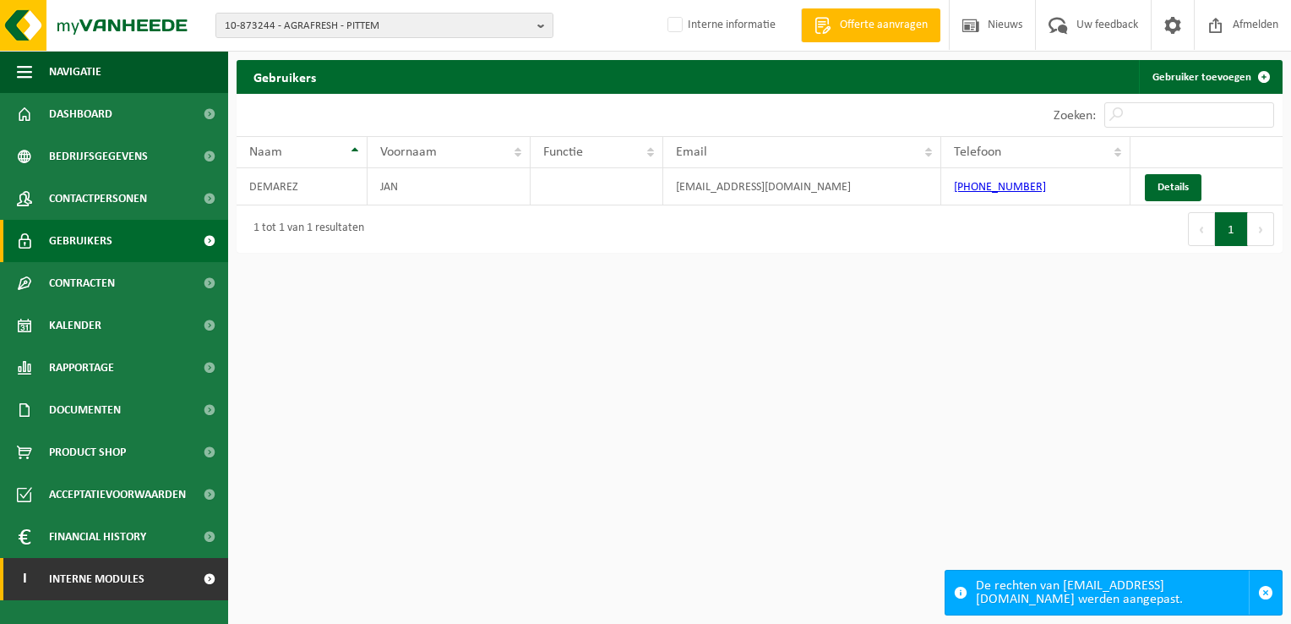
click at [101, 576] on span "Interne modules" at bounding box center [96, 579] width 95 height 42
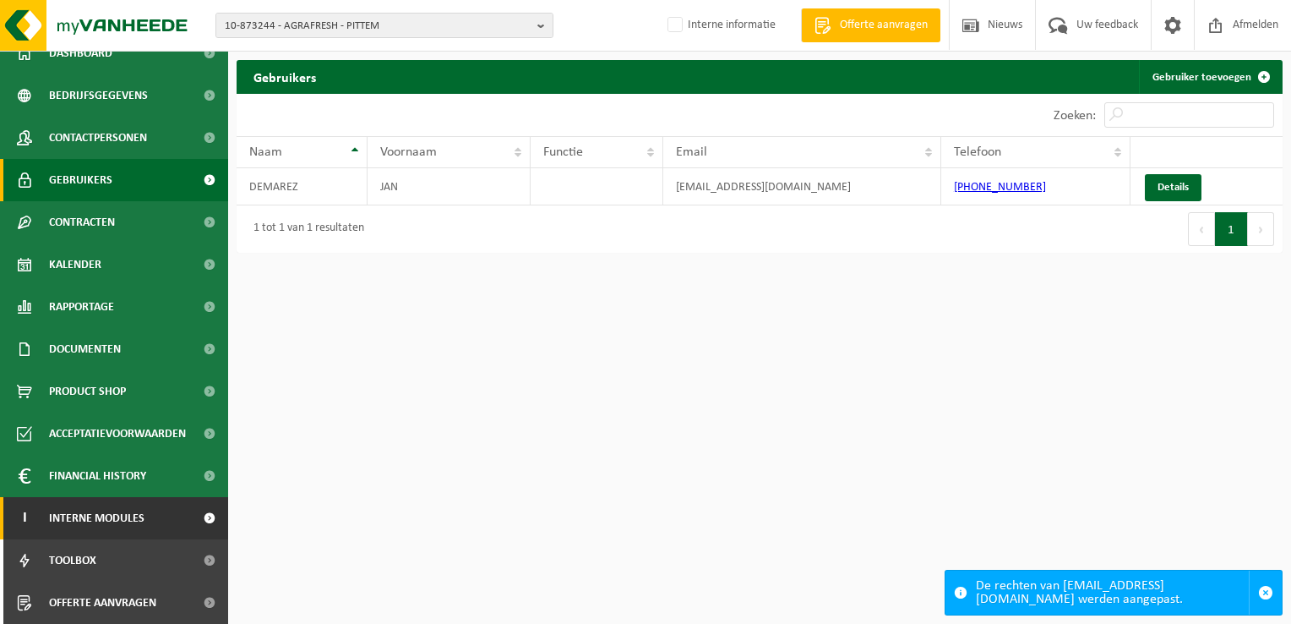
click at [117, 522] on span "Interne modules" at bounding box center [96, 518] width 95 height 42
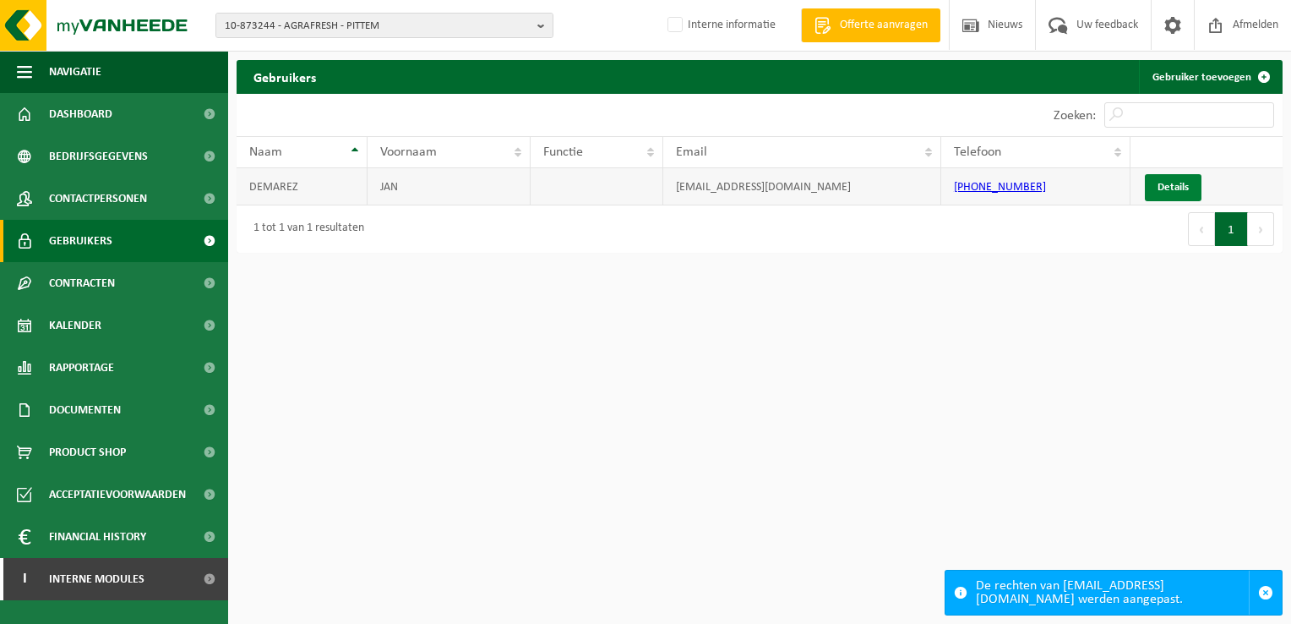
click at [1175, 192] on link "Details" at bounding box center [1173, 187] width 57 height 27
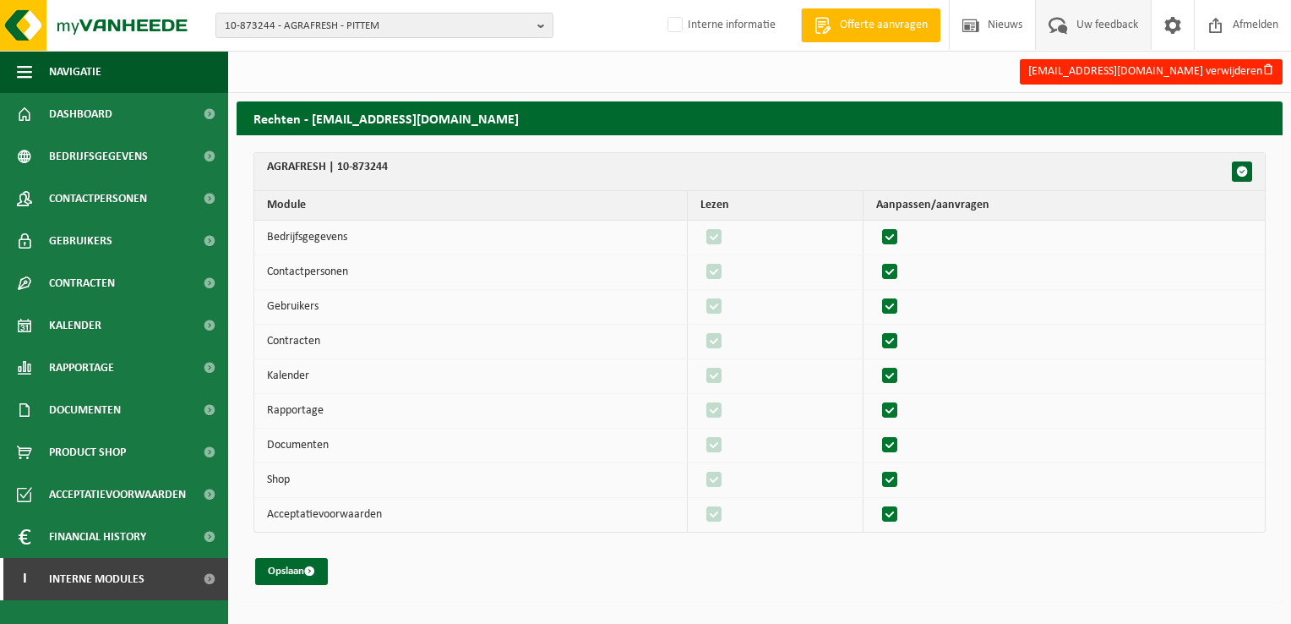
click at [1104, 20] on span "Uw feedback" at bounding box center [1107, 25] width 70 height 50
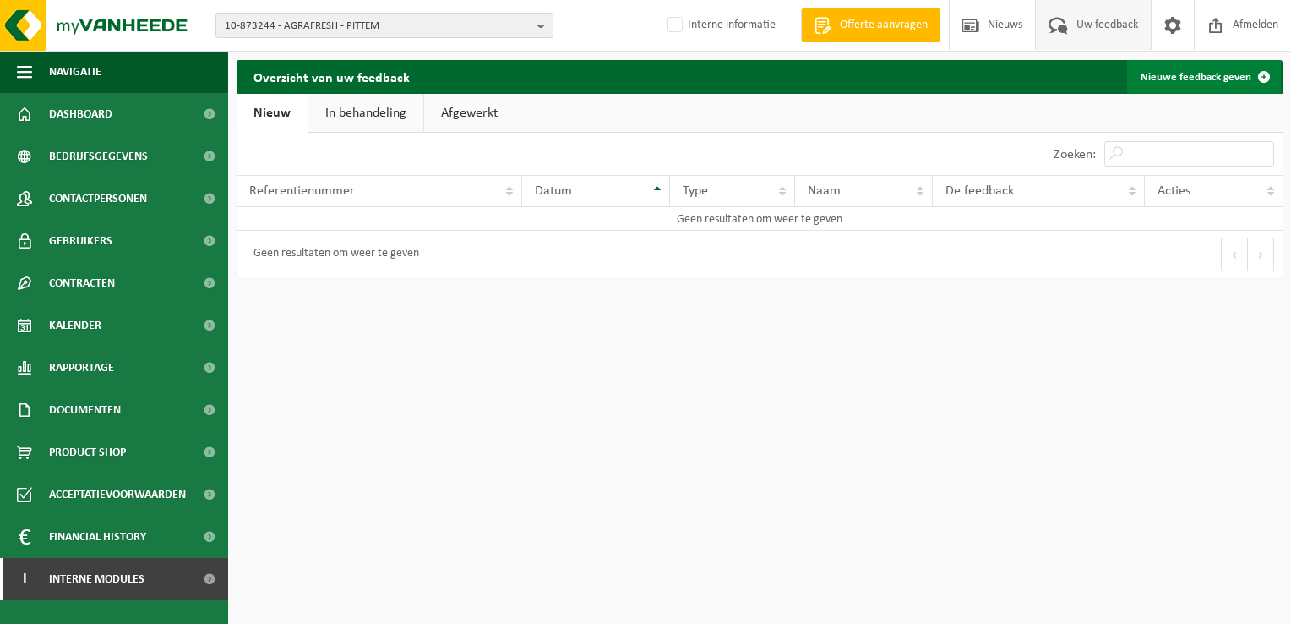
click at [1162, 74] on link "Nieuwe feedback geven" at bounding box center [1204, 77] width 154 height 34
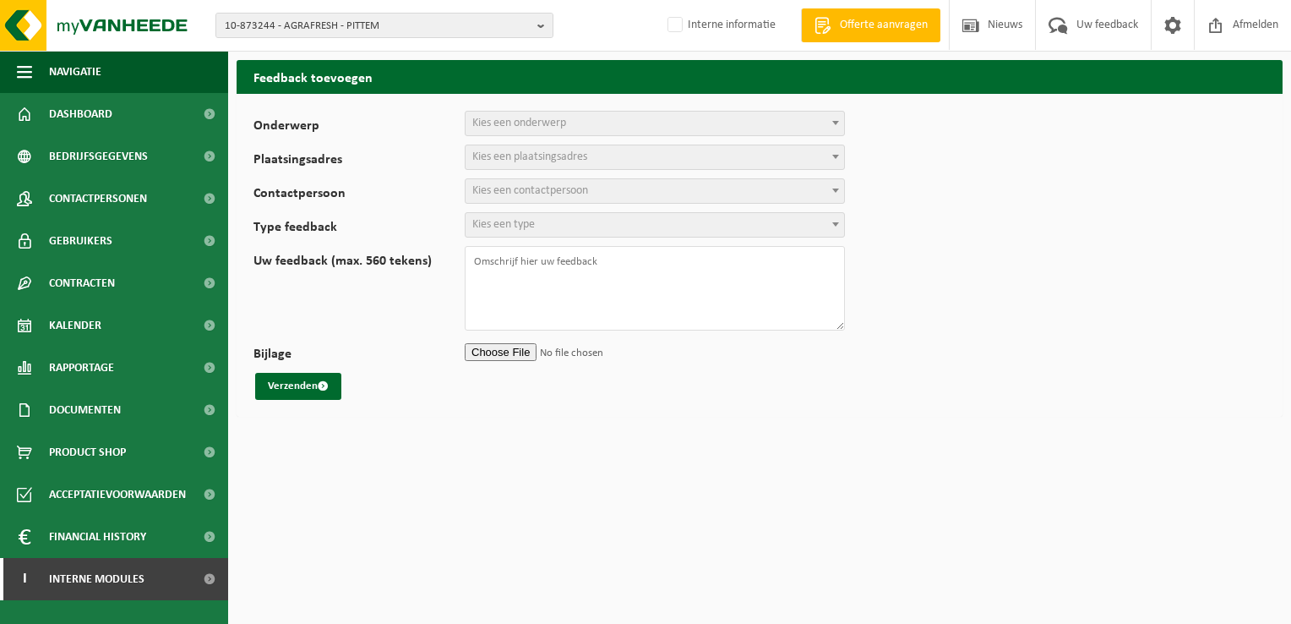
select select
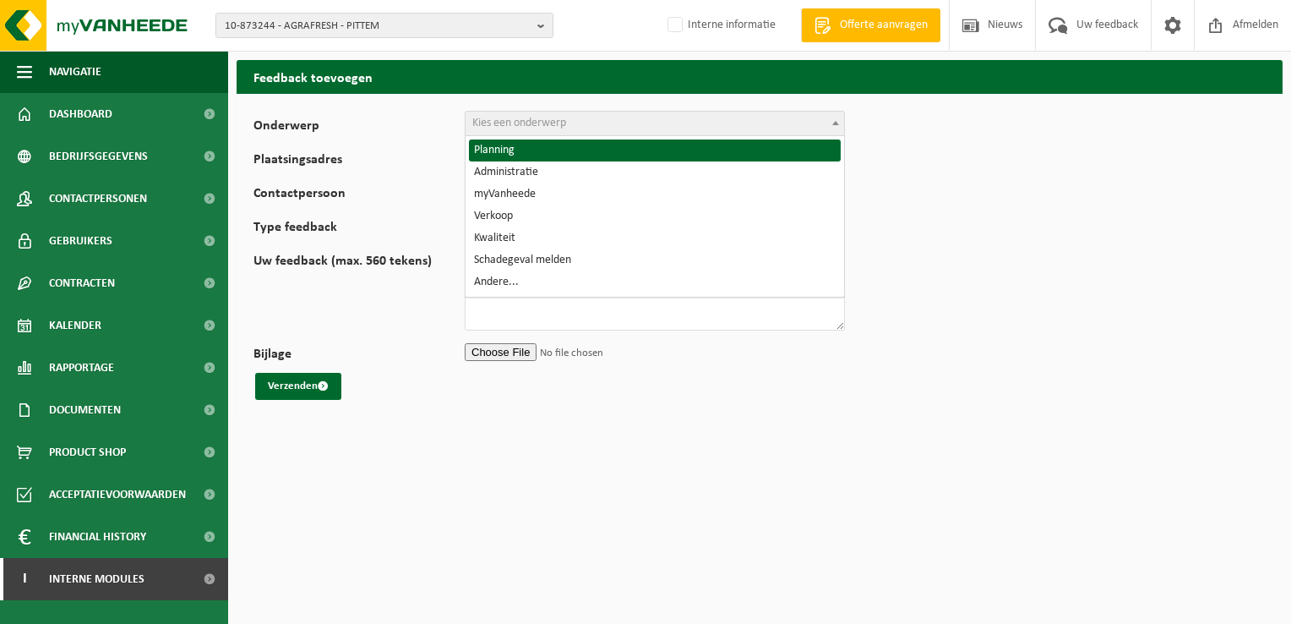
click at [554, 117] on span "Kies een onderwerp" at bounding box center [519, 123] width 94 height 13
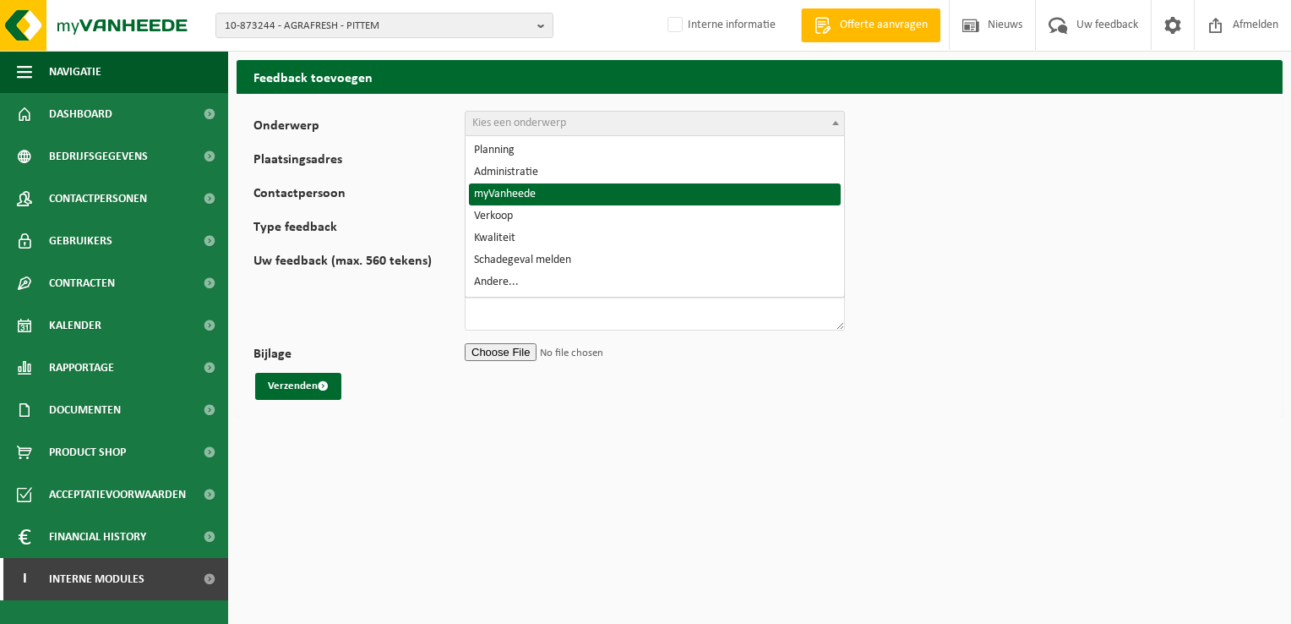
select select "11"
select select
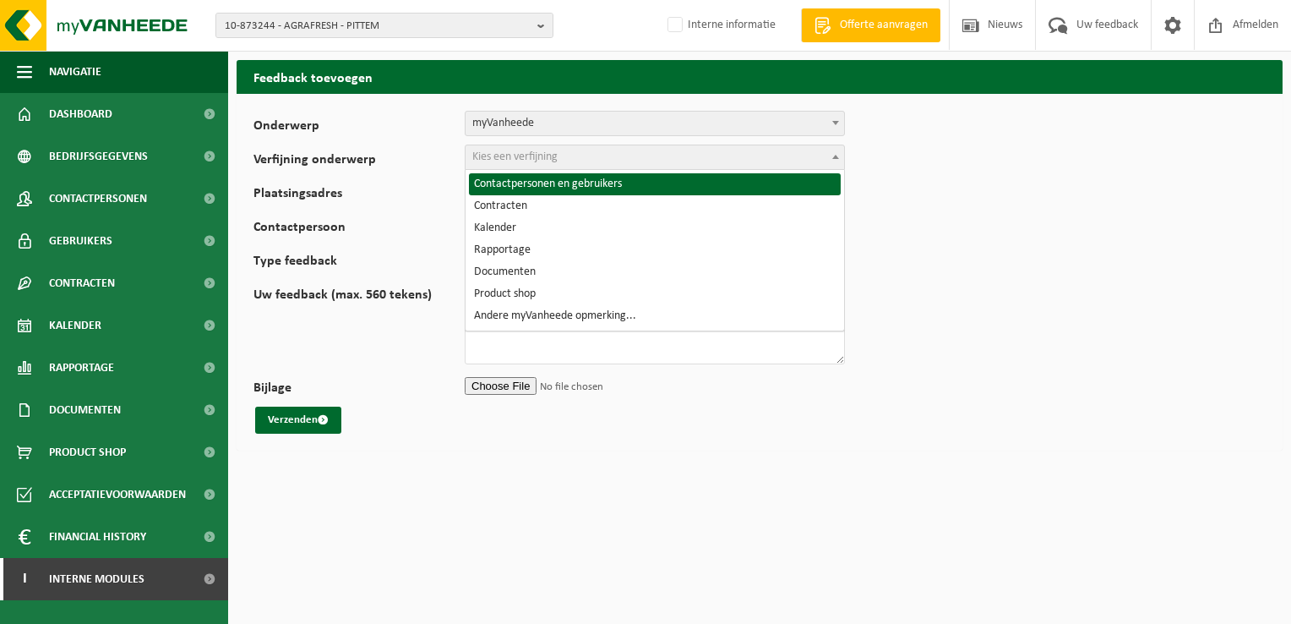
click at [579, 163] on span "Kies een verfijning" at bounding box center [655, 157] width 379 height 24
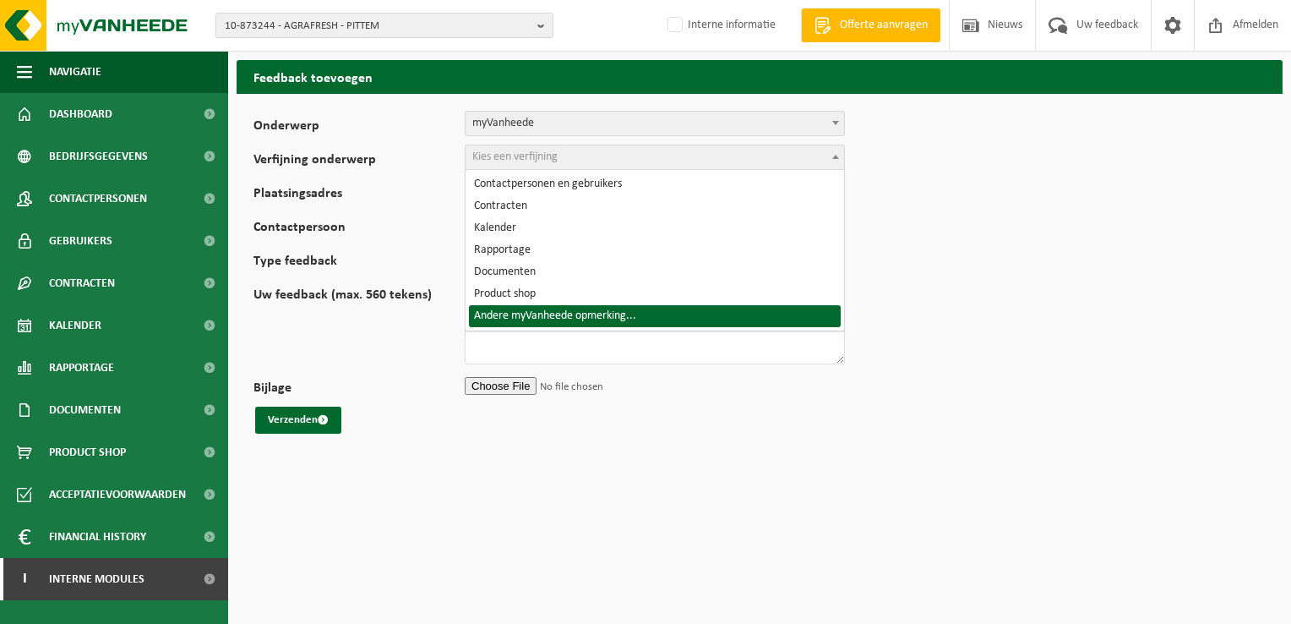
click at [1001, 311] on form "Onderwerp Planning Administratie myVanheede Verkoop Kwaliteit Schadegeval melde…" at bounding box center [760, 272] width 1012 height 323
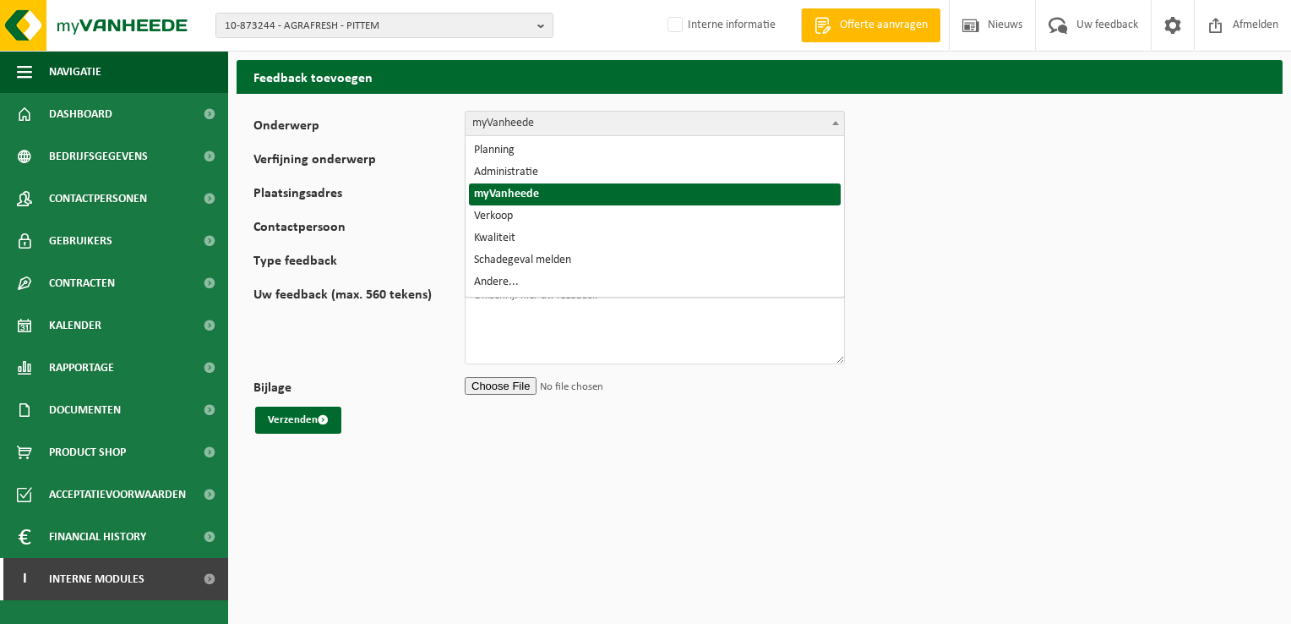
click at [585, 121] on span "myVanheede" at bounding box center [655, 124] width 379 height 24
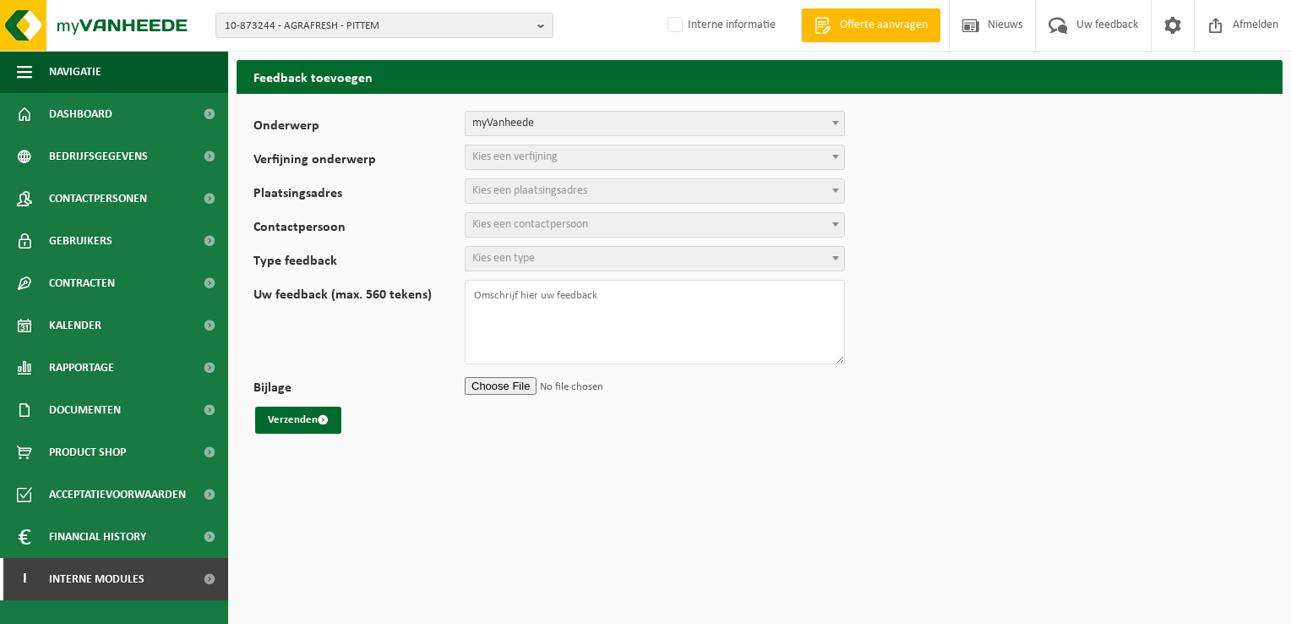
click at [585, 121] on span "myVanheede" at bounding box center [655, 124] width 379 height 24
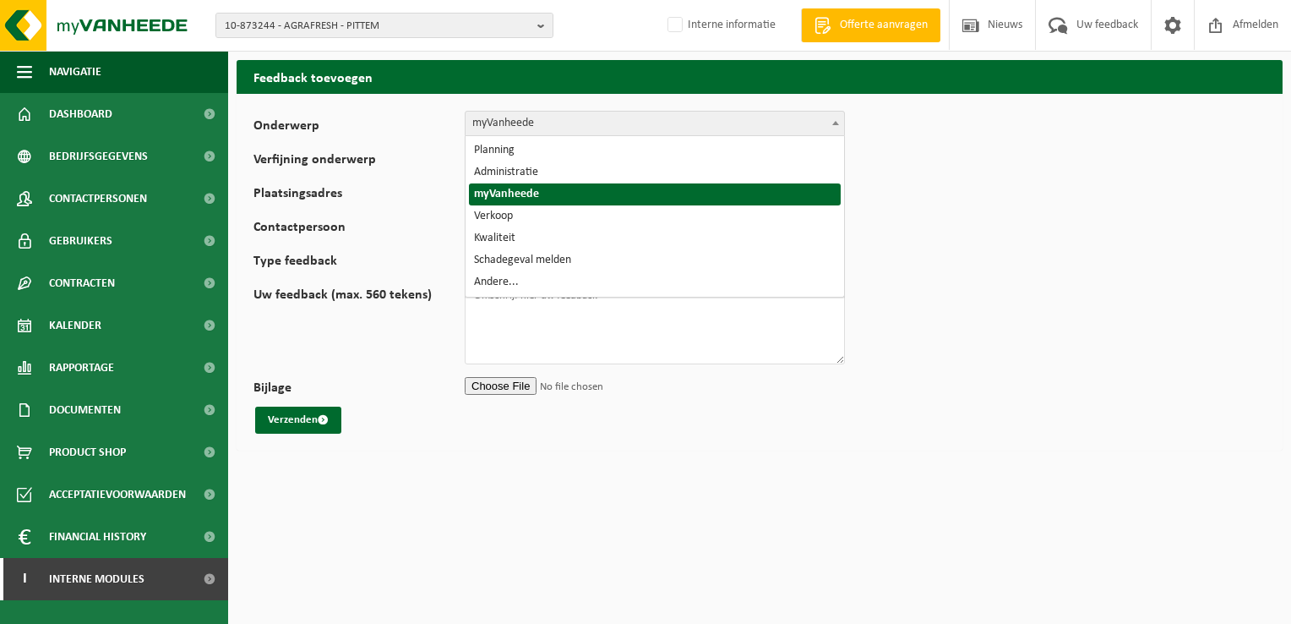
click at [585, 121] on span "myVanheede" at bounding box center [655, 124] width 379 height 24
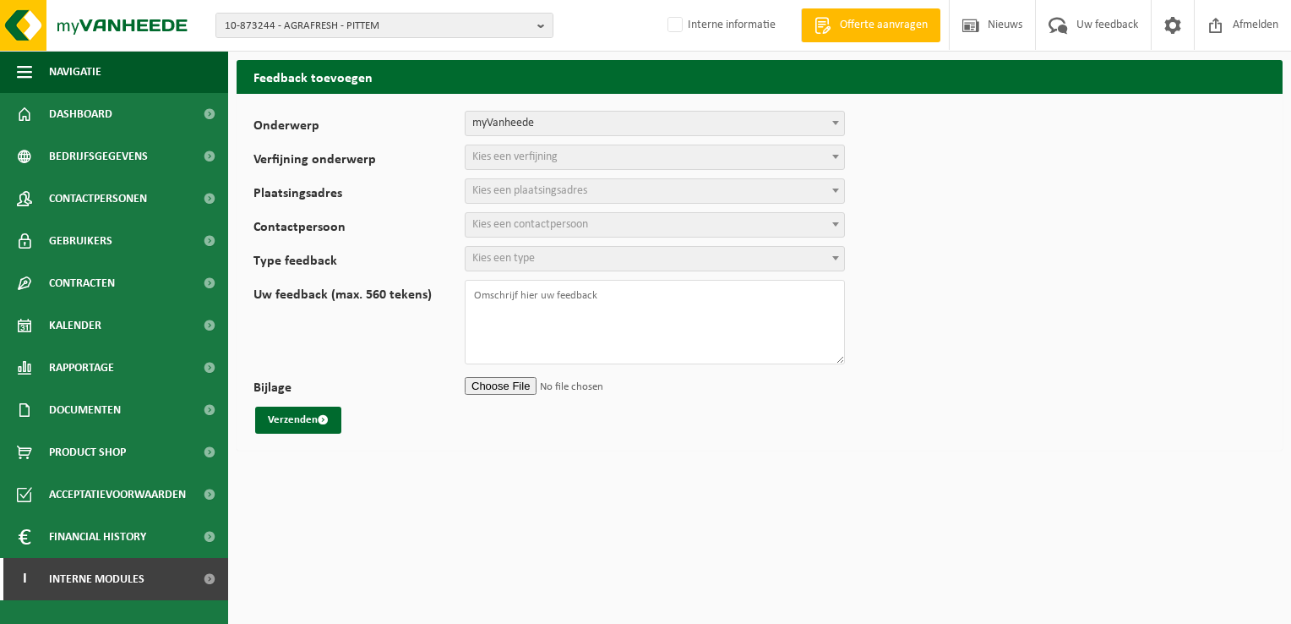
click at [557, 123] on span "myVanheede" at bounding box center [655, 124] width 379 height 24
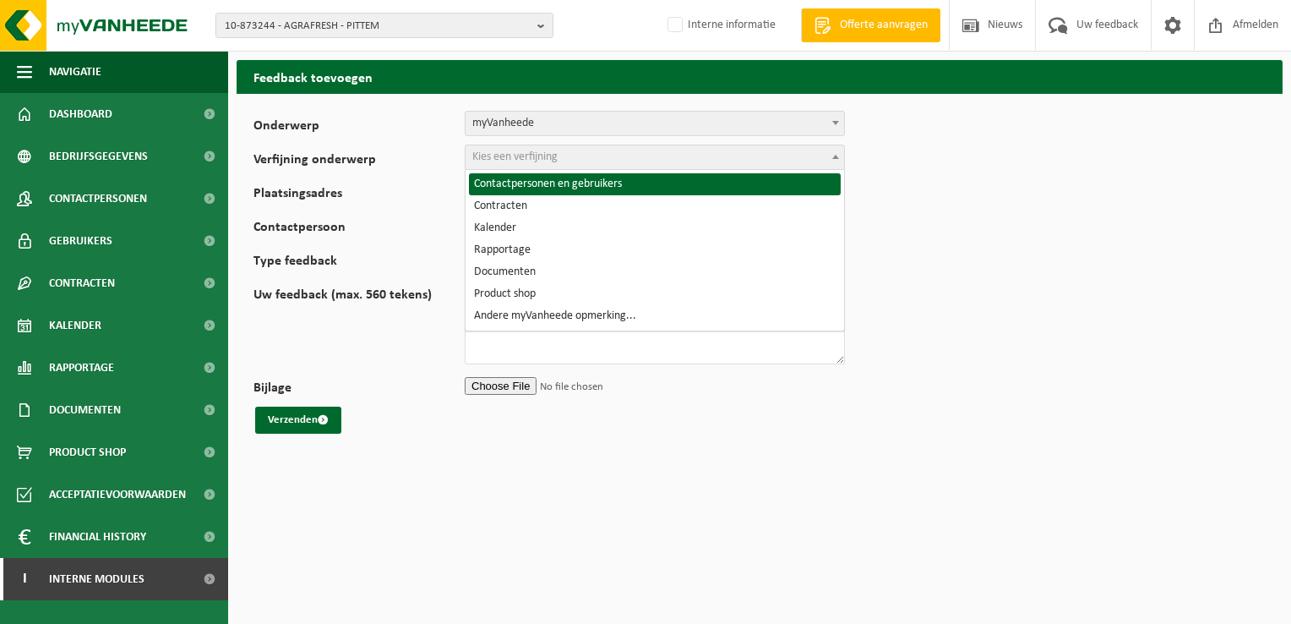
click at [524, 154] on span "Kies een verfijning" at bounding box center [514, 156] width 85 height 13
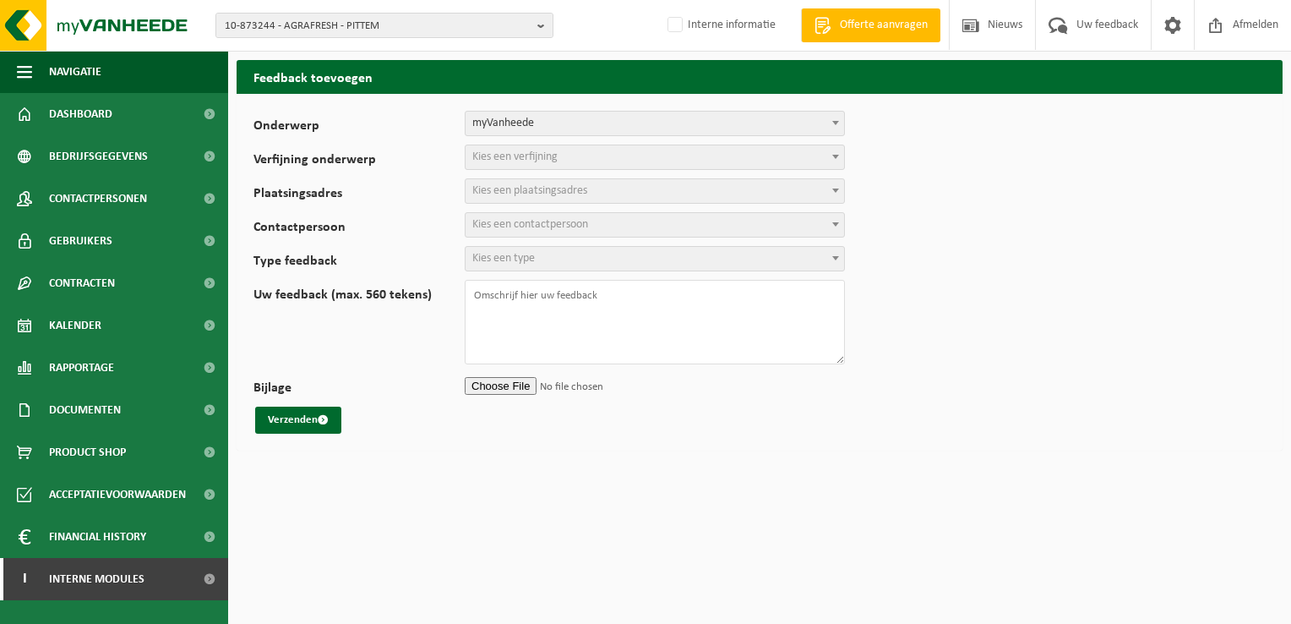
click at [990, 330] on form "Onderwerp Planning Administratie myVanheede Verkoop Kwaliteit Schadegeval melde…" at bounding box center [760, 272] width 1012 height 323
click at [123, 115] on link "Dashboard" at bounding box center [114, 114] width 228 height 42
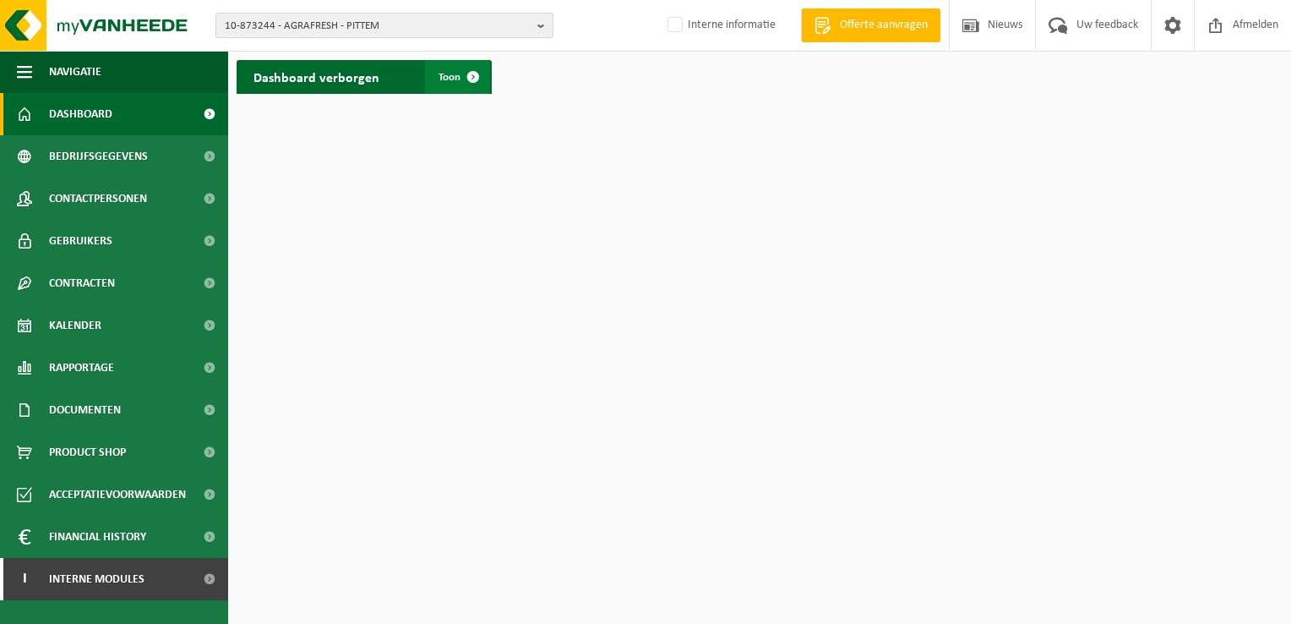
click at [474, 76] on span at bounding box center [473, 77] width 34 height 34
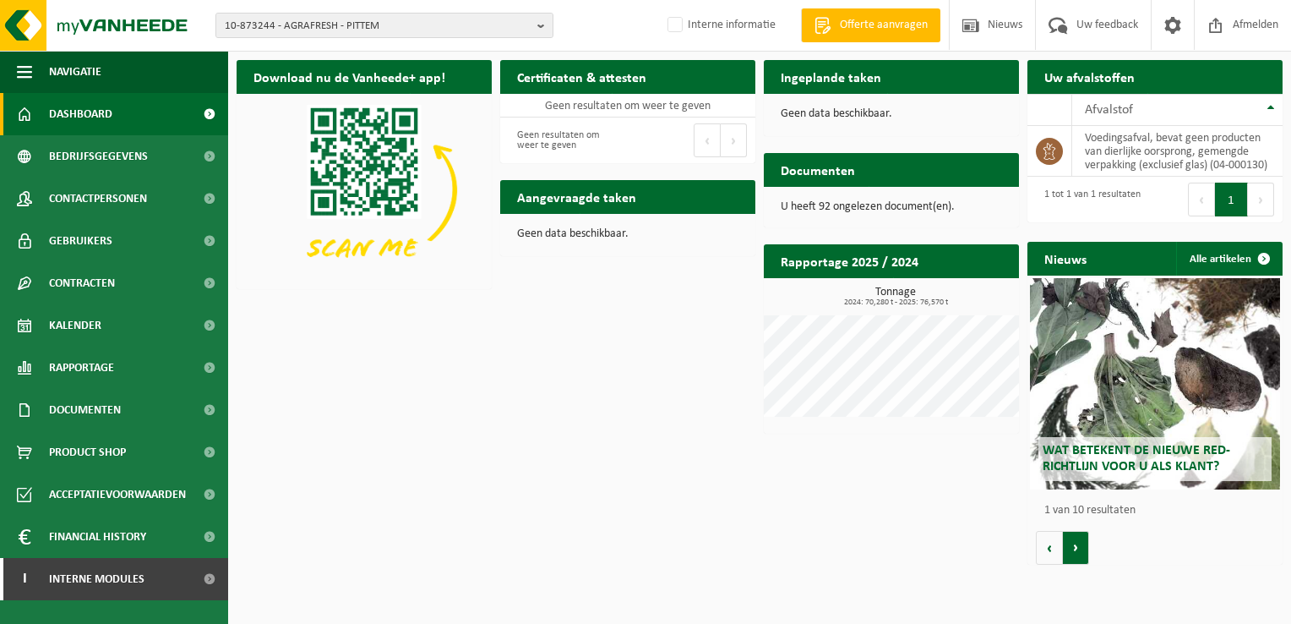
click at [1073, 539] on button "Volgende" at bounding box center [1076, 548] width 26 height 34
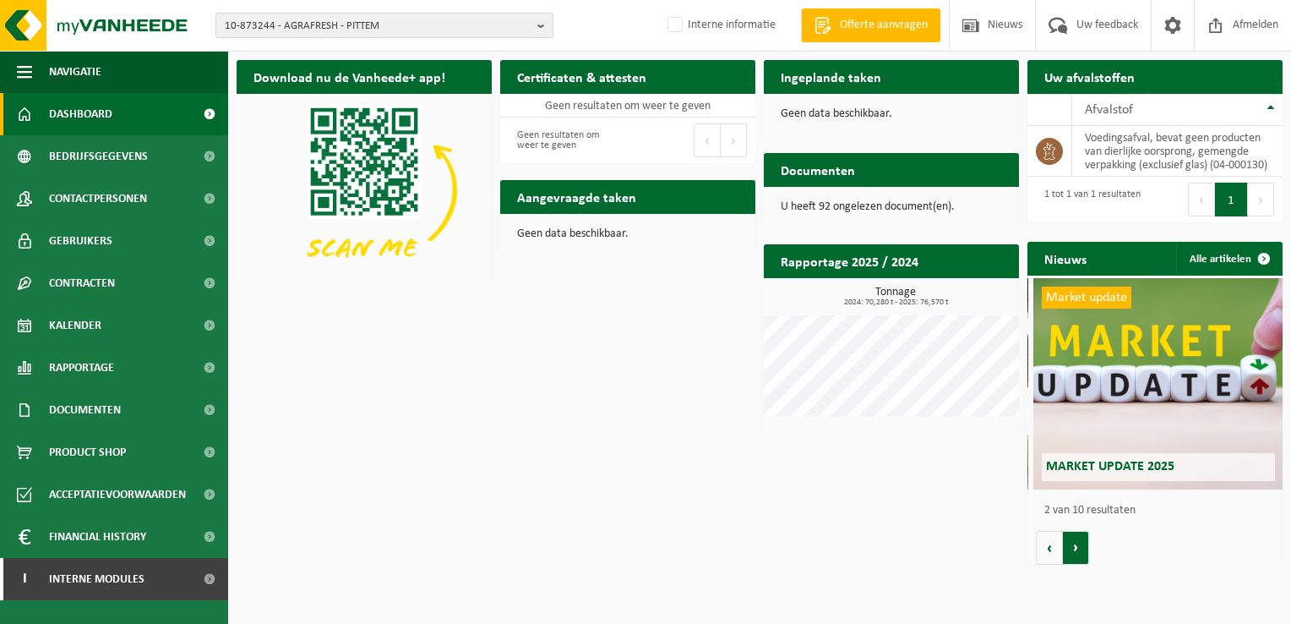
scroll to position [0, 254]
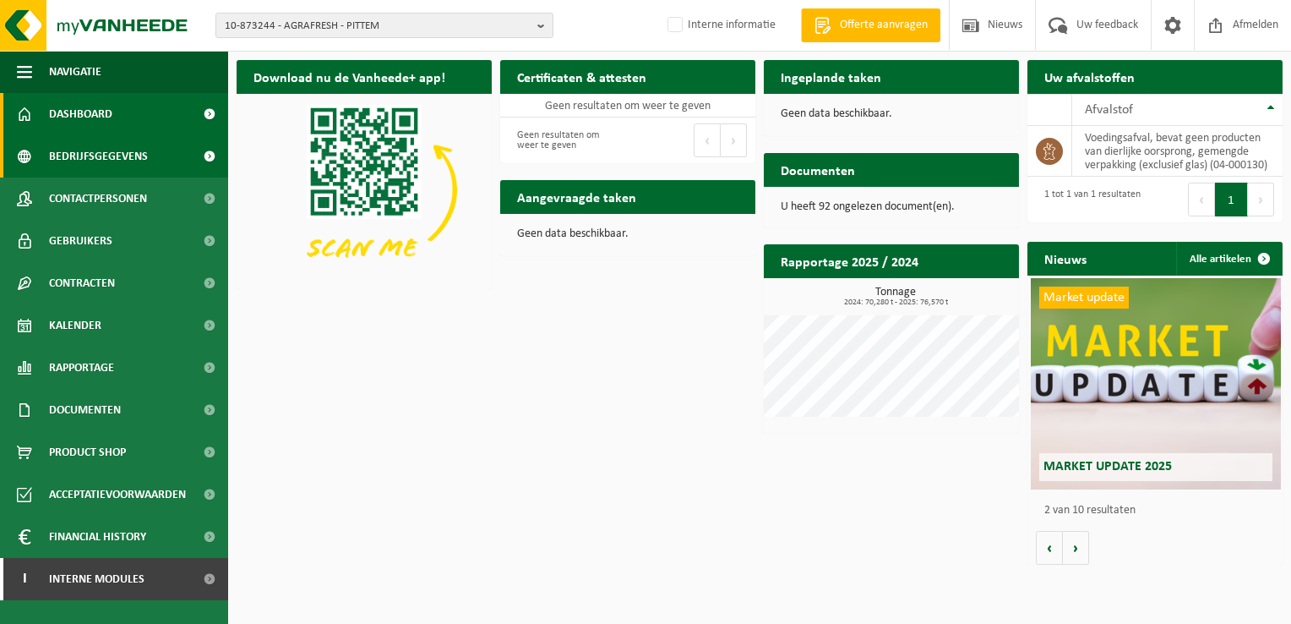
click at [107, 150] on span "Bedrijfsgegevens" at bounding box center [98, 156] width 99 height 42
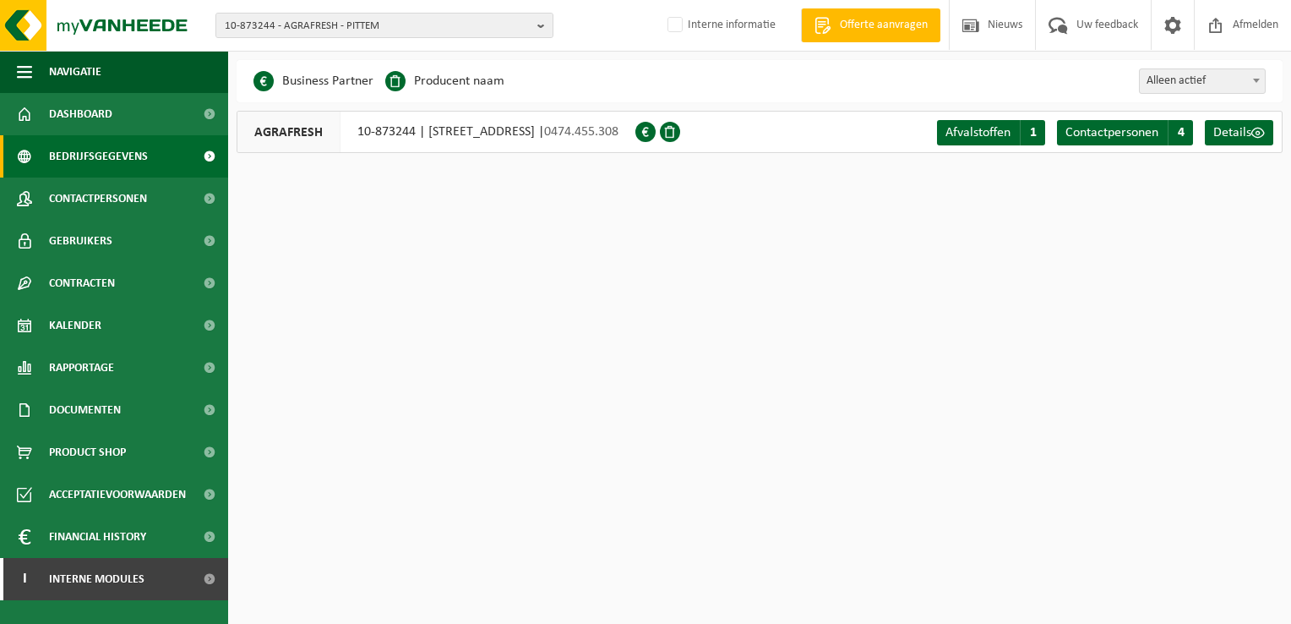
click at [656, 130] on span at bounding box center [645, 132] width 20 height 20
click at [680, 130] on span at bounding box center [670, 132] width 20 height 20
click at [1255, 135] on span at bounding box center [1259, 133] width 14 height 14
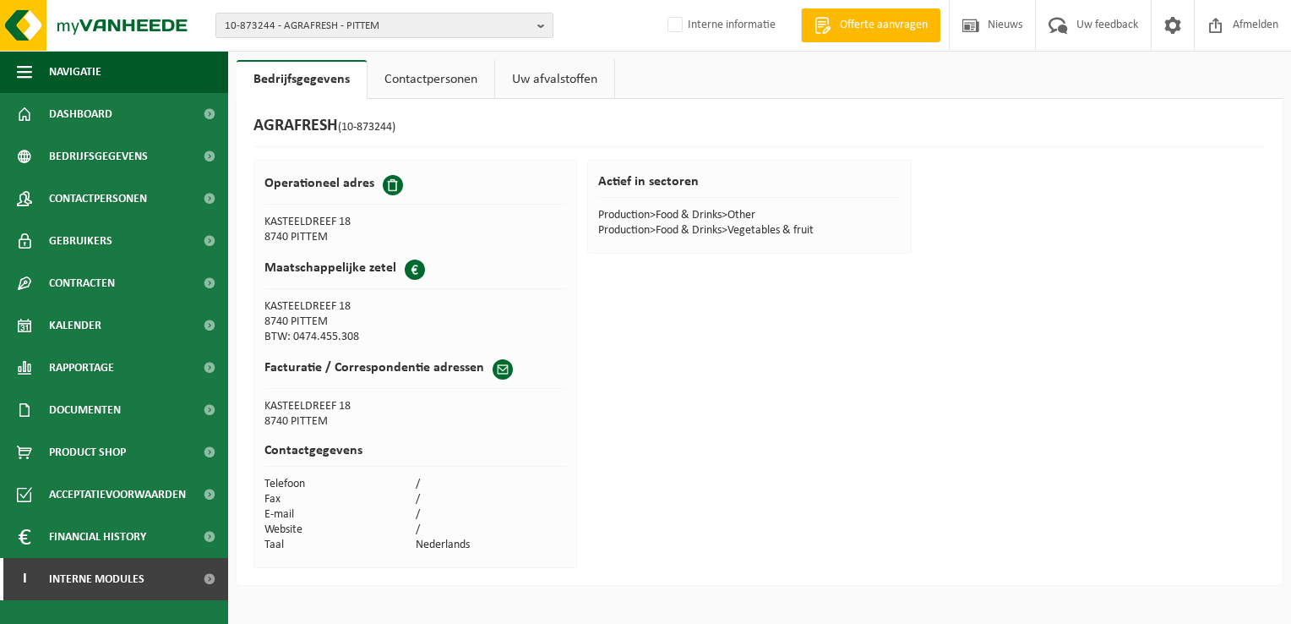
click at [445, 73] on link "Contactpersonen" at bounding box center [431, 79] width 127 height 39
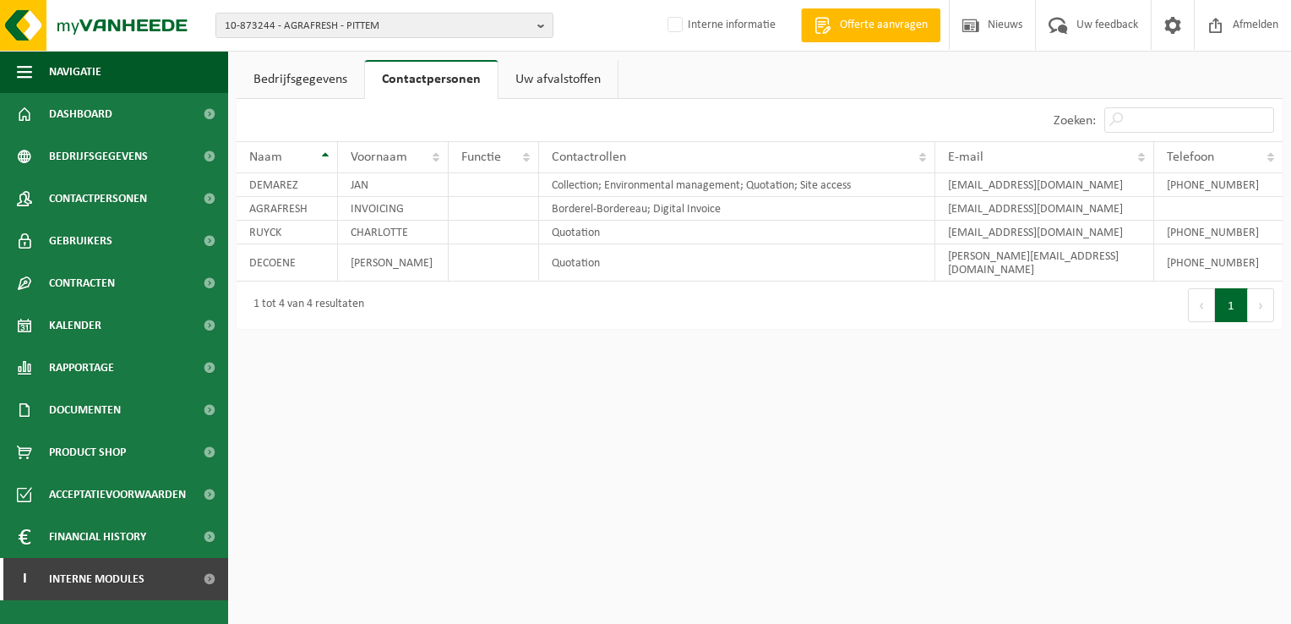
click at [568, 83] on link "Uw afvalstoffen" at bounding box center [558, 79] width 119 height 39
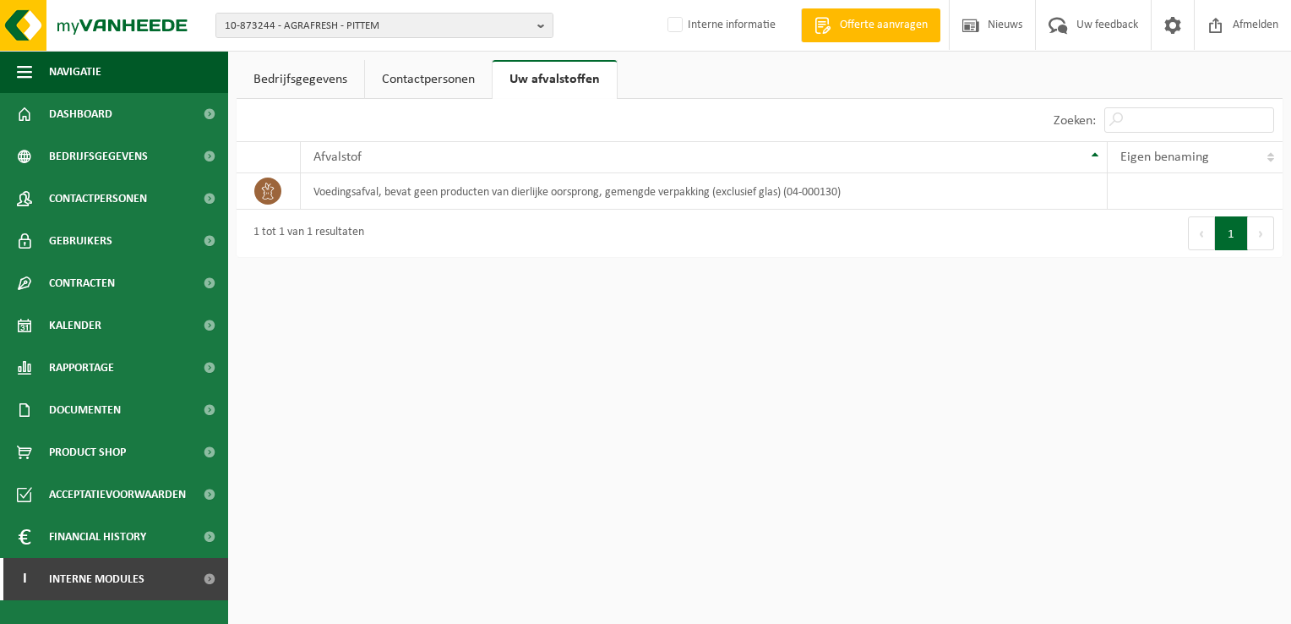
click at [445, 85] on link "Contactpersonen" at bounding box center [428, 79] width 127 height 39
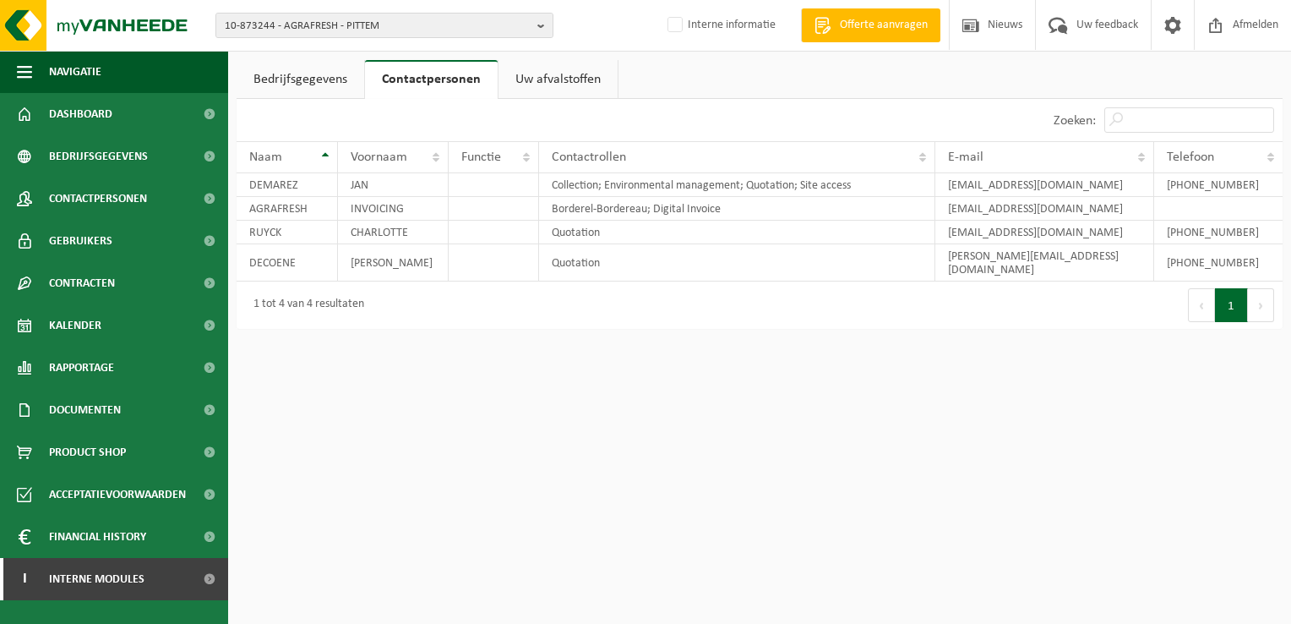
click at [291, 76] on link "Bedrijfsgegevens" at bounding box center [301, 79] width 128 height 39
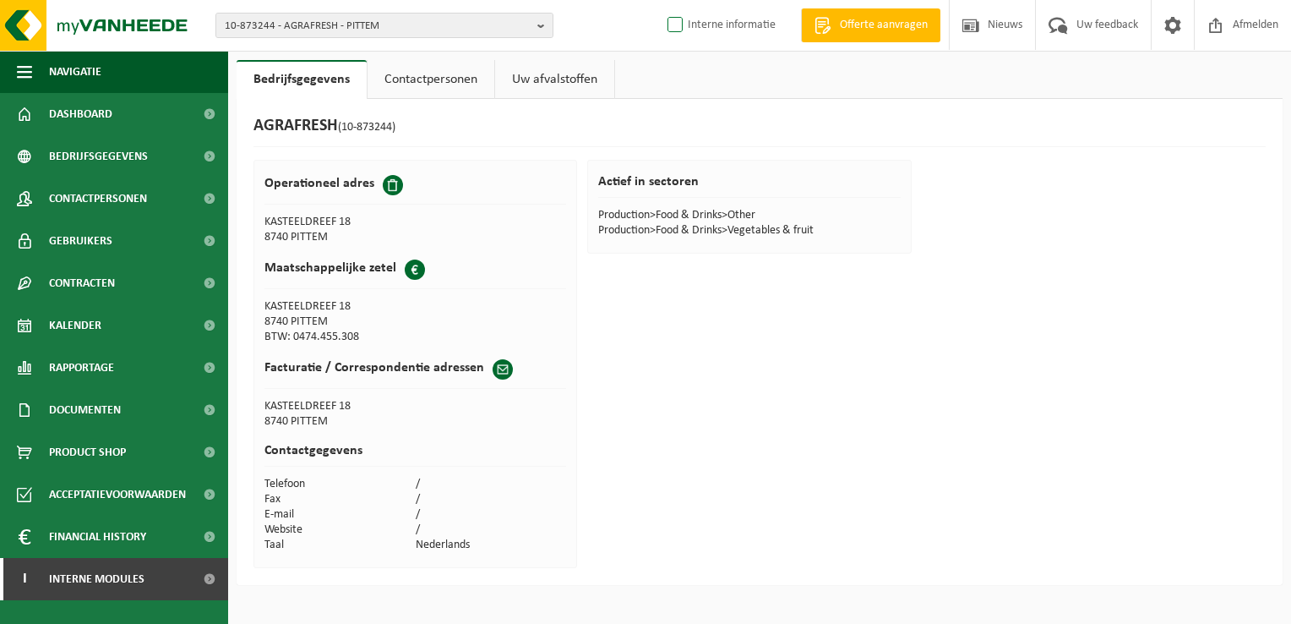
click at [669, 25] on label "Interne informatie" at bounding box center [720, 25] width 112 height 25
click at [662, 0] on input "Interne informatie" at bounding box center [661, -1] width 1 height 1
checkbox input "true"
click at [98, 116] on span "Dashboard" at bounding box center [80, 114] width 63 height 42
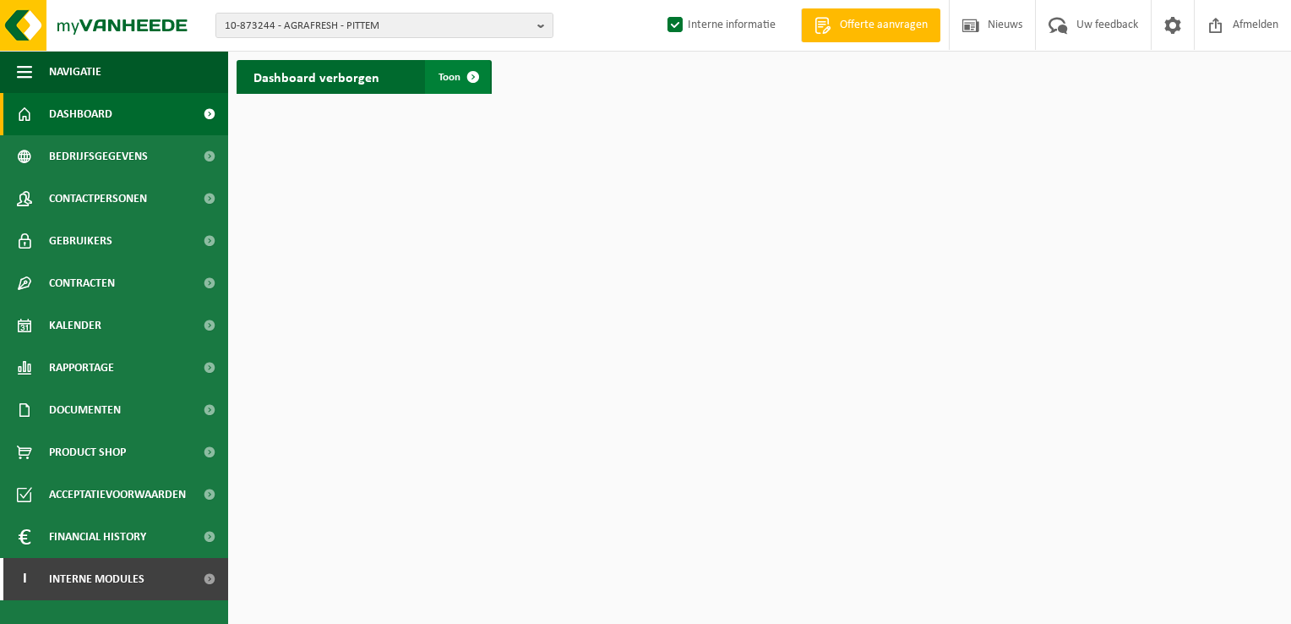
click at [470, 77] on span at bounding box center [473, 77] width 34 height 34
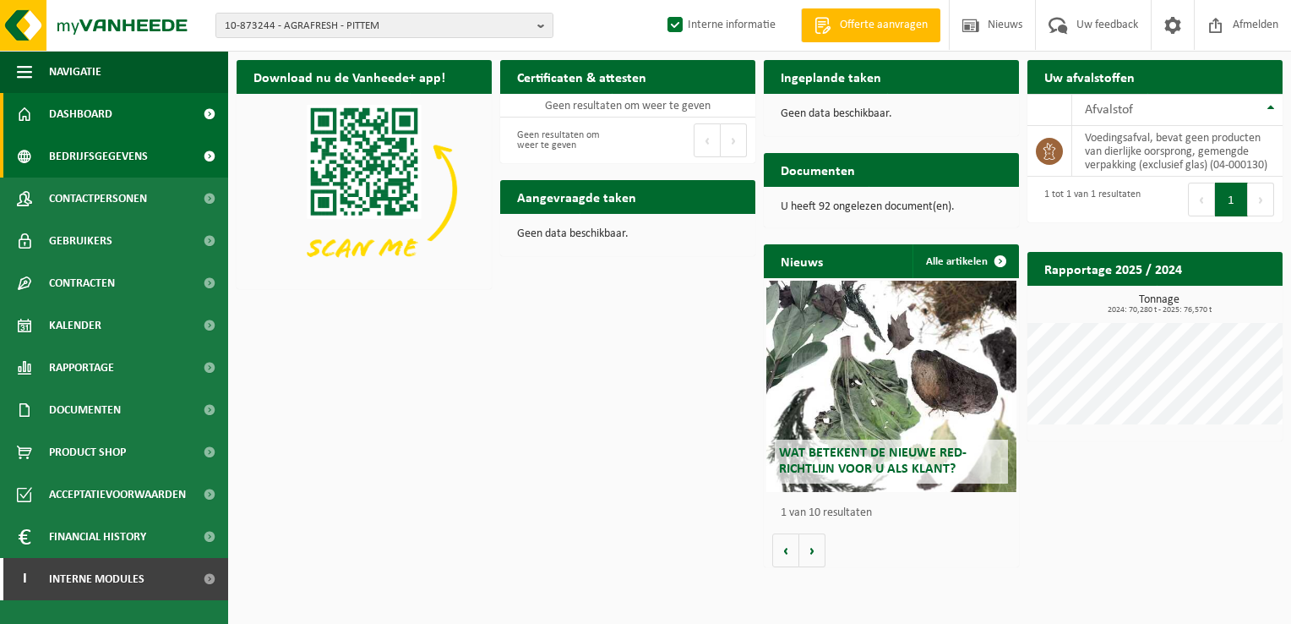
click at [78, 154] on span "Bedrijfsgegevens" at bounding box center [98, 156] width 99 height 42
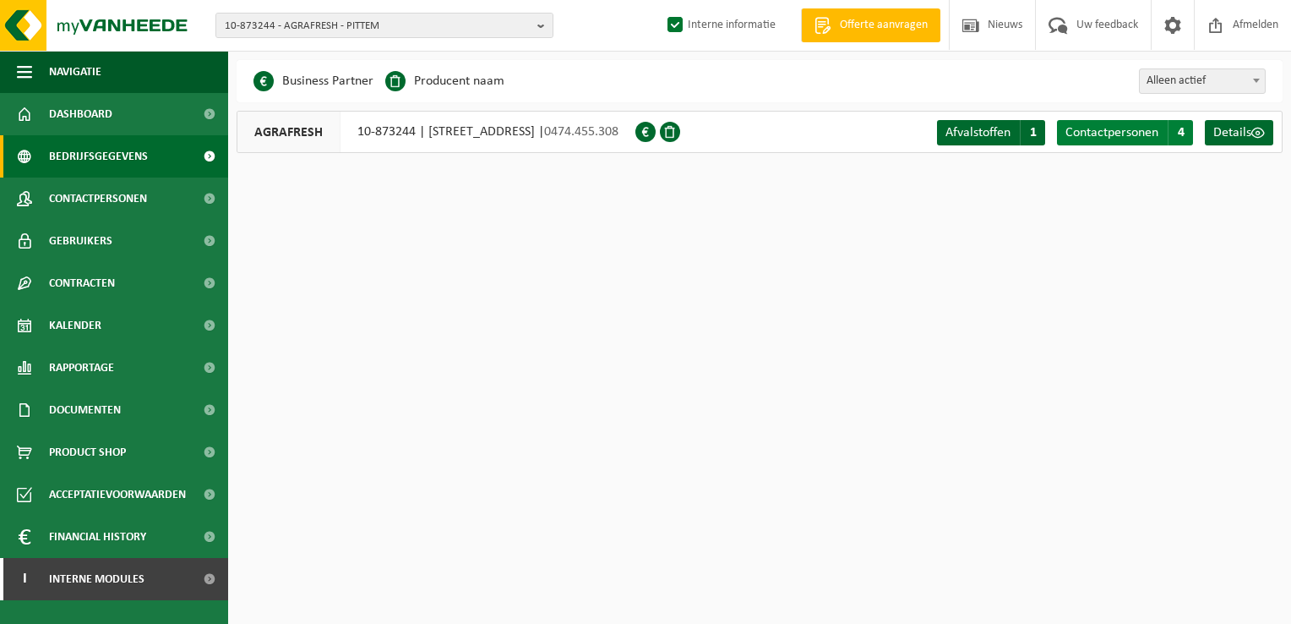
click at [1128, 138] on span "Contactpersonen" at bounding box center [1112, 133] width 93 height 14
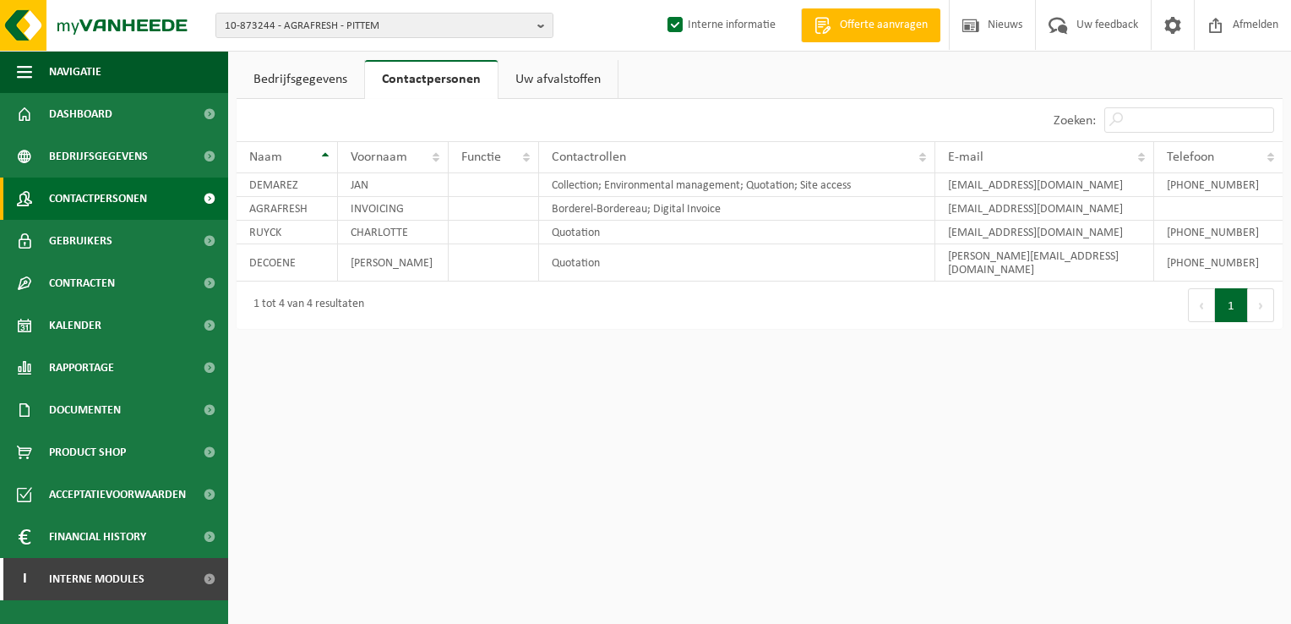
click at [120, 208] on span "Contactpersonen" at bounding box center [98, 198] width 98 height 42
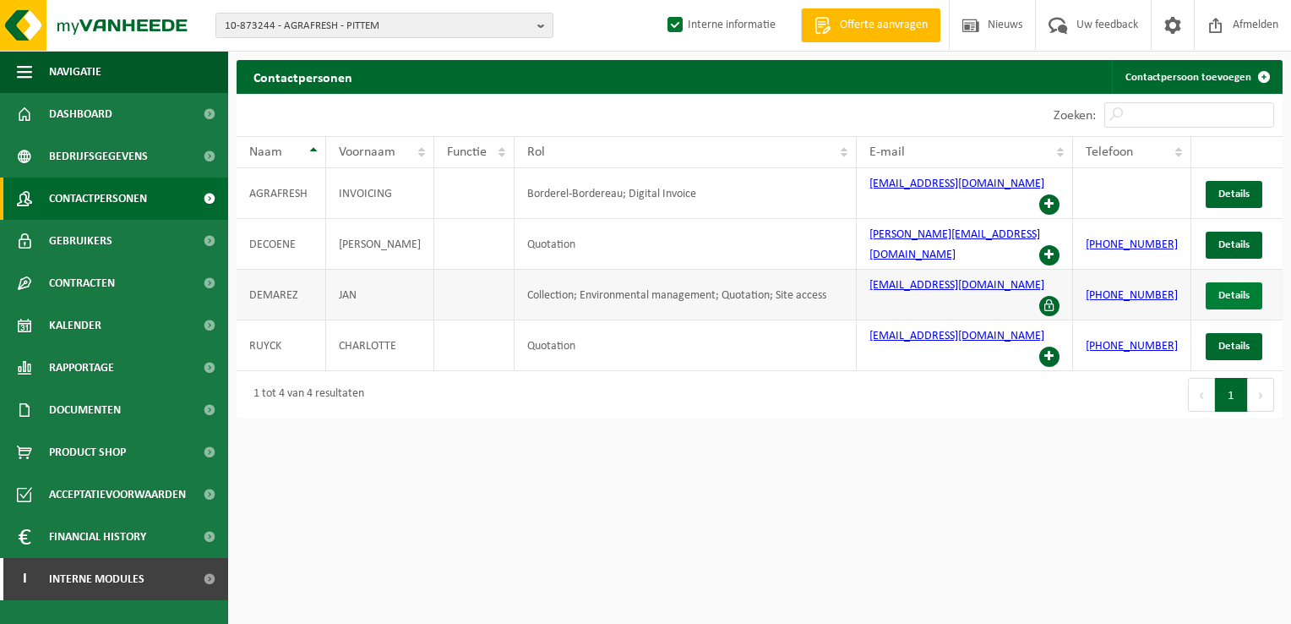
click at [1235, 282] on link "Details" at bounding box center [1234, 295] width 57 height 27
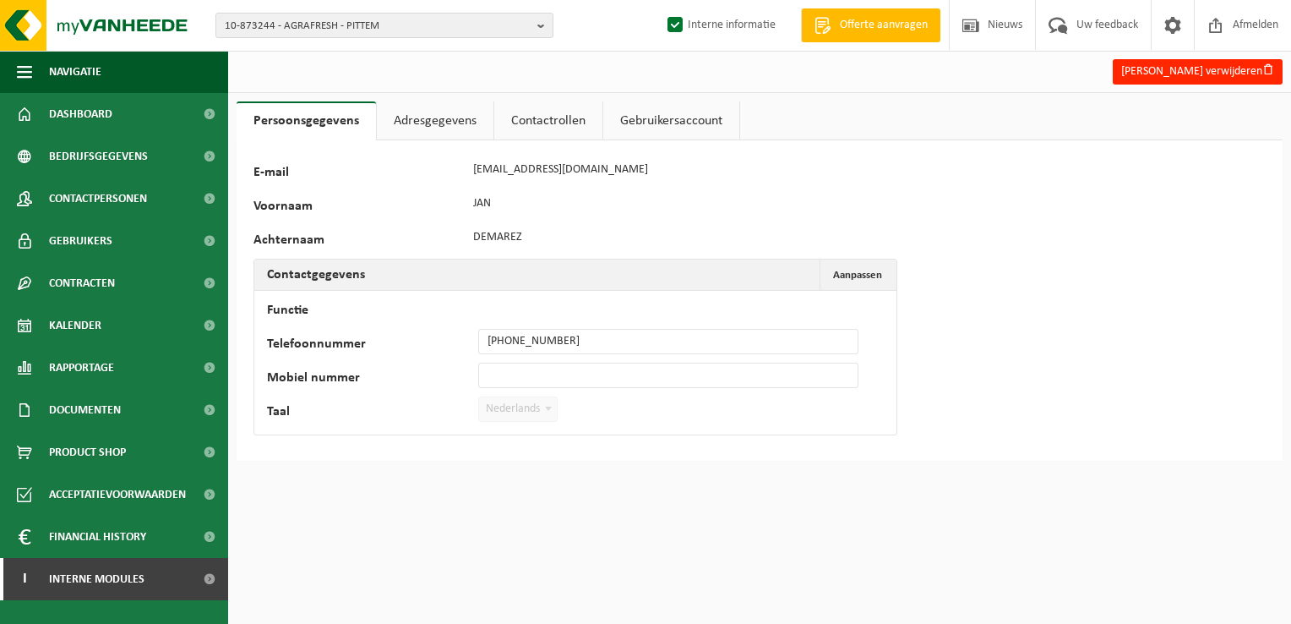
click at [422, 120] on link "Adresgegevens" at bounding box center [435, 120] width 117 height 39
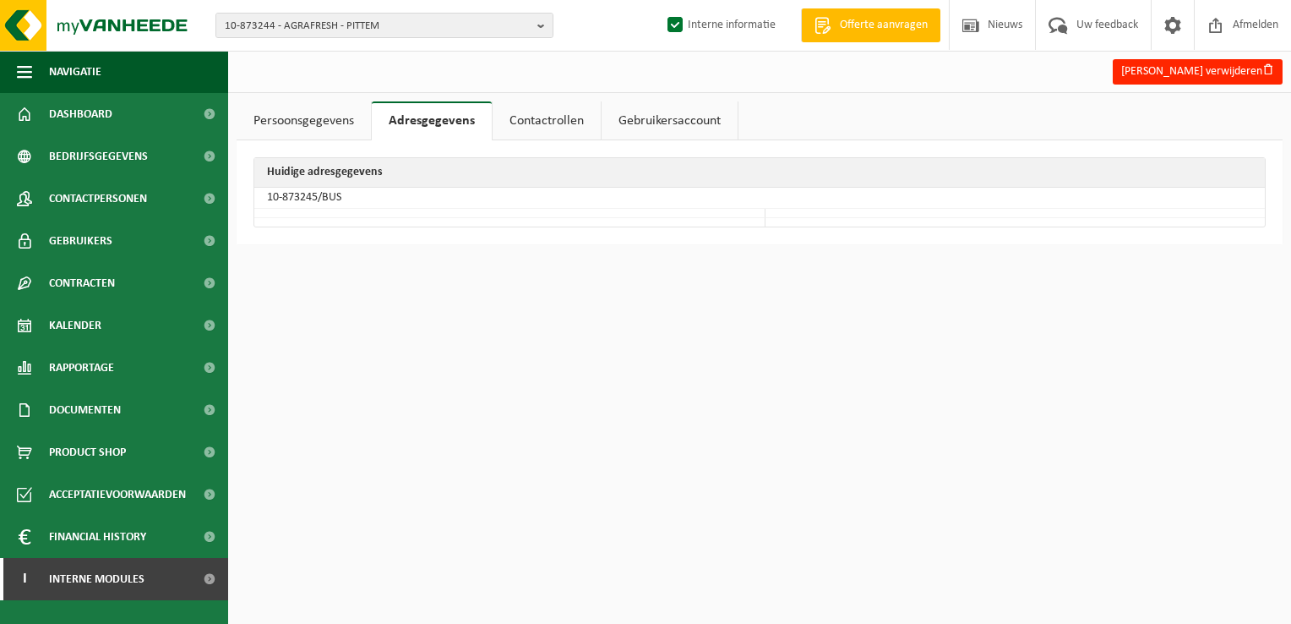
click at [532, 120] on link "Contactrollen" at bounding box center [547, 120] width 108 height 39
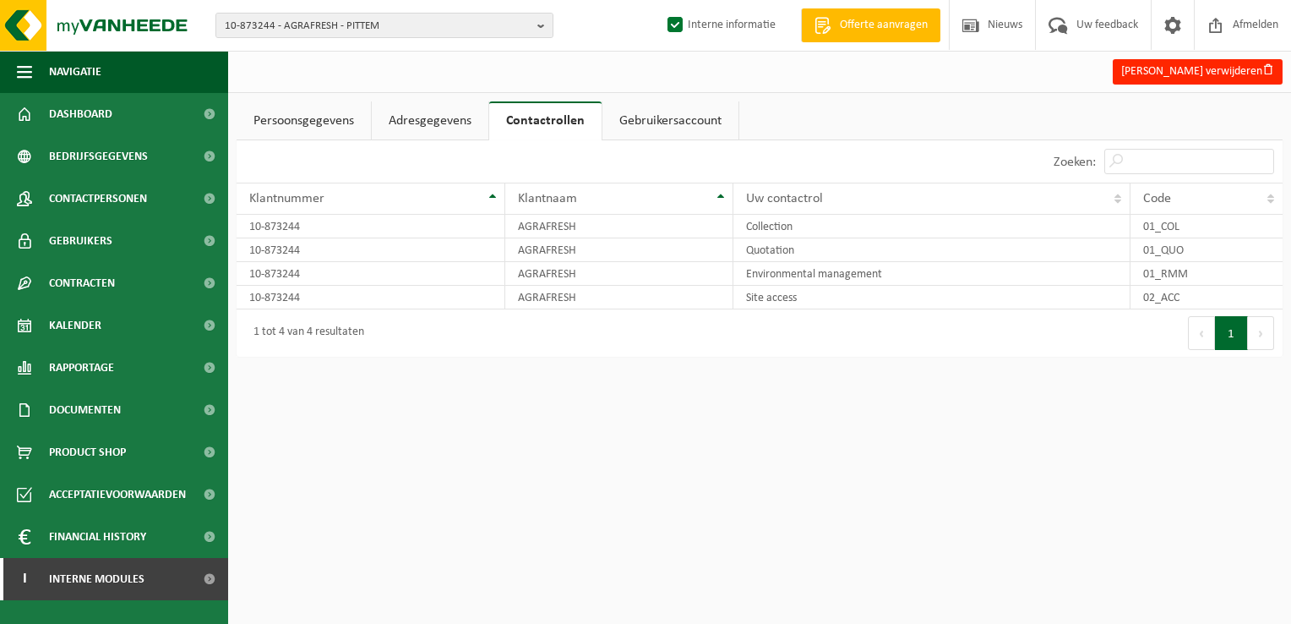
click at [693, 120] on link "Gebruikersaccount" at bounding box center [671, 120] width 136 height 39
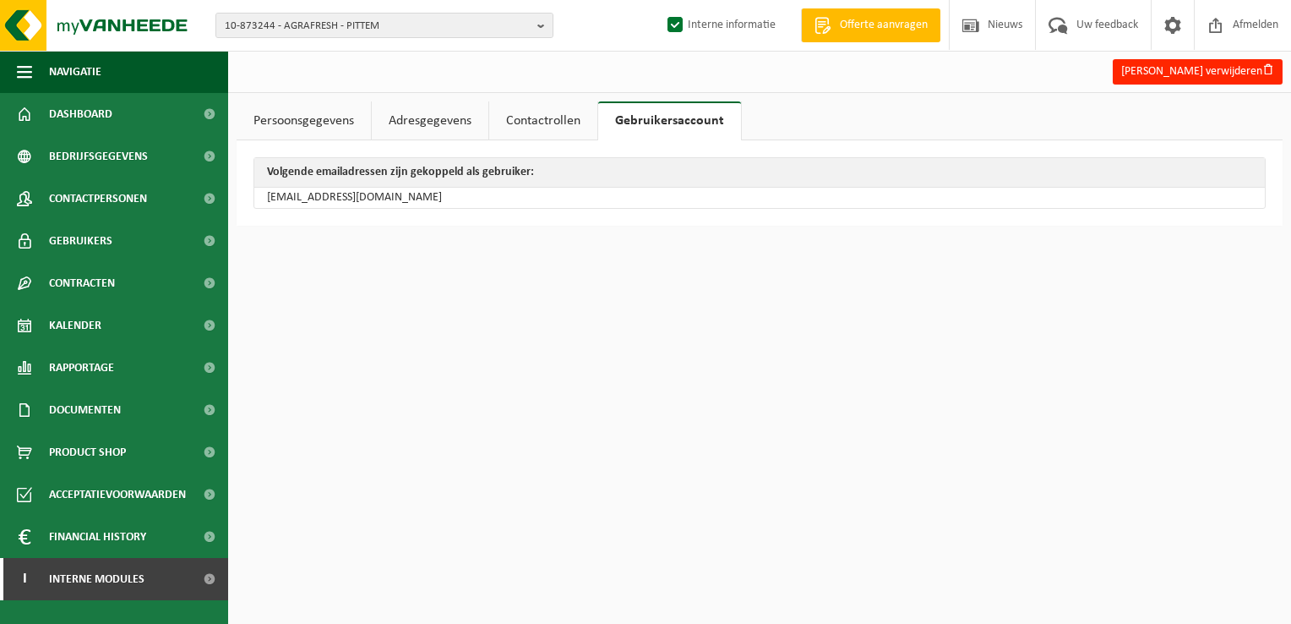
click at [551, 120] on link "Contactrollen" at bounding box center [543, 120] width 108 height 39
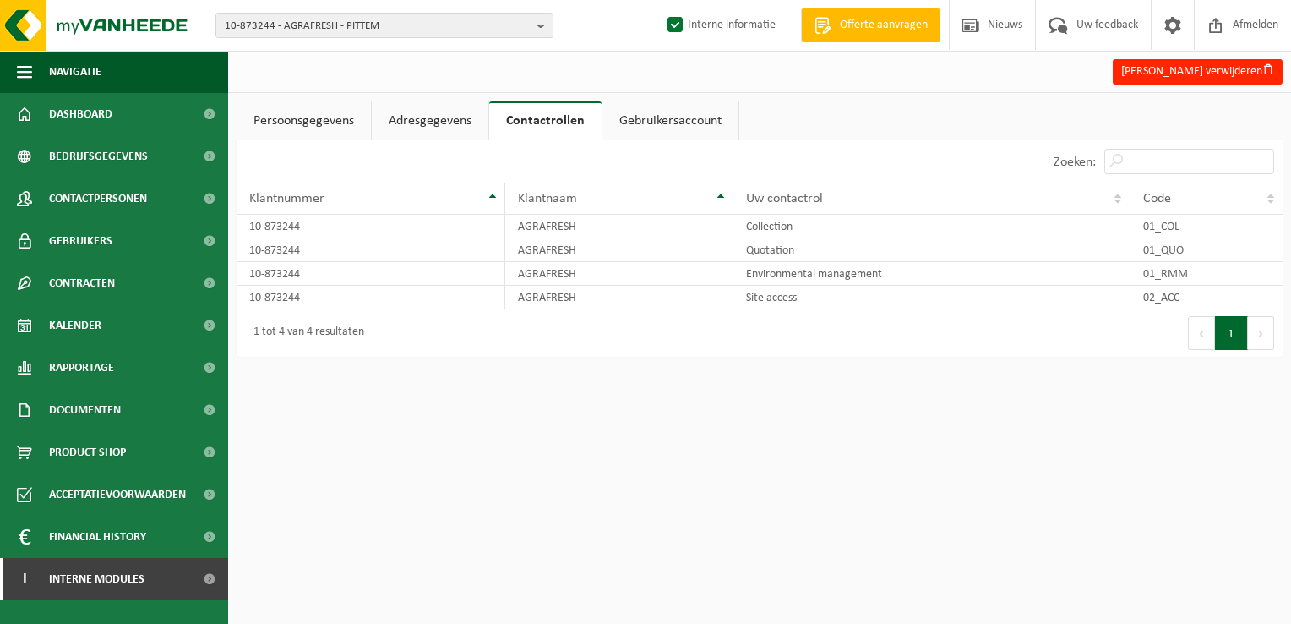
click at [442, 125] on link "Adresgegevens" at bounding box center [430, 120] width 117 height 39
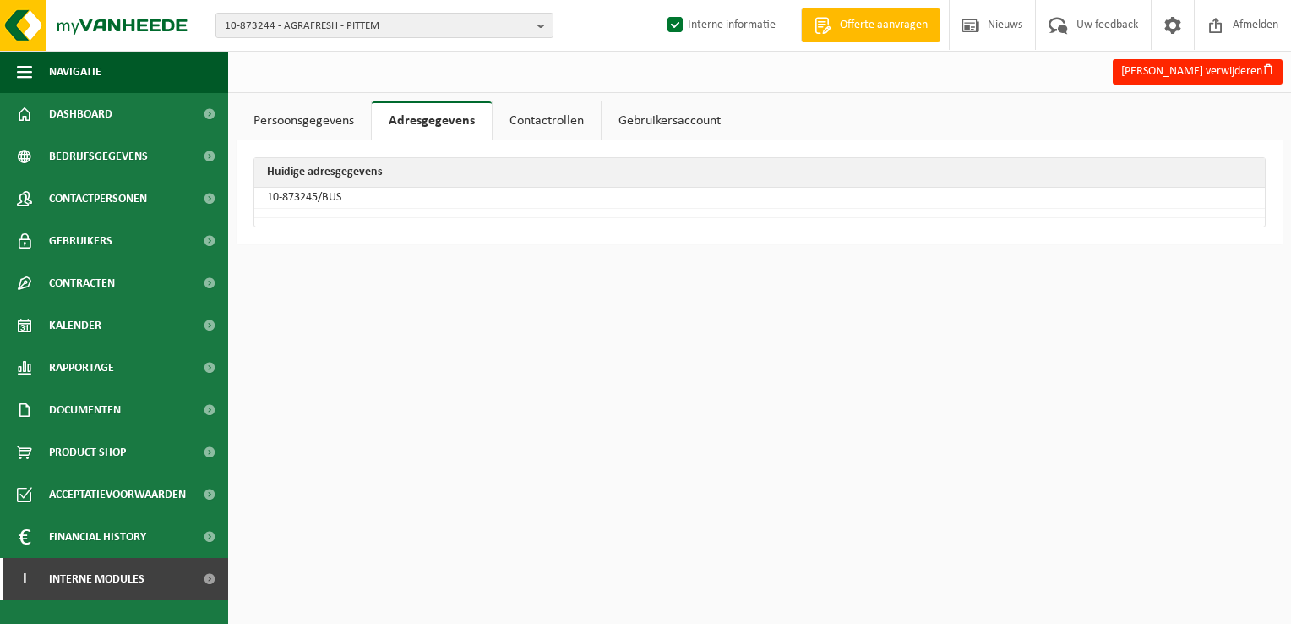
click at [265, 117] on link "Persoonsgegevens" at bounding box center [304, 120] width 134 height 39
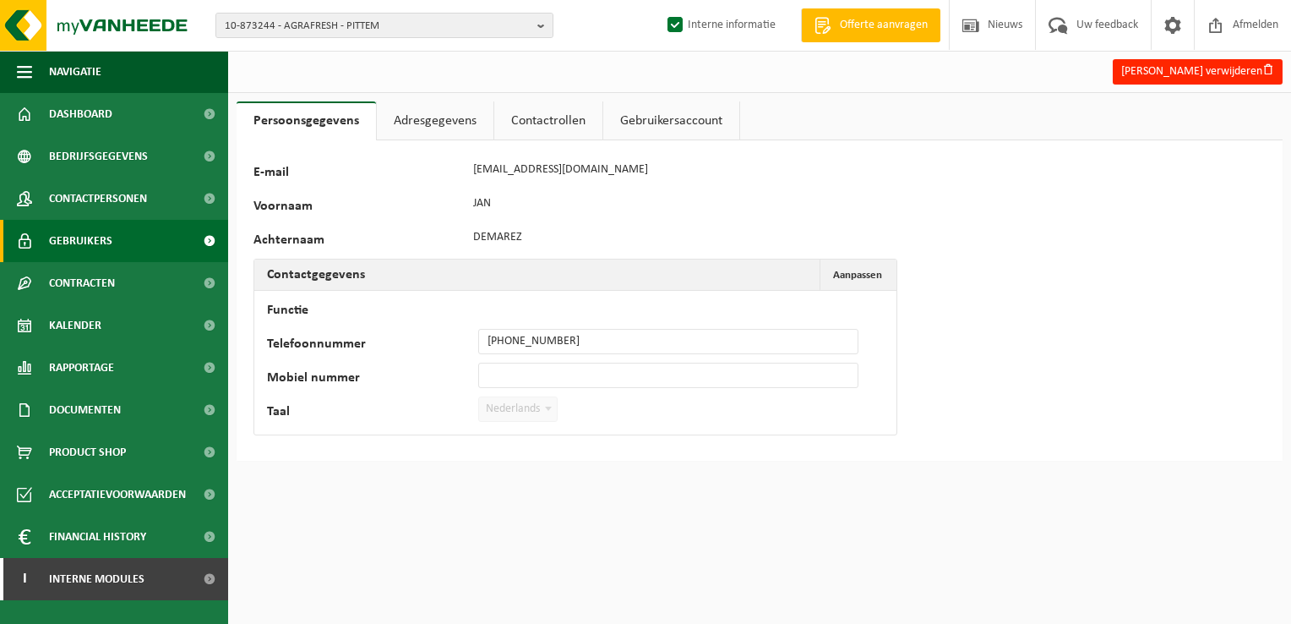
click at [91, 242] on span "Gebruikers" at bounding box center [80, 241] width 63 height 42
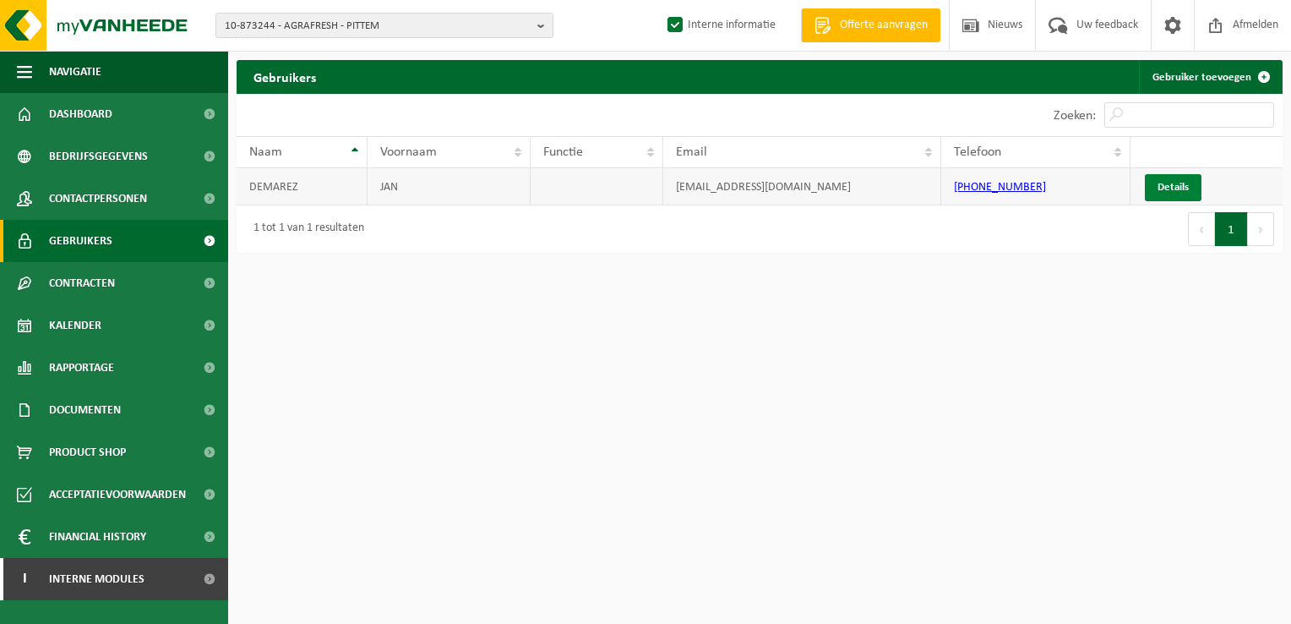
click at [1178, 185] on link "Details" at bounding box center [1173, 187] width 57 height 27
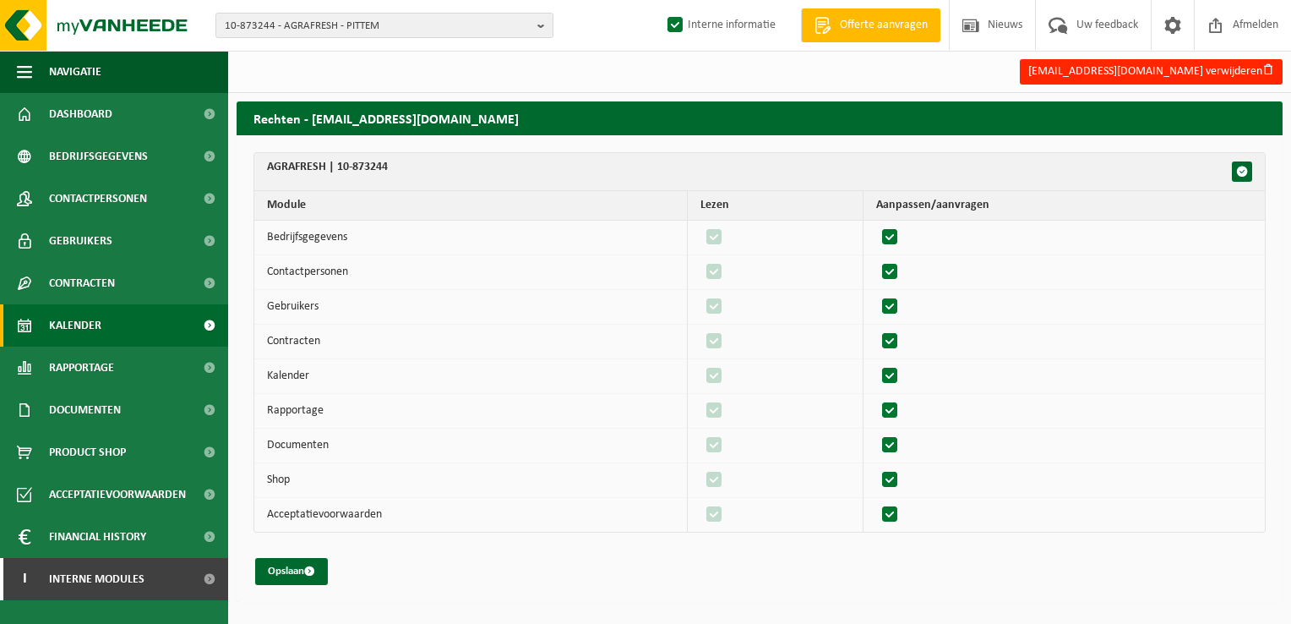
click at [85, 323] on span "Kalender" at bounding box center [75, 325] width 52 height 42
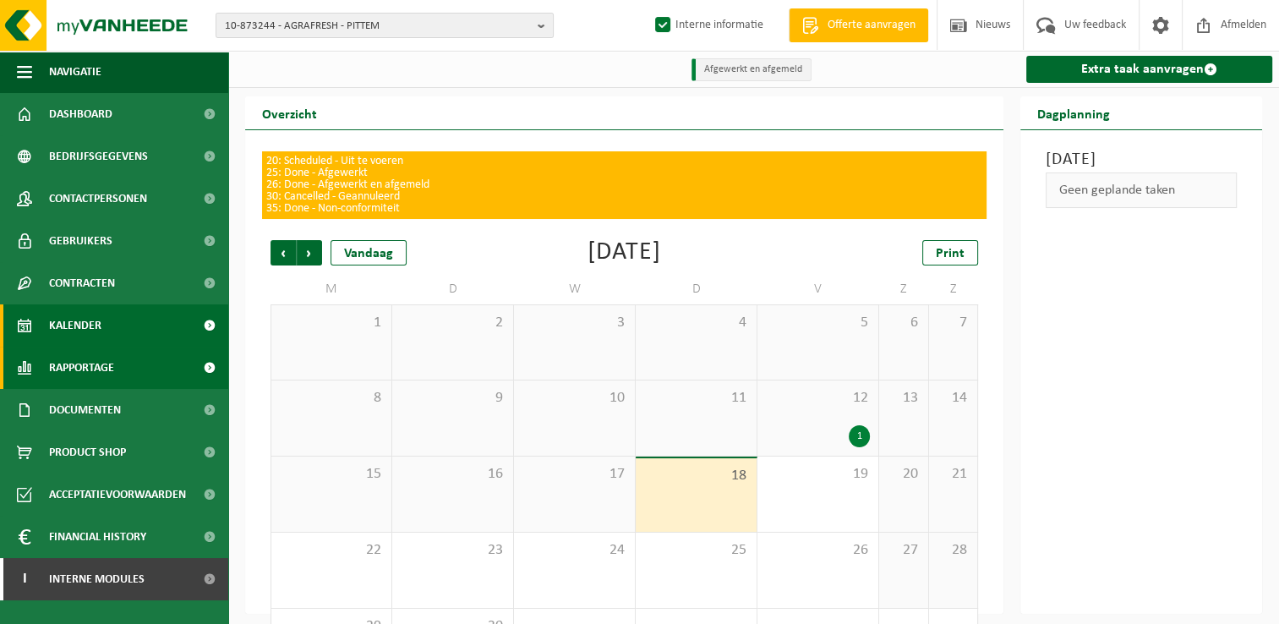
click at [81, 368] on span "Rapportage" at bounding box center [81, 367] width 65 height 42
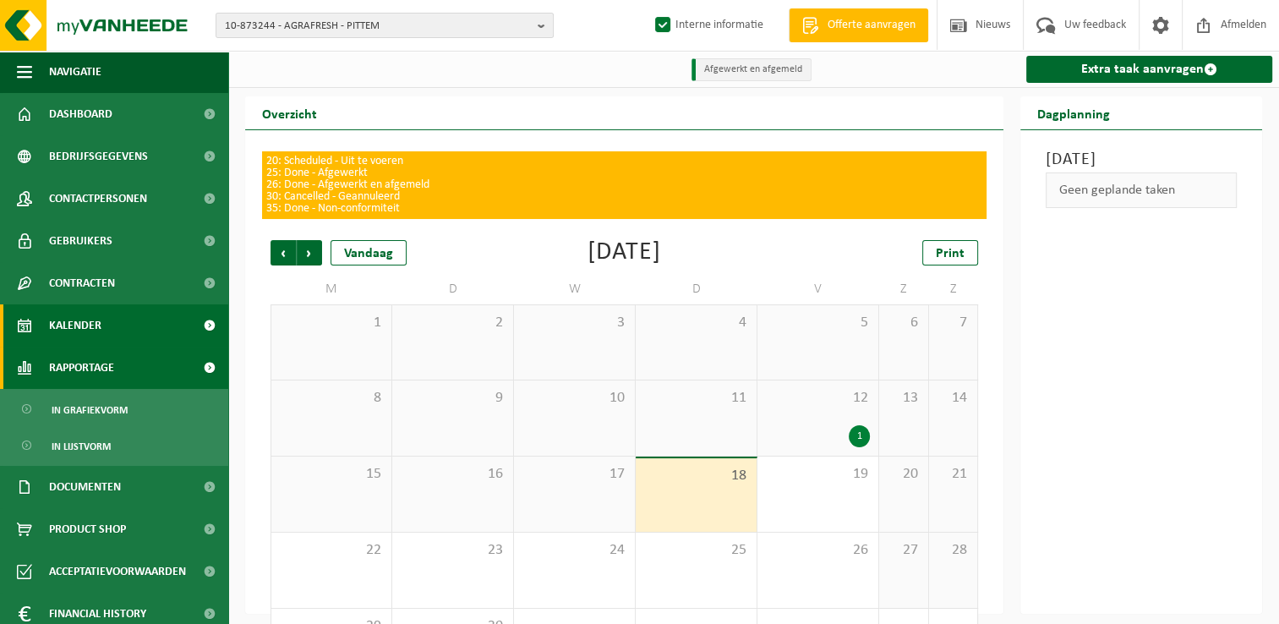
click at [81, 368] on span "Rapportage" at bounding box center [81, 367] width 65 height 42
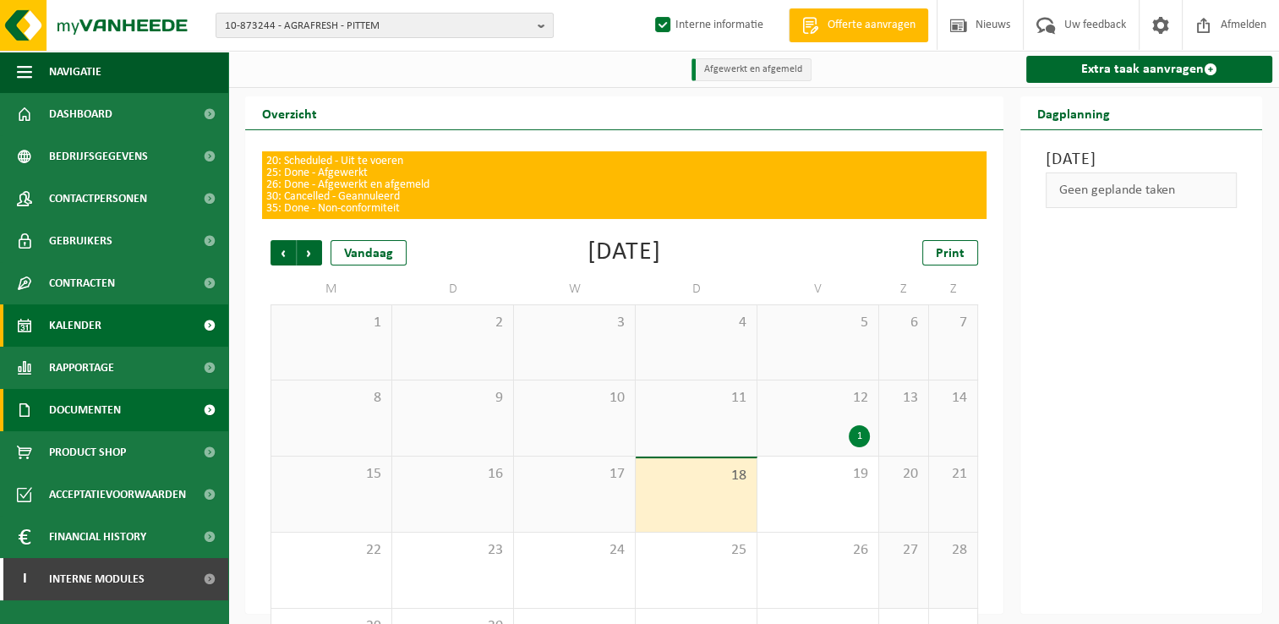
click at [102, 412] on span "Documenten" at bounding box center [85, 410] width 72 height 42
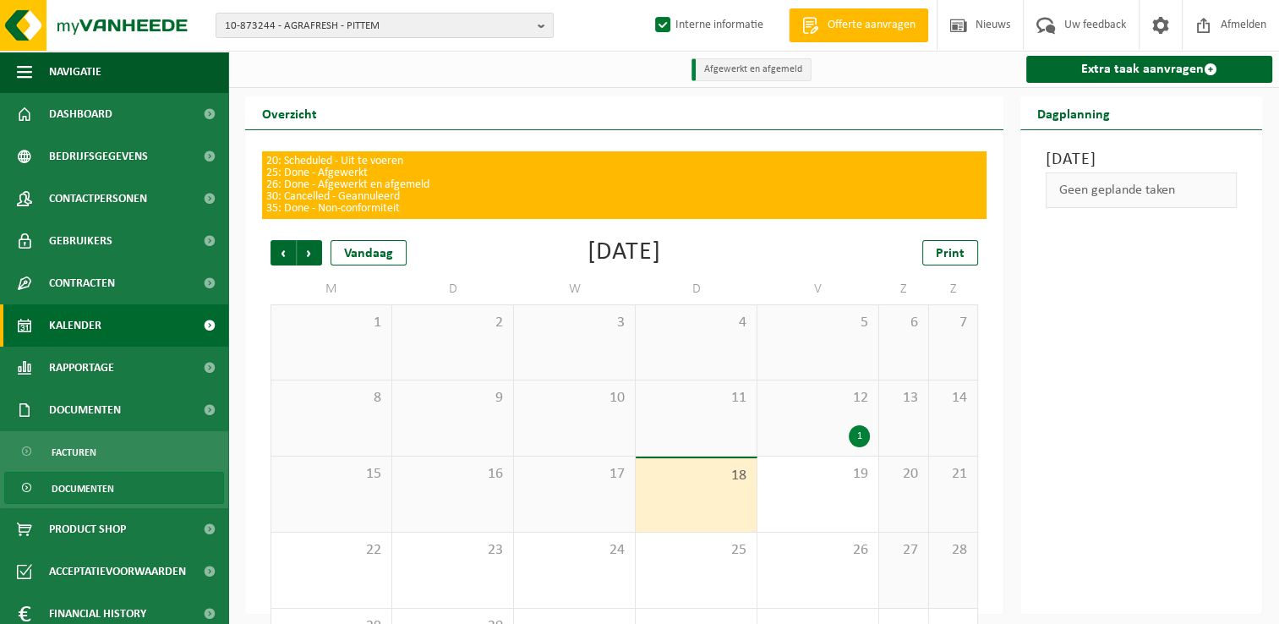
click at [79, 489] on span "Documenten" at bounding box center [83, 488] width 63 height 32
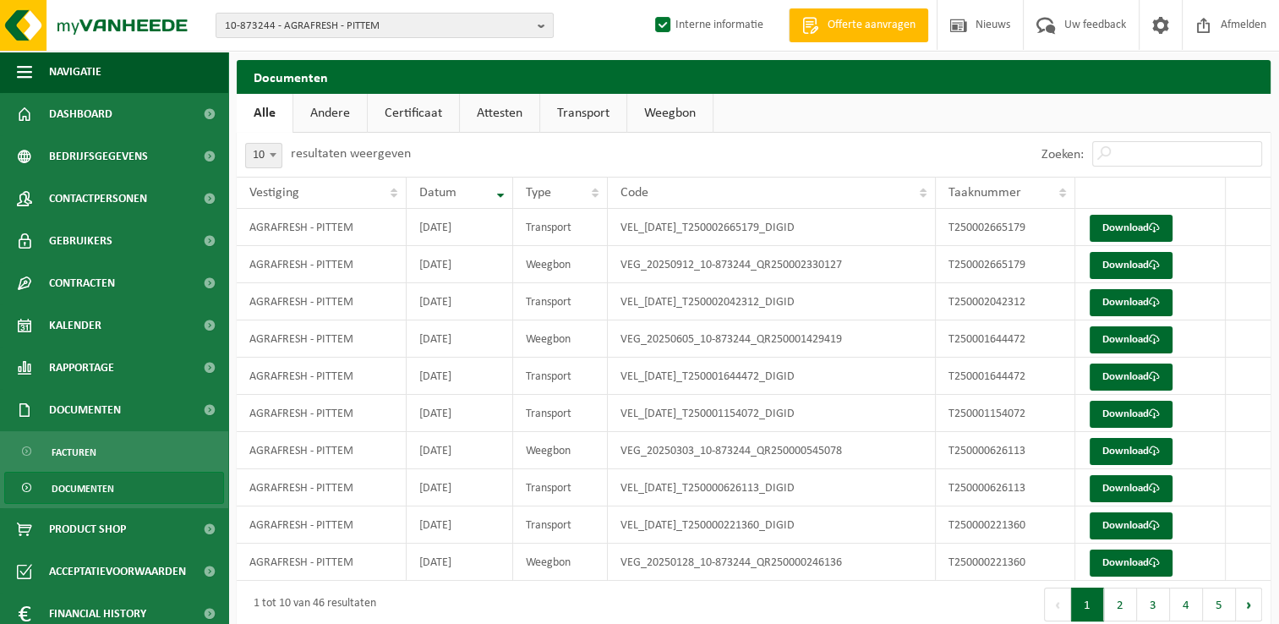
click at [412, 117] on link "Certificaat" at bounding box center [413, 113] width 91 height 39
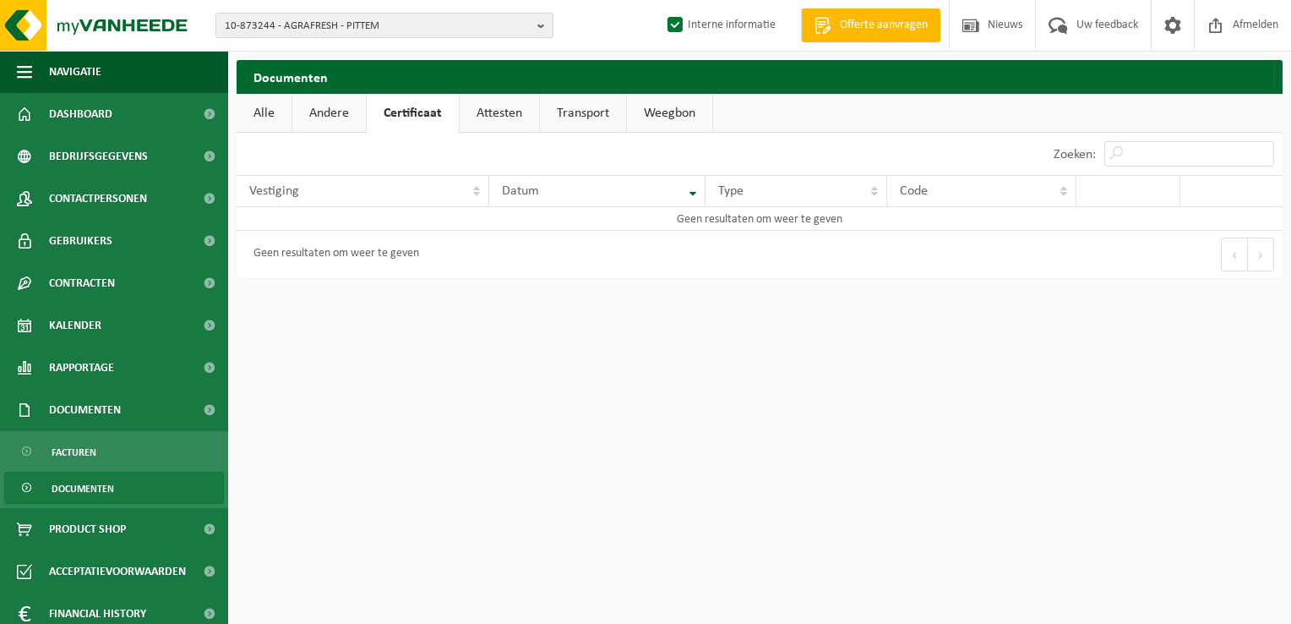
click at [494, 112] on link "Attesten" at bounding box center [499, 113] width 79 height 39
click at [423, 115] on link "Certificaat" at bounding box center [412, 113] width 91 height 39
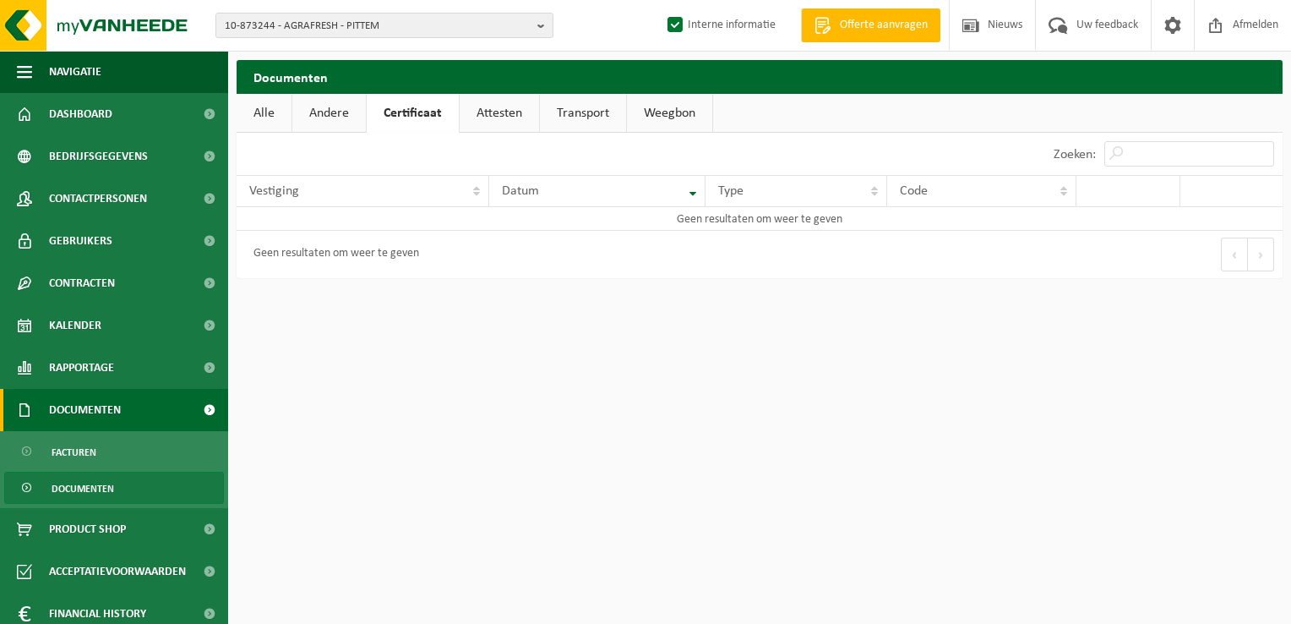
click at [105, 410] on span "Documenten" at bounding box center [85, 410] width 72 height 42
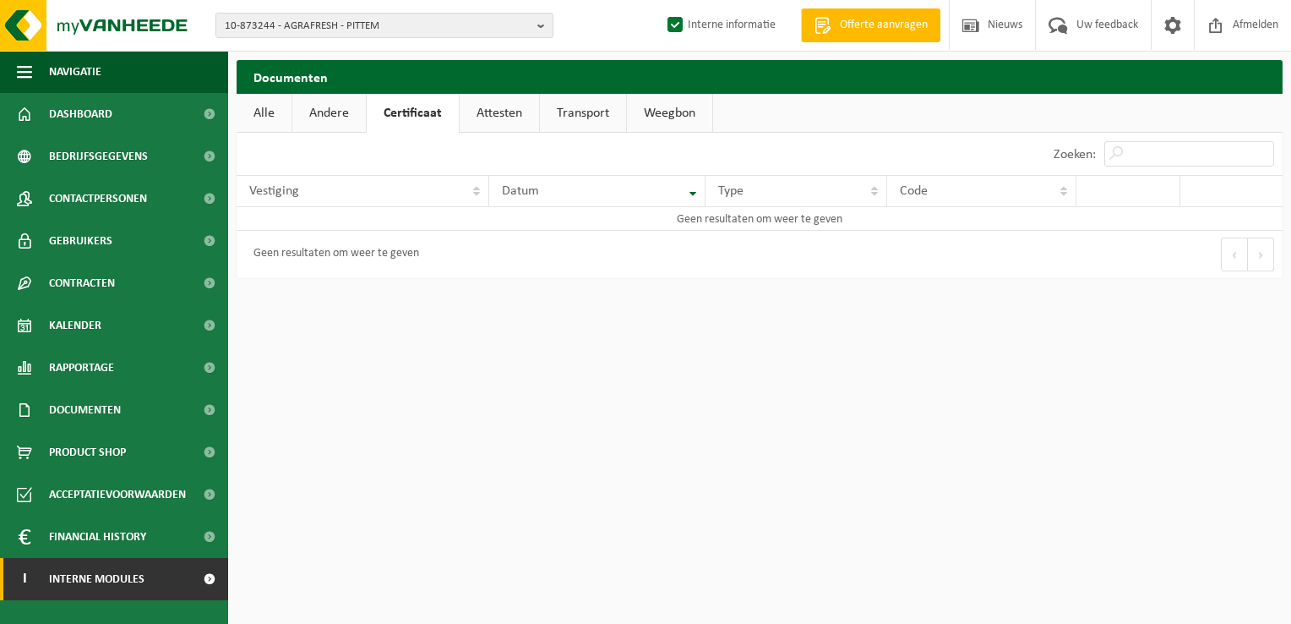
click at [105, 570] on span "Interne modules" at bounding box center [96, 579] width 95 height 42
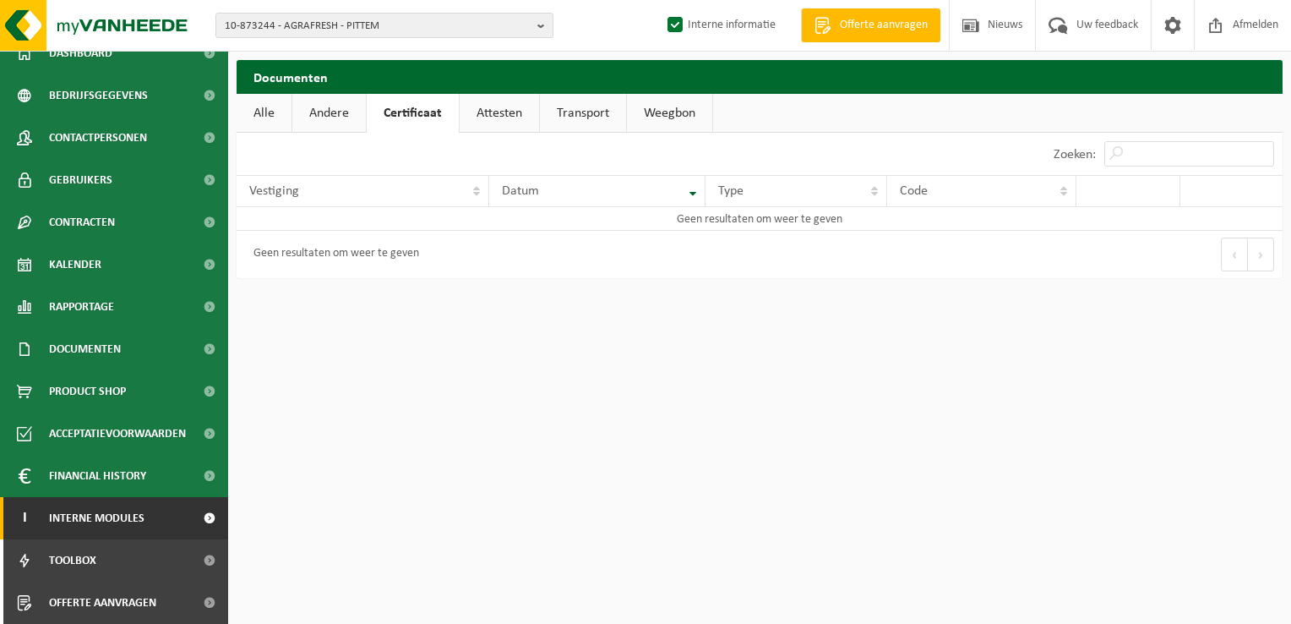
click at [112, 515] on span "Interne modules" at bounding box center [96, 518] width 95 height 42
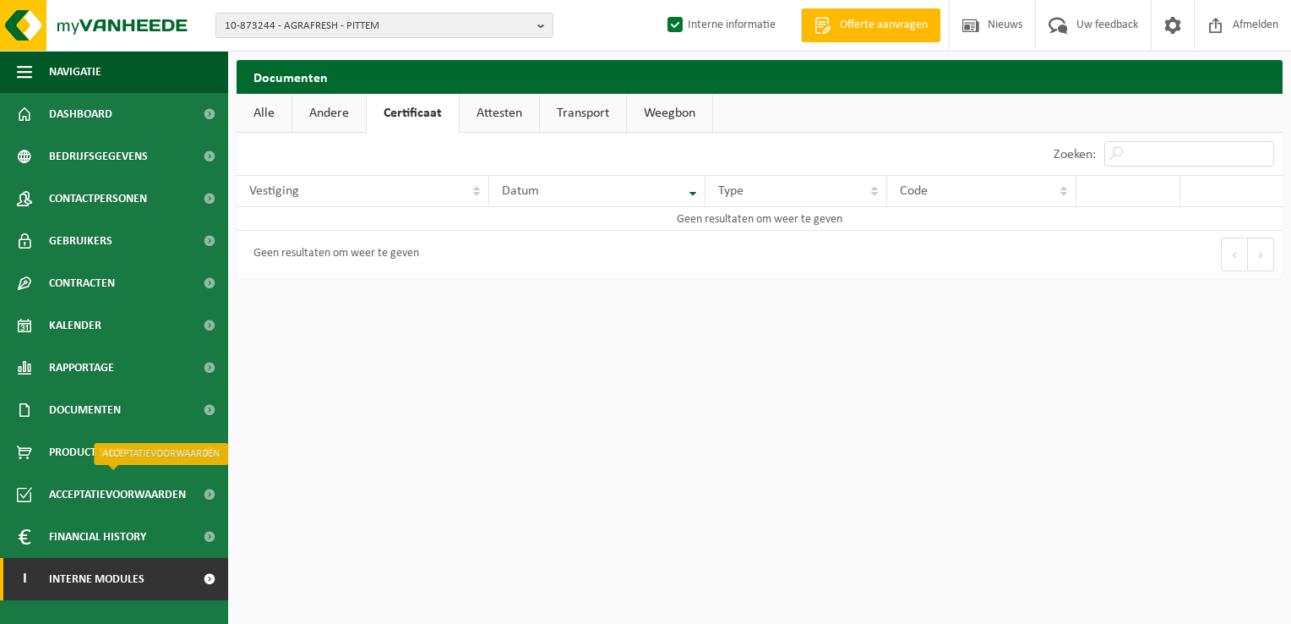
scroll to position [0, 0]
click at [111, 576] on span "Interne modules" at bounding box center [96, 579] width 95 height 42
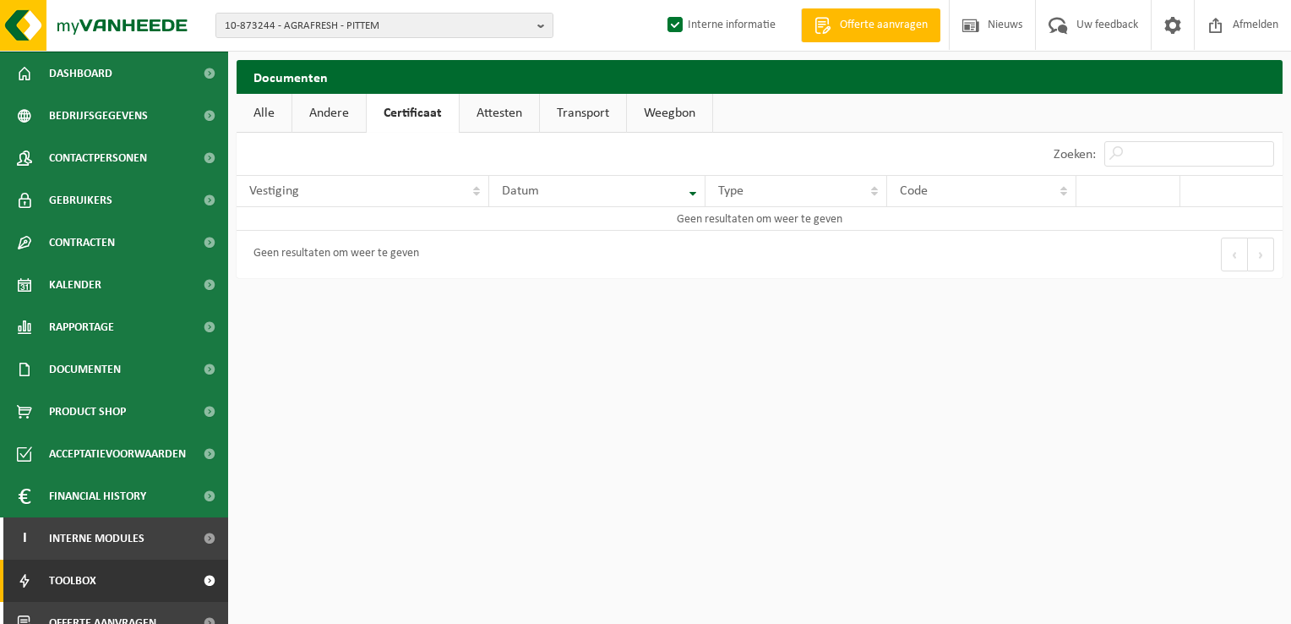
scroll to position [61, 0]
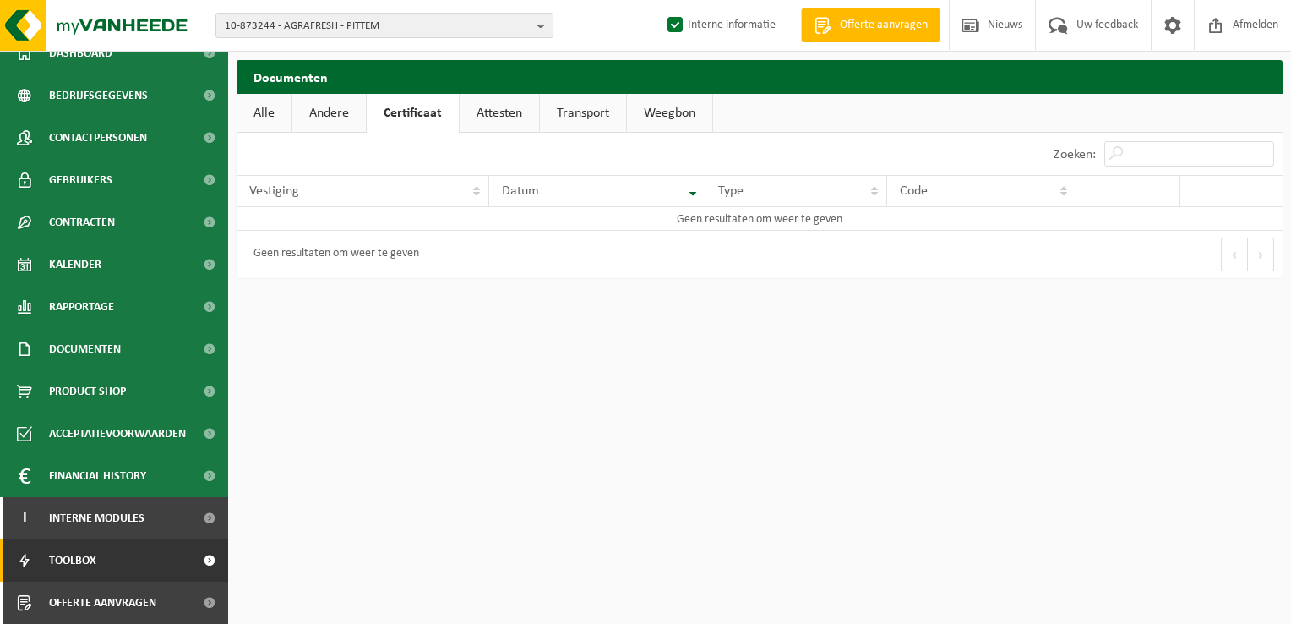
click at [123, 565] on link "Toolbox" at bounding box center [114, 560] width 228 height 42
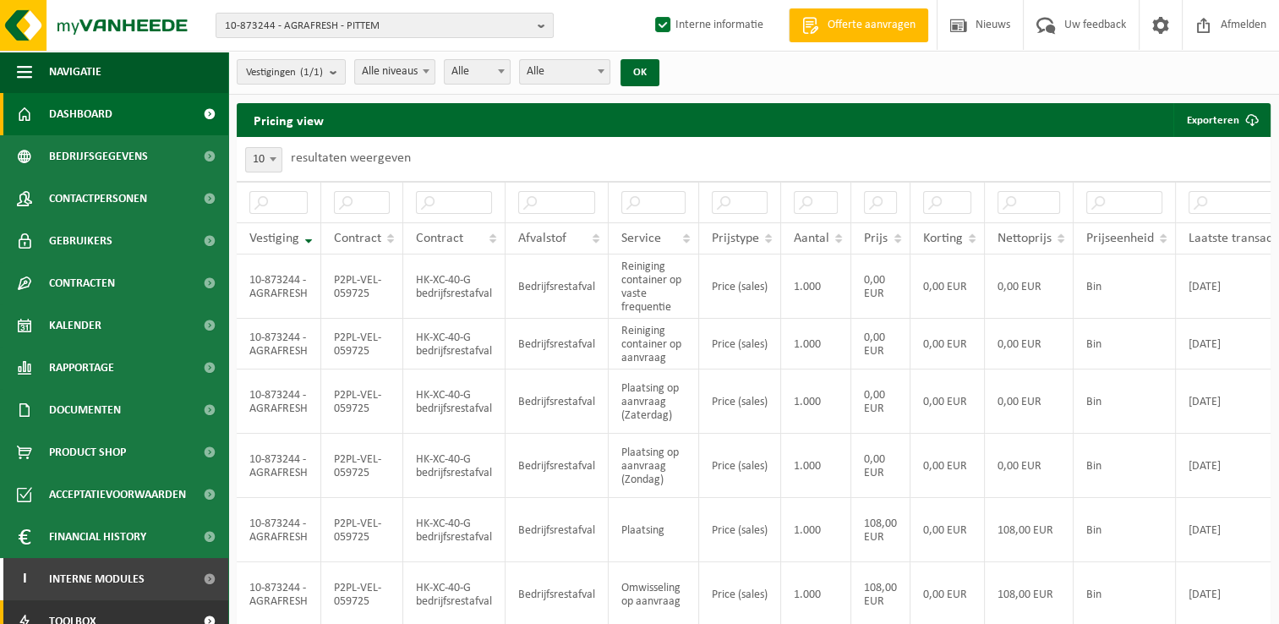
click at [78, 113] on span "Dashboard" at bounding box center [80, 114] width 63 height 42
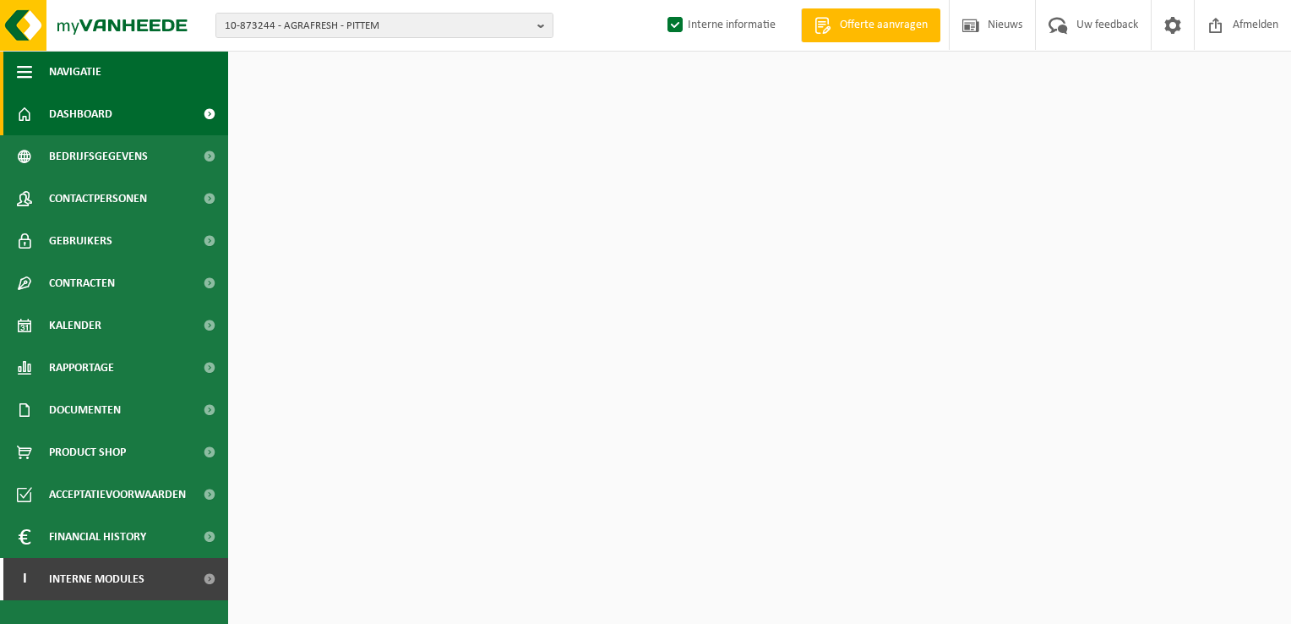
click at [27, 74] on span "button" at bounding box center [24, 72] width 15 height 42
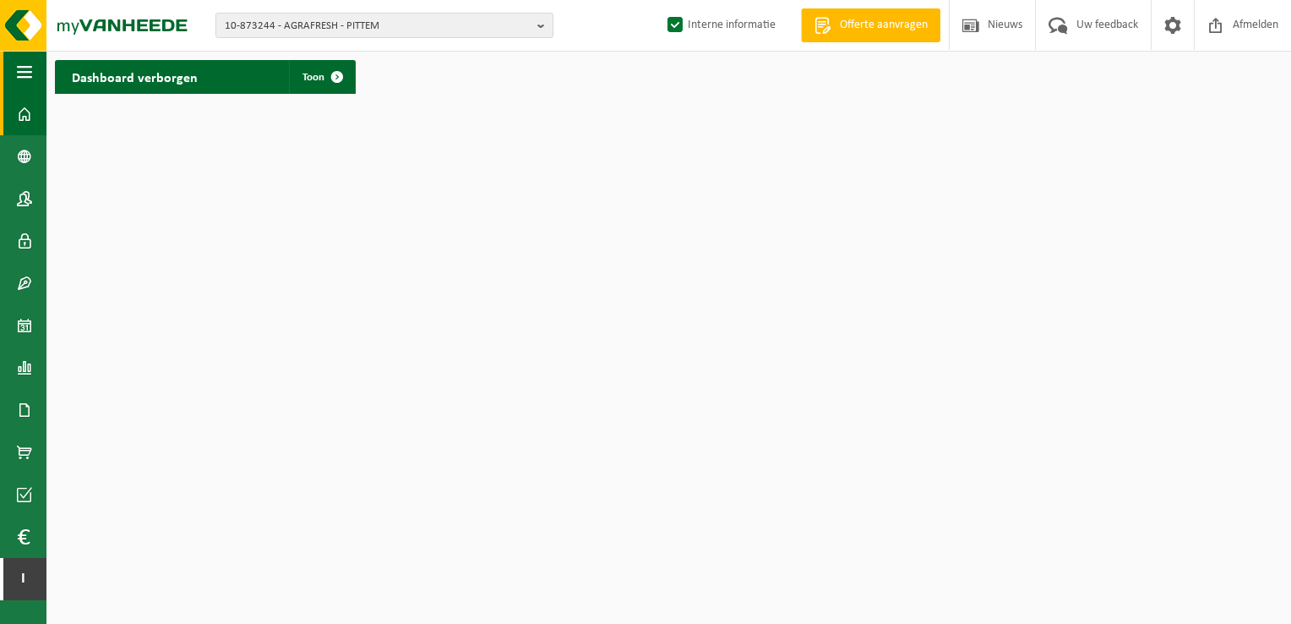
click at [27, 74] on span "button" at bounding box center [24, 72] width 15 height 42
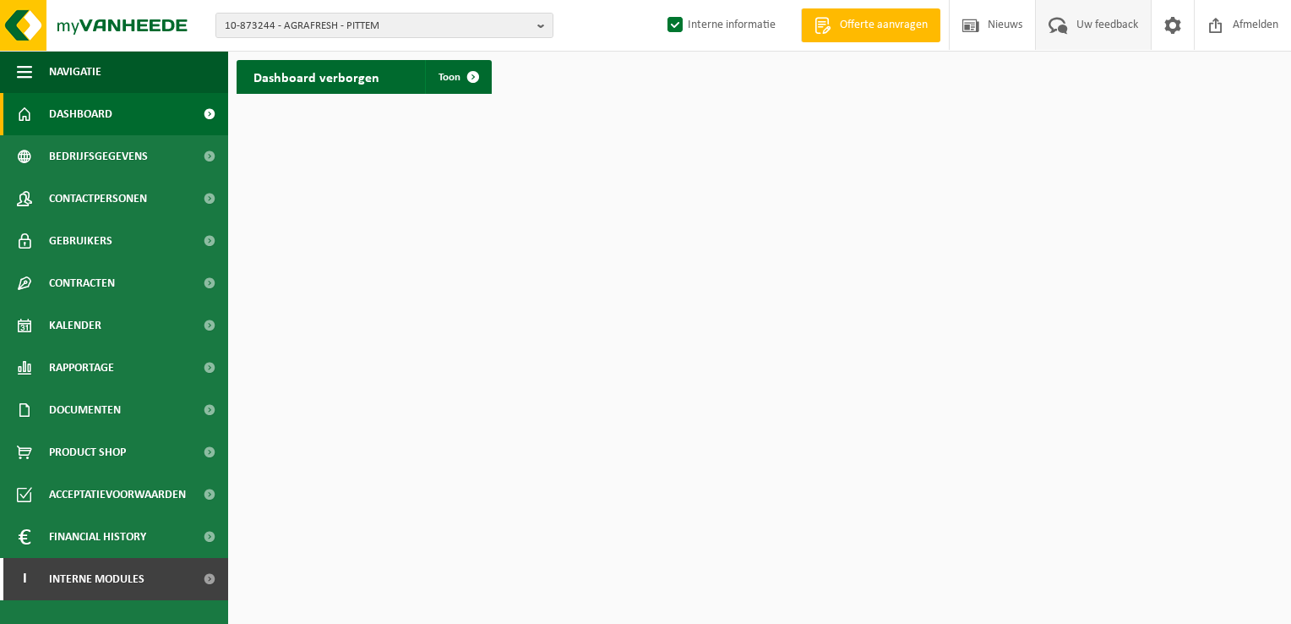
click at [1108, 25] on span "Uw feedback" at bounding box center [1107, 25] width 70 height 50
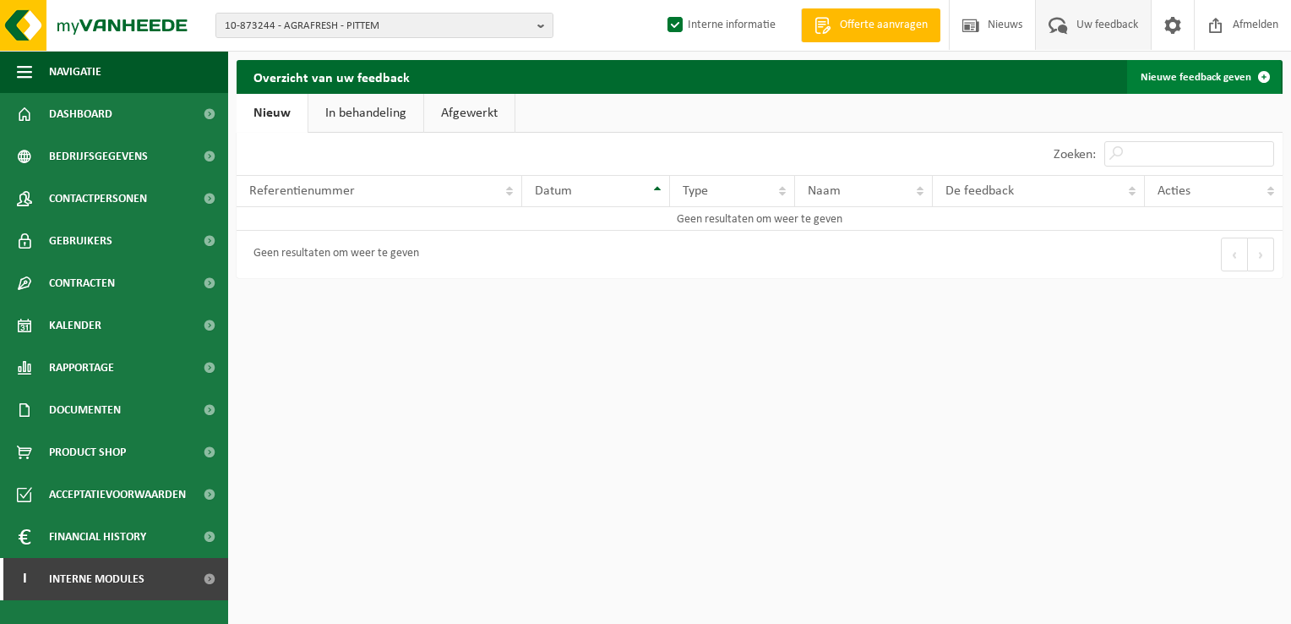
click at [1202, 83] on link "Nieuwe feedback geven" at bounding box center [1204, 77] width 154 height 34
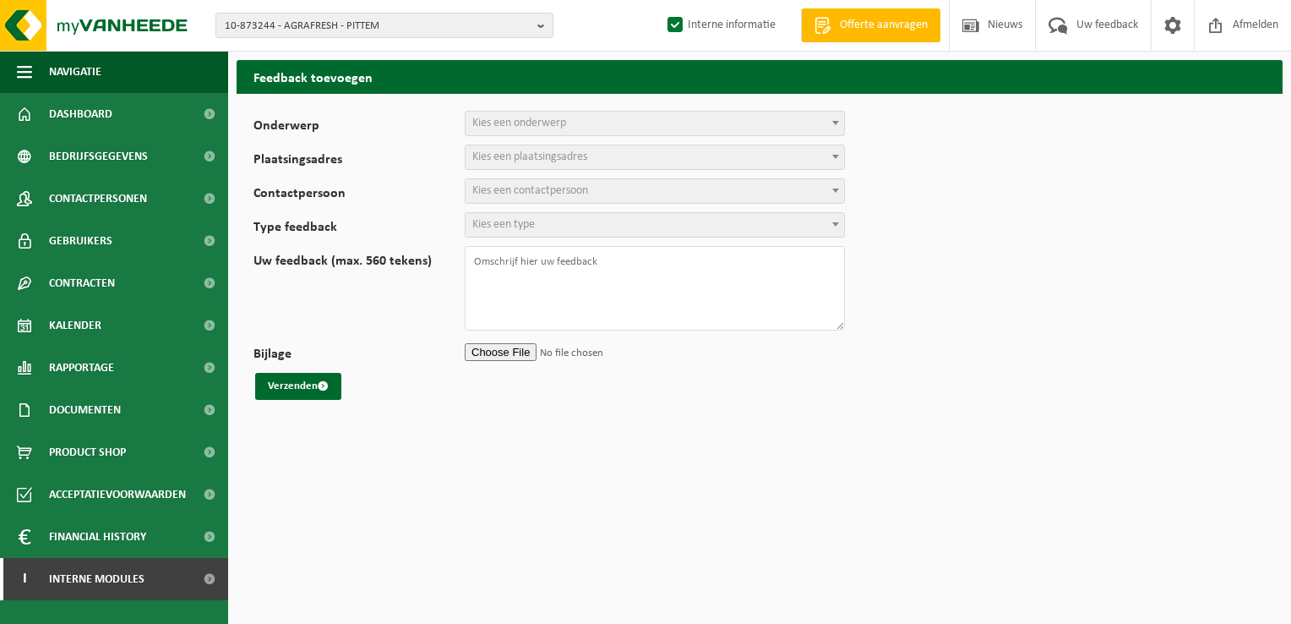
select select
click at [664, 131] on span "Kies een onderwerp" at bounding box center [655, 124] width 379 height 24
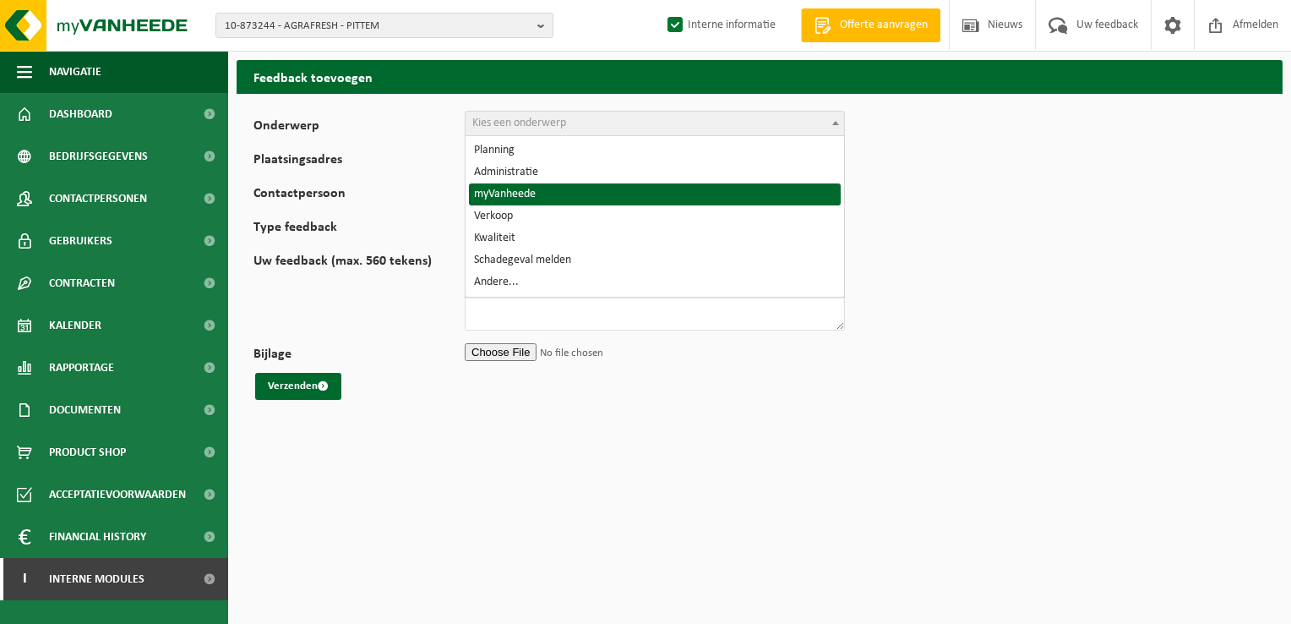
select select "11"
select select
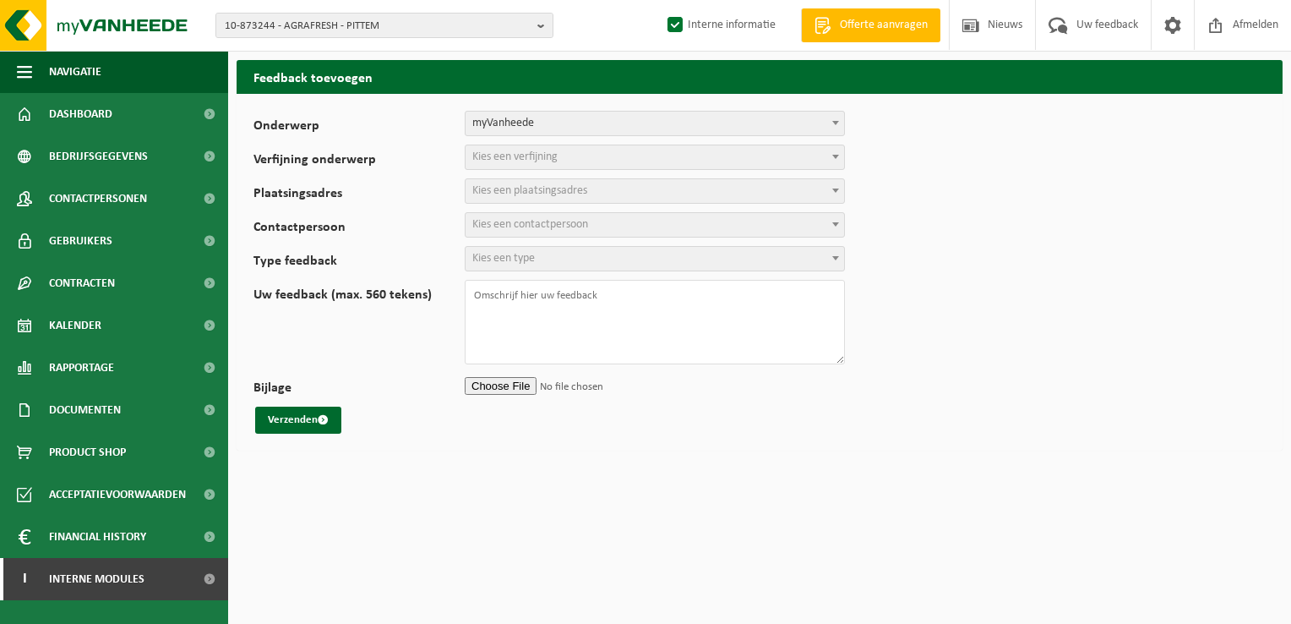
click at [501, 157] on span "Kies een verfijning" at bounding box center [514, 156] width 85 height 13
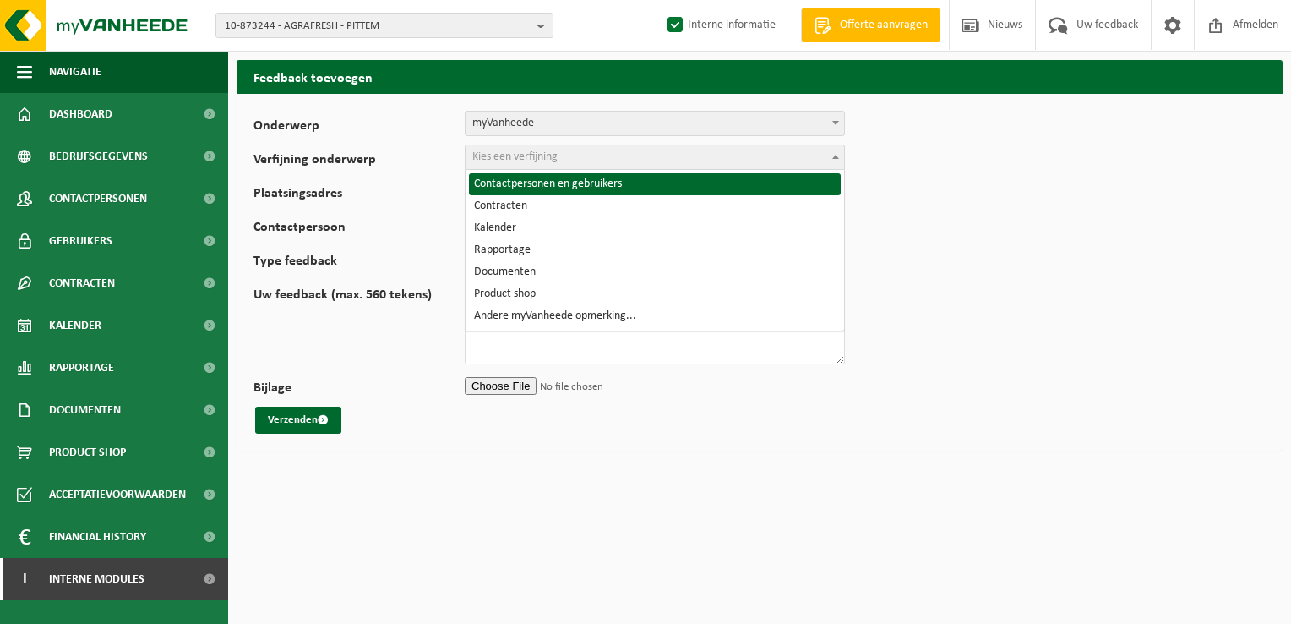
click at [501, 157] on span "Kies een verfijning" at bounding box center [514, 156] width 85 height 13
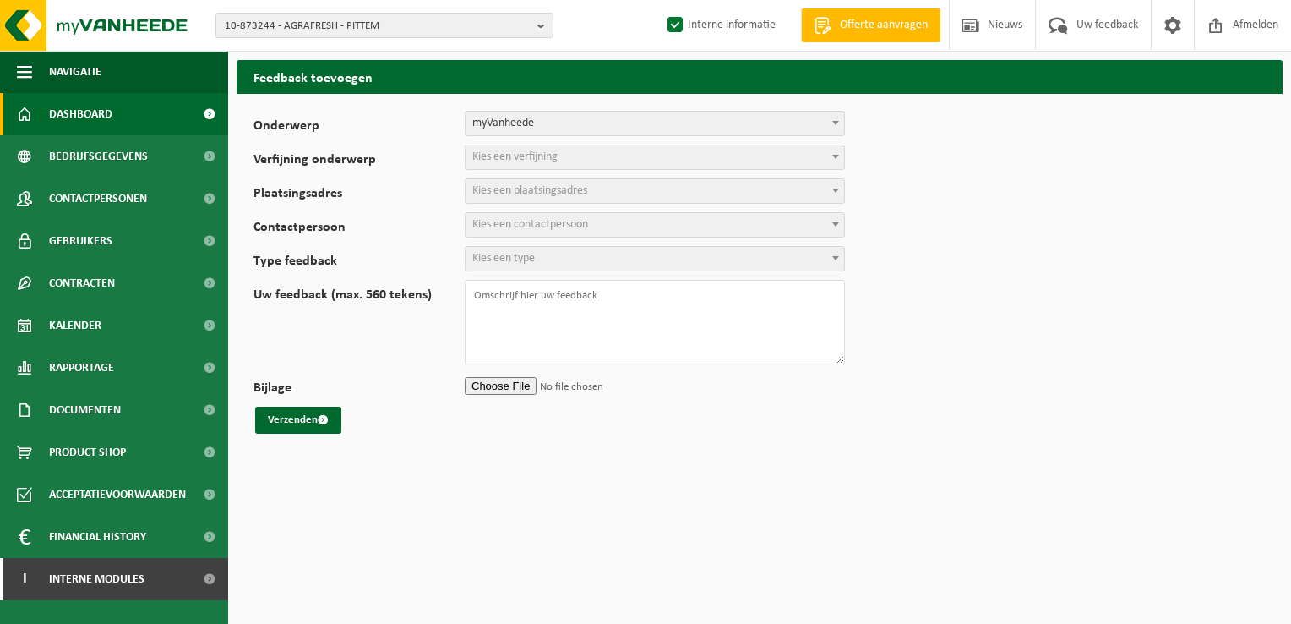
click at [101, 115] on span "Dashboard" at bounding box center [80, 114] width 63 height 42
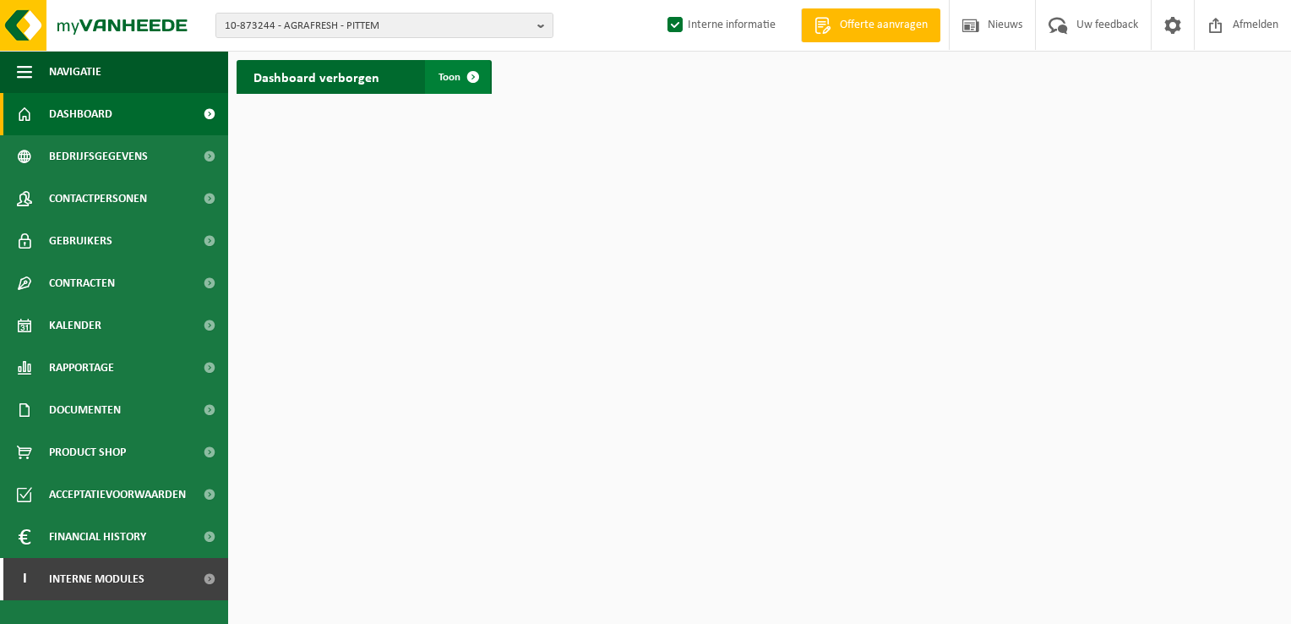
click at [477, 79] on span at bounding box center [473, 77] width 34 height 34
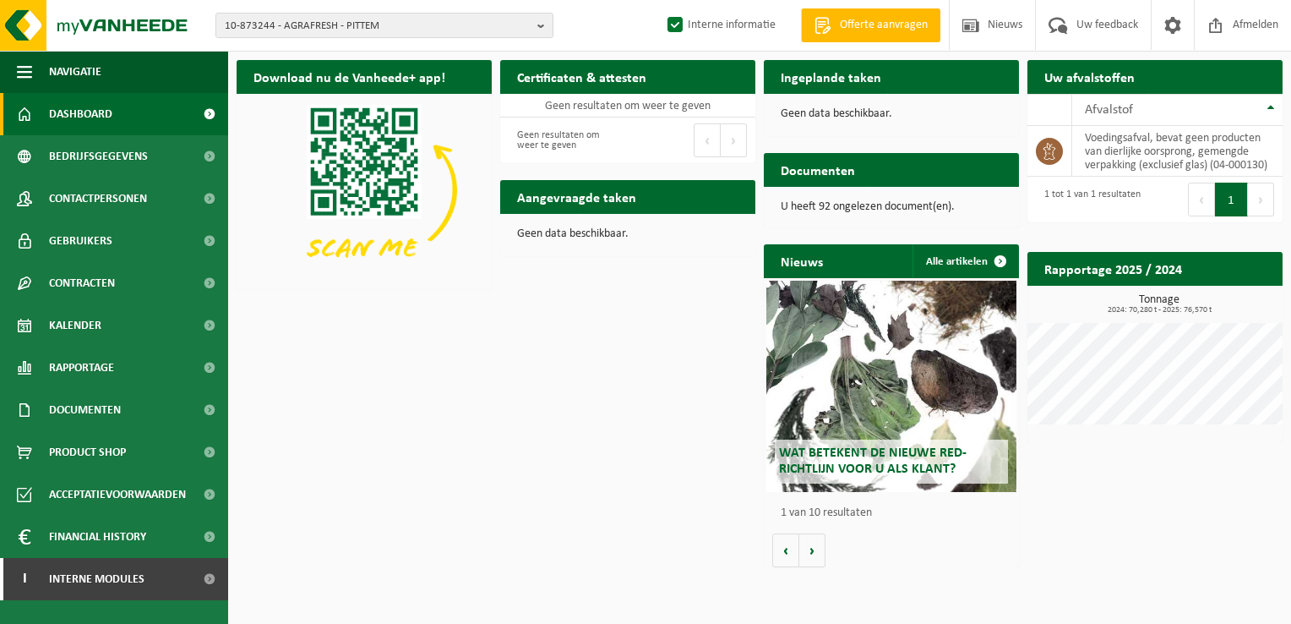
click at [862, 458] on span "Wat betekent de nieuwe RED-richtlijn voor u als klant?" at bounding box center [873, 461] width 188 height 30
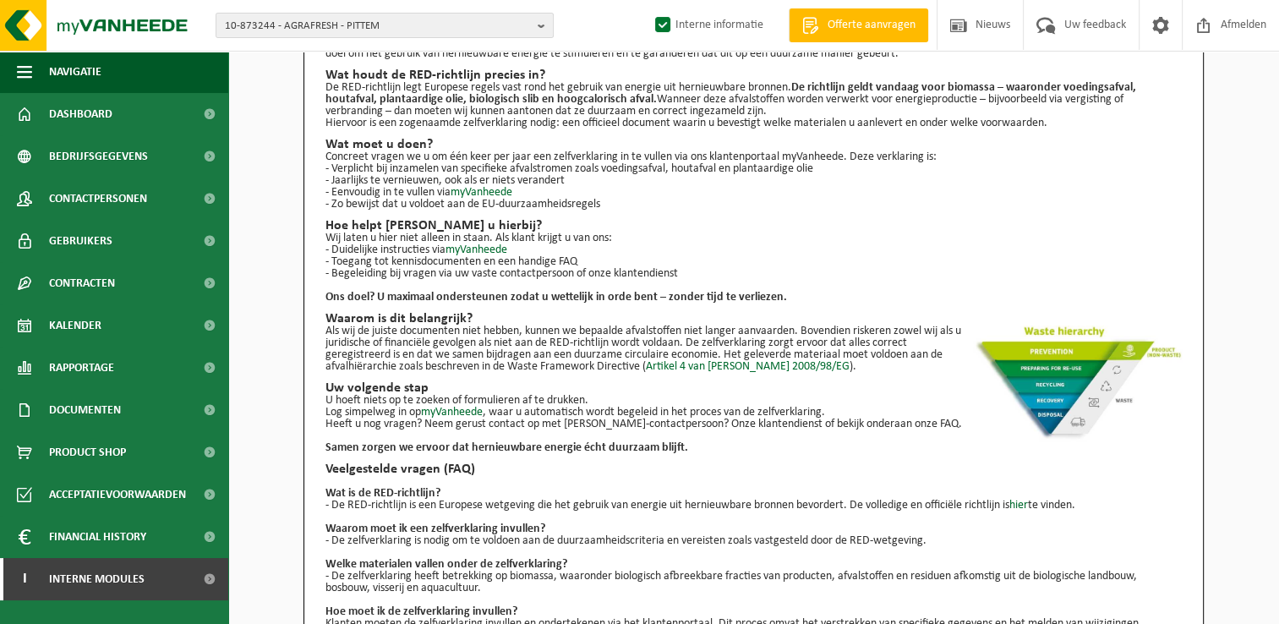
scroll to position [176, 0]
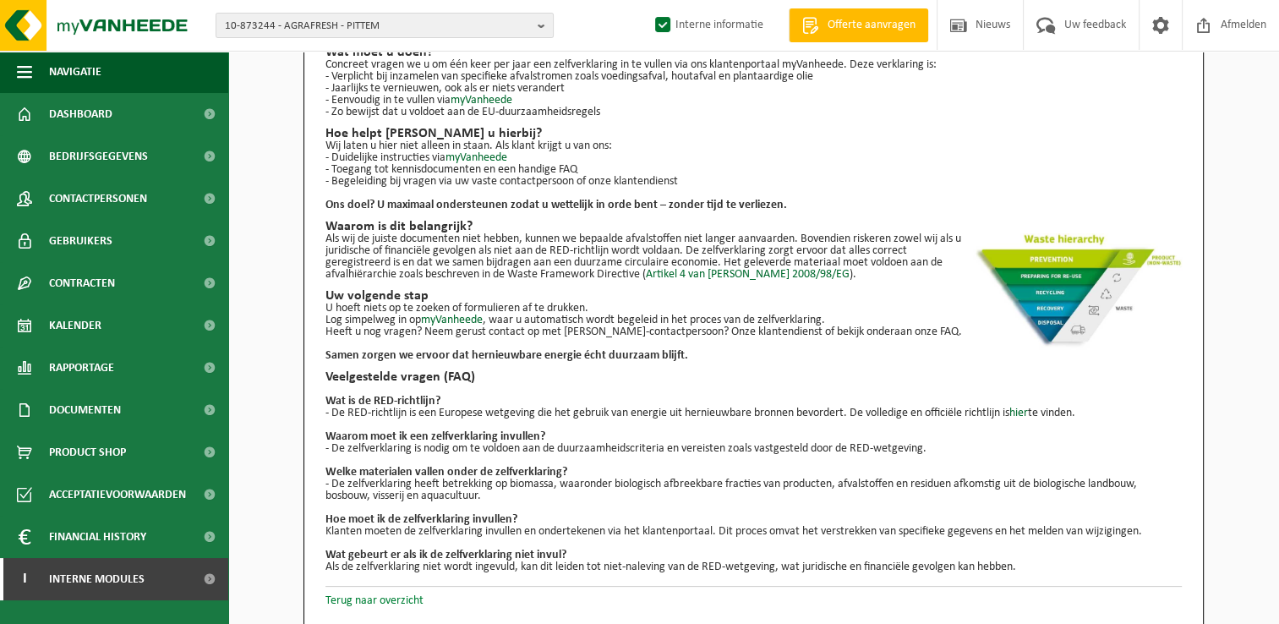
click at [406, 600] on link "Terug naar overzicht" at bounding box center [374, 600] width 98 height 13
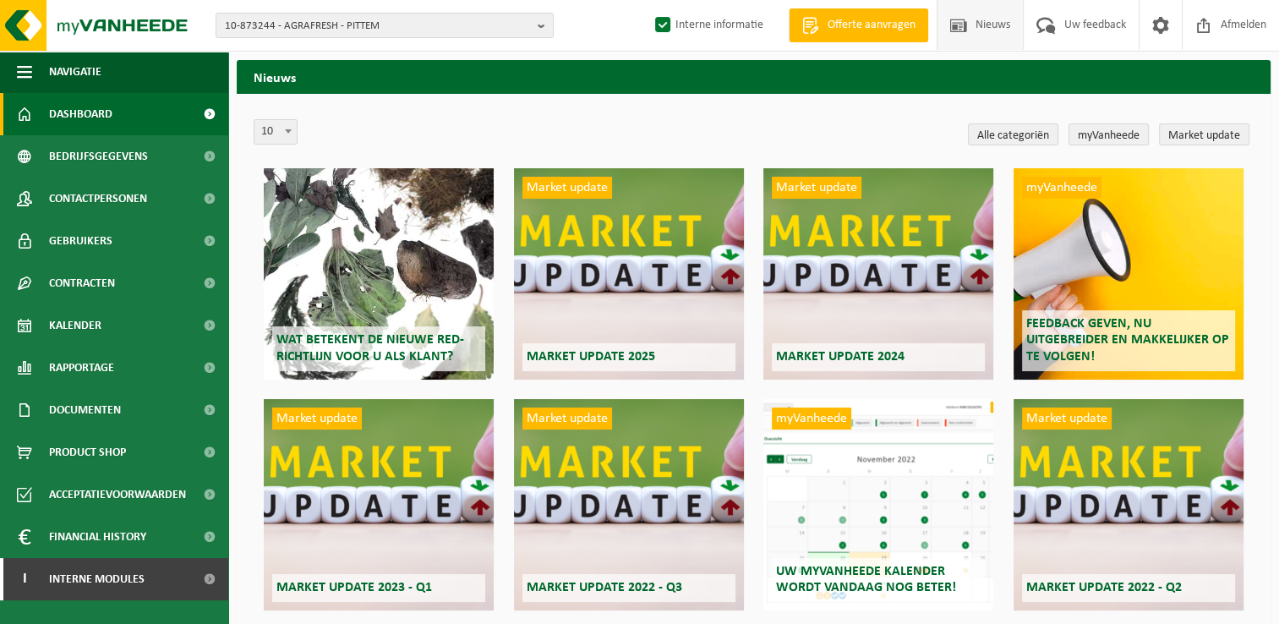
click at [81, 113] on span "Dashboard" at bounding box center [80, 114] width 63 height 42
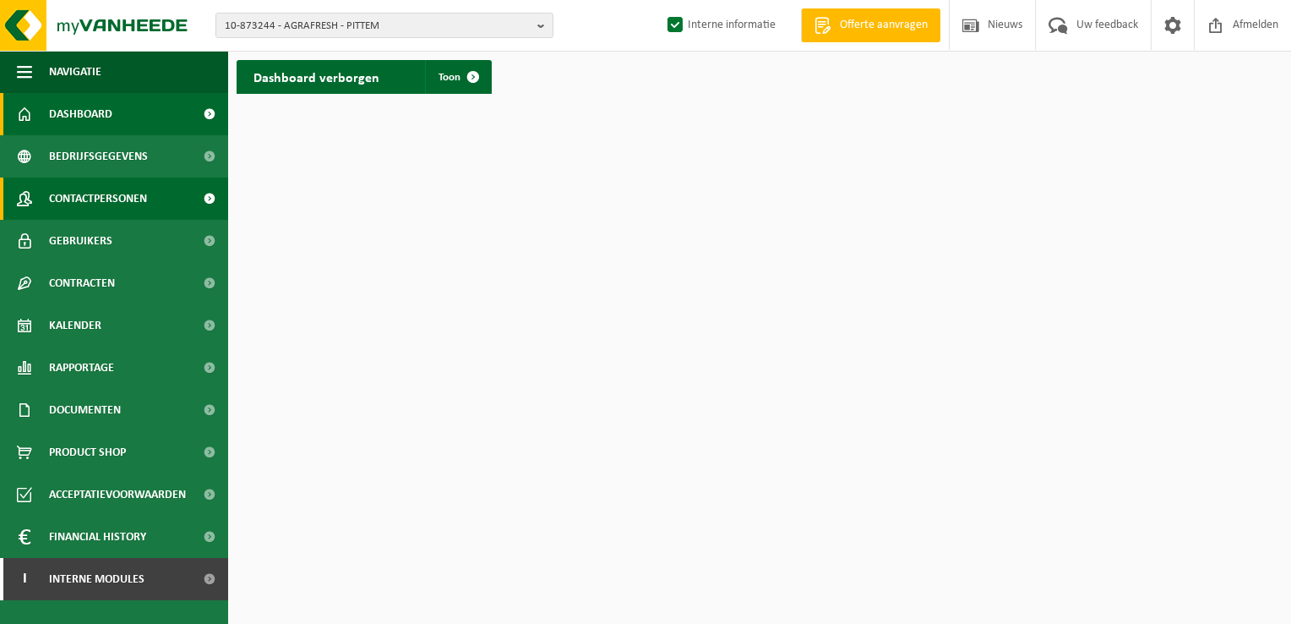
click at [116, 198] on span "Contactpersonen" at bounding box center [98, 198] width 98 height 42
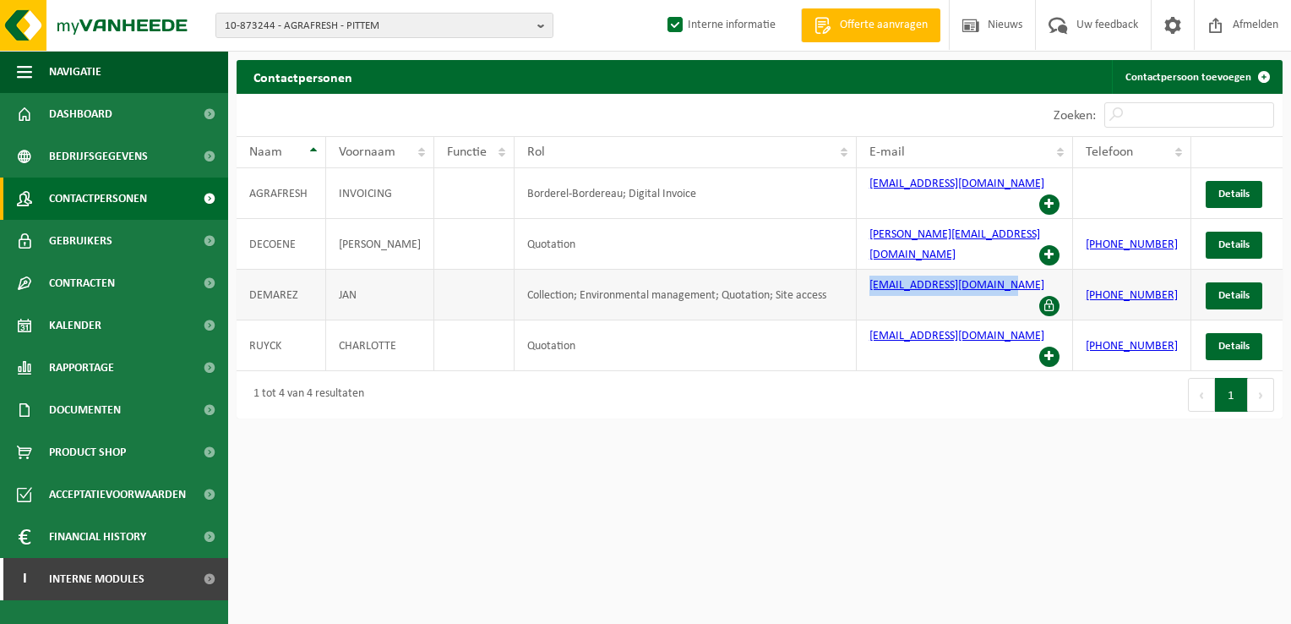
drag, startPoint x: 1004, startPoint y: 258, endPoint x: 838, endPoint y: 265, distance: 165.8
click at [838, 270] on tr "DEMAREZ JAN Collection; Environmental management; Quotation; Site access jan.de…" at bounding box center [760, 295] width 1046 height 51
drag, startPoint x: 838, startPoint y: 265, endPoint x: 895, endPoint y: 261, distance: 56.8
copy tr "jan.demarez@agrafresh.be"
click at [843, 371] on div "Eerste Vorige 1 Volgende Laatste" at bounding box center [1021, 394] width 523 height 47
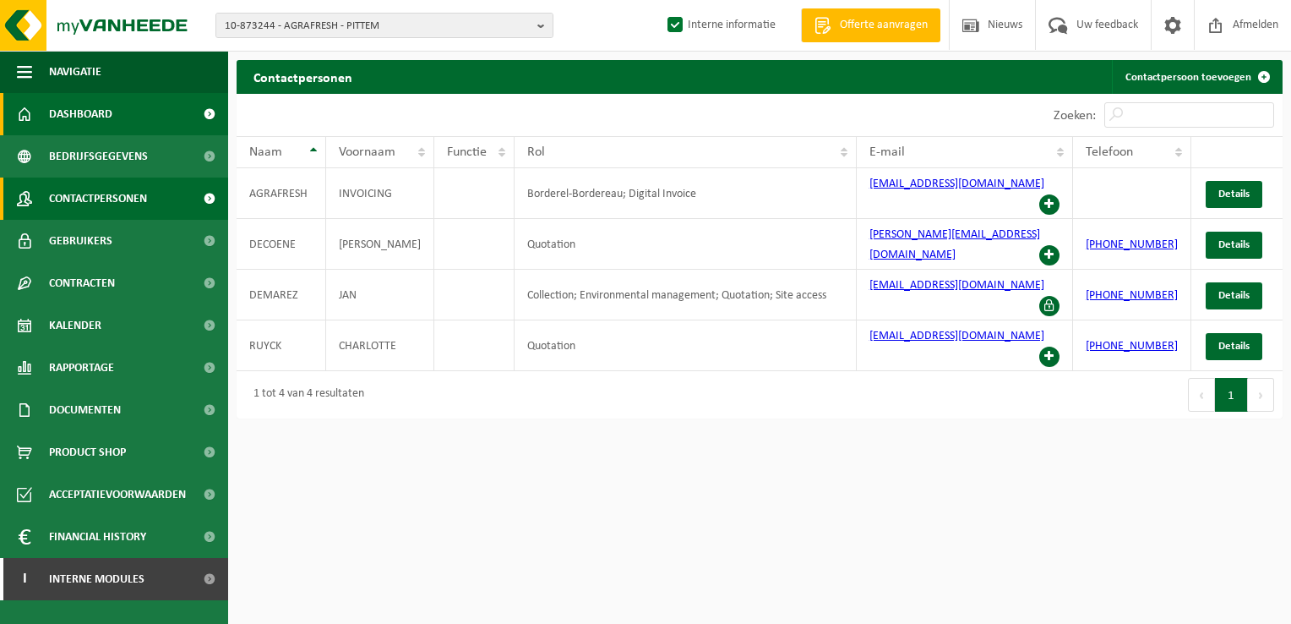
click at [78, 108] on span "Dashboard" at bounding box center [80, 114] width 63 height 42
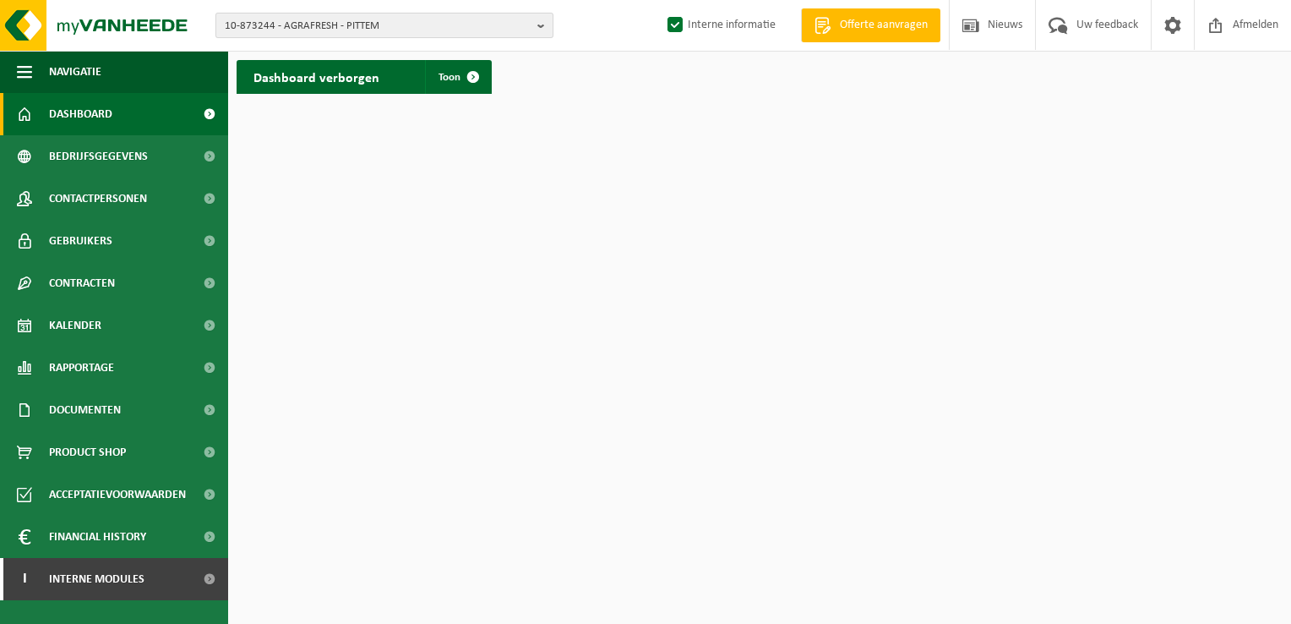
click at [537, 20] on b "button" at bounding box center [544, 26] width 15 height 24
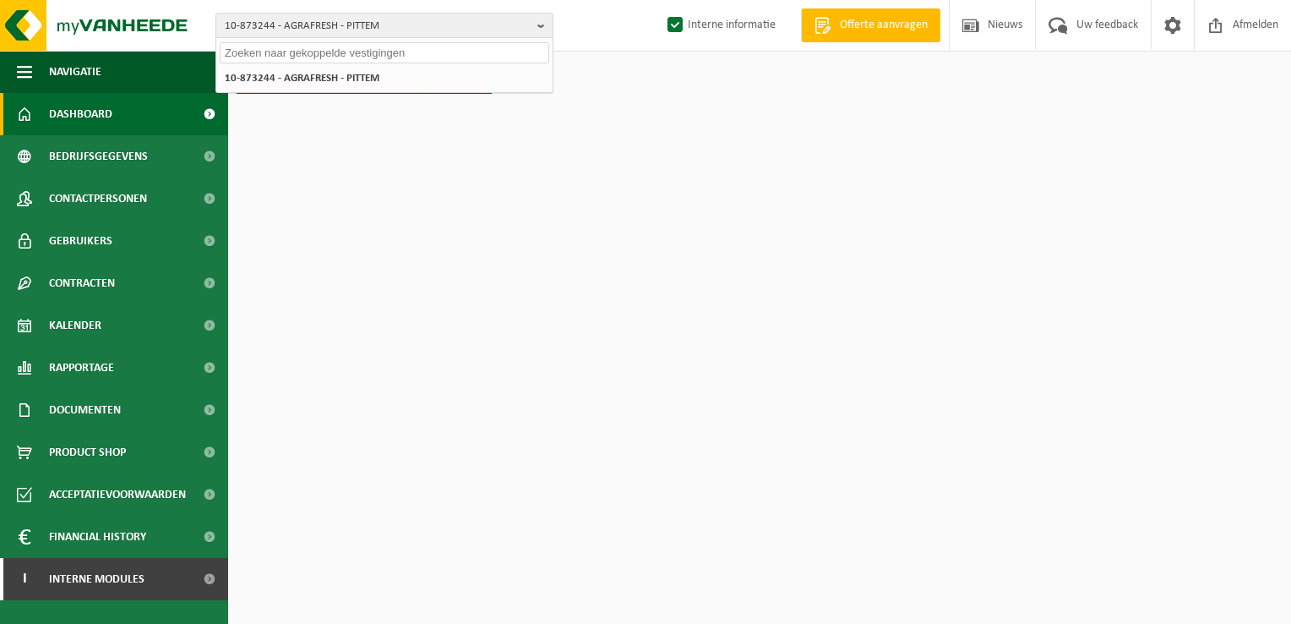
click at [508, 52] on input "text" at bounding box center [385, 52] width 330 height 21
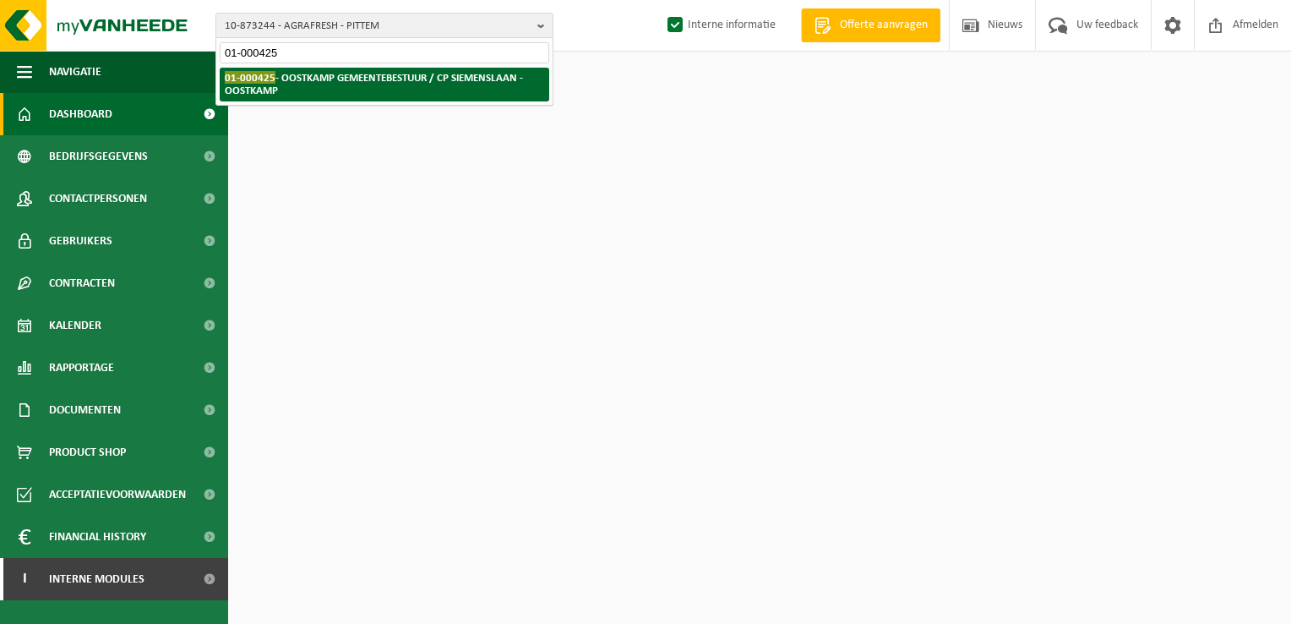
type input "01-000425"
click at [478, 77] on strong "01-000425 - OOSTKAMP GEMEENTEBESTUUR / [GEOGRAPHIC_DATA] - OOSTKAMP" at bounding box center [374, 83] width 298 height 25
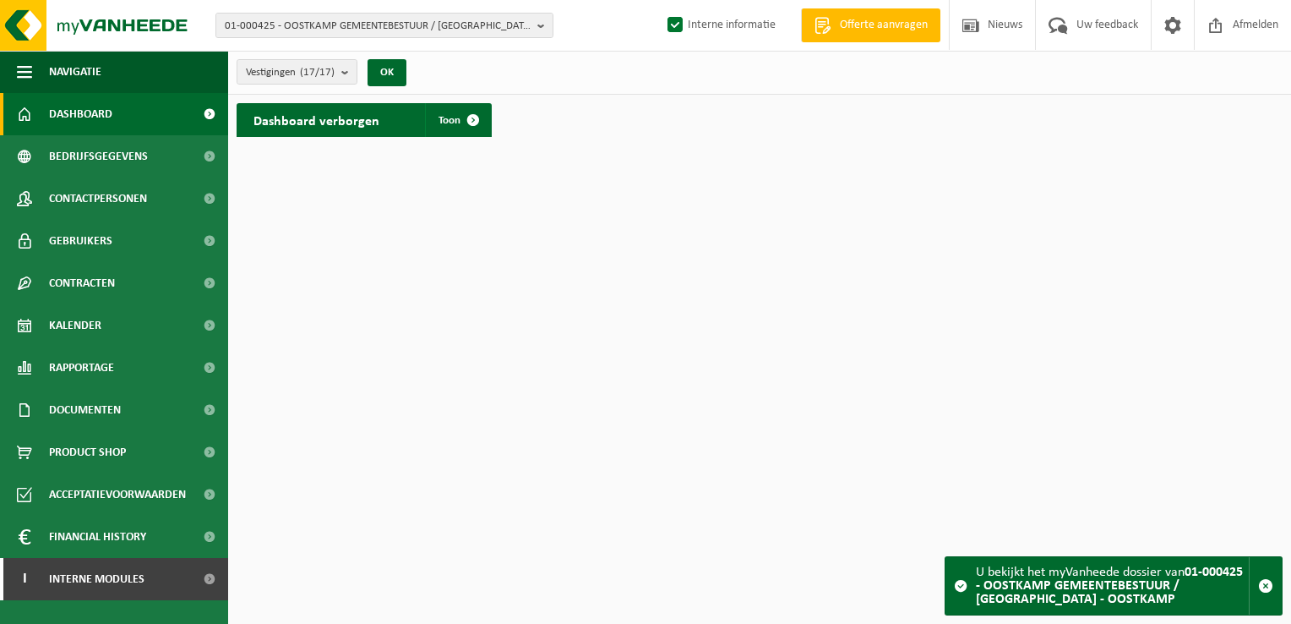
drag, startPoint x: 1261, startPoint y: 585, endPoint x: 824, endPoint y: 337, distance: 502.2
click at [1262, 584] on span "button" at bounding box center [1265, 585] width 15 height 15
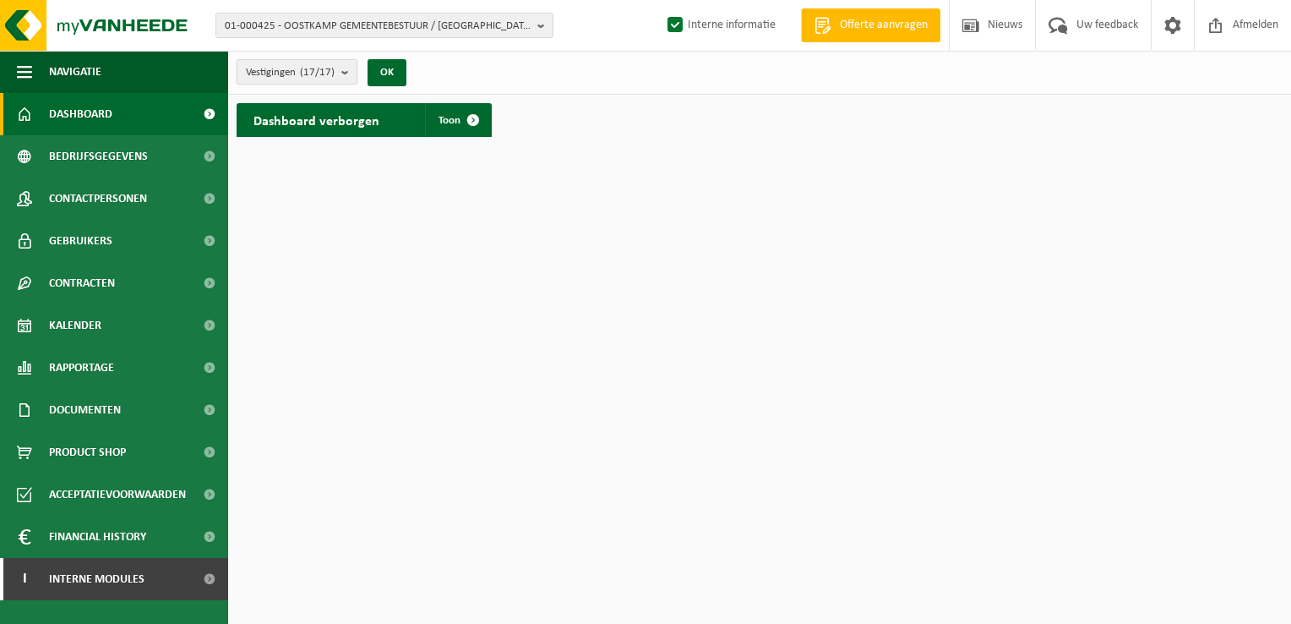
click at [343, 71] on b "submit" at bounding box center [348, 72] width 15 height 24
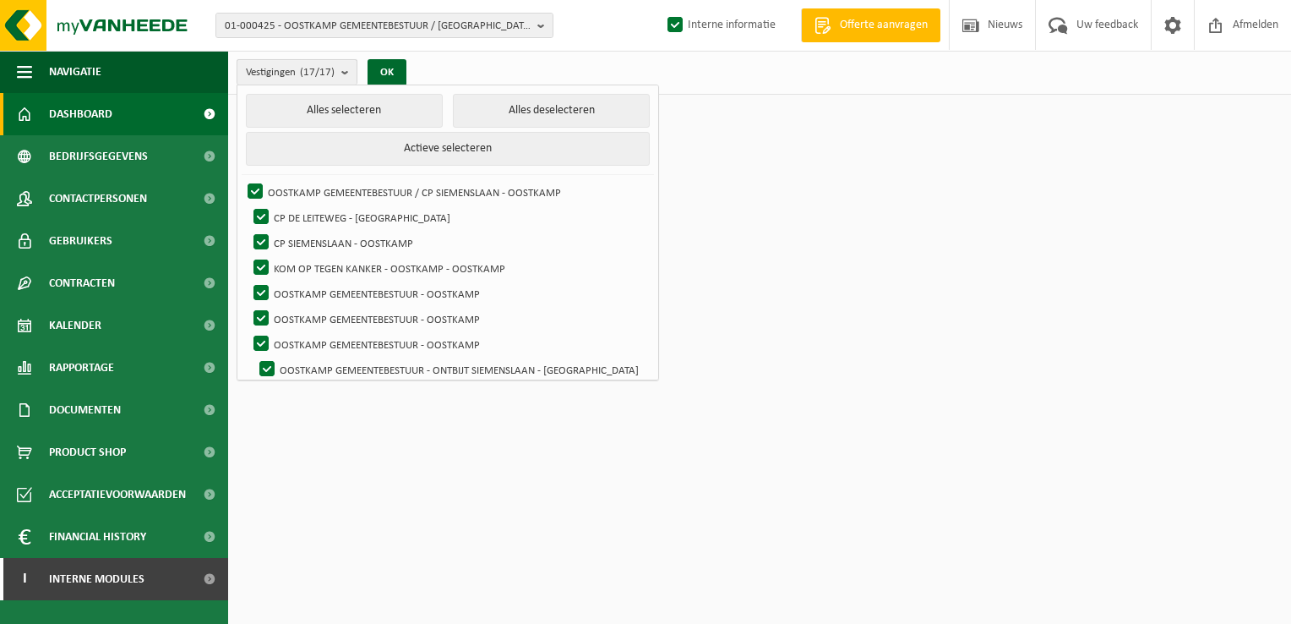
click at [343, 71] on b "submit" at bounding box center [348, 72] width 15 height 25
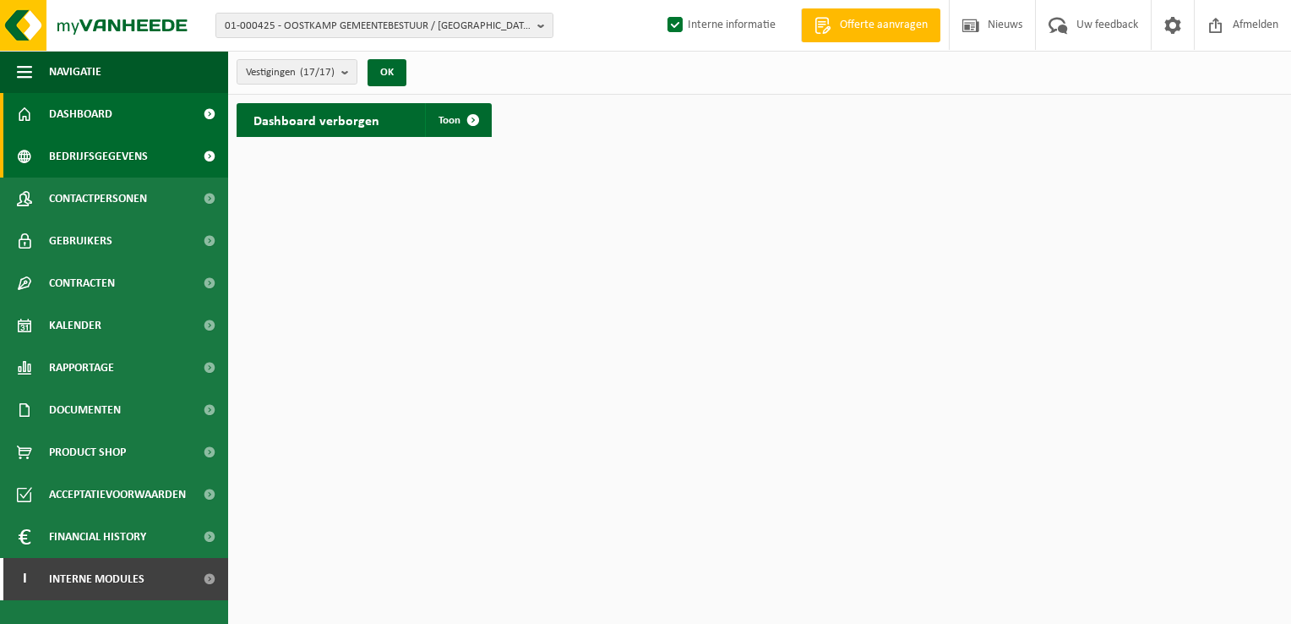
click at [112, 160] on span "Bedrijfsgegevens" at bounding box center [98, 156] width 99 height 42
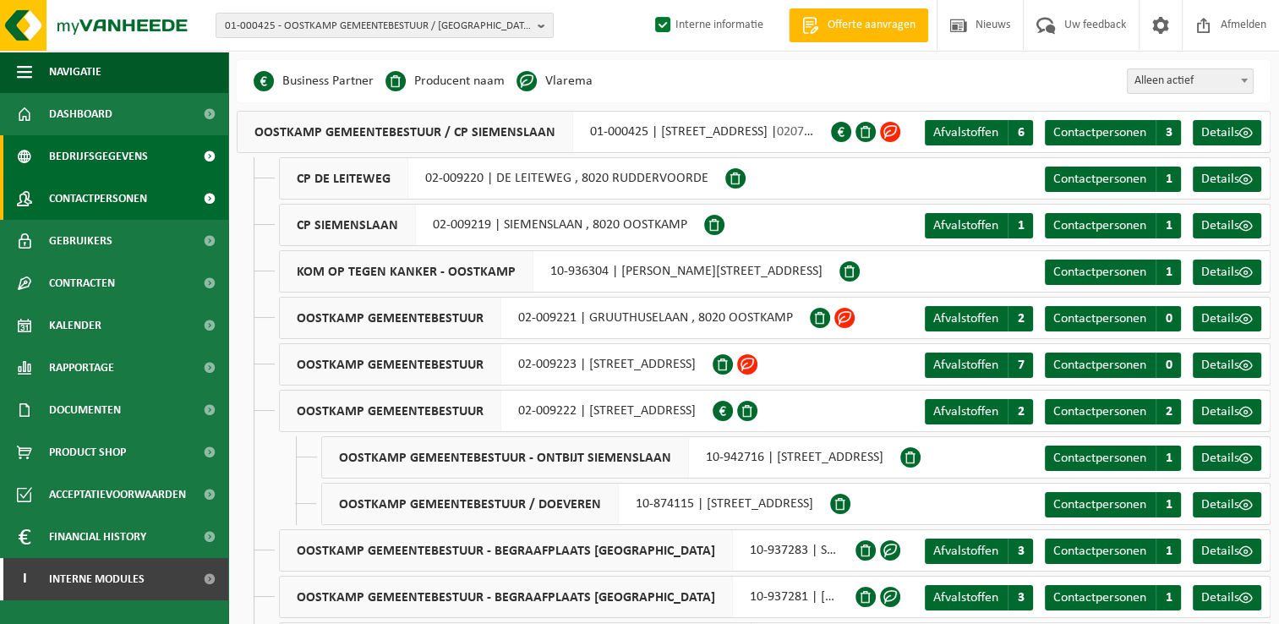
click at [115, 201] on span "Contactpersonen" at bounding box center [98, 198] width 98 height 42
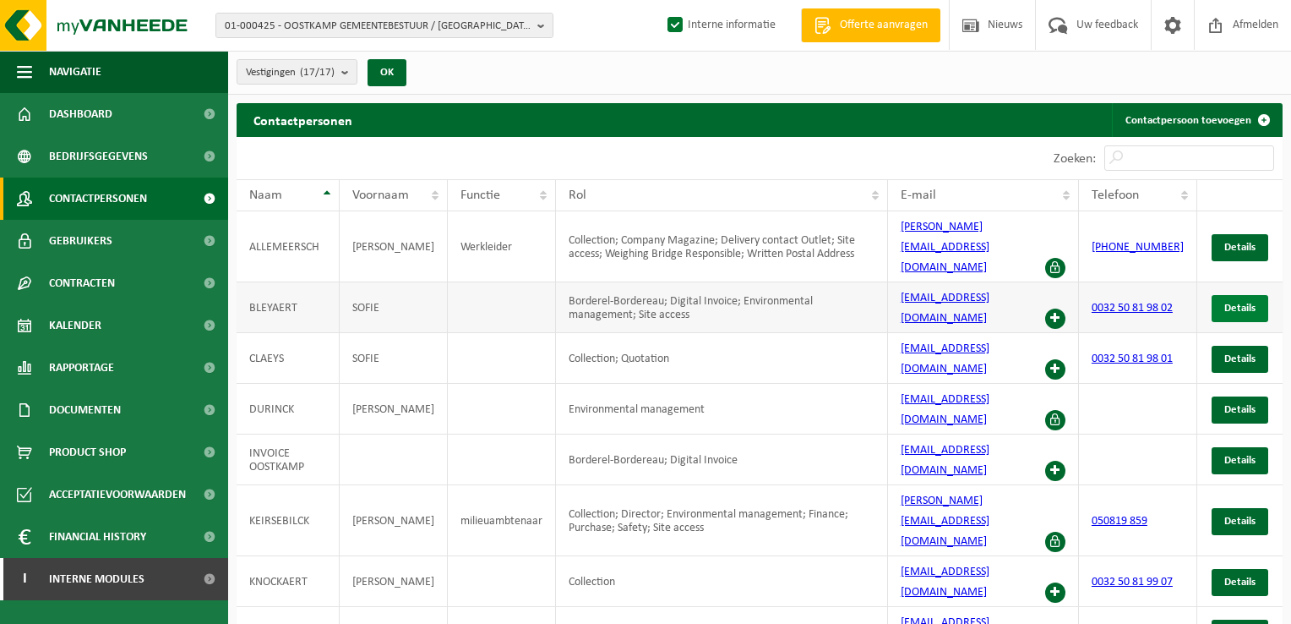
click at [1245, 303] on span "Details" at bounding box center [1239, 308] width 31 height 11
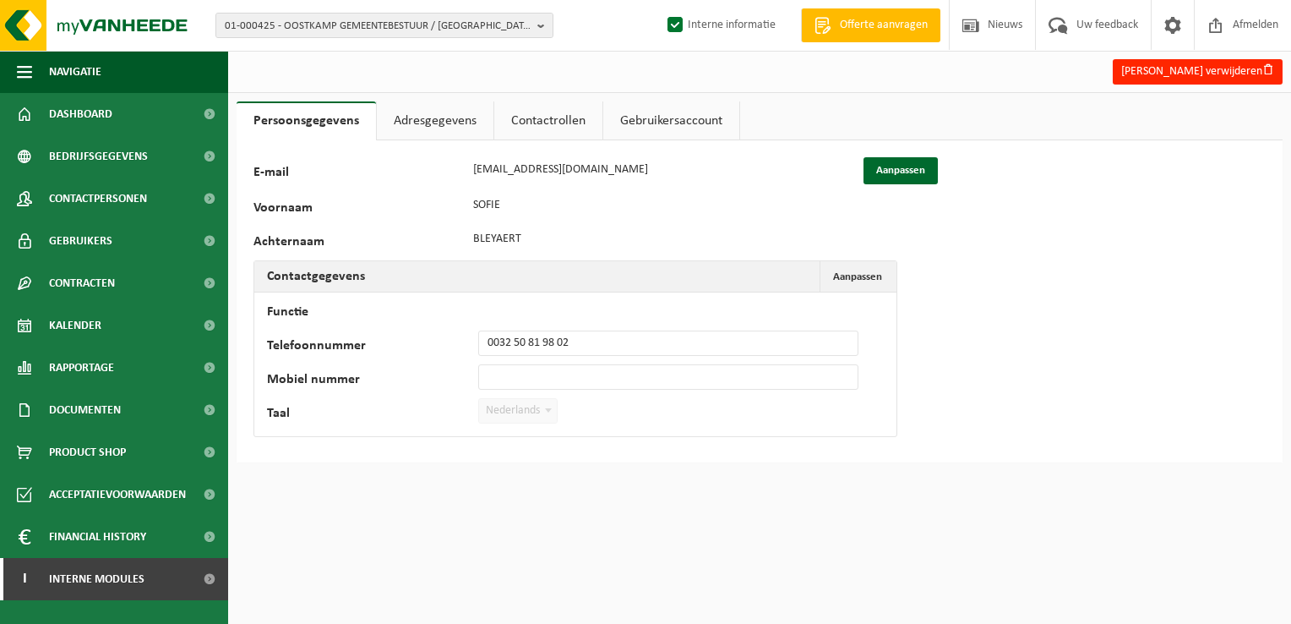
click at [436, 124] on link "Adresgegevens" at bounding box center [435, 120] width 117 height 39
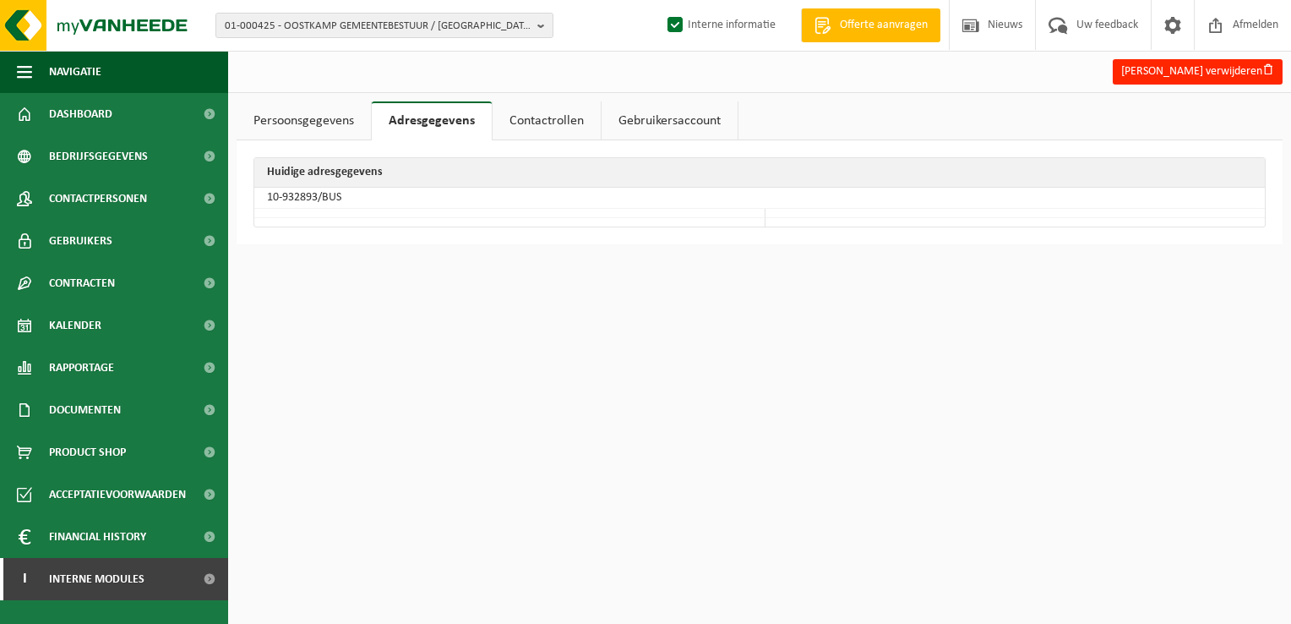
click at [521, 120] on link "Contactrollen" at bounding box center [547, 120] width 108 height 39
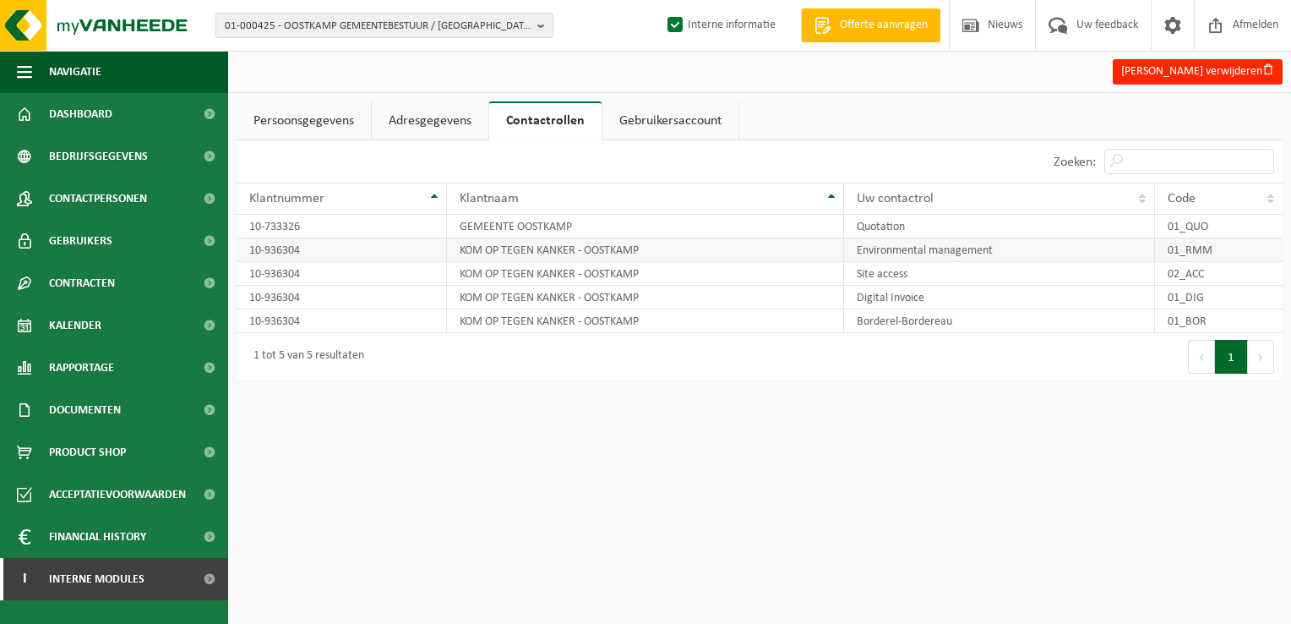
click at [1264, 243] on td "01_RMM" at bounding box center [1219, 250] width 128 height 24
click at [711, 246] on td "KOM OP TEGEN KANKER - OOSTKAMP" at bounding box center [646, 250] width 398 height 24
click at [1227, 255] on td "01_RMM" at bounding box center [1219, 250] width 128 height 24
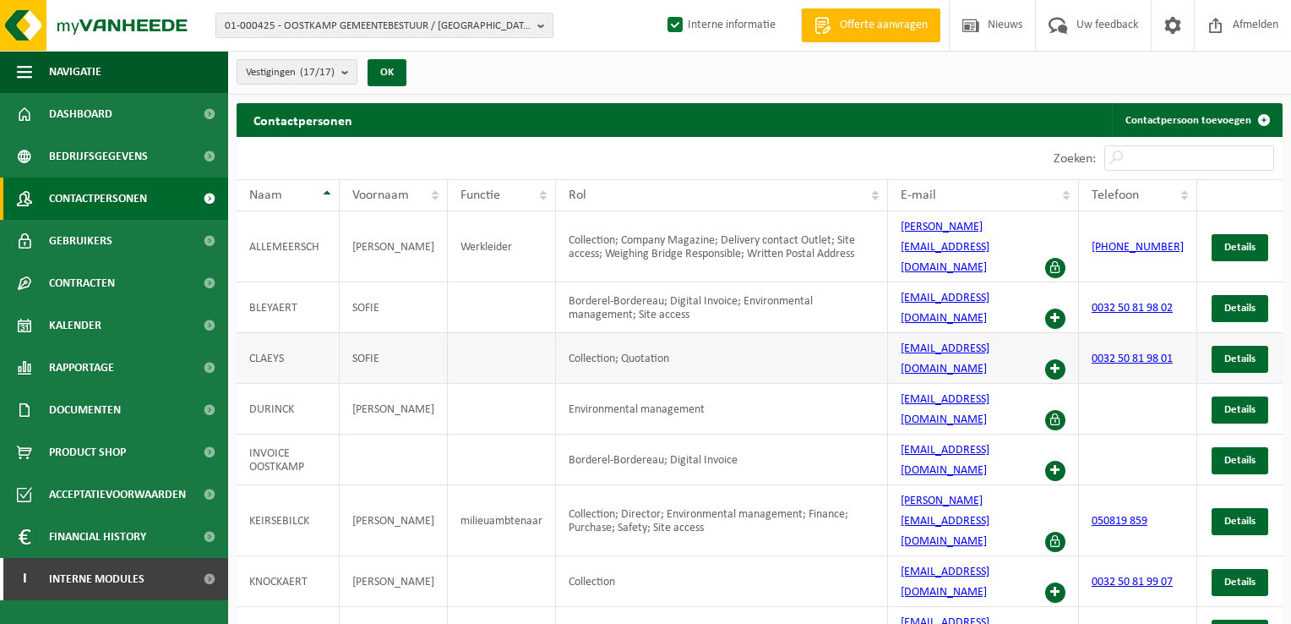
click at [754, 333] on td "Collection; Quotation" at bounding box center [721, 358] width 331 height 51
click at [733, 384] on td "Environmental management" at bounding box center [721, 409] width 331 height 51
click at [1229, 404] on span "Details" at bounding box center [1239, 409] width 31 height 11
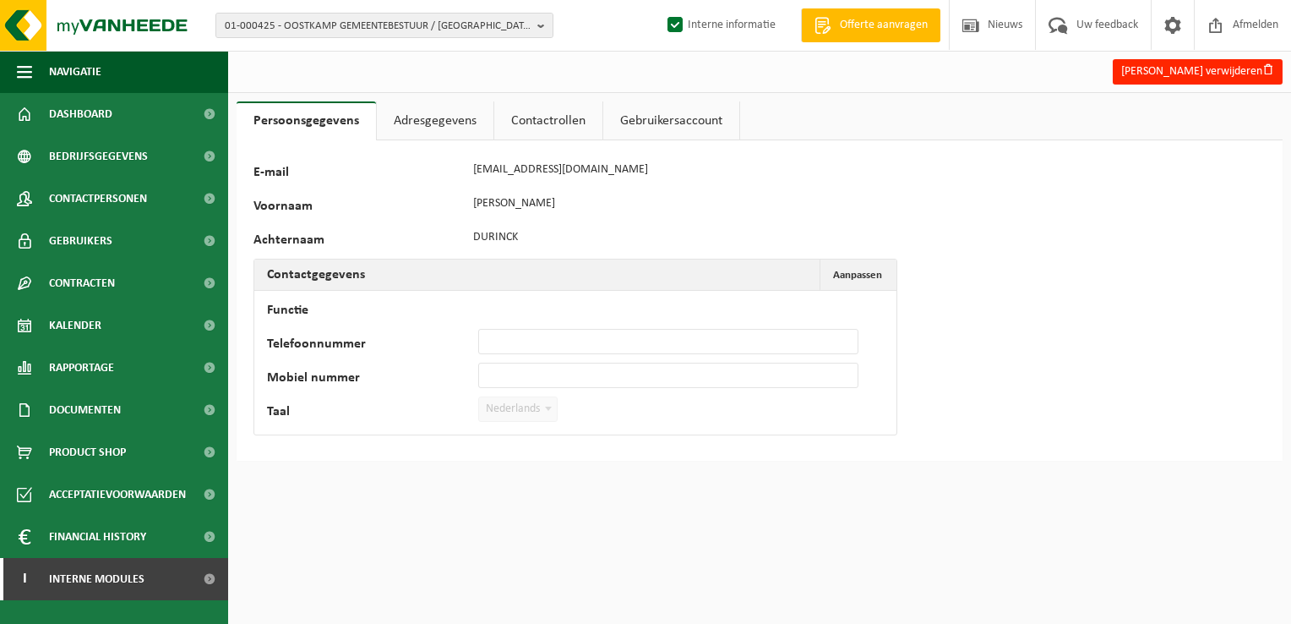
click at [531, 104] on link "Contactrollen" at bounding box center [548, 120] width 108 height 39
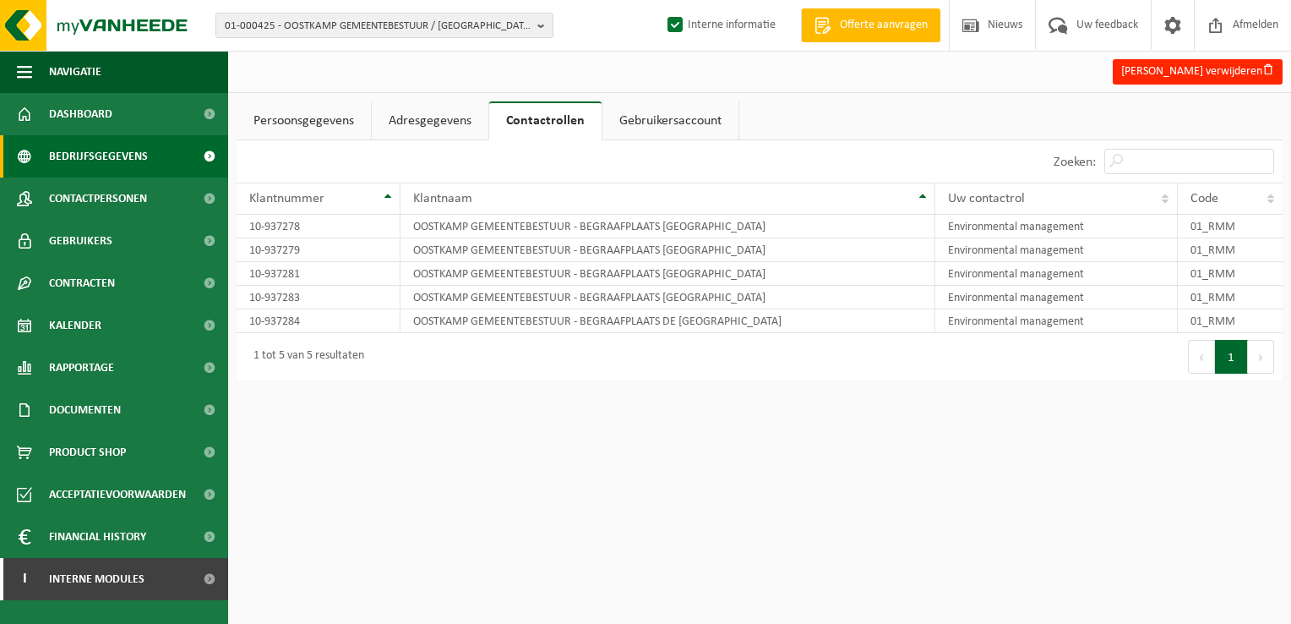
click at [119, 150] on span "Bedrijfsgegevens" at bounding box center [98, 156] width 99 height 42
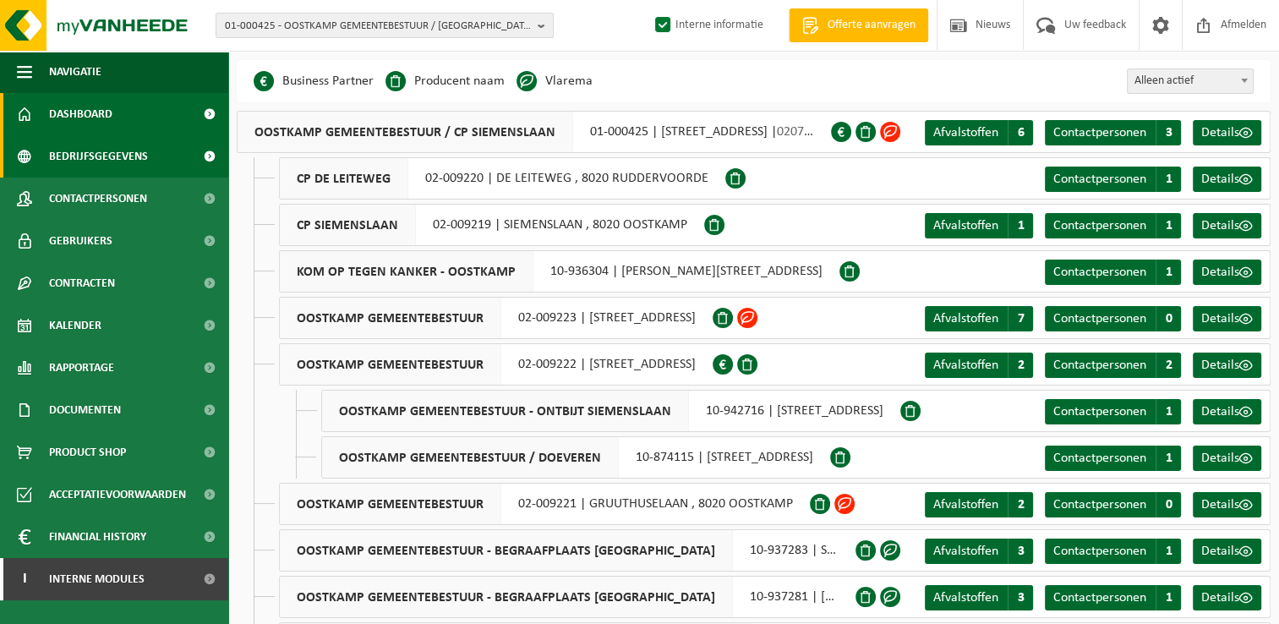
click at [106, 121] on span "Dashboard" at bounding box center [80, 114] width 63 height 42
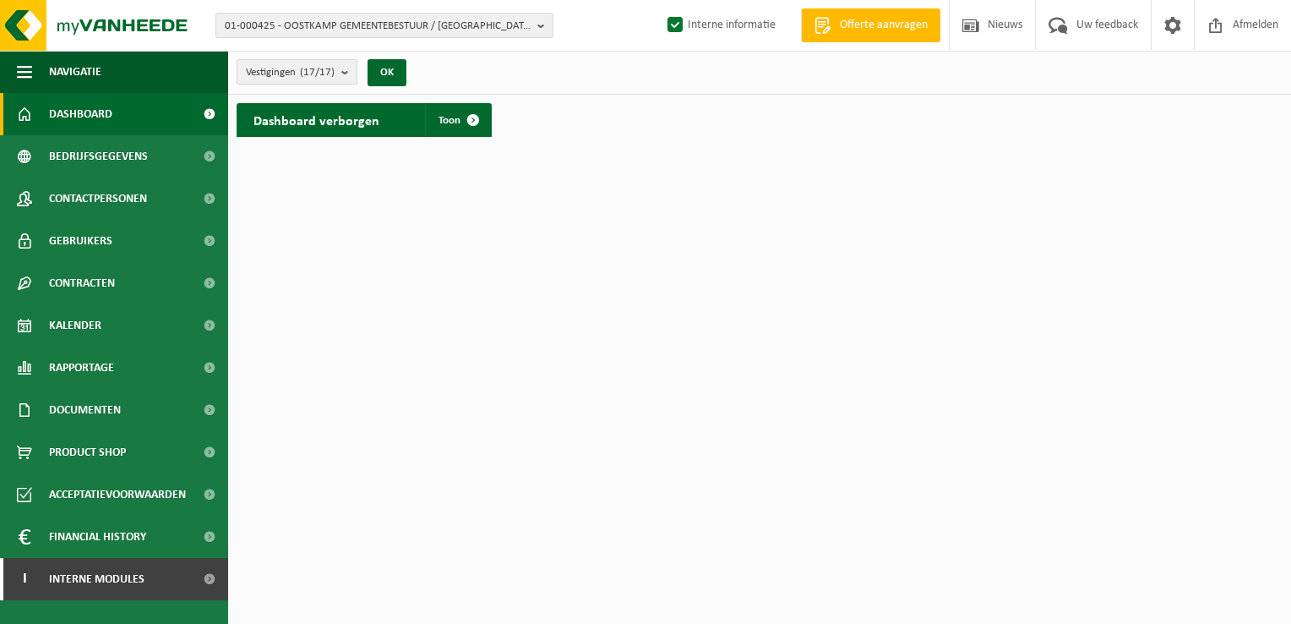
click at [341, 71] on button "Vestigingen (17/17)" at bounding box center [297, 71] width 121 height 25
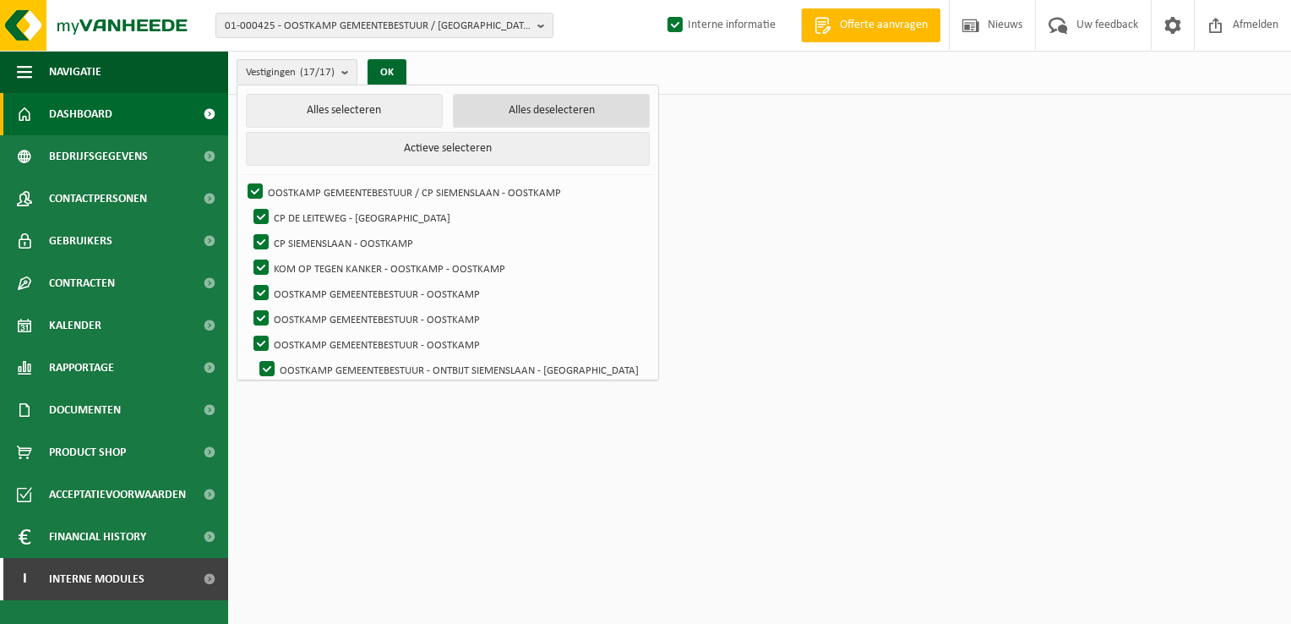
click at [500, 113] on button "Alles deselecteren" at bounding box center [551, 111] width 197 height 34
checkbox input "false"
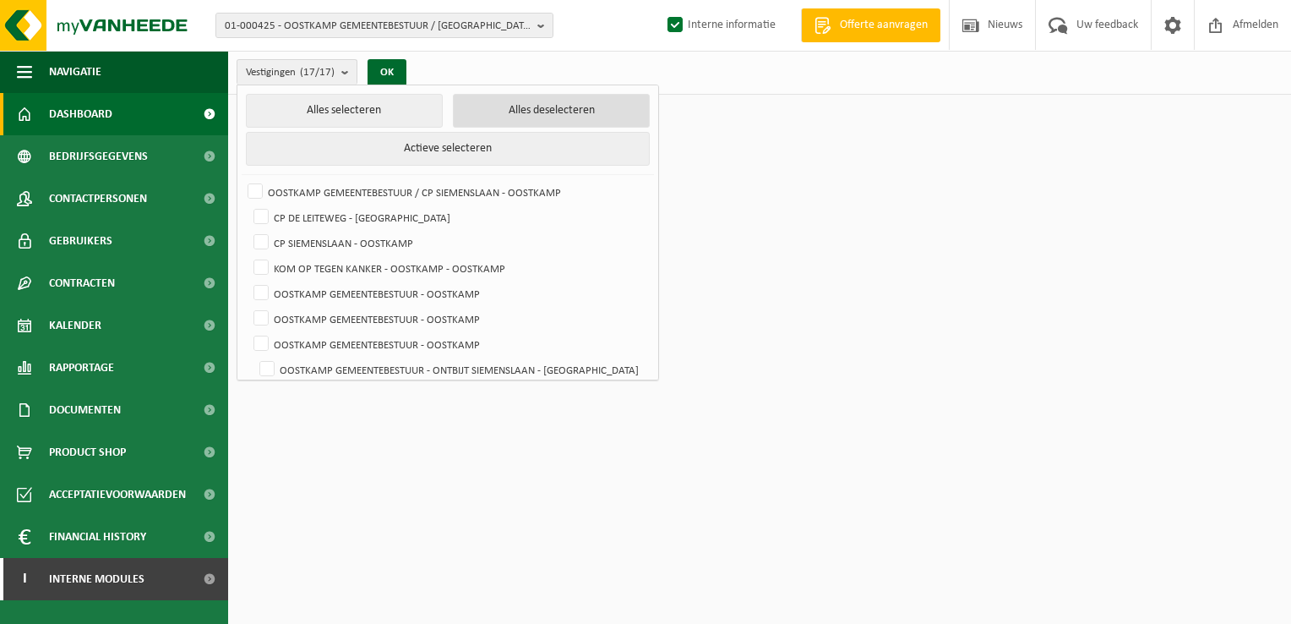
checkbox input "false"
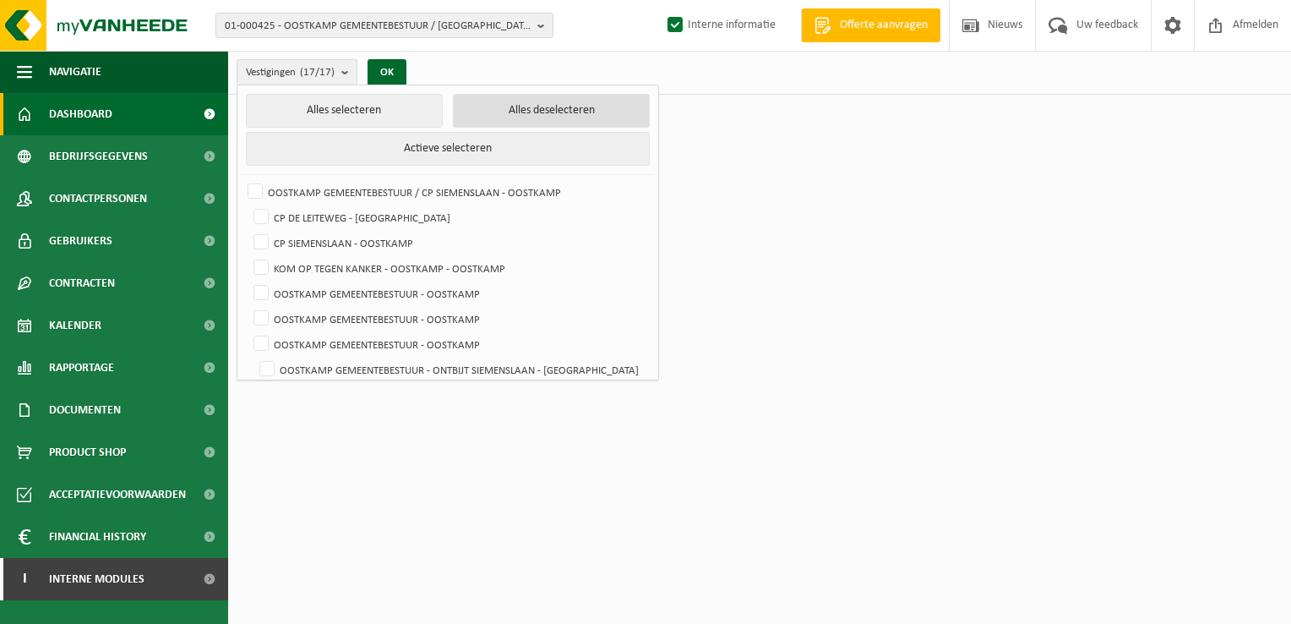
checkbox input "false"
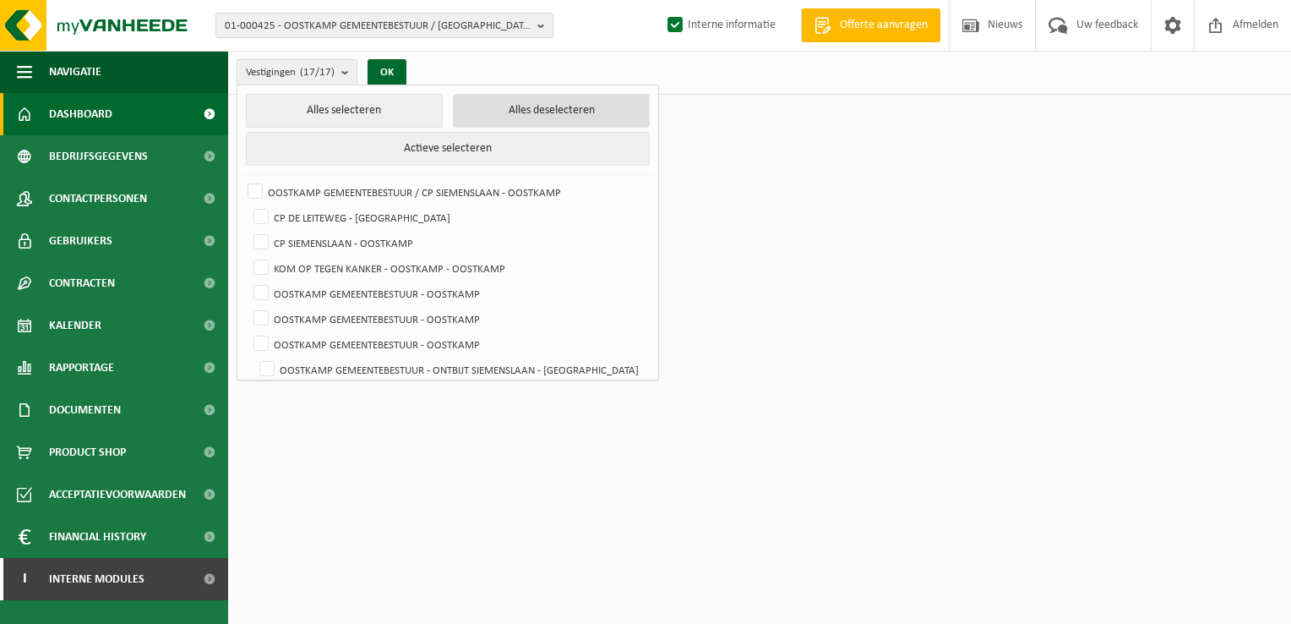
checkbox input "false"
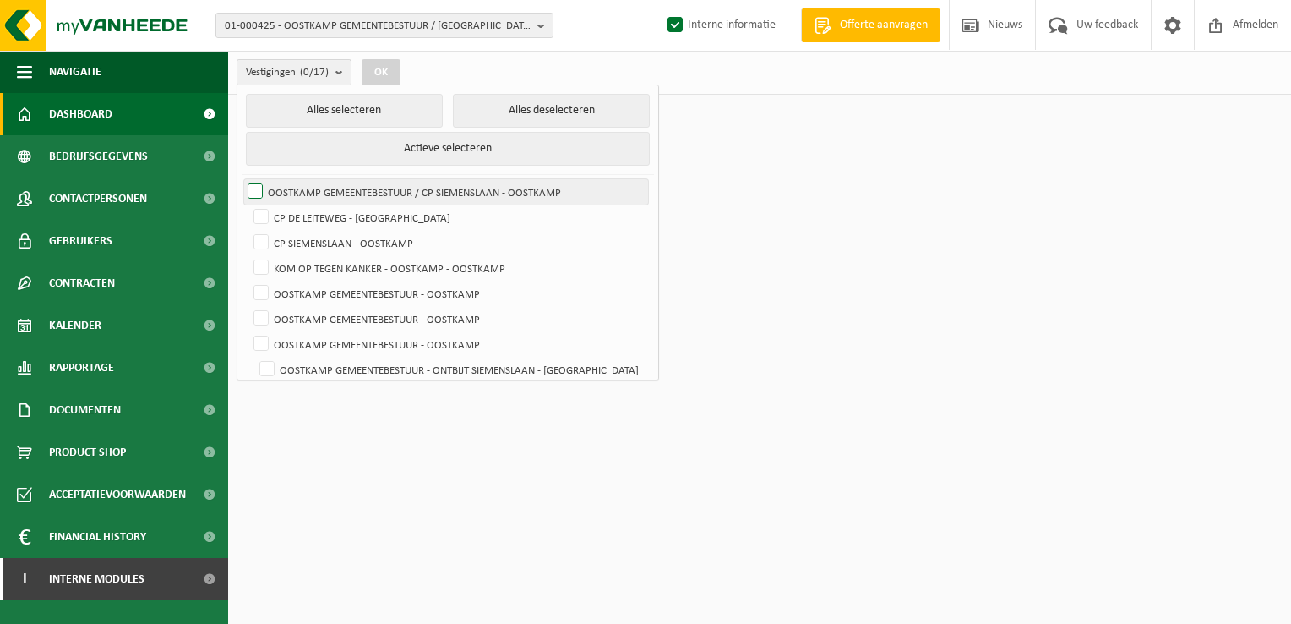
click at [254, 186] on label "OOSTKAMP GEMEENTEBESTUUR / CP SIEMENSLAAN - OOSTKAMP" at bounding box center [446, 191] width 404 height 25
click at [242, 179] on input "OOSTKAMP GEMEENTEBESTUUR / CP SIEMENSLAAN - OOSTKAMP" at bounding box center [241, 178] width 1 height 1
checkbox input "true"
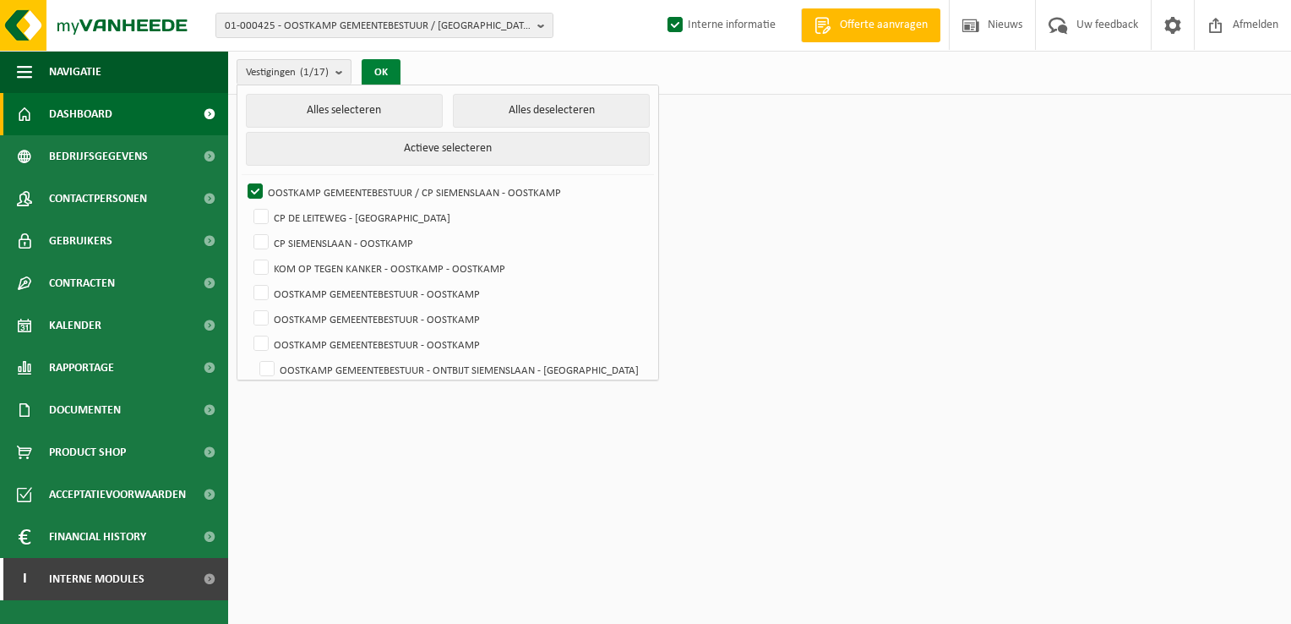
click at [392, 75] on button "OK" at bounding box center [381, 72] width 39 height 27
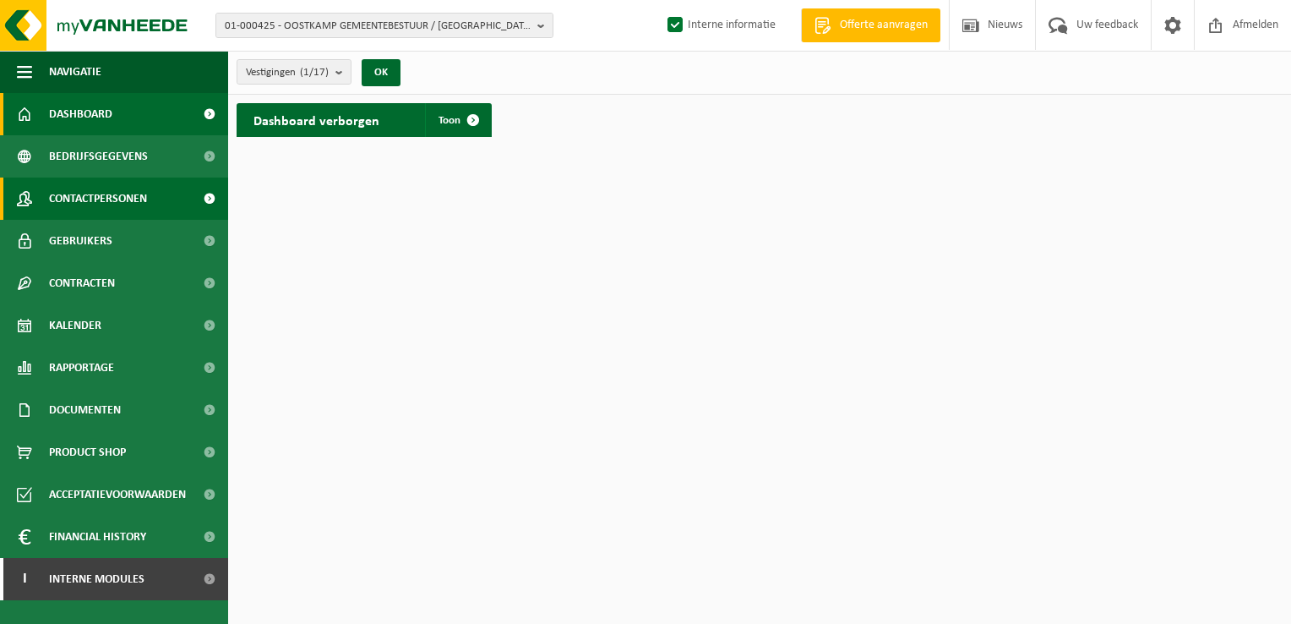
click at [127, 199] on span "Contactpersonen" at bounding box center [98, 198] width 98 height 42
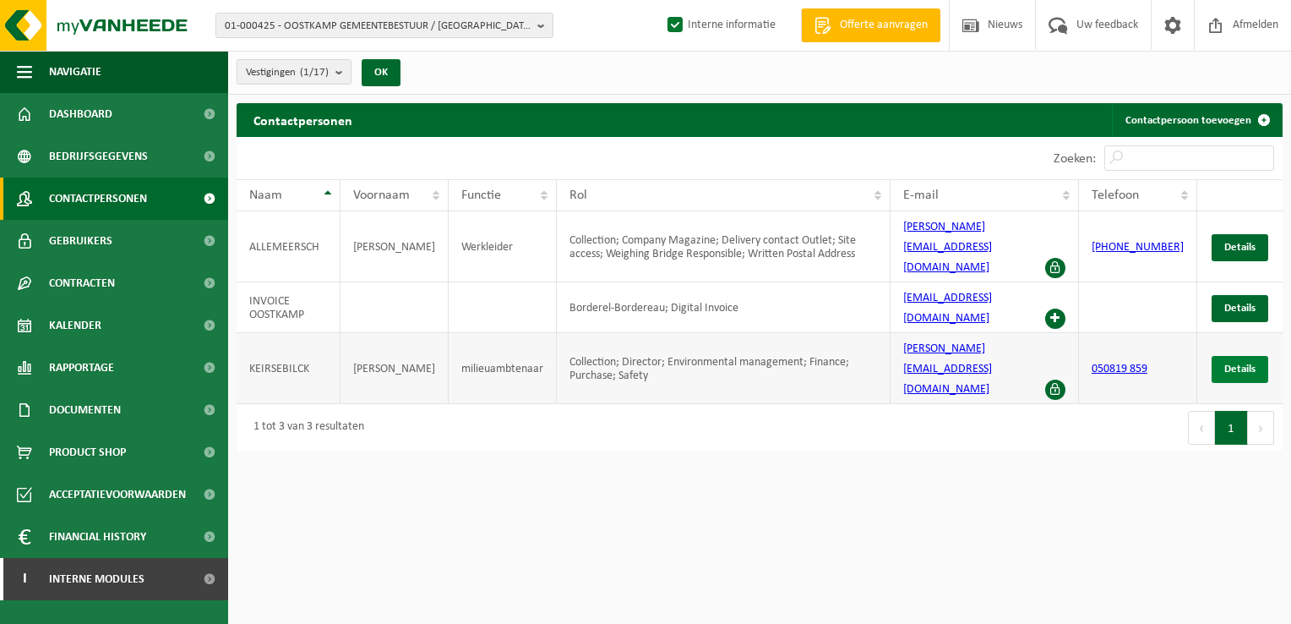
click at [1242, 363] on span "Details" at bounding box center [1239, 368] width 31 height 11
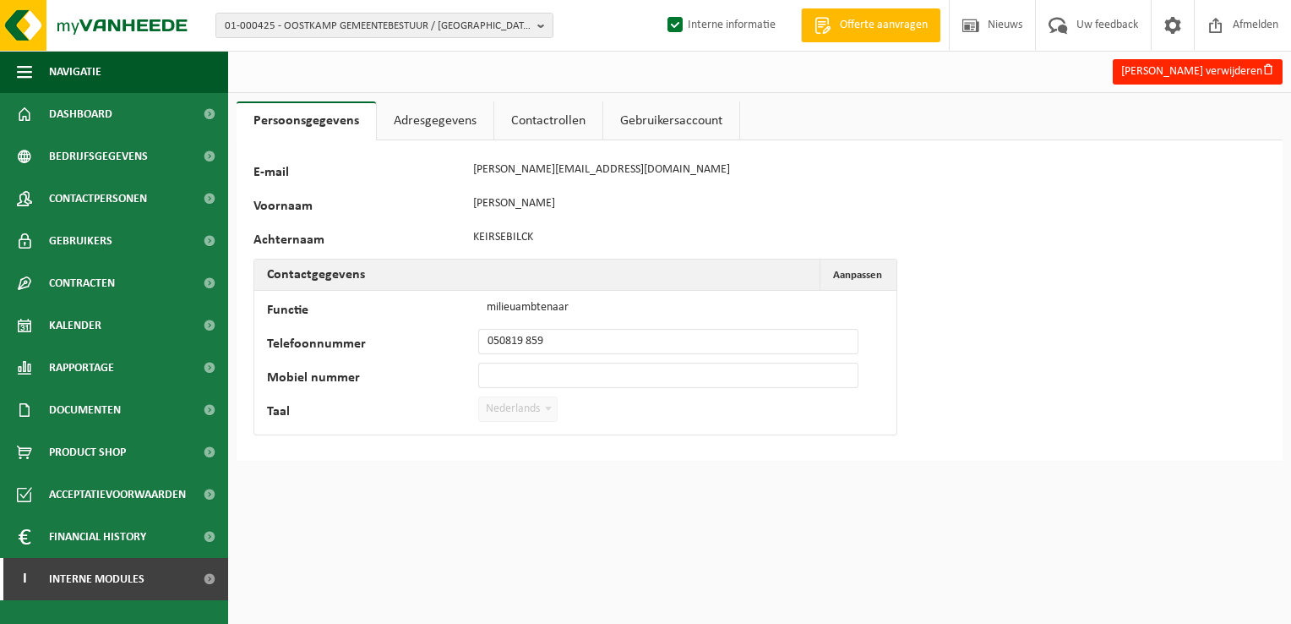
click at [527, 113] on link "Contactrollen" at bounding box center [548, 120] width 108 height 39
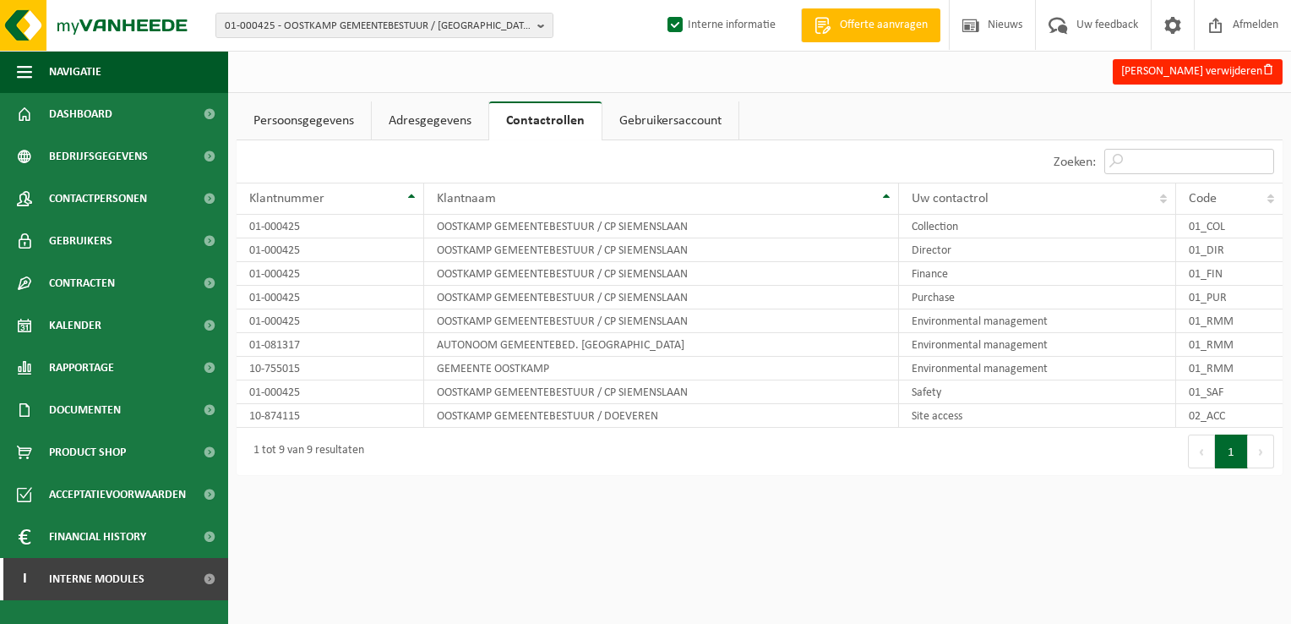
click at [1230, 166] on input "Zoeken:" at bounding box center [1189, 161] width 170 height 25
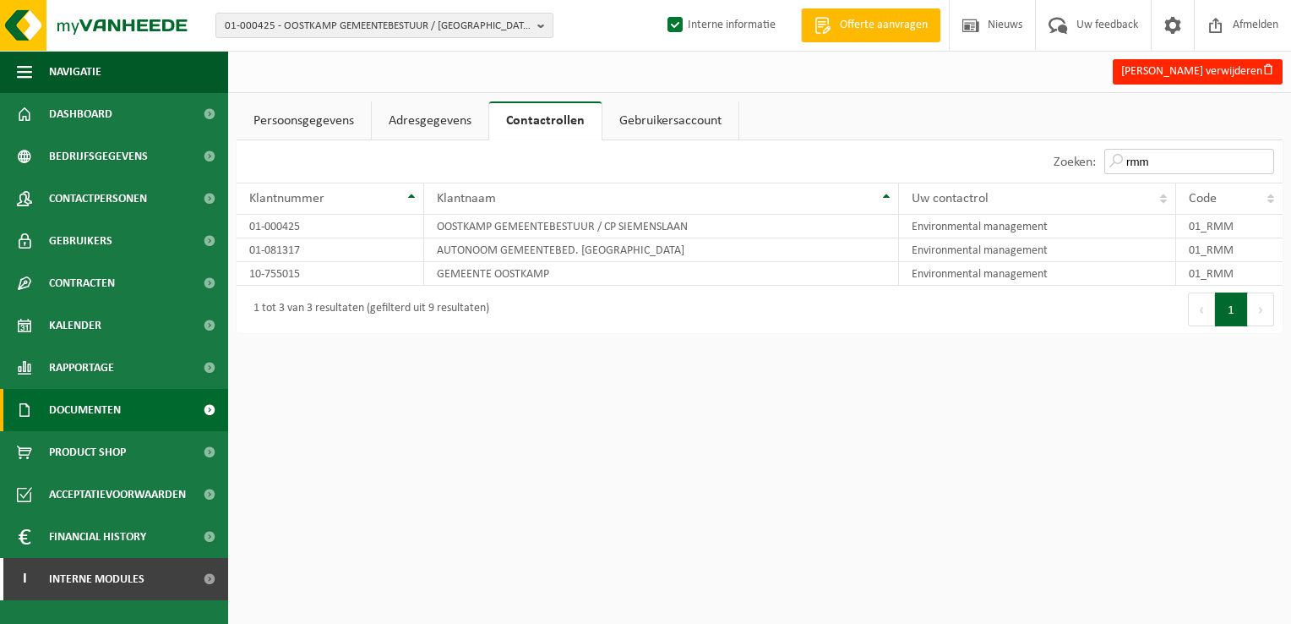
type input "rmm"
click at [64, 406] on span "Documenten" at bounding box center [85, 410] width 72 height 42
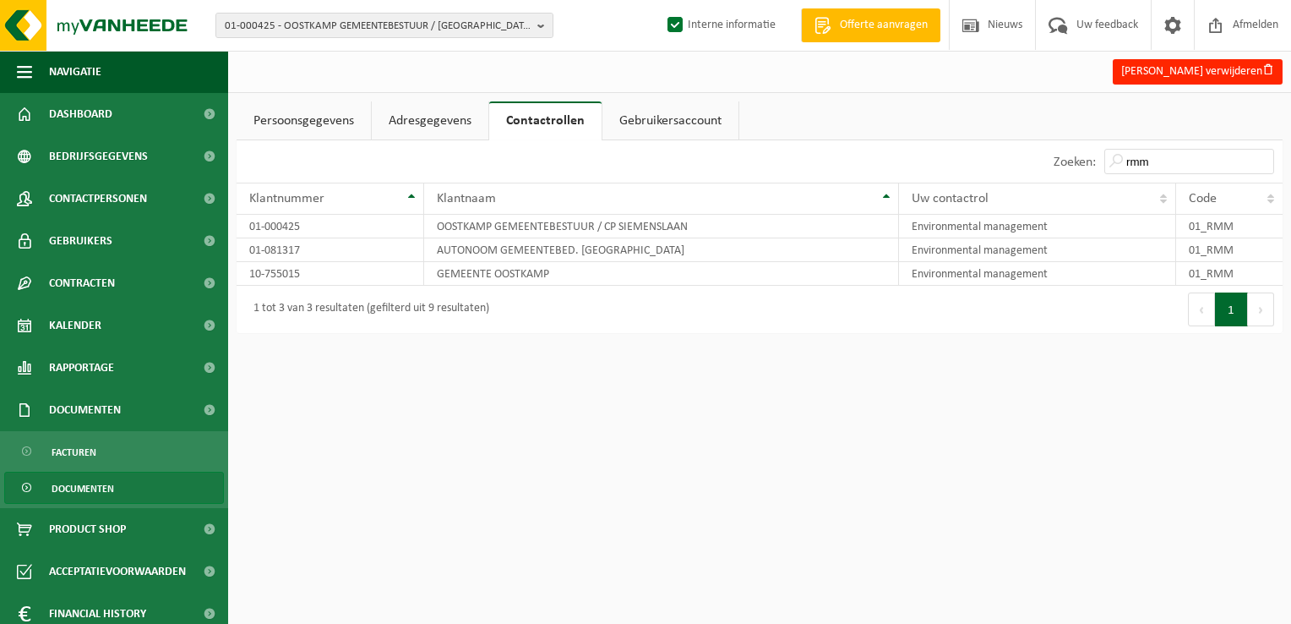
click at [75, 487] on span "Documenten" at bounding box center [83, 488] width 63 height 32
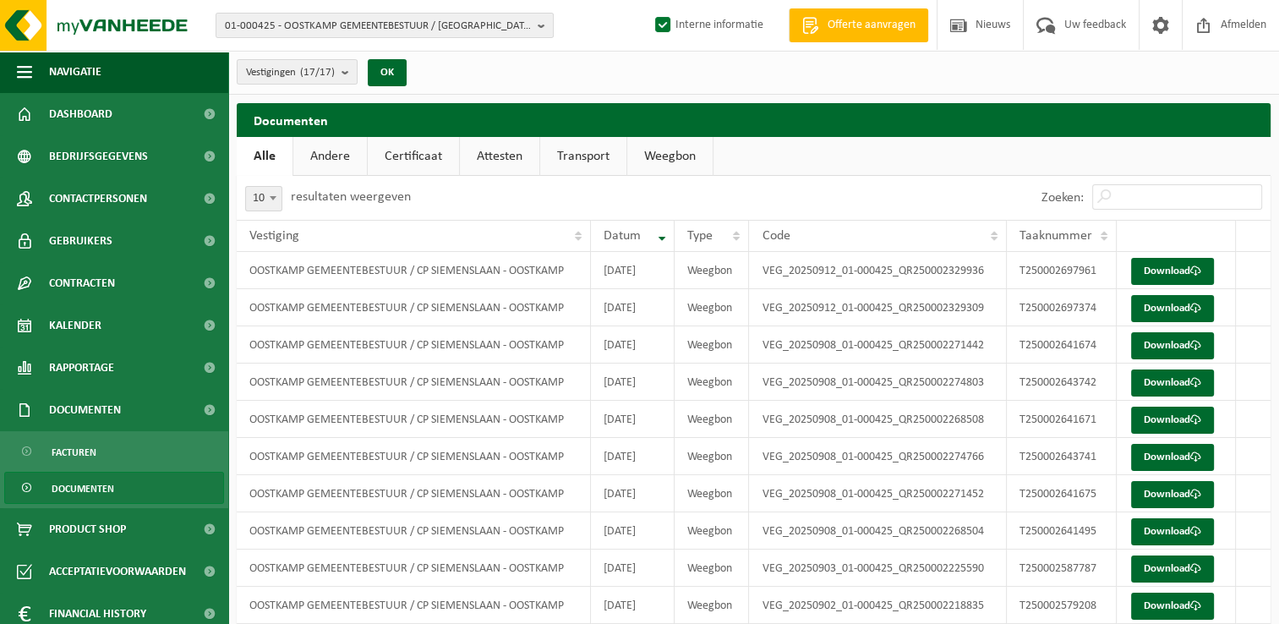
click at [410, 155] on link "Certificaat" at bounding box center [413, 156] width 91 height 39
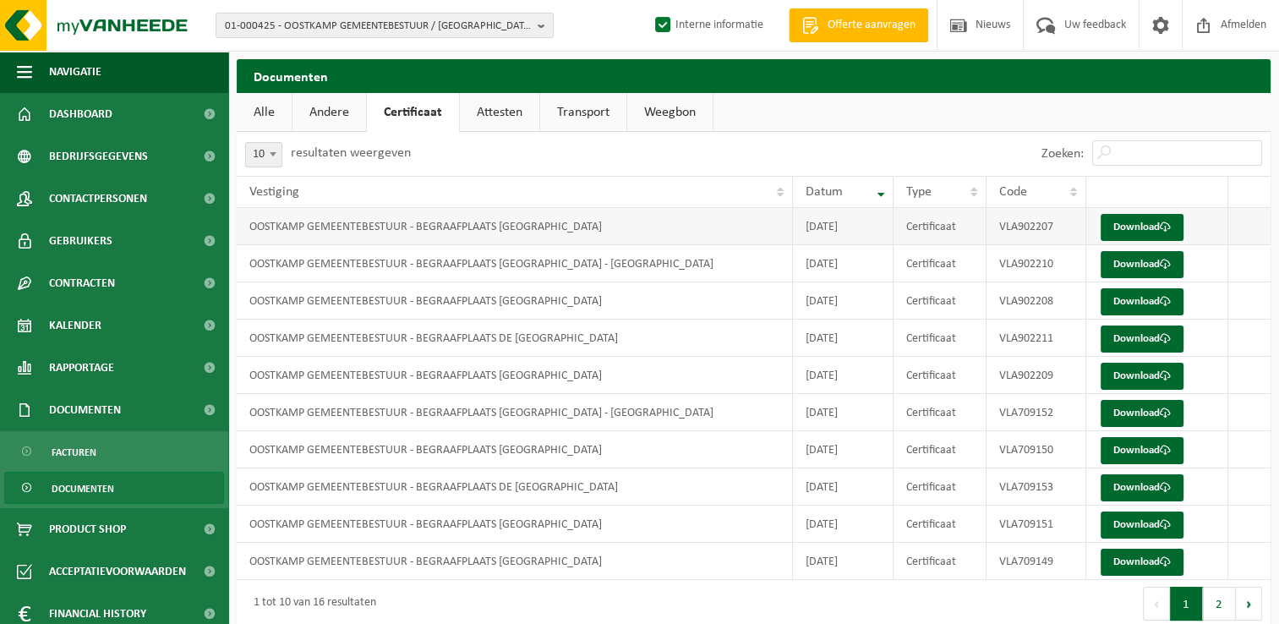
scroll to position [61, 0]
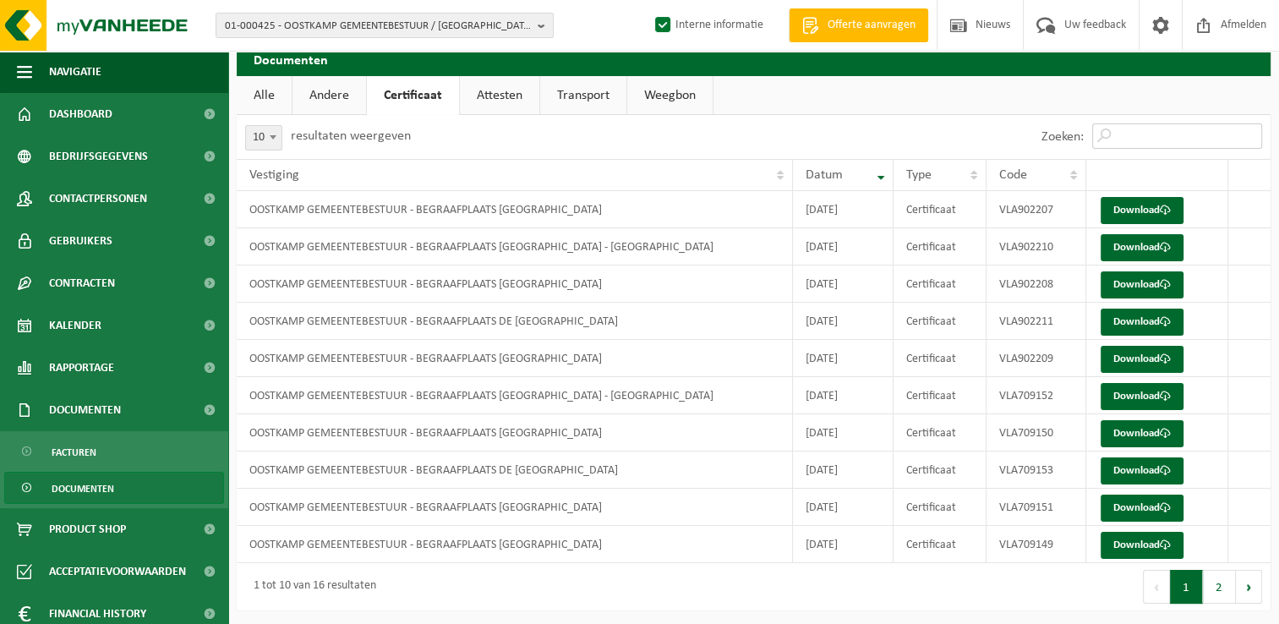
click at [1204, 132] on input "Zoeken:" at bounding box center [1177, 135] width 170 height 25
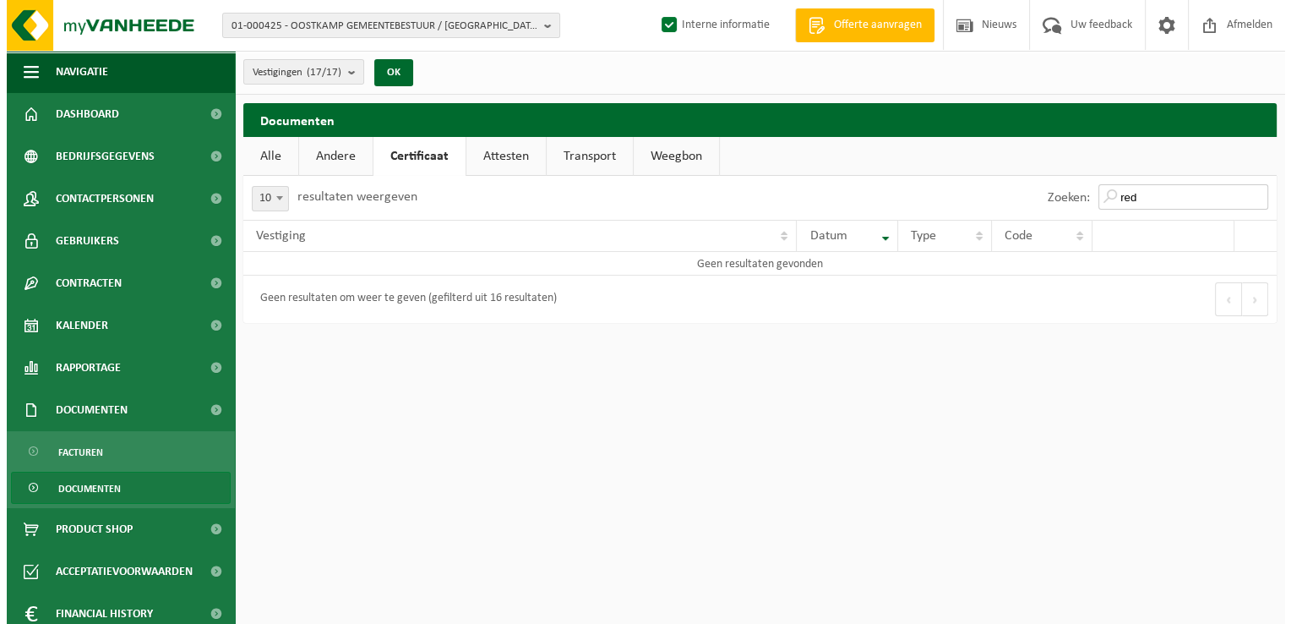
scroll to position [0, 0]
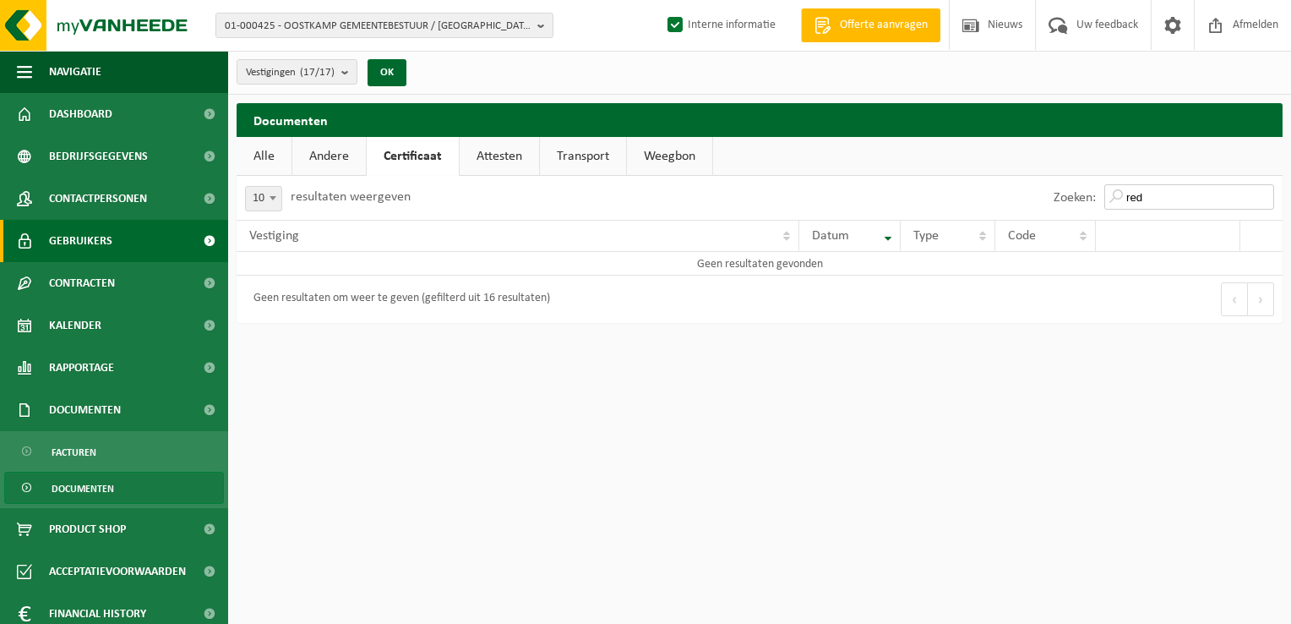
type input "red"
click at [105, 242] on span "Gebruikers" at bounding box center [80, 241] width 63 height 42
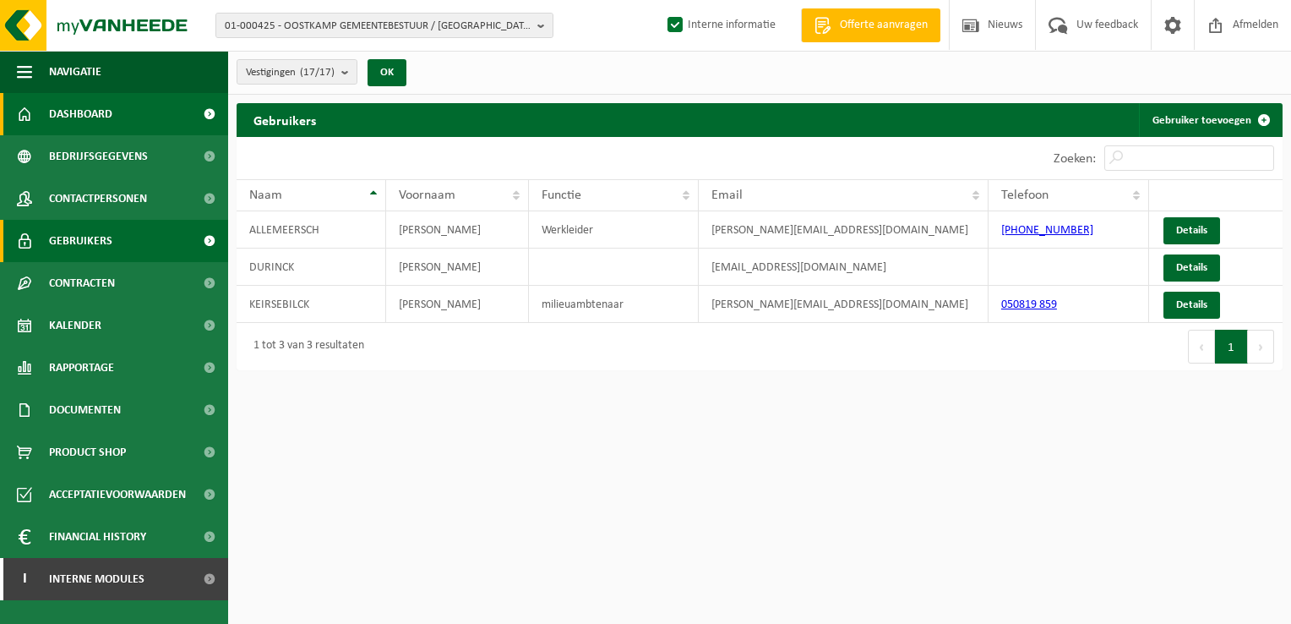
click at [96, 116] on span "Dashboard" at bounding box center [80, 114] width 63 height 42
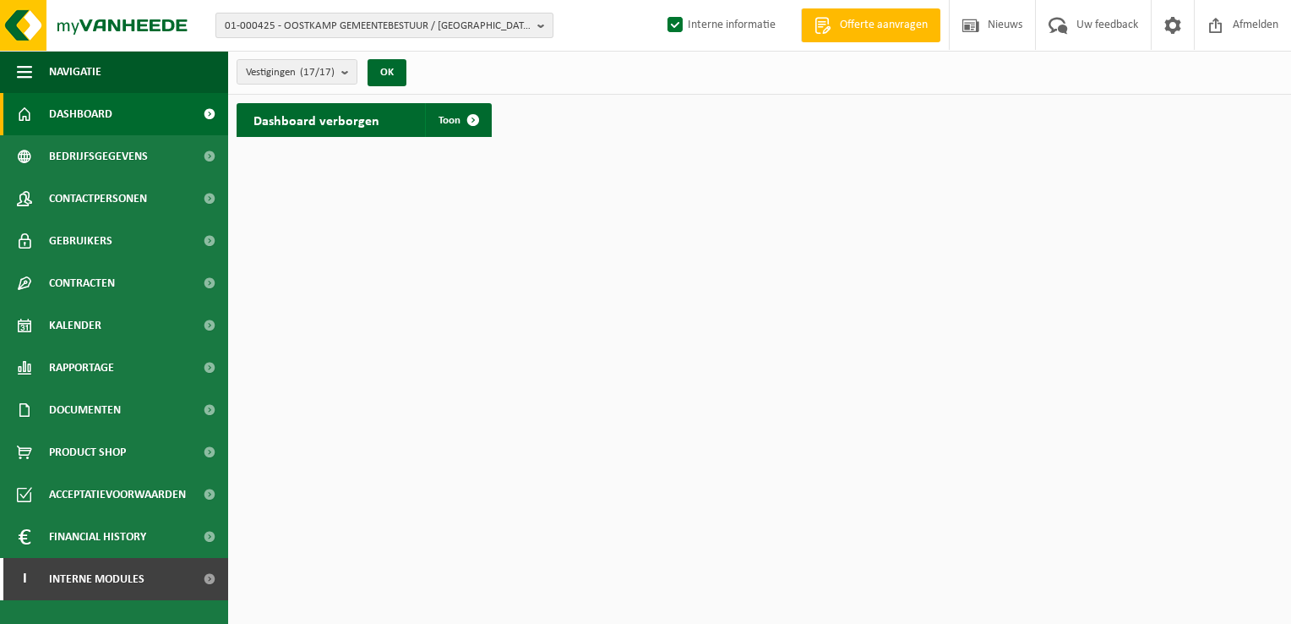
click at [540, 28] on b "button" at bounding box center [544, 26] width 15 height 24
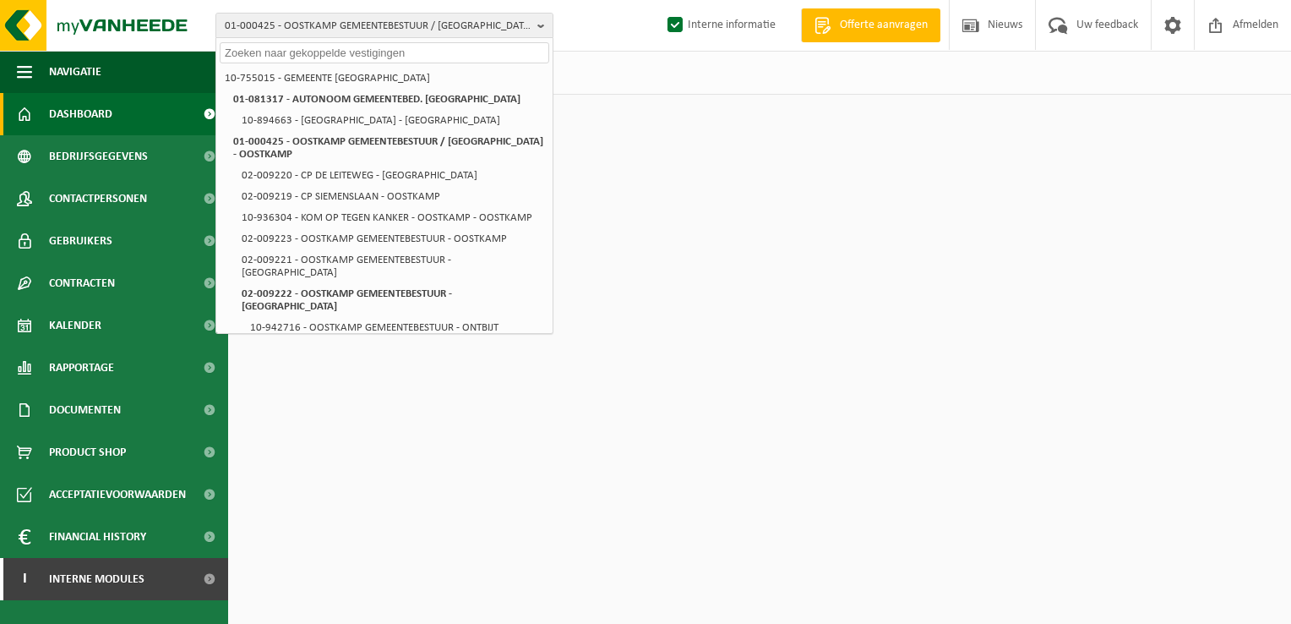
click at [470, 57] on input "text" at bounding box center [385, 52] width 330 height 21
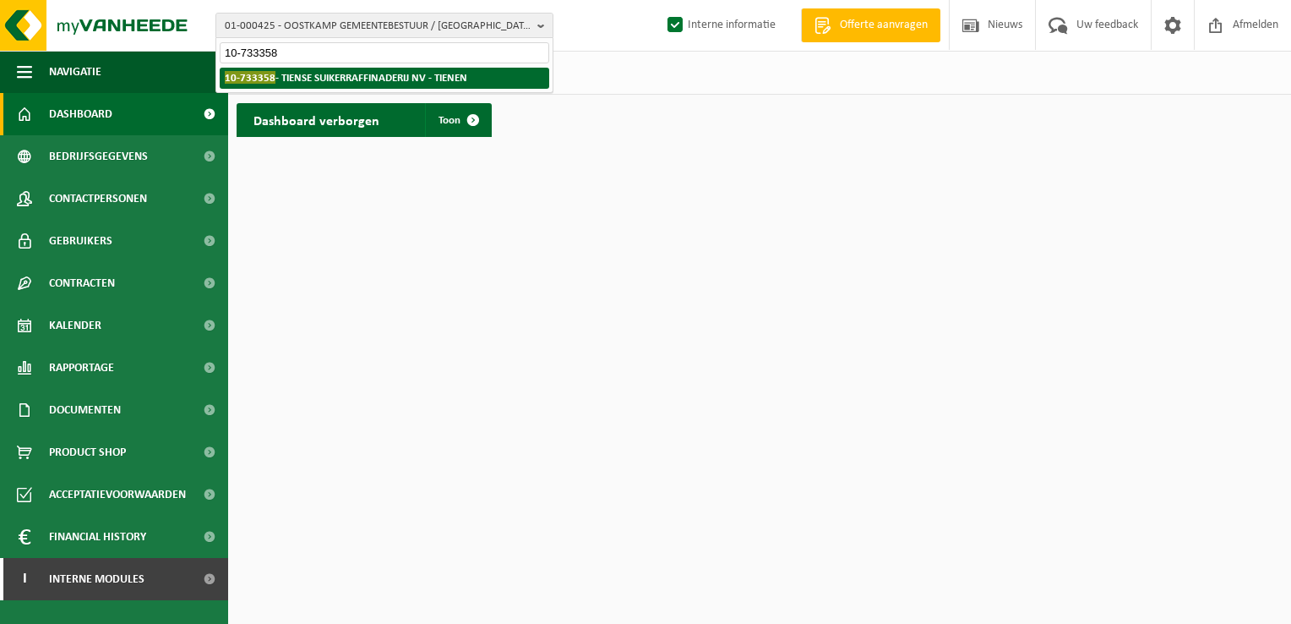
type input "10-733358"
click at [453, 76] on strong "10-733358 - TIENSE SUIKERRAFFINADERIJ NV - TIENEN" at bounding box center [346, 77] width 243 height 13
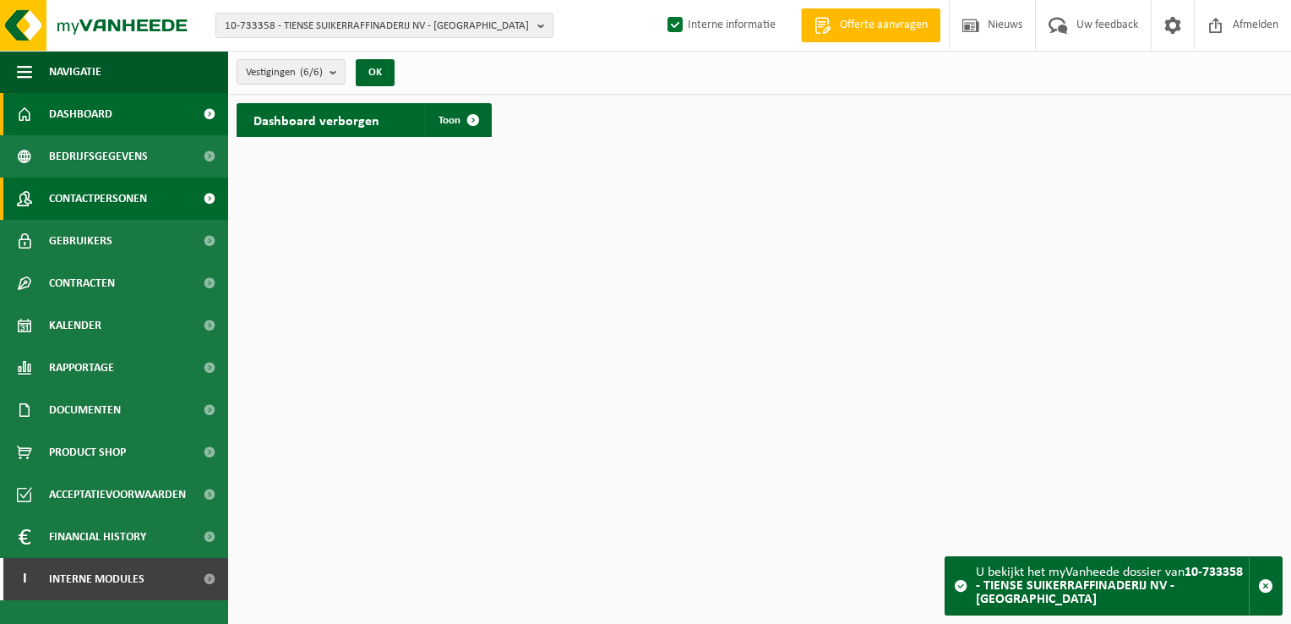
click at [115, 199] on span "Contactpersonen" at bounding box center [98, 198] width 98 height 42
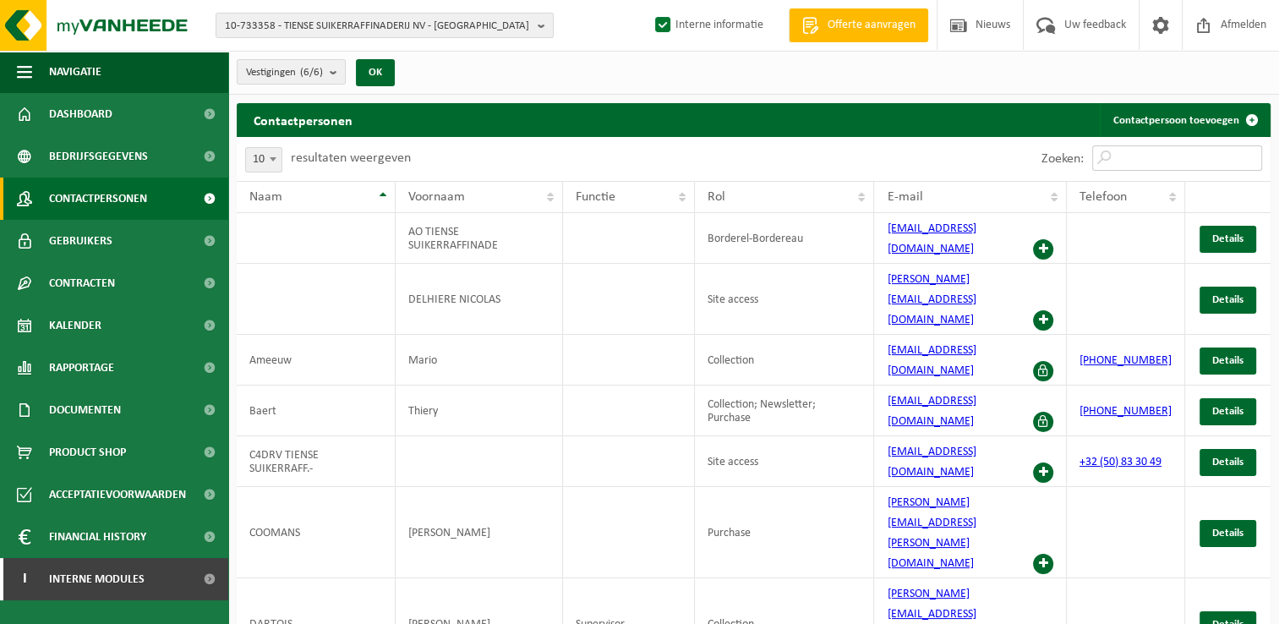
click at [1224, 148] on input "Zoeken:" at bounding box center [1177, 157] width 170 height 25
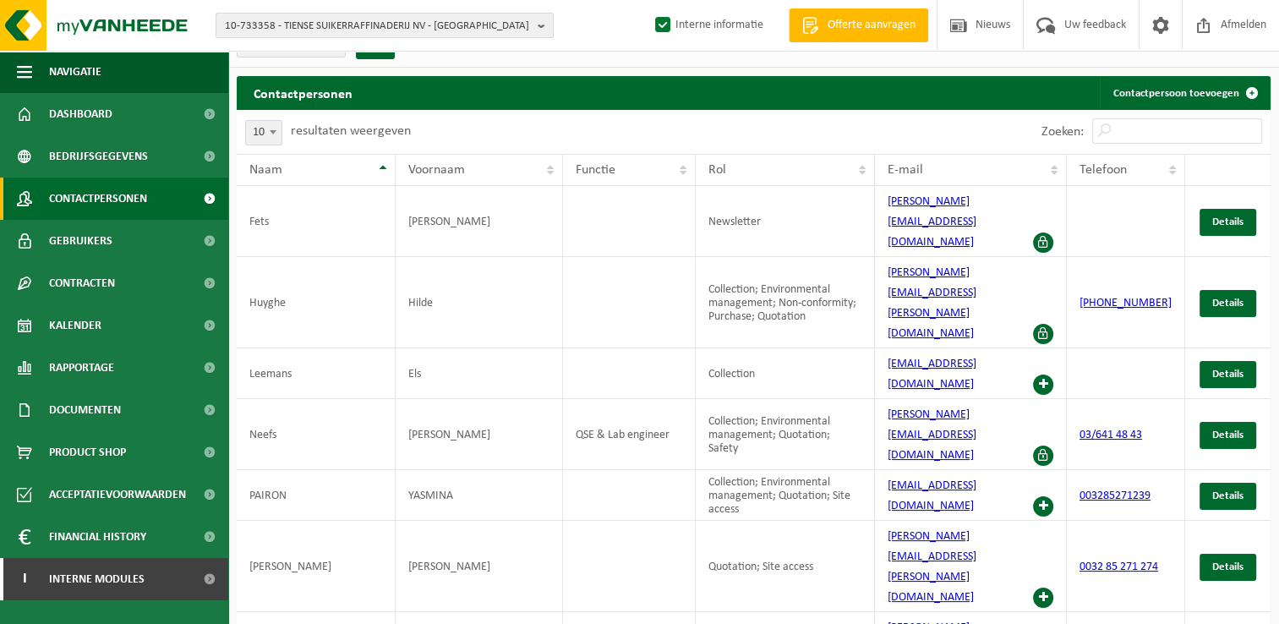
click at [269, 134] on span at bounding box center [272, 132] width 17 height 22
select select "50"
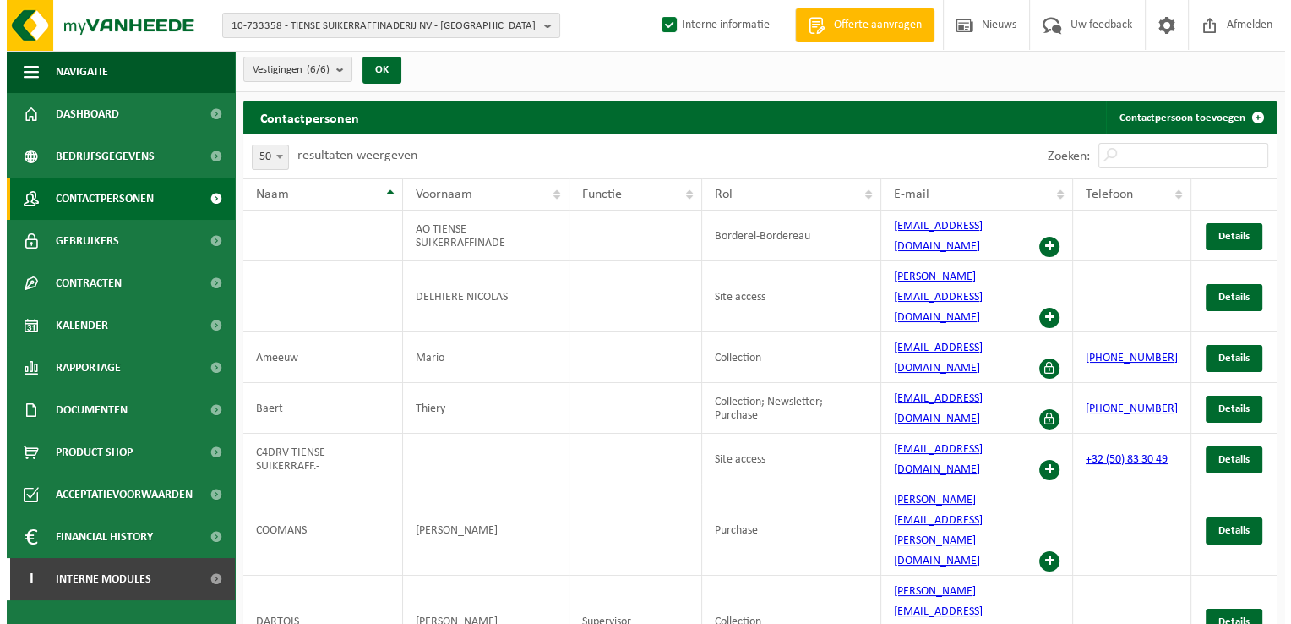
scroll to position [0, 0]
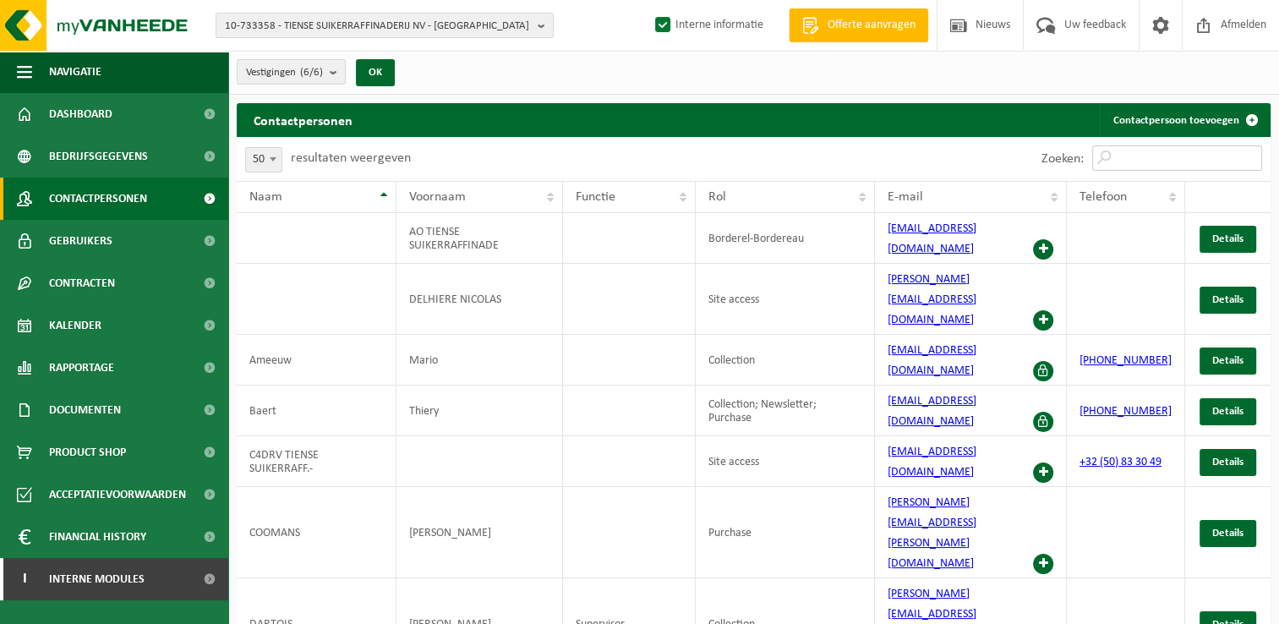
click at [1192, 159] on input "Zoeken:" at bounding box center [1177, 157] width 170 height 25
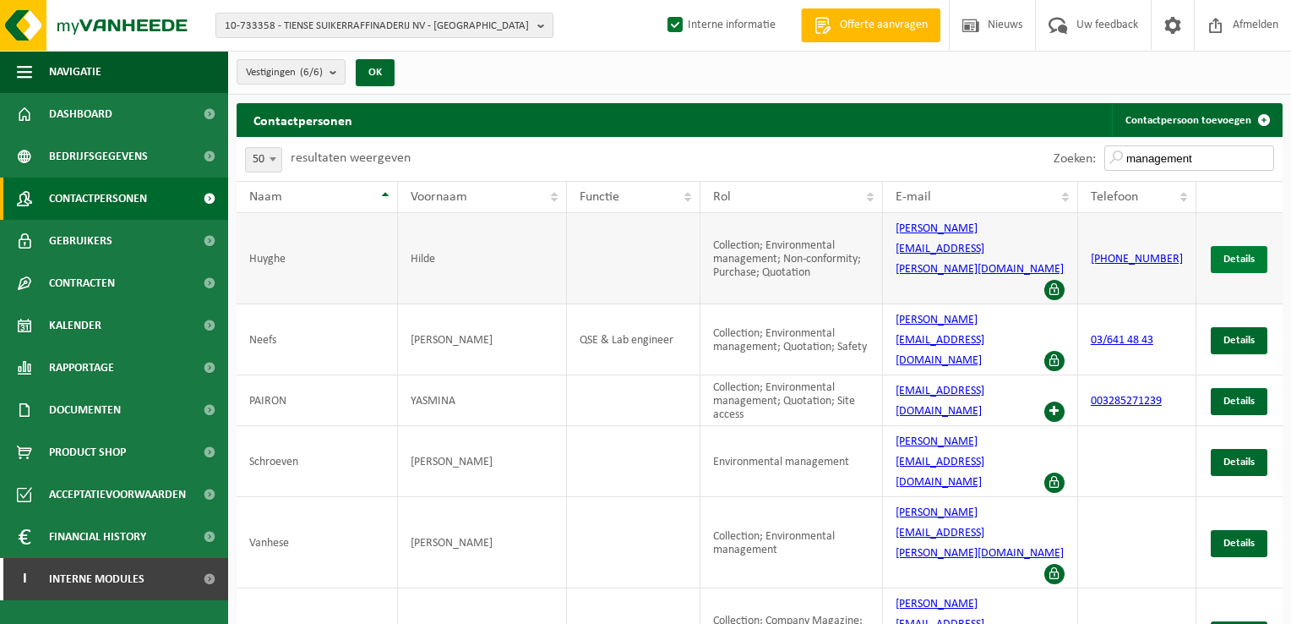
type input "management"
click at [1230, 246] on link "Details" at bounding box center [1239, 259] width 57 height 27
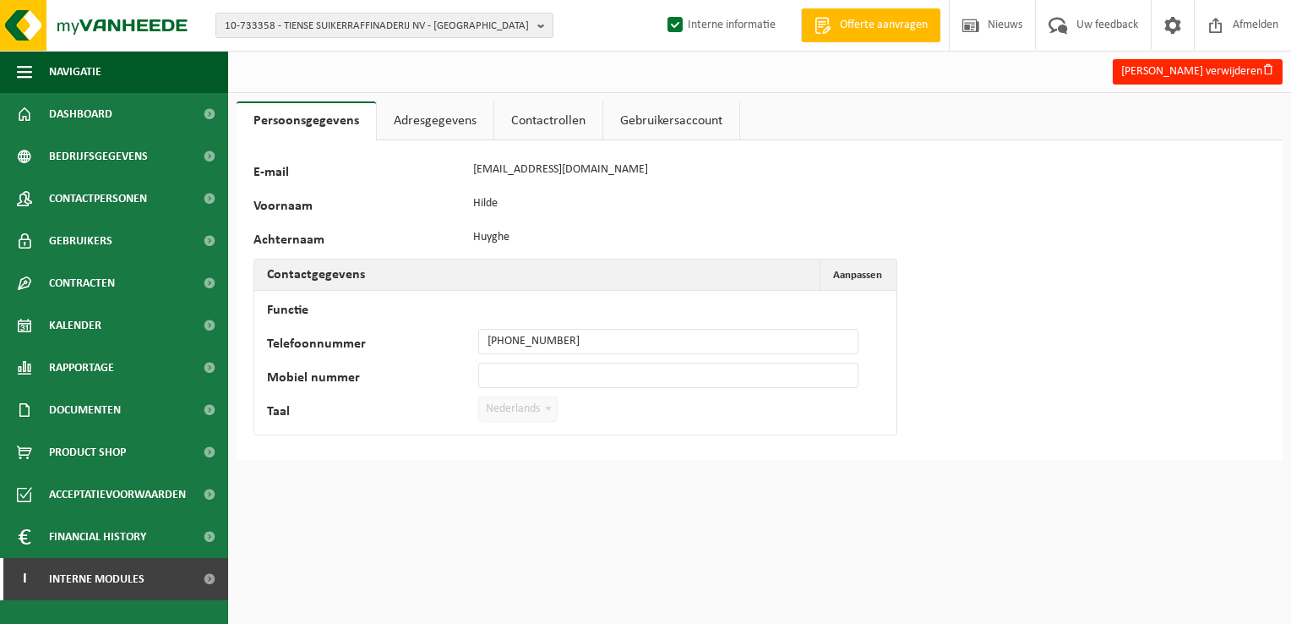
click at [557, 119] on link "Contactrollen" at bounding box center [548, 120] width 108 height 39
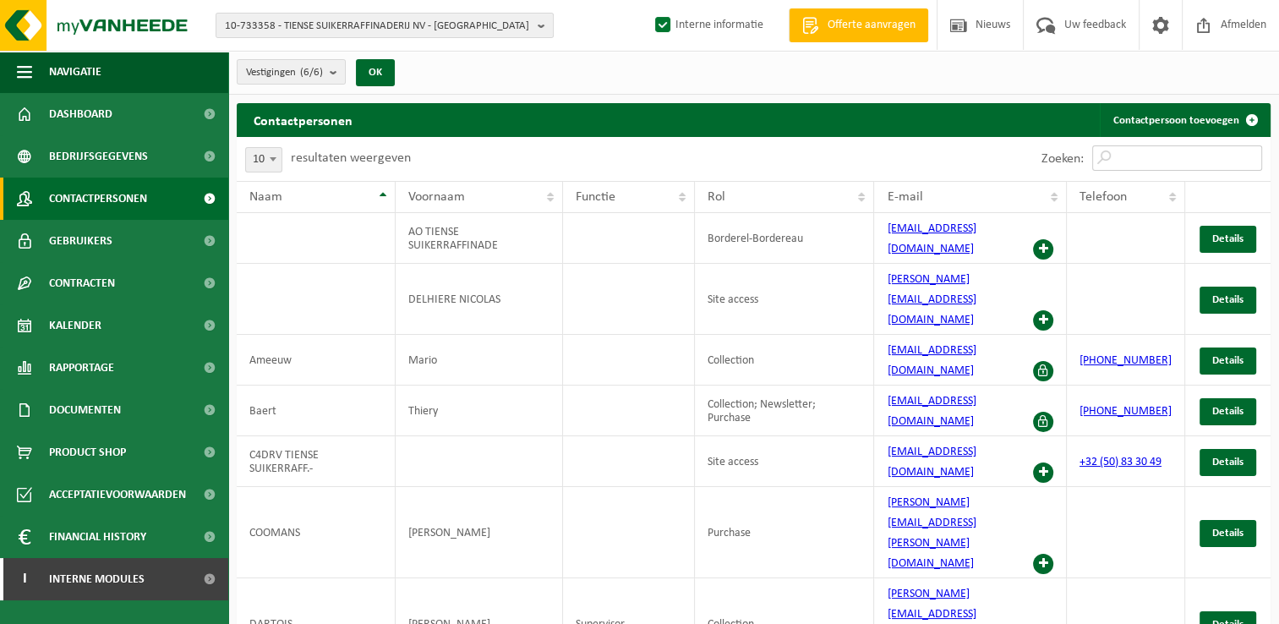
click at [1200, 160] on input "Zoeken:" at bounding box center [1177, 157] width 170 height 25
type input "n"
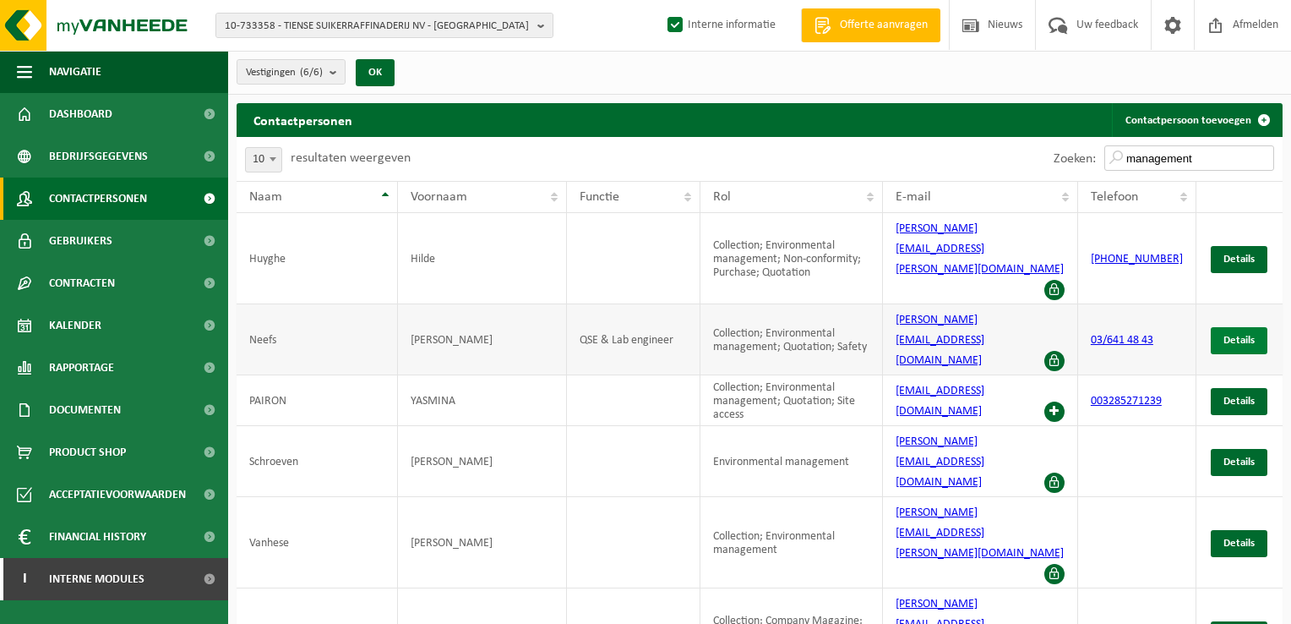
type input "management"
click at [1239, 335] on span "Details" at bounding box center [1239, 340] width 31 height 11
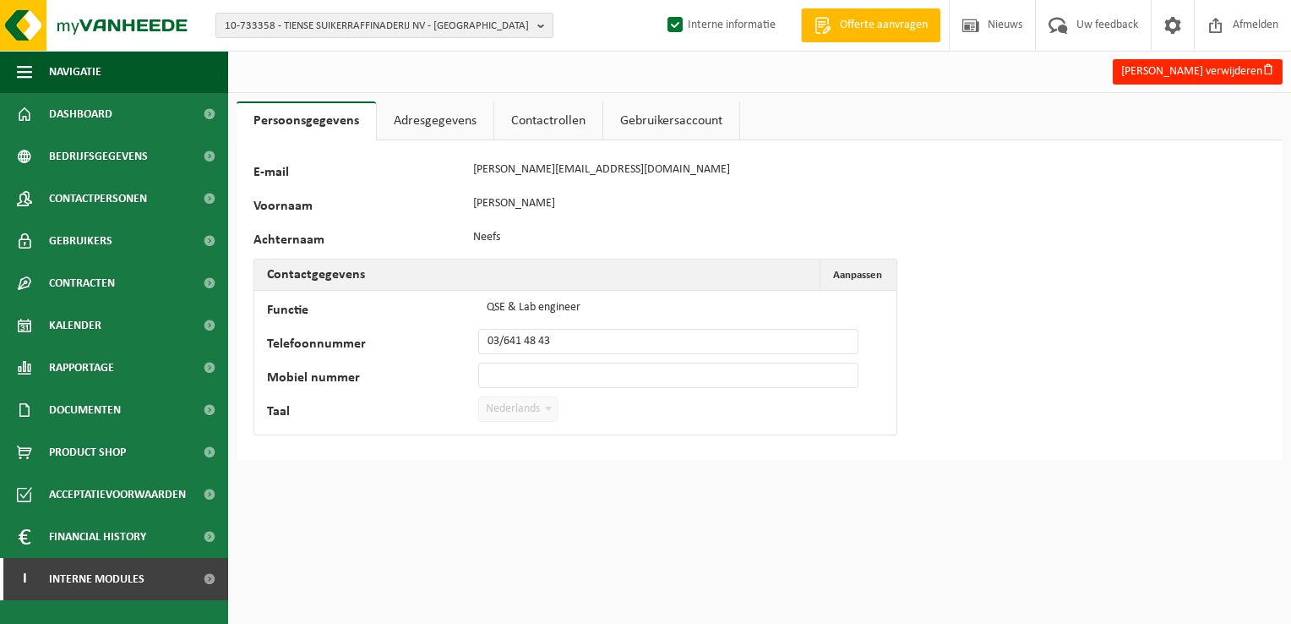
click at [563, 124] on link "Contactrollen" at bounding box center [548, 120] width 108 height 39
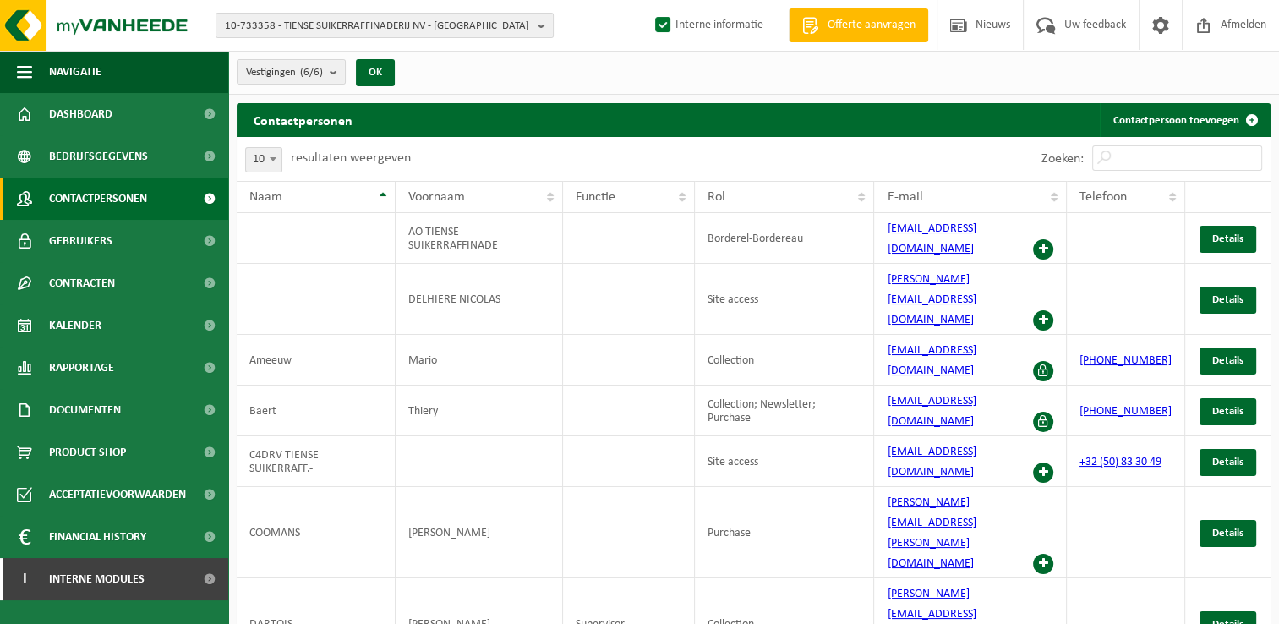
click at [272, 161] on span at bounding box center [272, 159] width 17 height 22
select select "50"
click at [1212, 157] on input "Zoeken:" at bounding box center [1177, 157] width 170 height 25
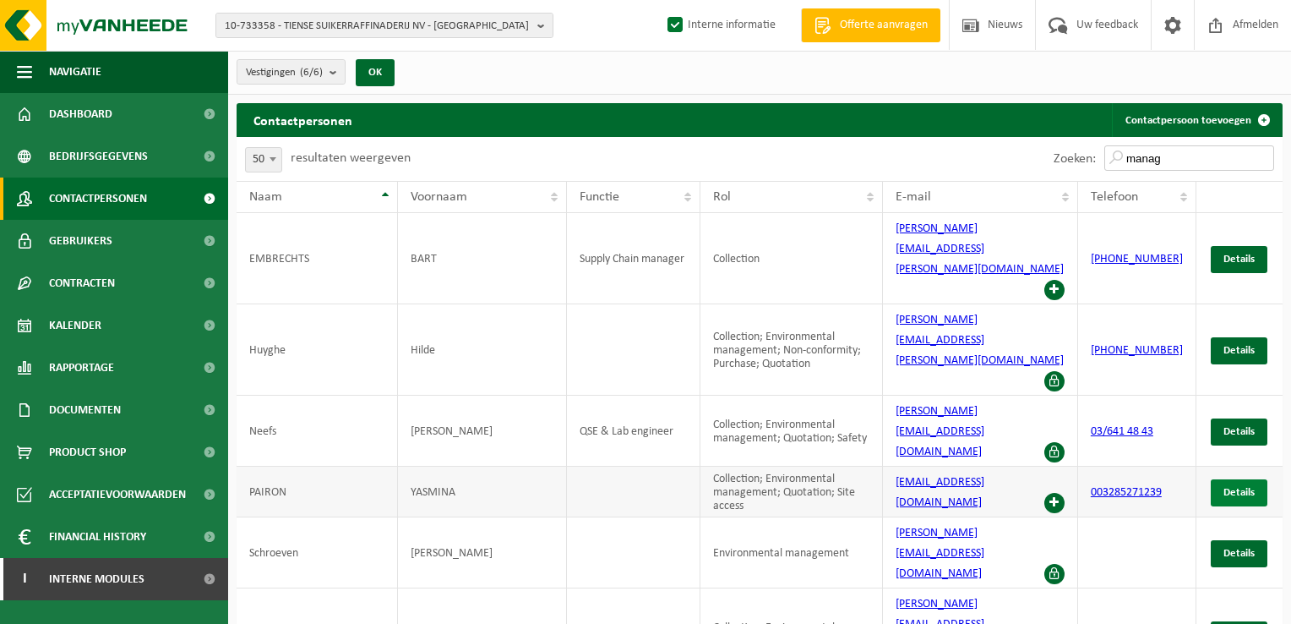
type input "manag"
click at [1249, 487] on span "Details" at bounding box center [1239, 492] width 31 height 11
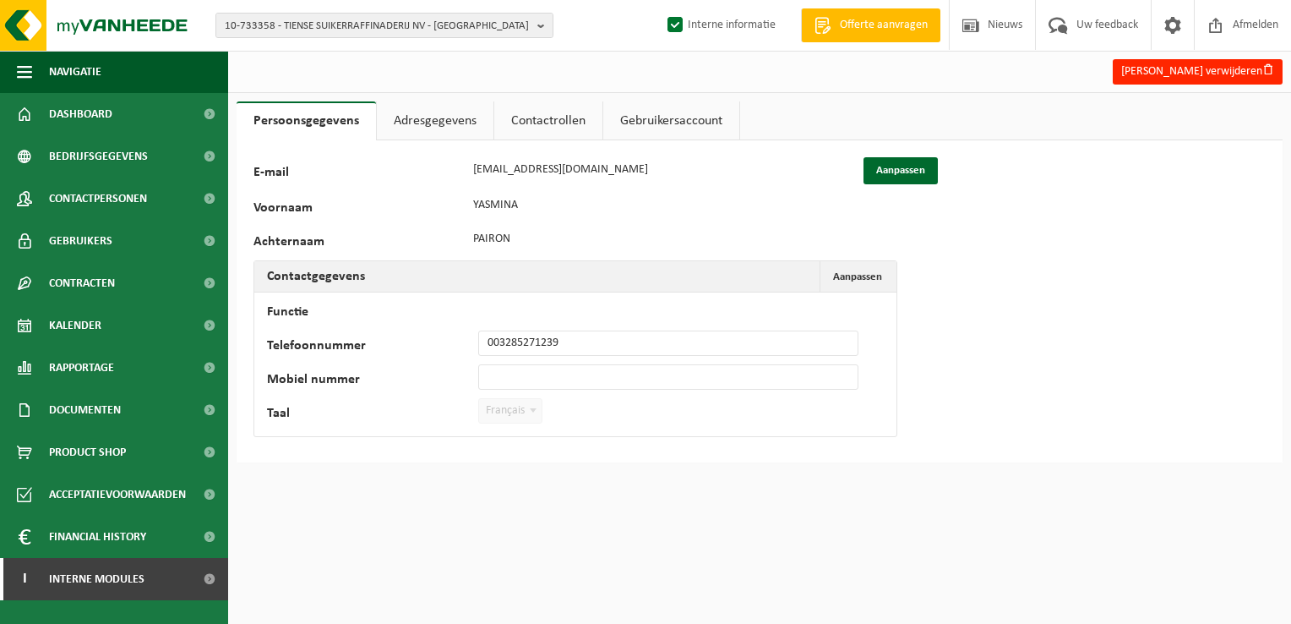
click at [558, 113] on link "Contactrollen" at bounding box center [548, 120] width 108 height 39
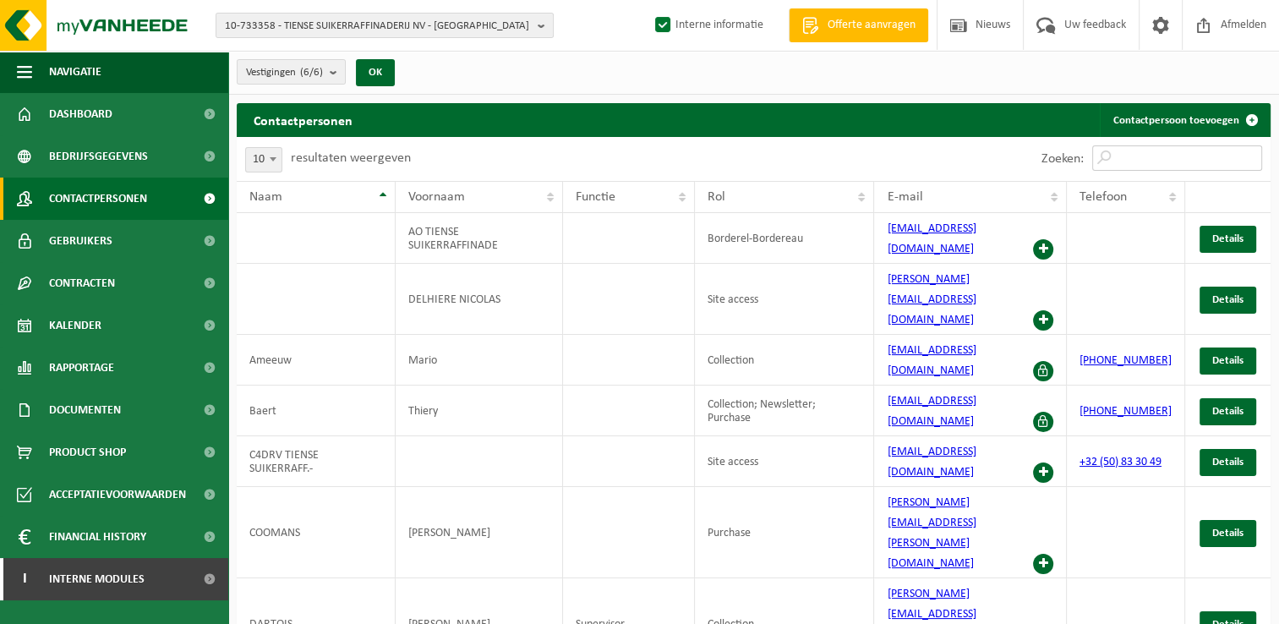
click at [1186, 157] on input "Zoeken:" at bounding box center [1177, 157] width 170 height 25
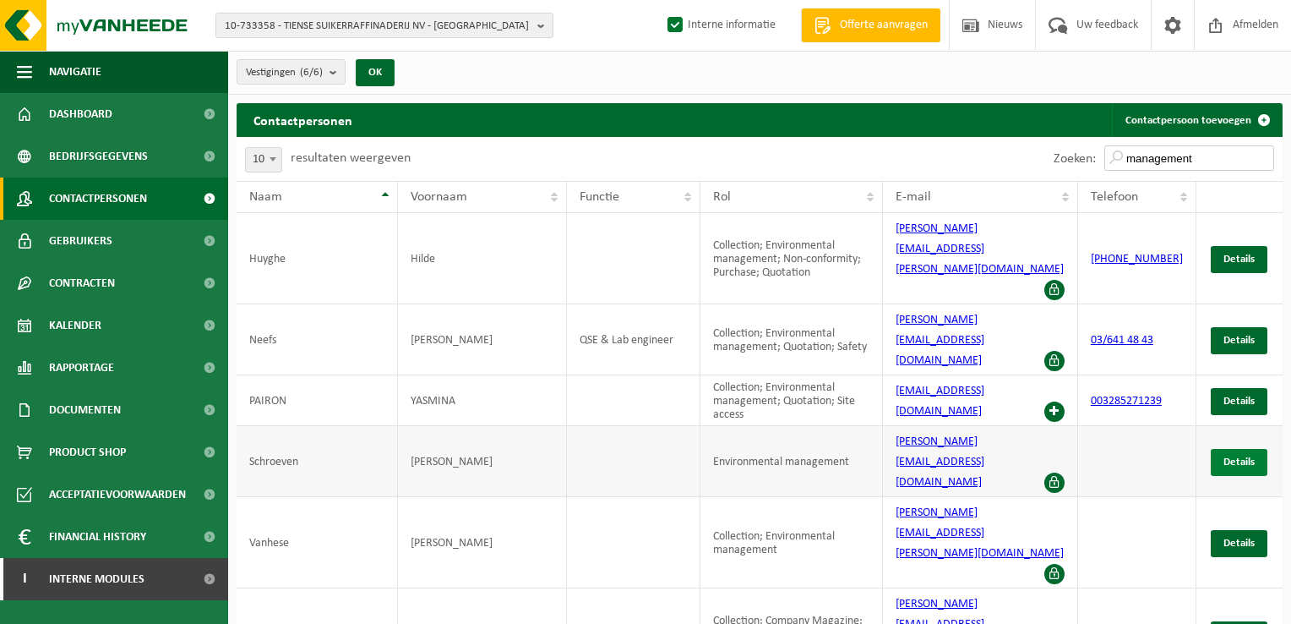
type input "management"
click at [1235, 456] on span "Details" at bounding box center [1239, 461] width 31 height 11
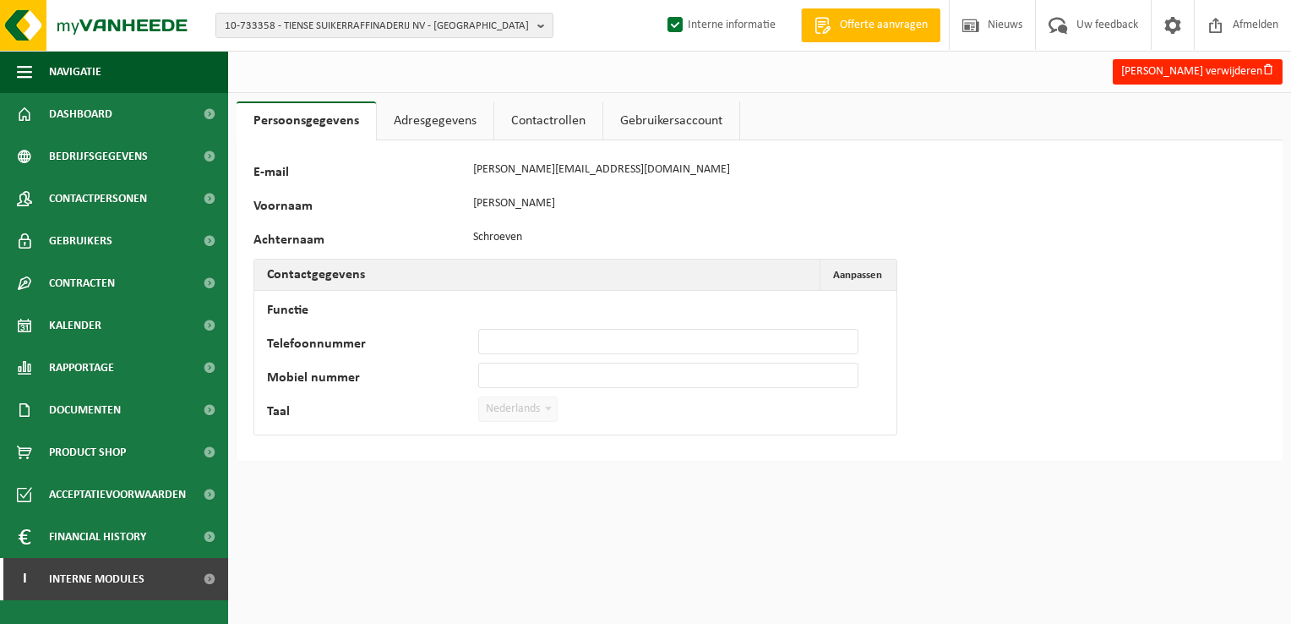
click at [561, 123] on link "Contactrollen" at bounding box center [548, 120] width 108 height 39
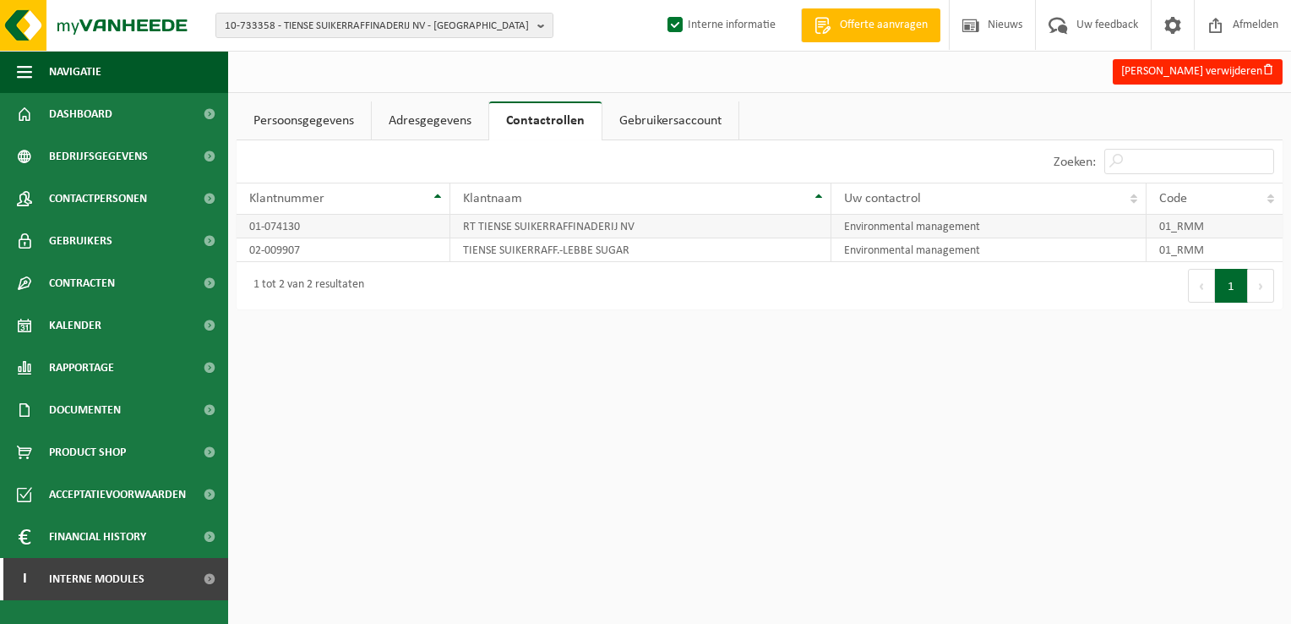
click at [352, 224] on td "01-074130" at bounding box center [344, 227] width 214 height 24
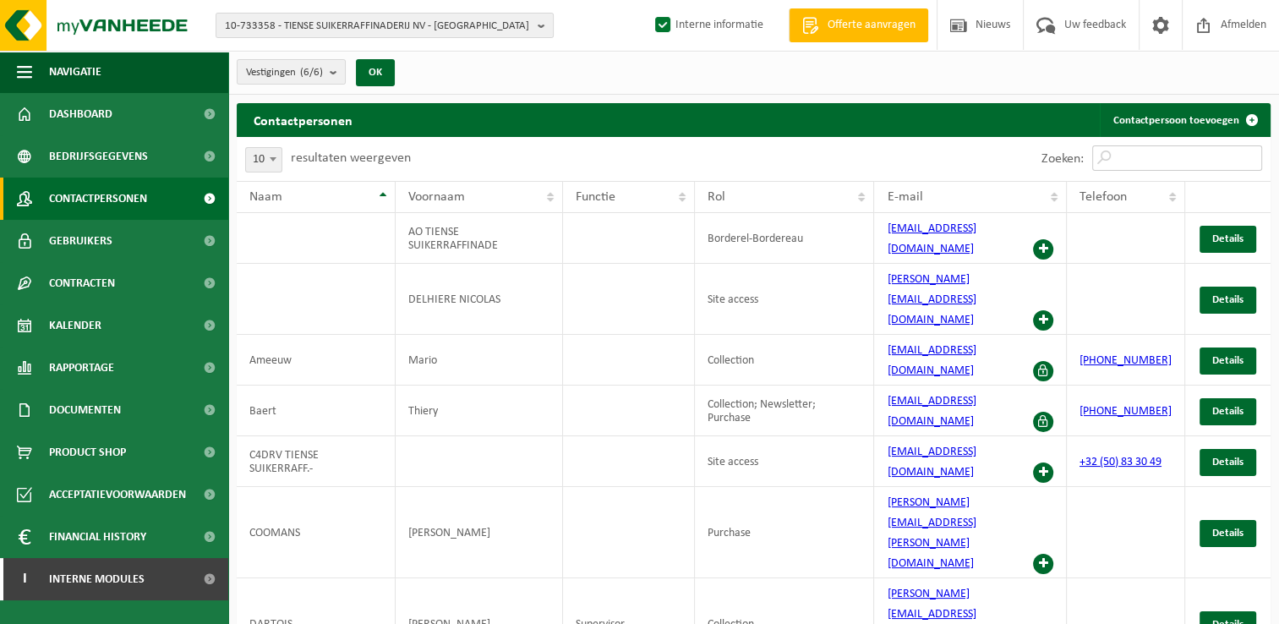
click at [1205, 160] on input "Zoeken:" at bounding box center [1177, 157] width 170 height 25
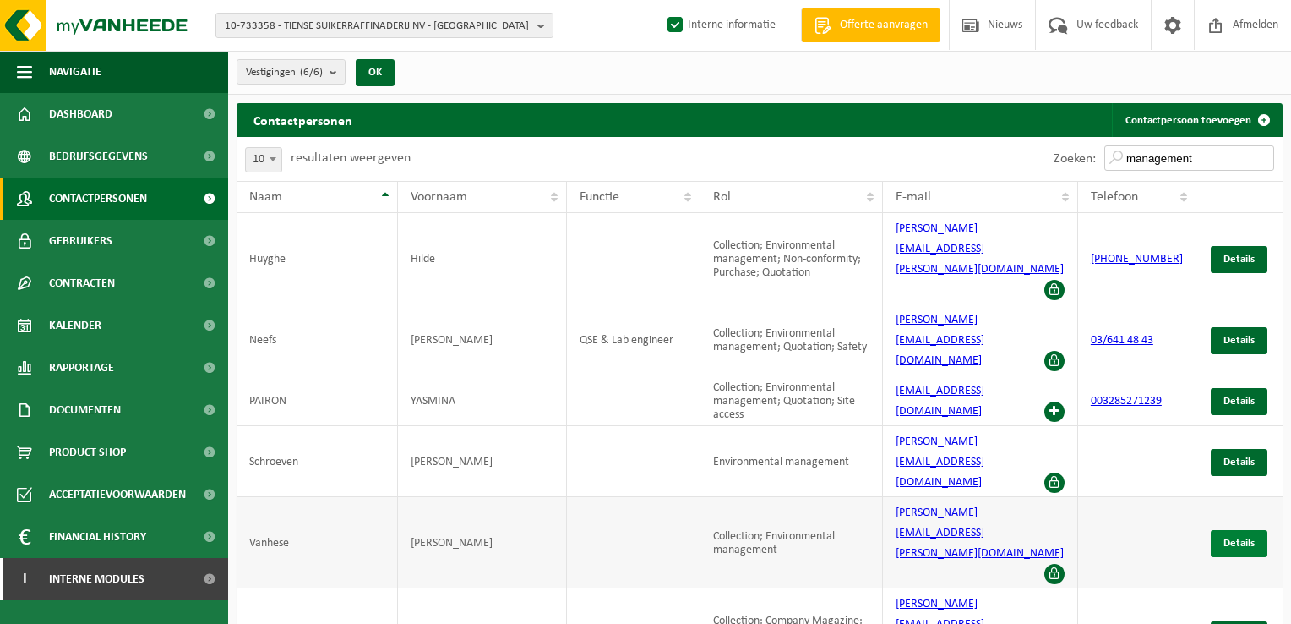
type input "management"
click at [1224, 537] on span "Details" at bounding box center [1239, 542] width 31 height 11
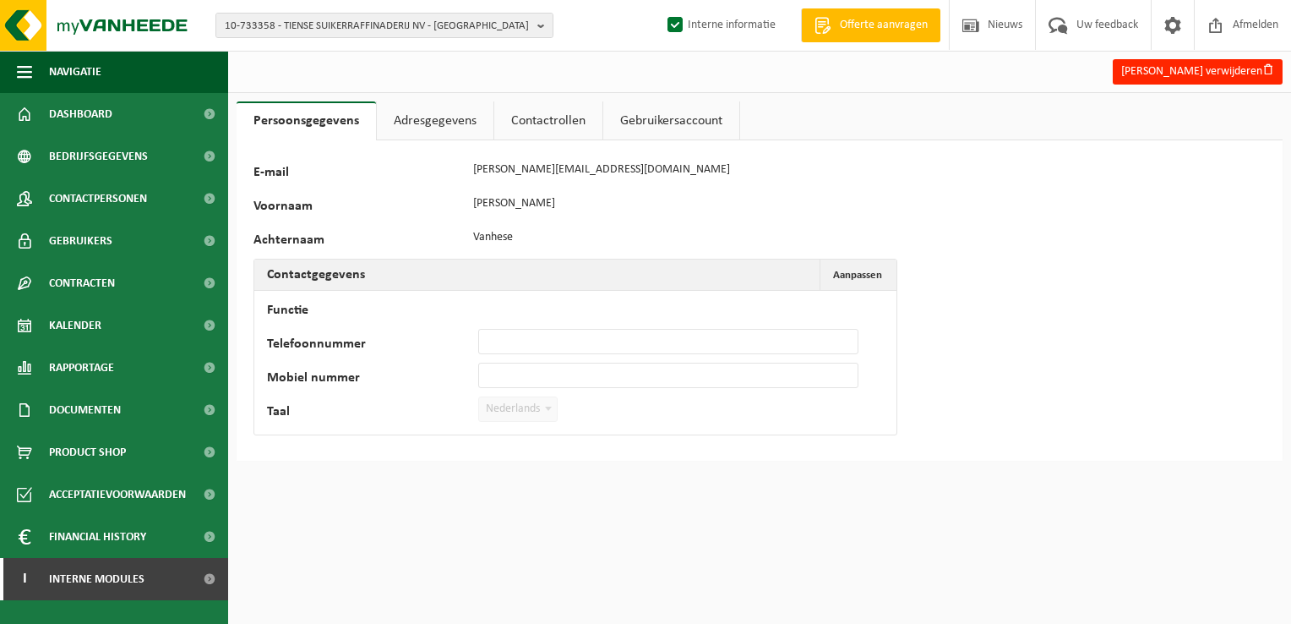
click at [554, 110] on link "Contactrollen" at bounding box center [548, 120] width 108 height 39
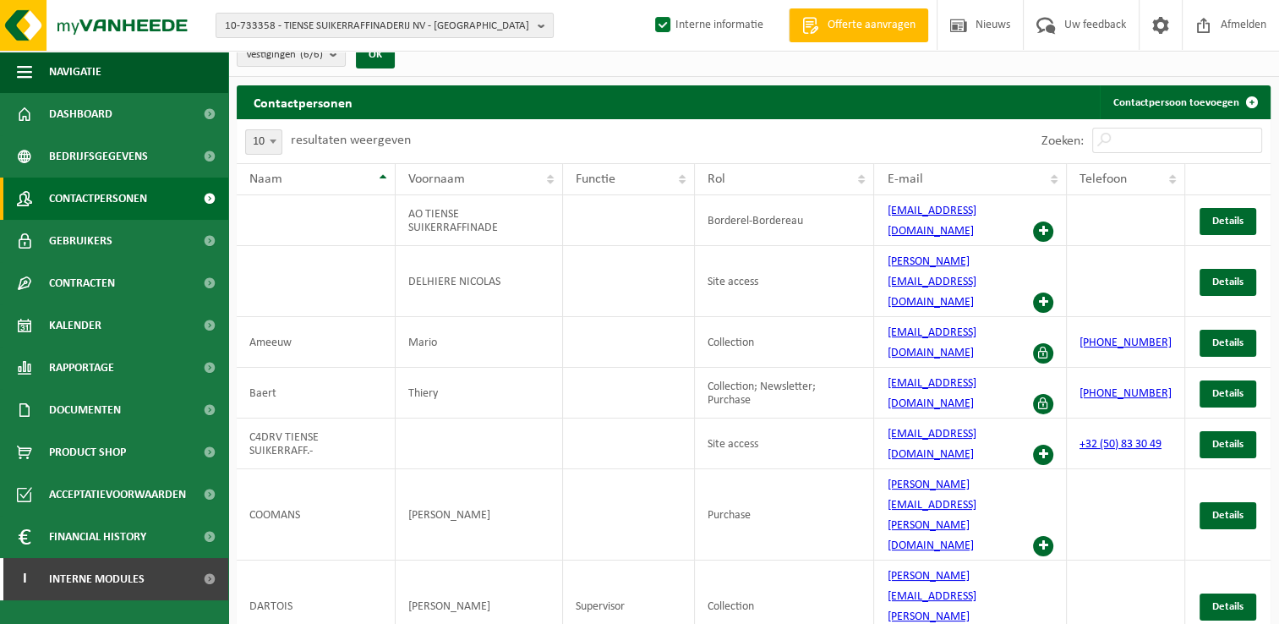
scroll to position [27, 0]
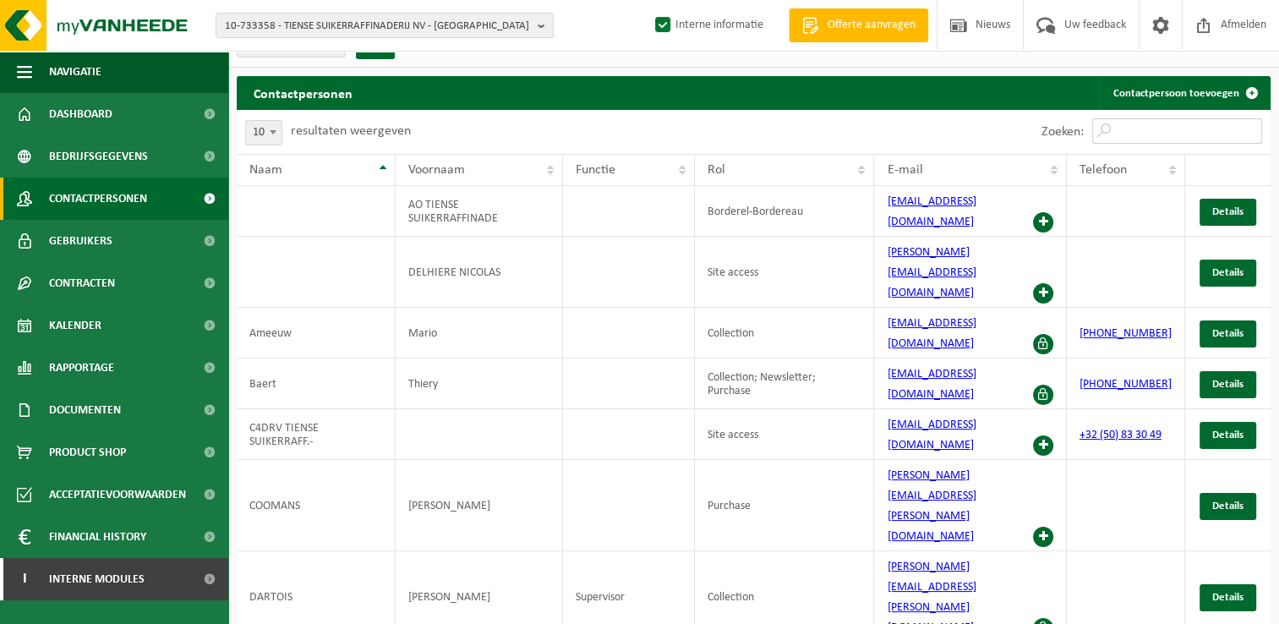
click at [1222, 128] on input "Zoeken:" at bounding box center [1177, 130] width 170 height 25
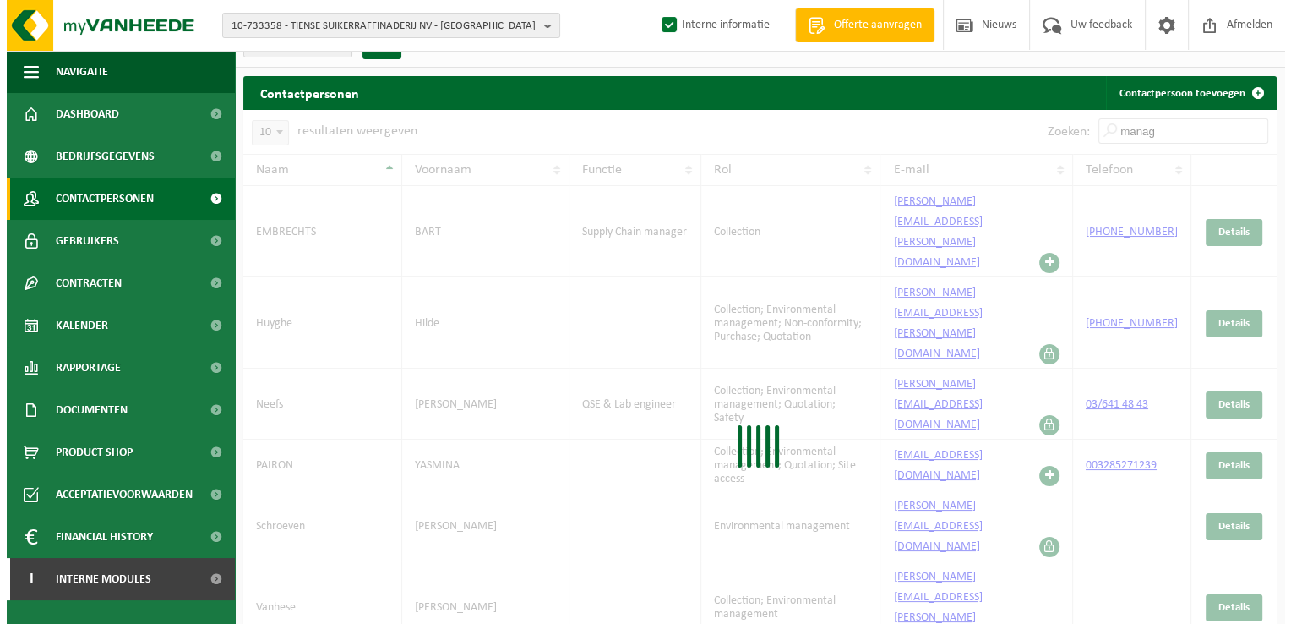
scroll to position [0, 0]
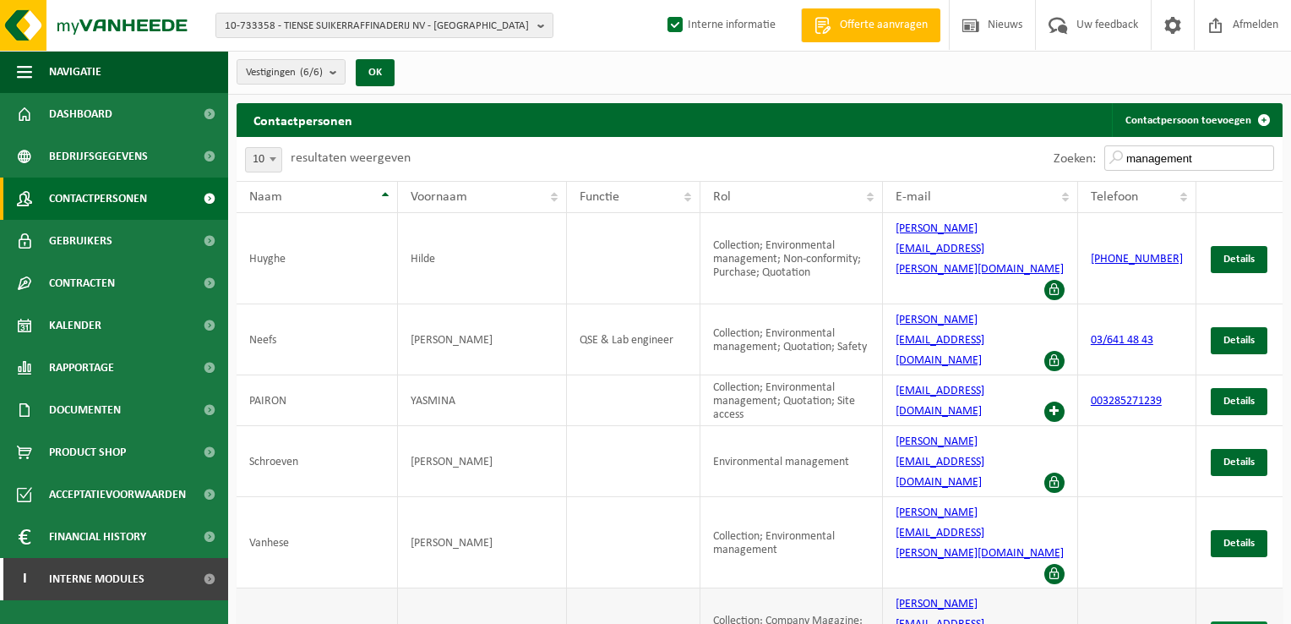
type input "management"
click at [1256, 621] on link "Details" at bounding box center [1239, 634] width 57 height 27
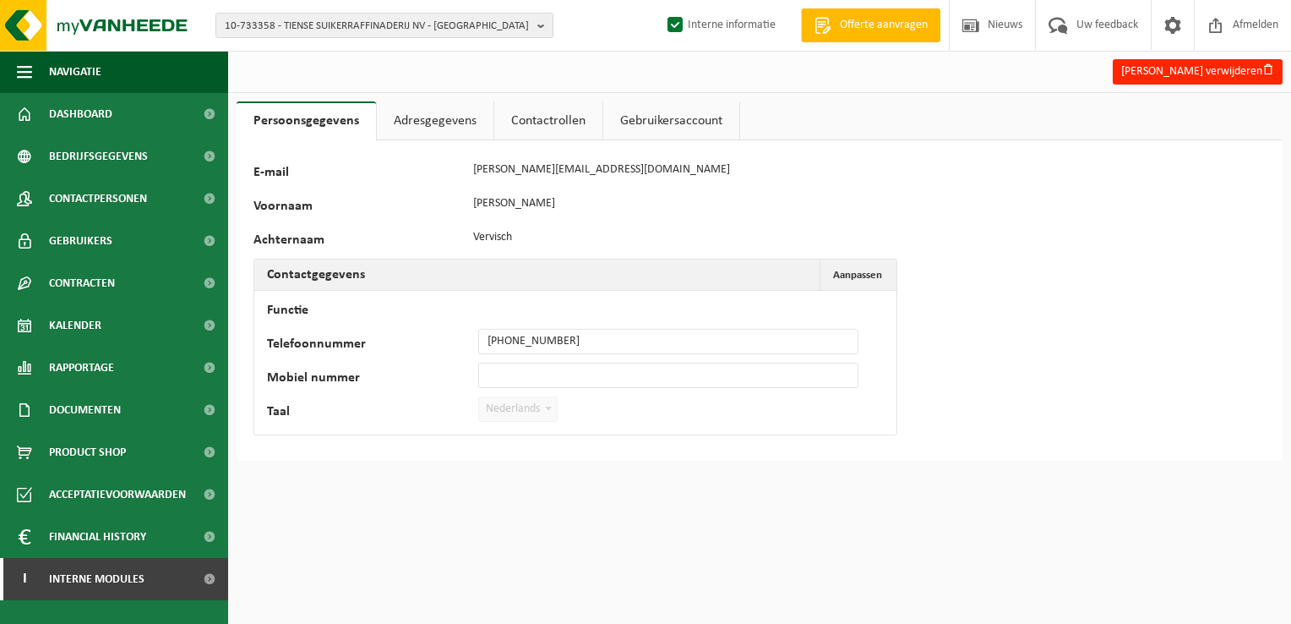
click at [548, 117] on link "Contactrollen" at bounding box center [548, 120] width 108 height 39
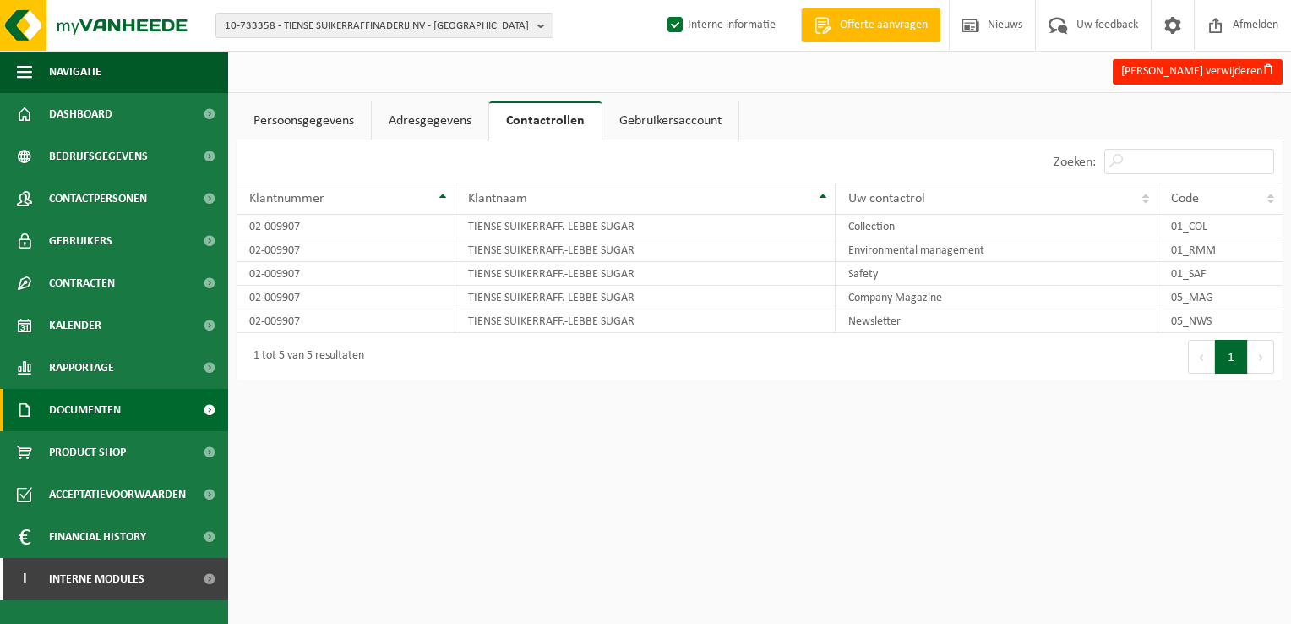
click at [93, 406] on span "Documenten" at bounding box center [85, 410] width 72 height 42
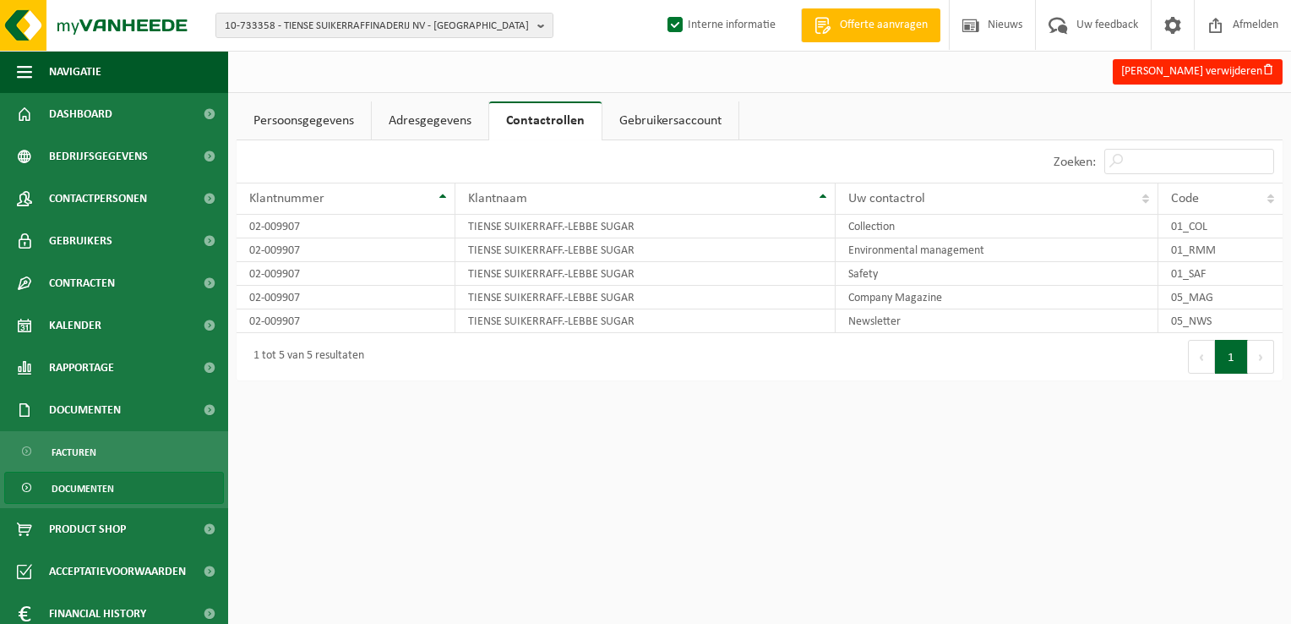
click at [74, 488] on span "Documenten" at bounding box center [83, 488] width 63 height 32
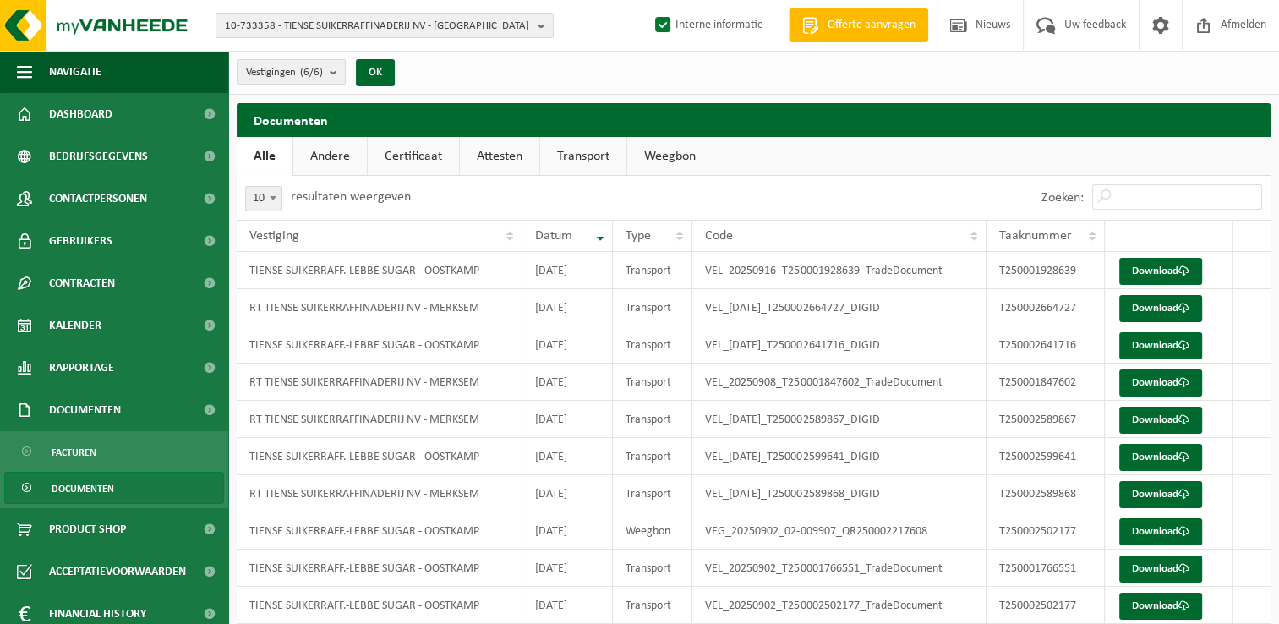
click at [417, 160] on link "Certificaat" at bounding box center [413, 156] width 91 height 39
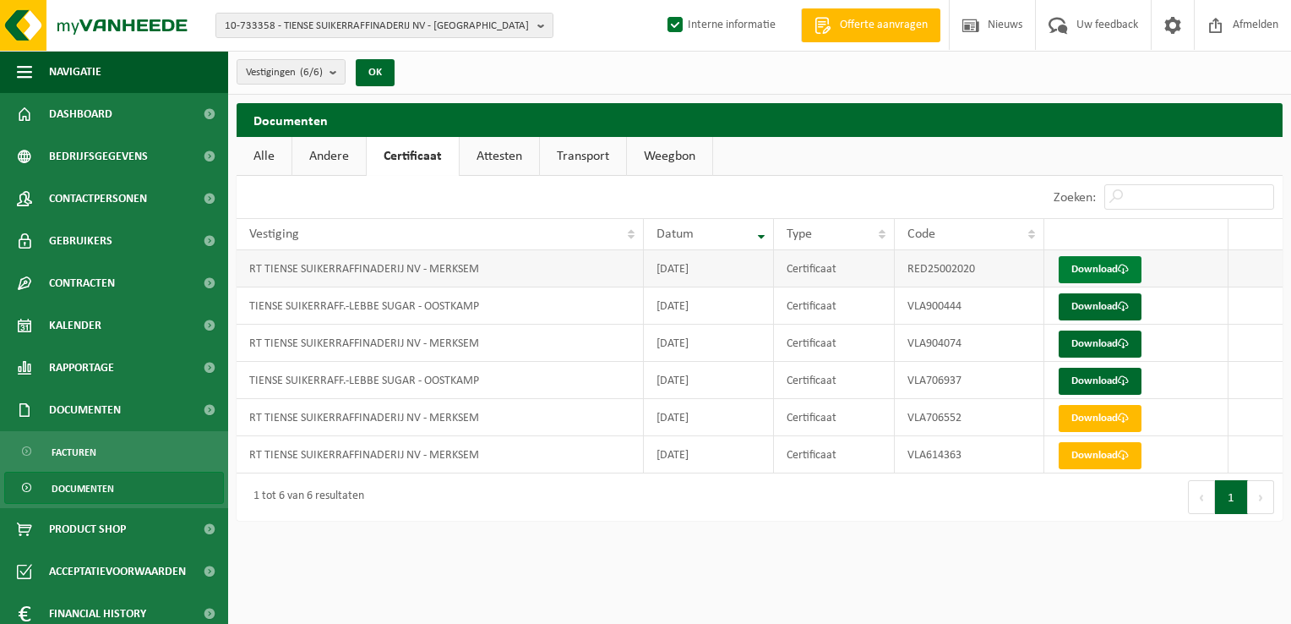
click at [1093, 268] on link "Download" at bounding box center [1100, 269] width 83 height 27
click at [335, 75] on b "submit" at bounding box center [337, 72] width 15 height 24
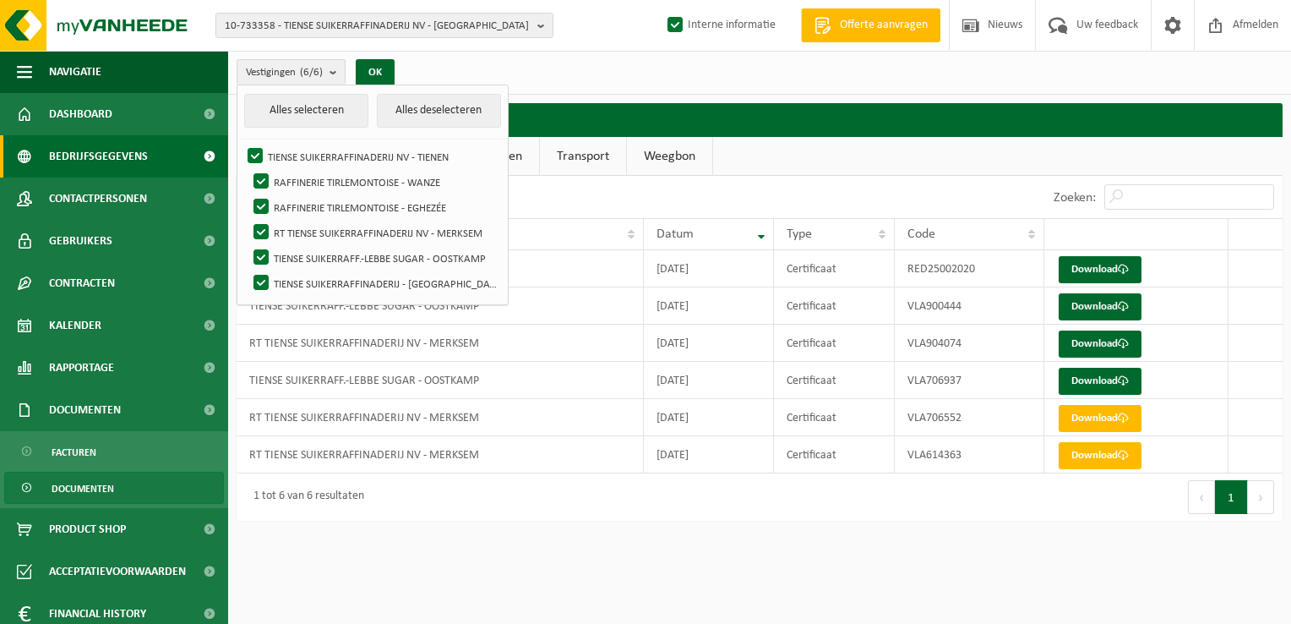
click at [117, 162] on span "Bedrijfsgegevens" at bounding box center [98, 156] width 99 height 42
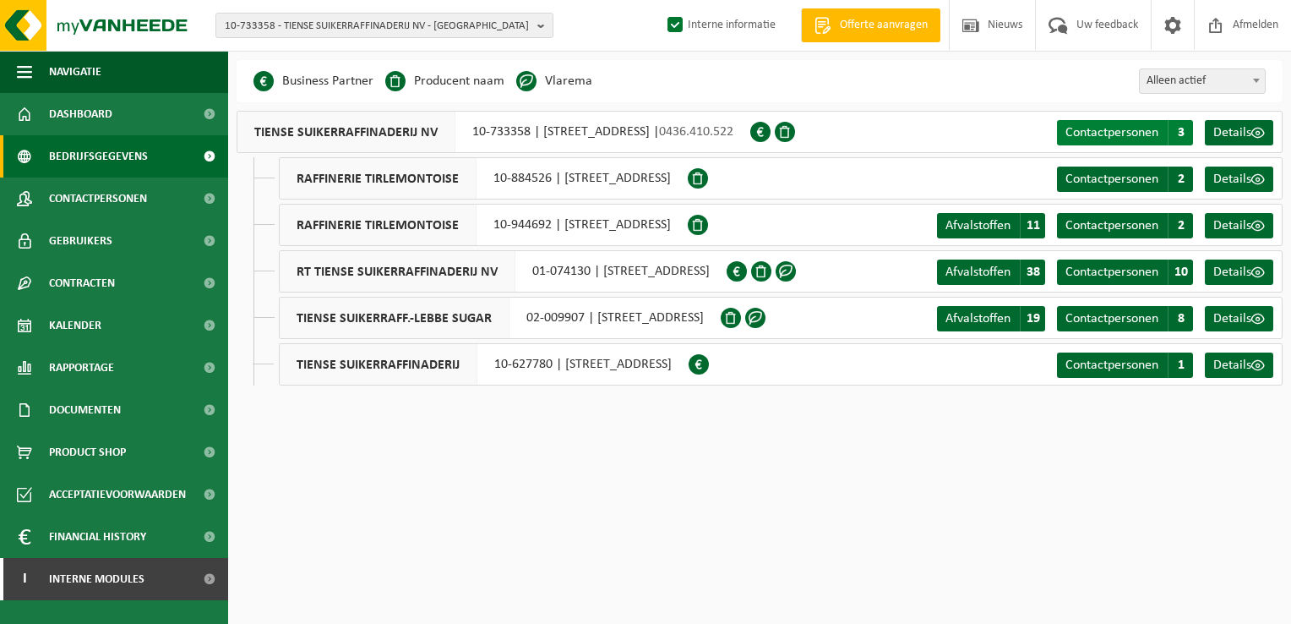
click at [1126, 132] on span "Contactpersonen" at bounding box center [1112, 133] width 93 height 14
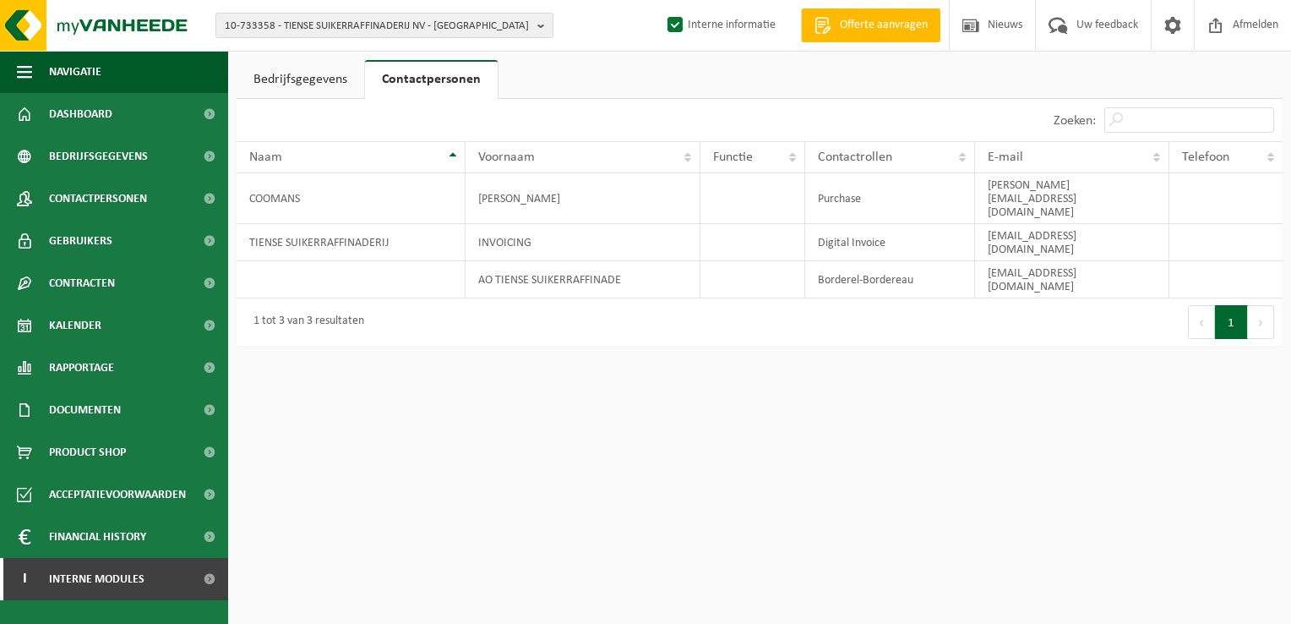
click at [289, 84] on link "Bedrijfsgegevens" at bounding box center [301, 79] width 128 height 39
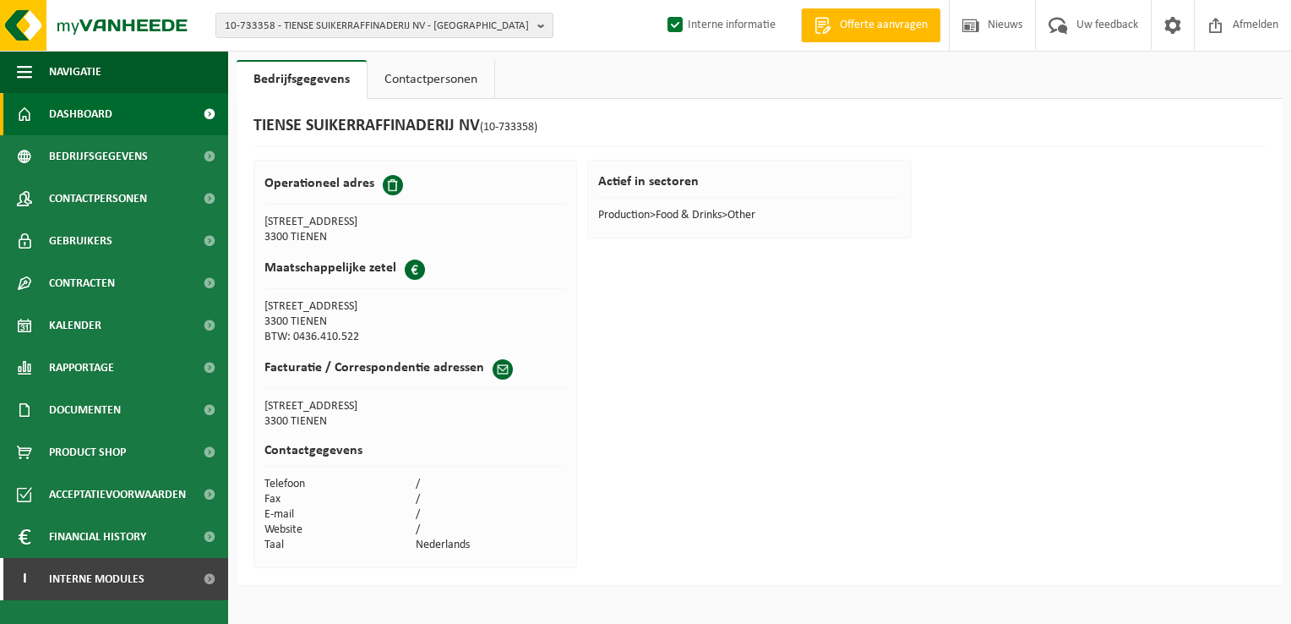
click at [96, 118] on span "Dashboard" at bounding box center [80, 114] width 63 height 42
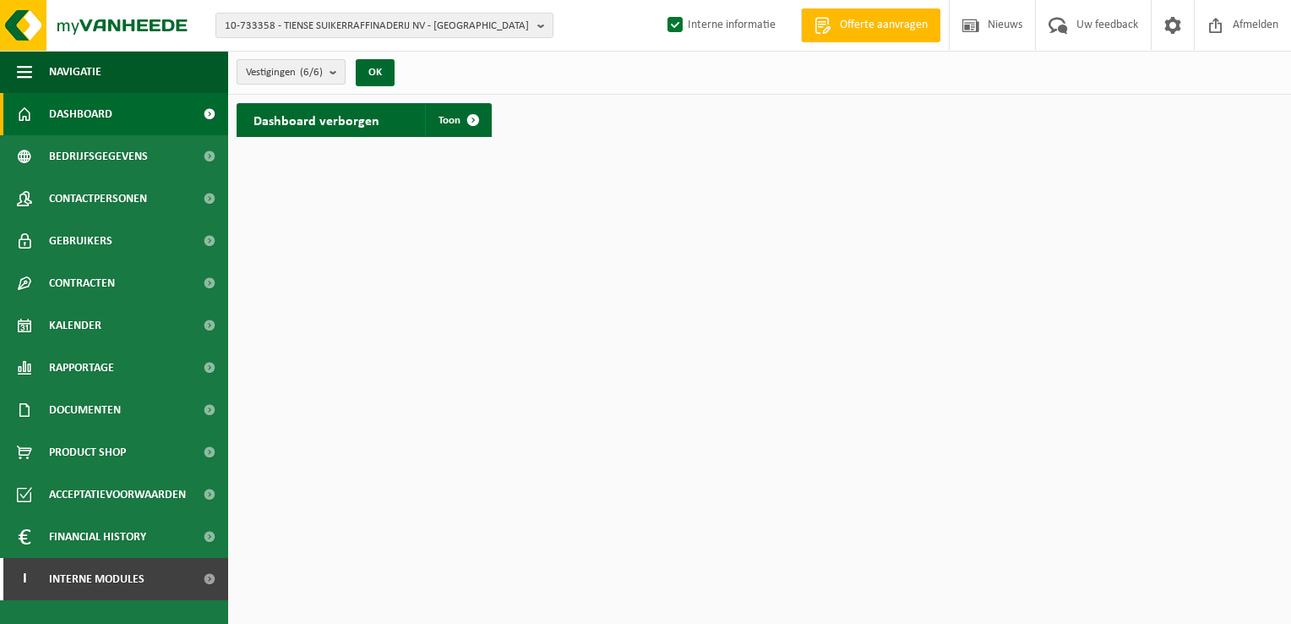
click at [291, 69] on span "Vestigingen (6/6)" at bounding box center [284, 72] width 77 height 25
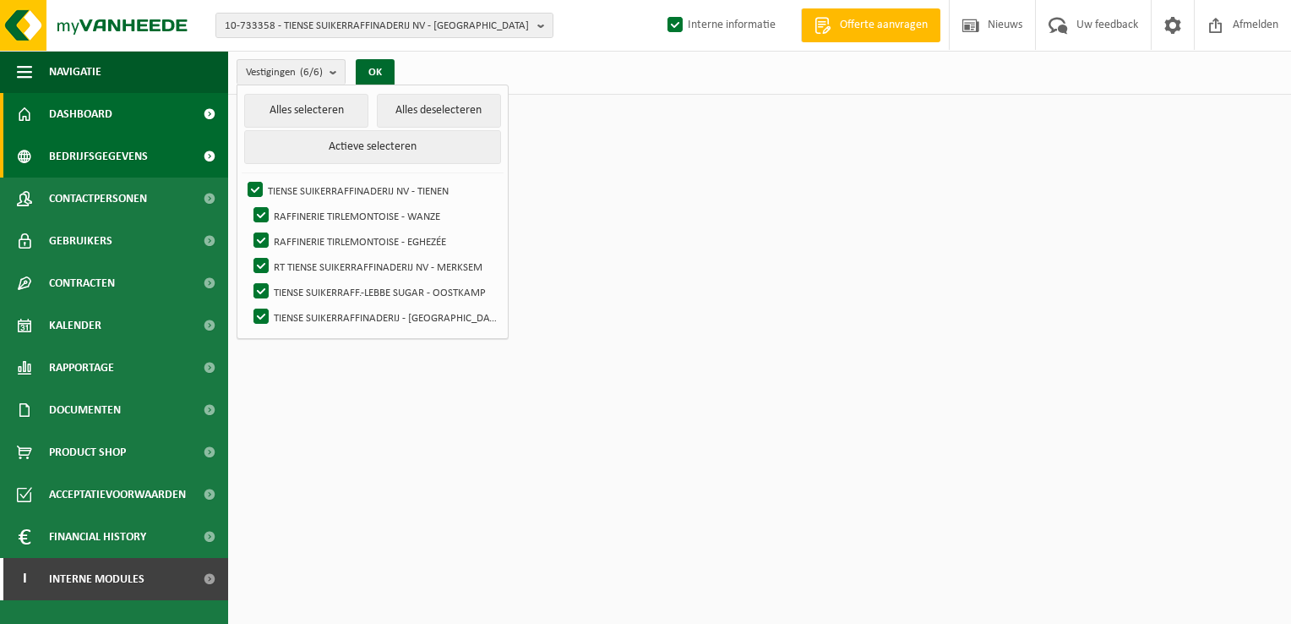
click at [120, 157] on span "Bedrijfsgegevens" at bounding box center [98, 156] width 99 height 42
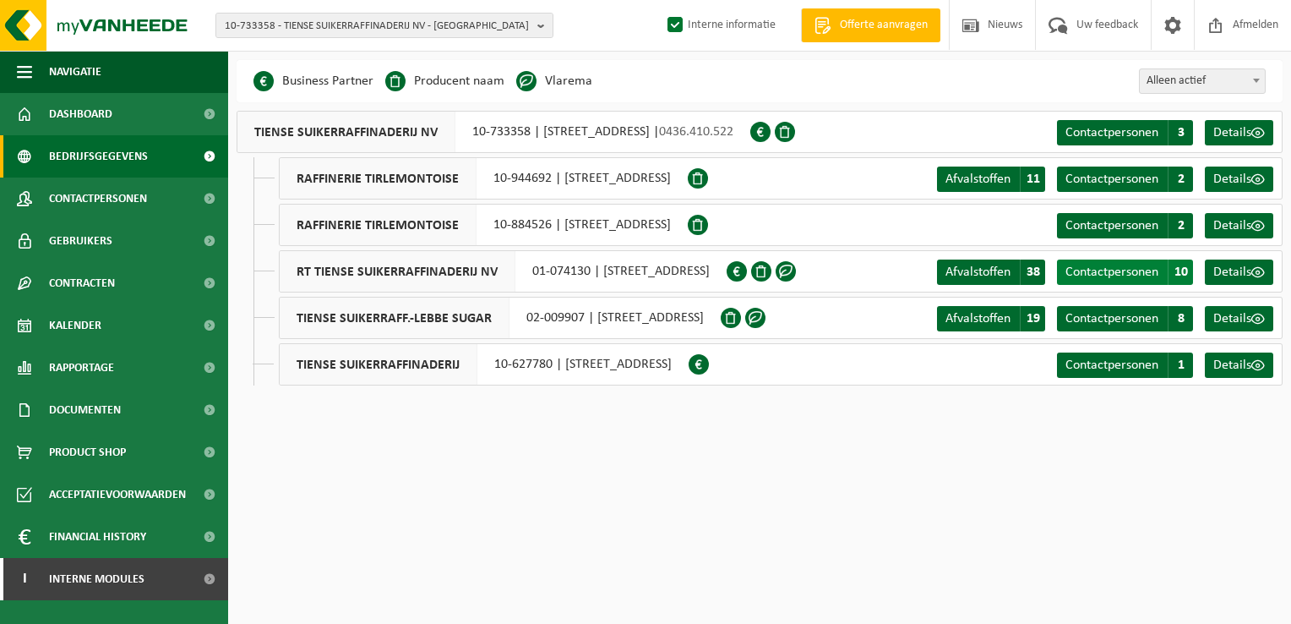
click at [1123, 275] on span "Contactpersonen" at bounding box center [1112, 272] width 93 height 14
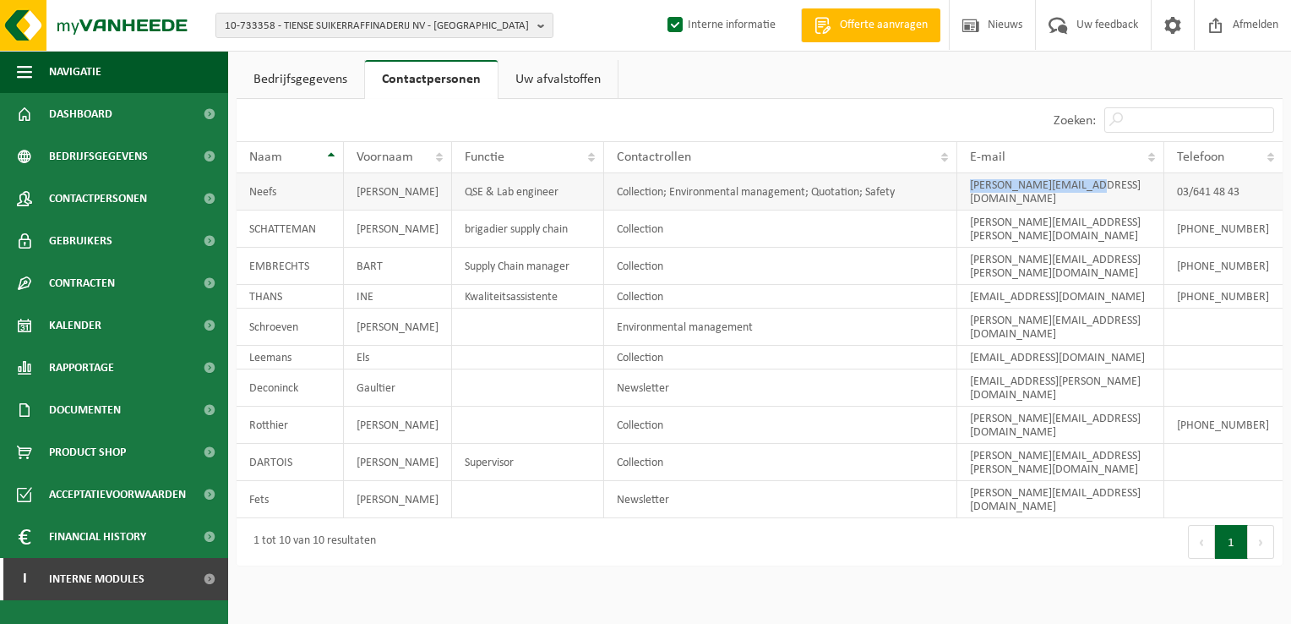
drag, startPoint x: 1104, startPoint y: 182, endPoint x: 958, endPoint y: 189, distance: 145.5
click at [958, 189] on td "[PERSON_NAME][EMAIL_ADDRESS][DOMAIN_NAME]" at bounding box center [1060, 191] width 207 height 37
drag, startPoint x: 958, startPoint y: 189, endPoint x: 1007, endPoint y: 186, distance: 49.1
copy td "[PERSON_NAME][EMAIL_ADDRESS][DOMAIN_NAME]"
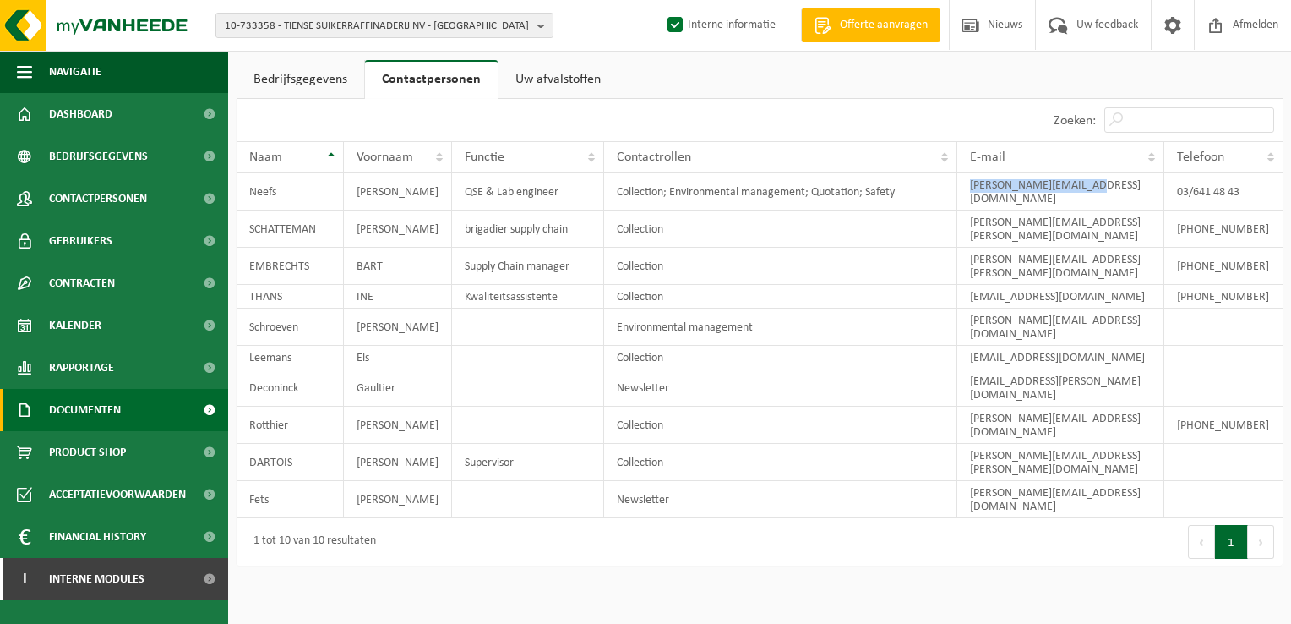
click at [88, 412] on span "Documenten" at bounding box center [85, 410] width 72 height 42
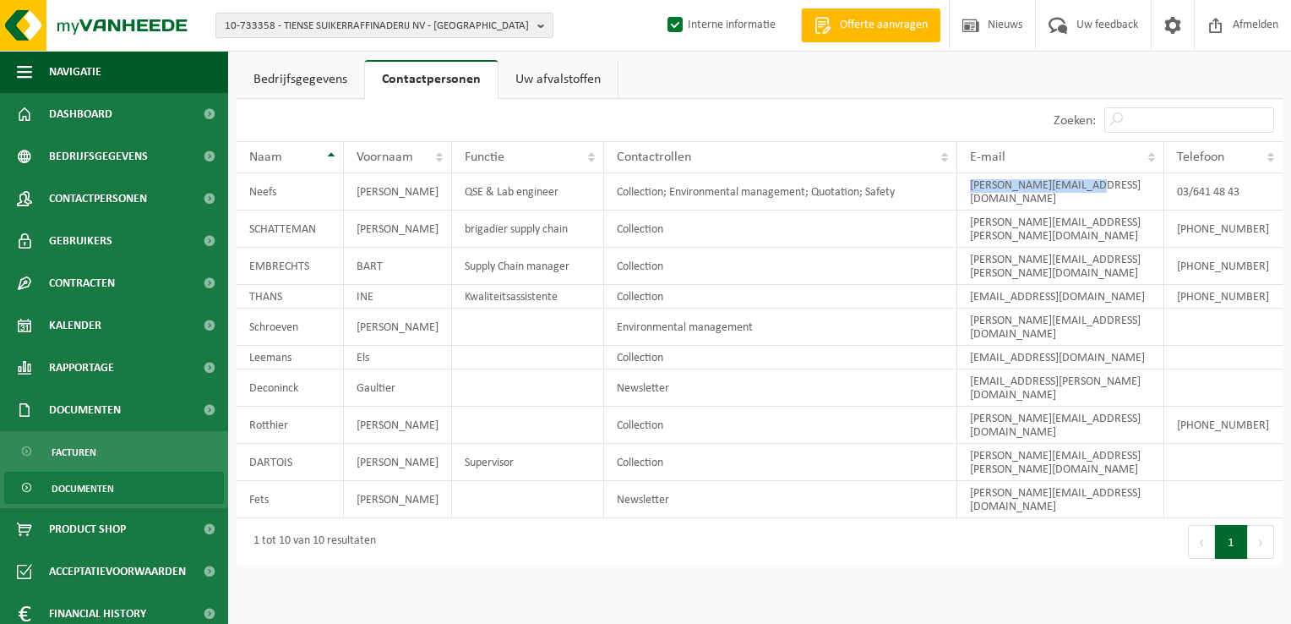
click at [84, 483] on span "Documenten" at bounding box center [83, 488] width 63 height 32
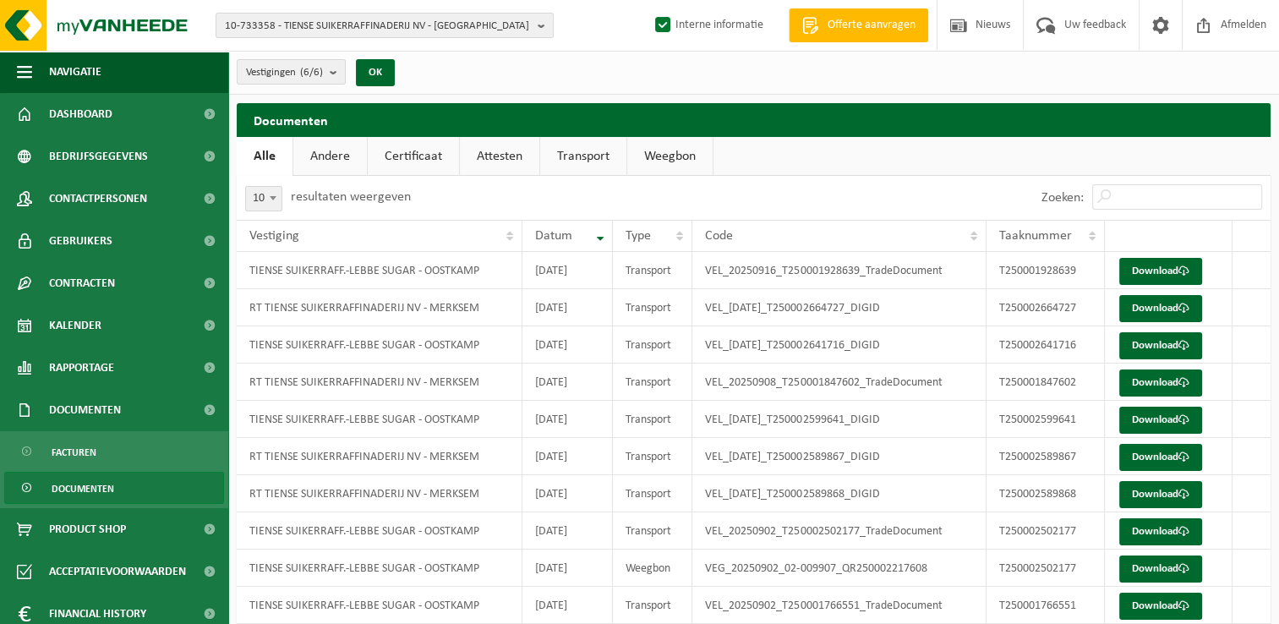
click at [406, 154] on link "Certificaat" at bounding box center [413, 156] width 91 height 39
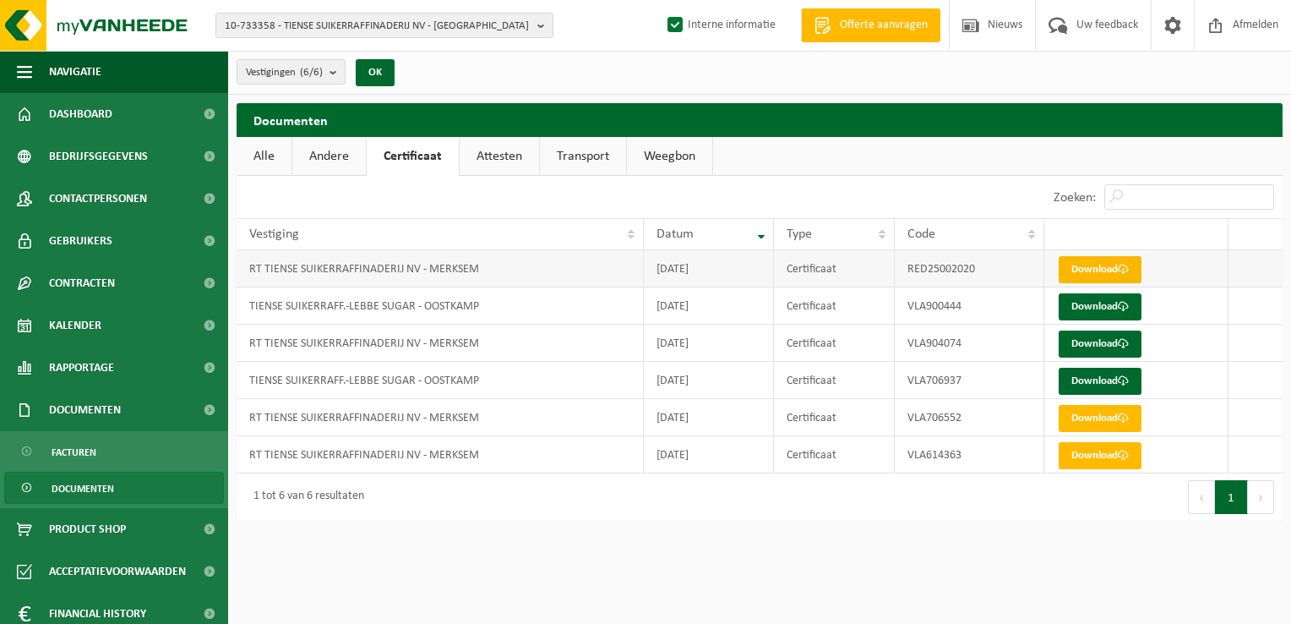
click at [1102, 259] on link "Download" at bounding box center [1100, 269] width 83 height 27
click at [90, 103] on span "Dashboard" at bounding box center [80, 114] width 63 height 42
click at [79, 120] on span "Dashboard" at bounding box center [80, 114] width 63 height 42
click at [83, 119] on span "Dashboard" at bounding box center [80, 114] width 63 height 42
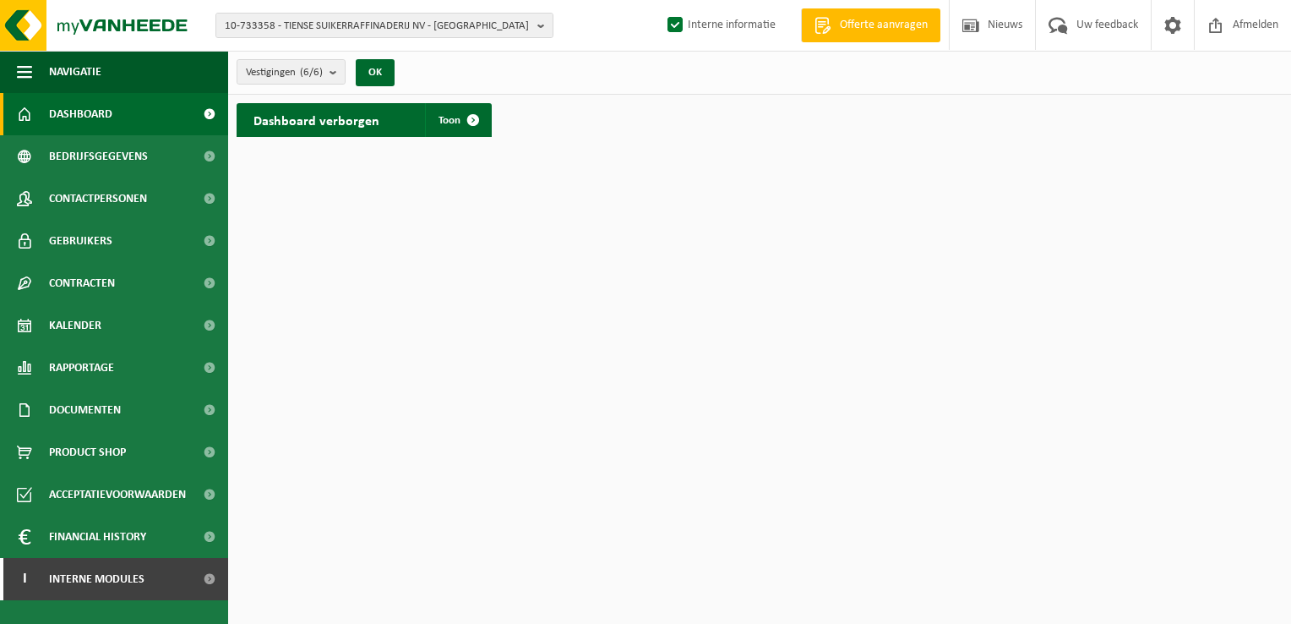
click at [58, 110] on span "Dashboard" at bounding box center [80, 114] width 63 height 42
click at [1257, 25] on span "Afmelden" at bounding box center [1256, 25] width 54 height 50
